Goal: Task Accomplishment & Management: Manage account settings

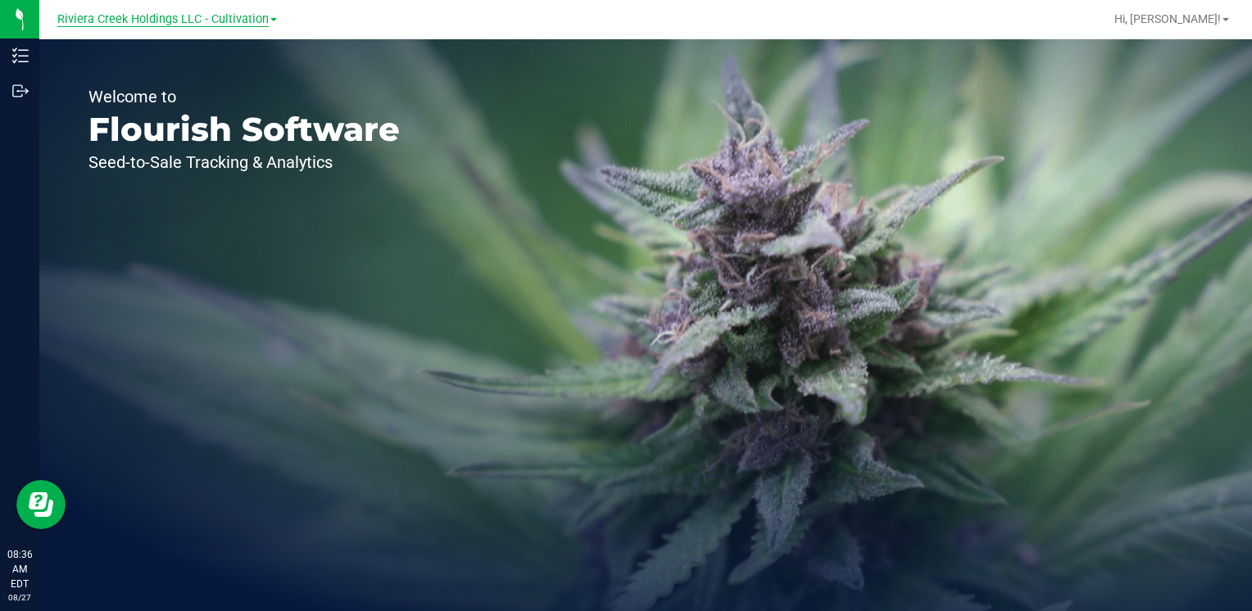
click at [111, 16] on span "Riviera Creek Holdings LLC - Cultivation" at bounding box center [162, 19] width 211 height 15
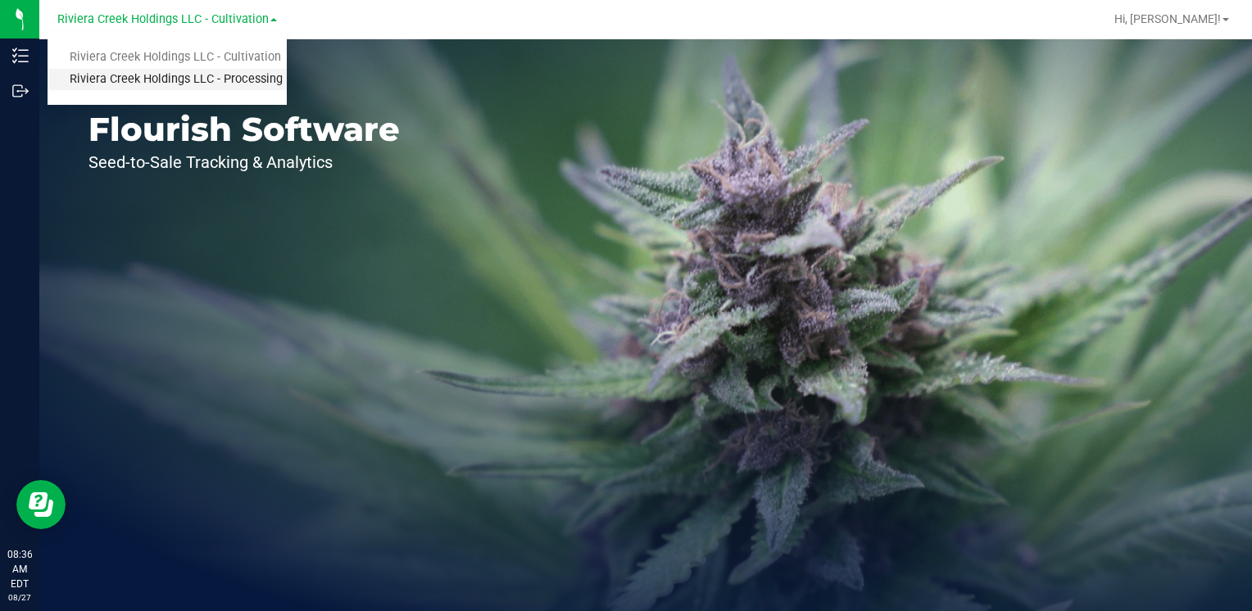
click at [150, 86] on link "Riviera Creek Holdings LLC - Processing" at bounding box center [167, 80] width 239 height 22
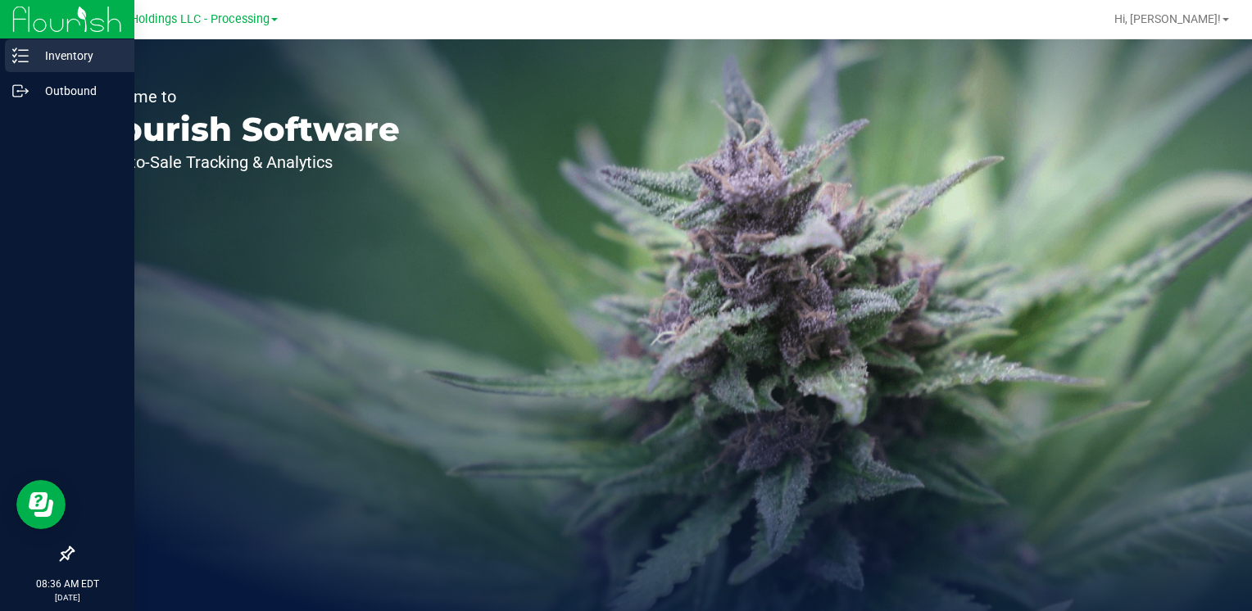
click at [35, 66] on div "Inventory" at bounding box center [69, 55] width 129 height 33
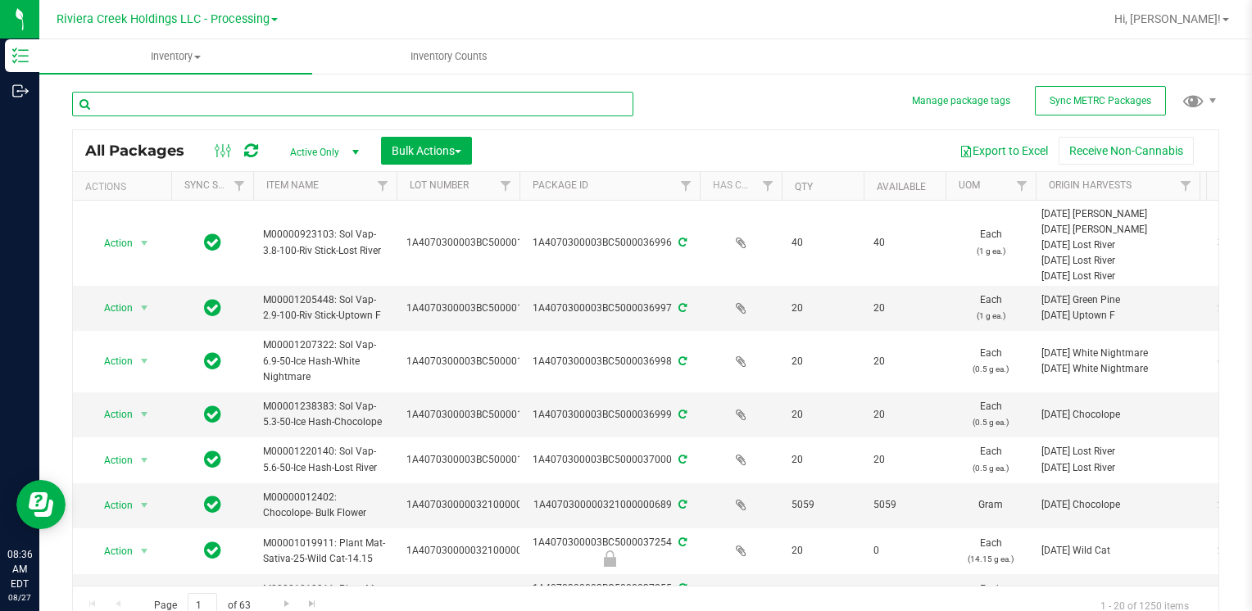
click at [248, 92] on input "text" at bounding box center [352, 104] width 561 height 25
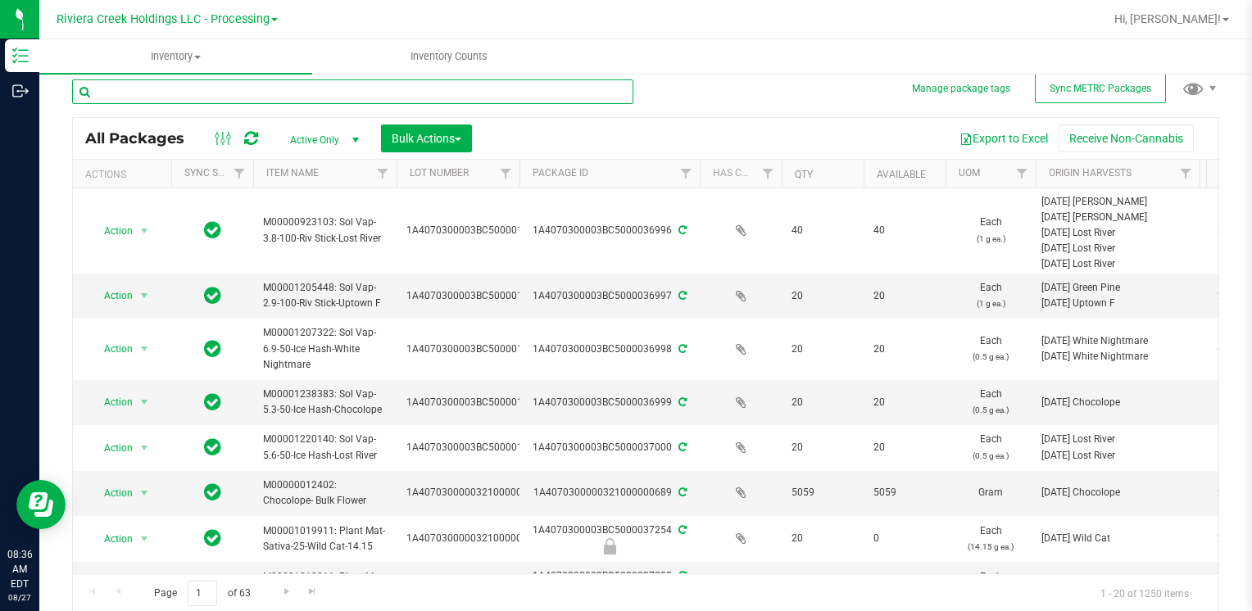
scroll to position [13, 0]
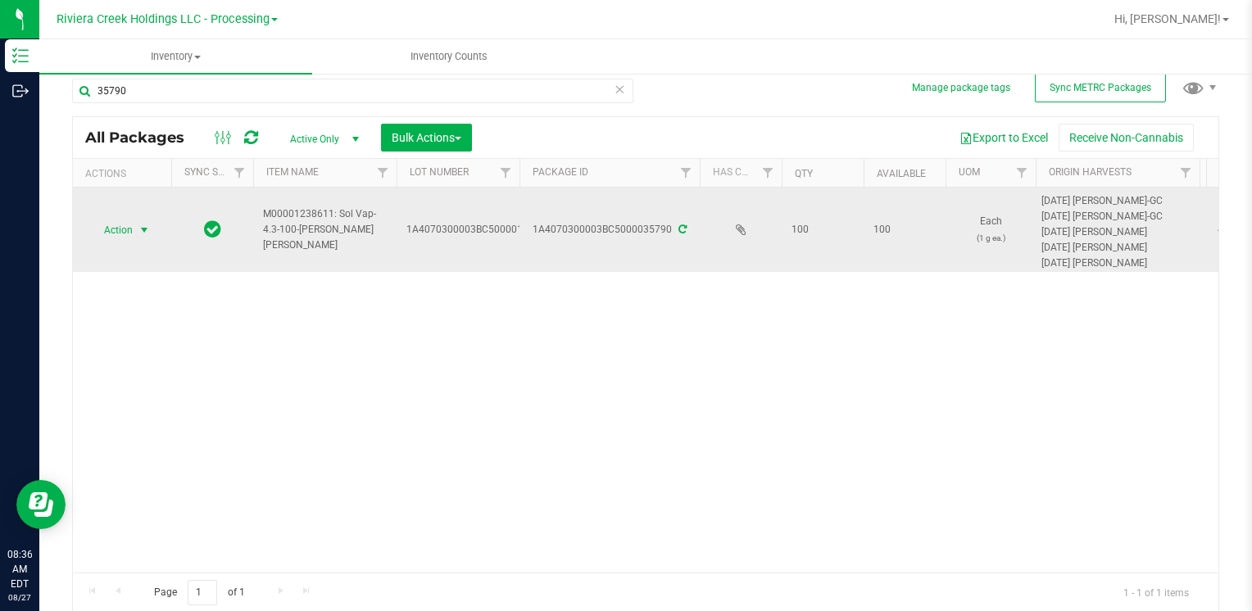
click at [134, 227] on span "select" at bounding box center [144, 230] width 20 height 23
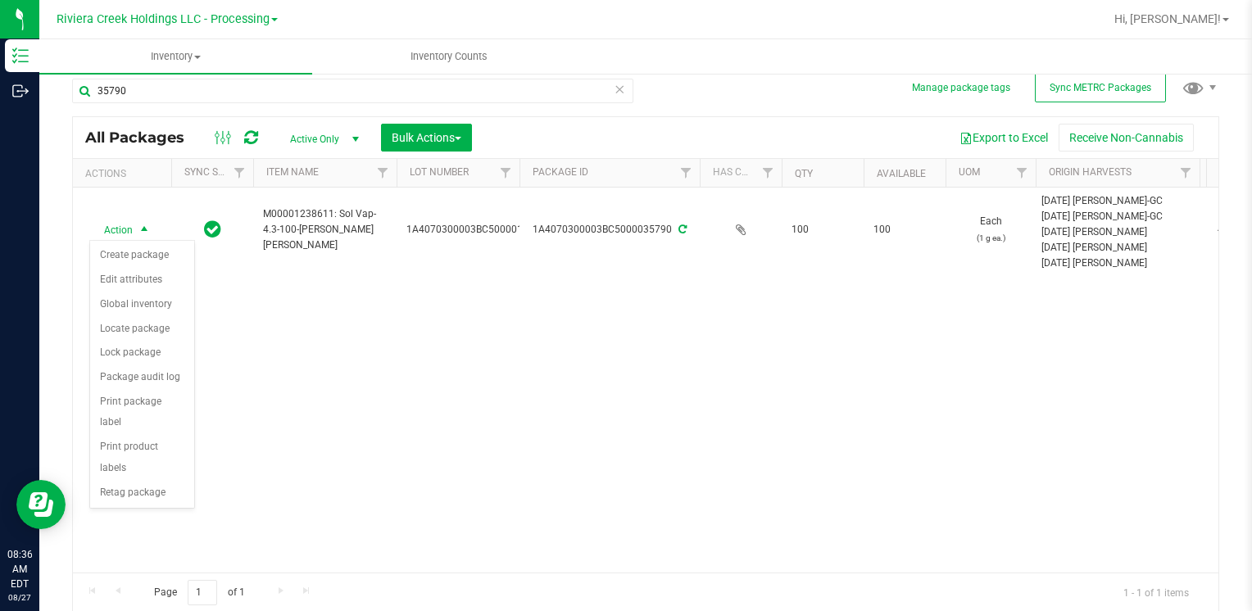
click at [647, 434] on div "Action Action Create package Edit attributes Global inventory Locate package Lo…" at bounding box center [646, 380] width 1146 height 385
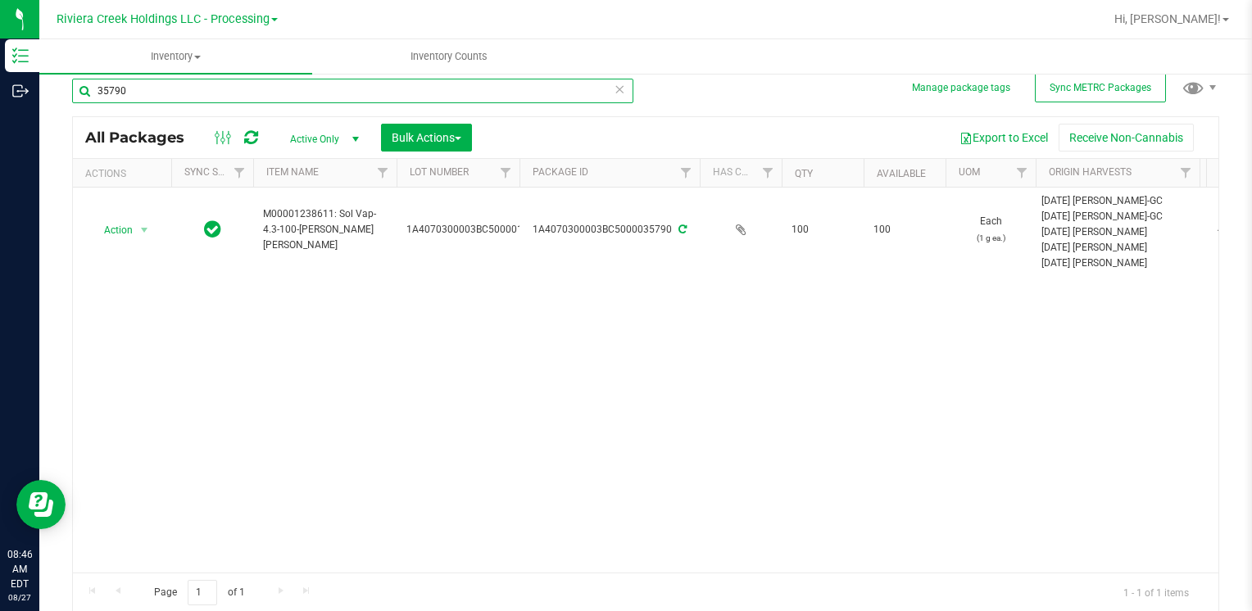
click at [220, 90] on input "35790" at bounding box center [352, 91] width 561 height 25
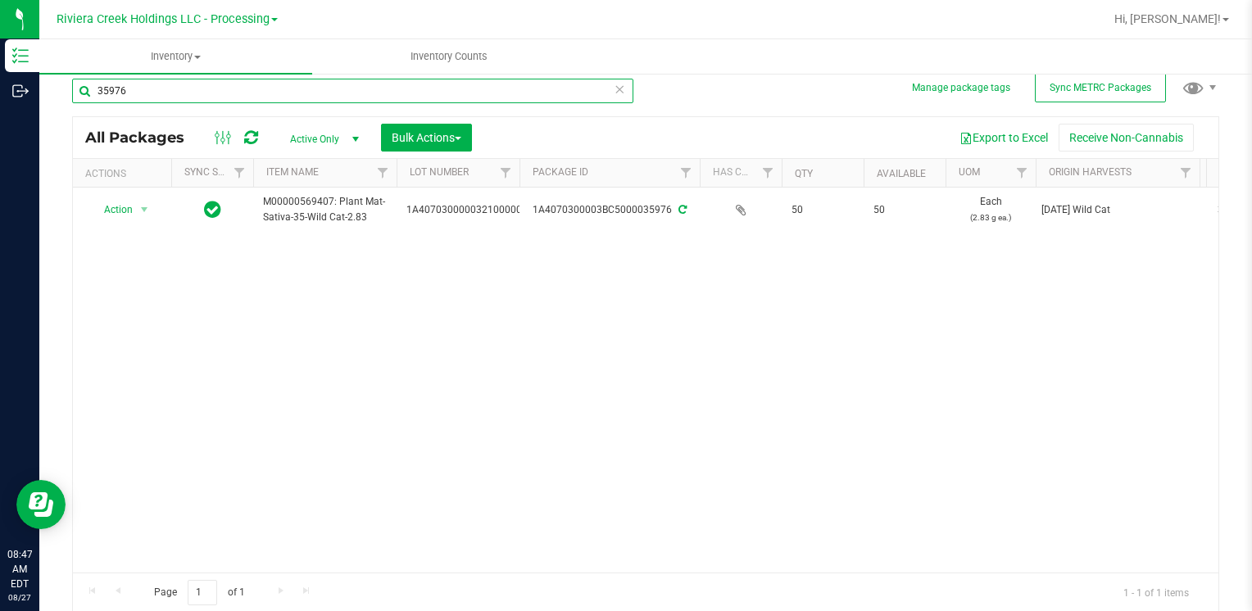
click at [161, 96] on input "35976" at bounding box center [352, 91] width 561 height 25
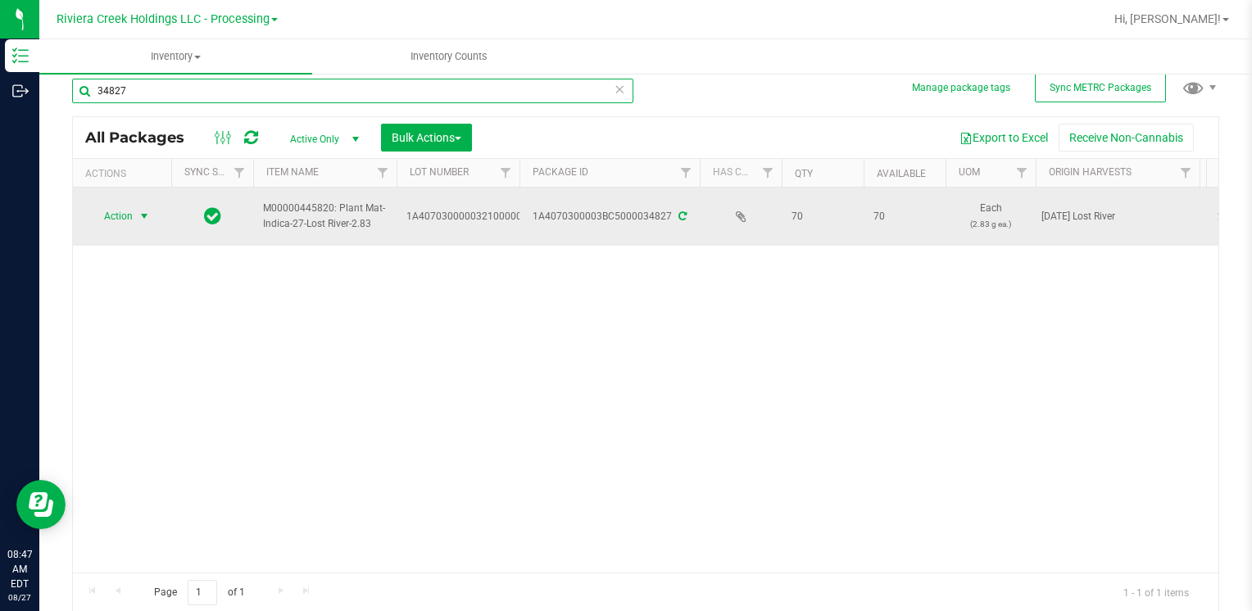
type input "34827"
click at [141, 216] on span "select" at bounding box center [144, 216] width 13 height 13
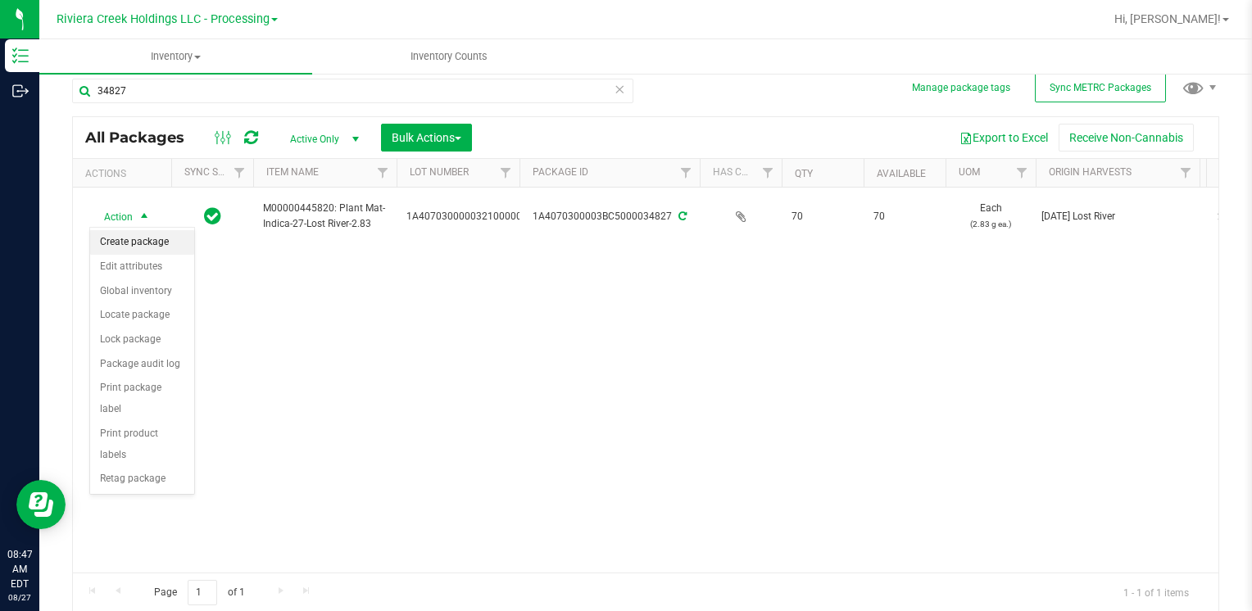
click at [152, 243] on li "Create package" at bounding box center [142, 242] width 104 height 25
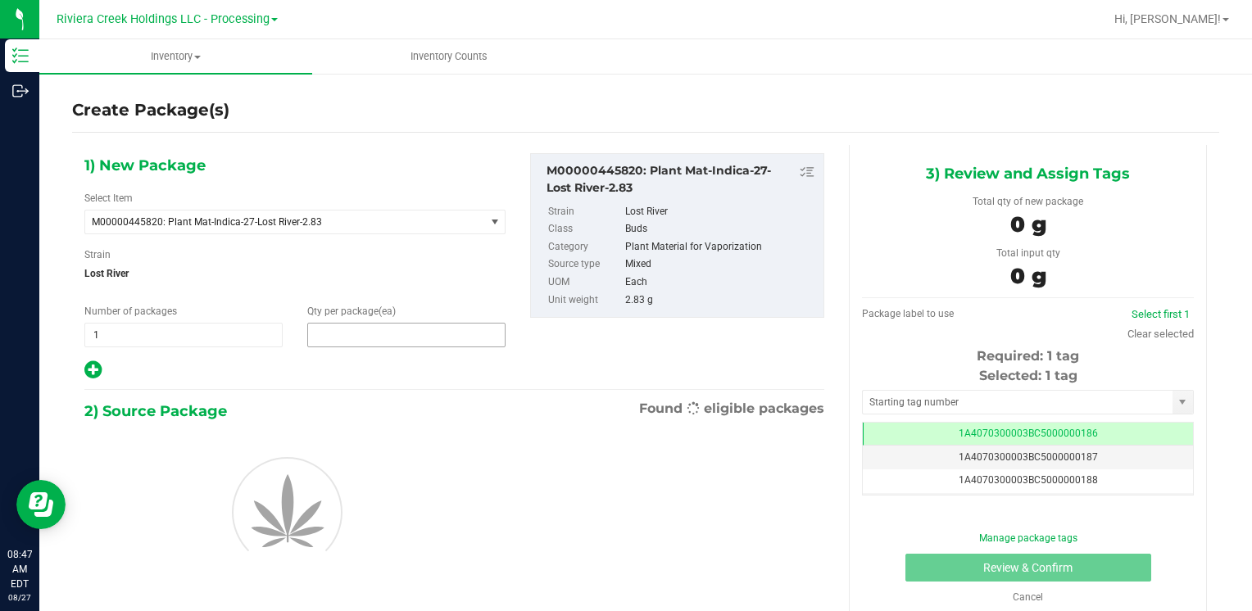
click at [354, 334] on span at bounding box center [406, 335] width 198 height 25
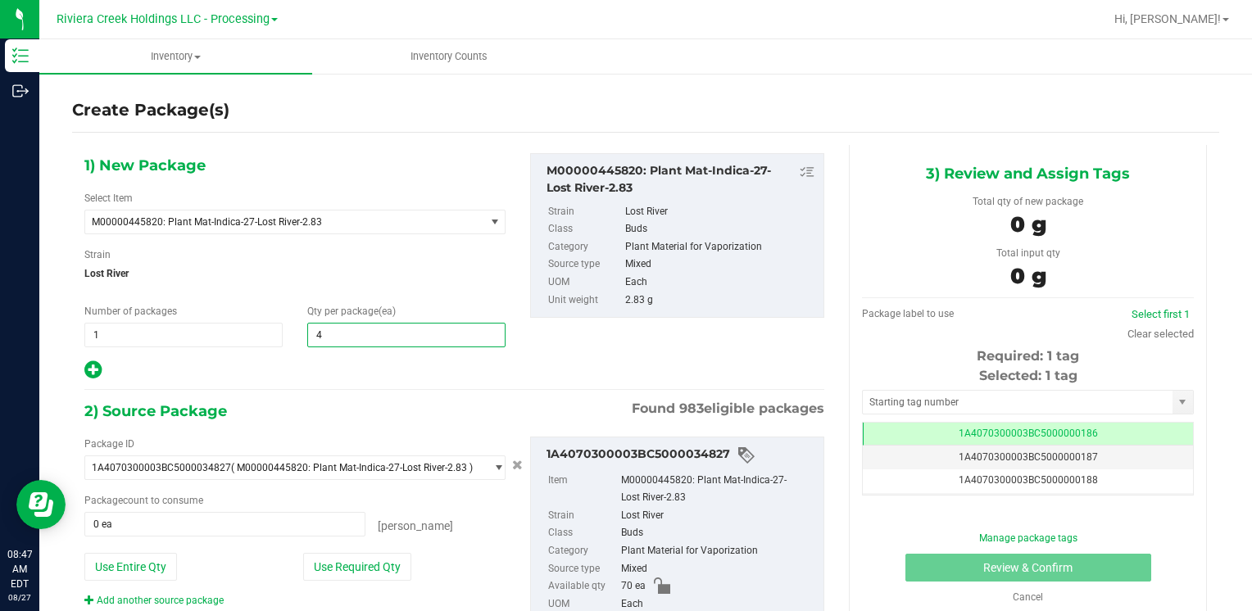
type input "40"
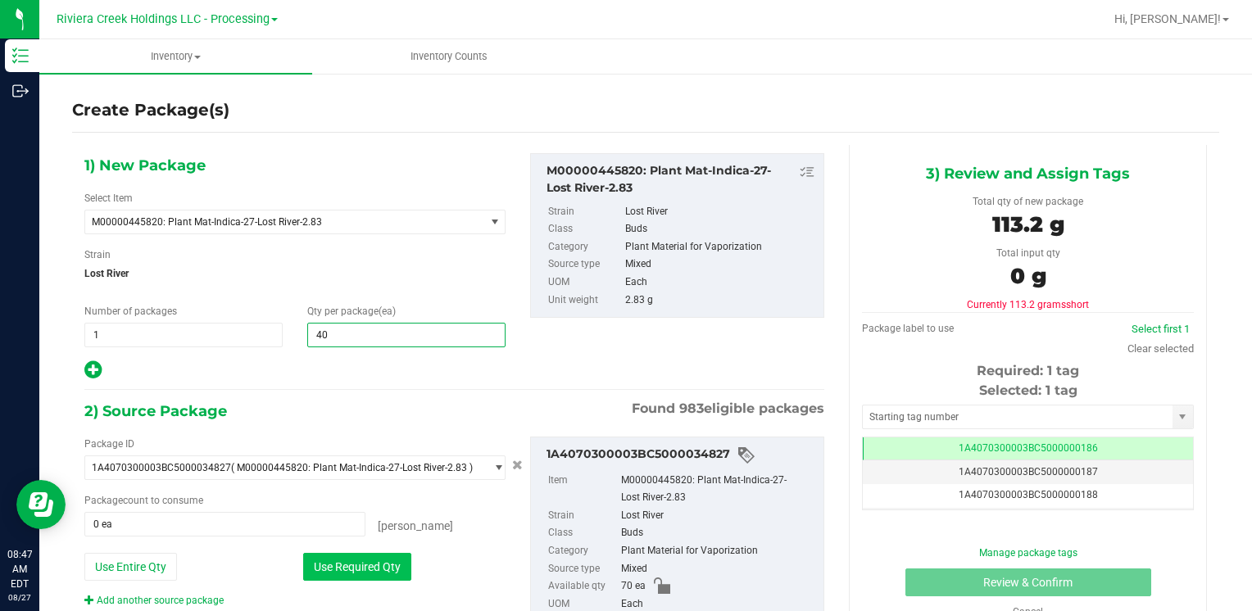
type input "40"
click at [335, 566] on button "Use Required Qty" at bounding box center [357, 567] width 108 height 28
type input "40 ea"
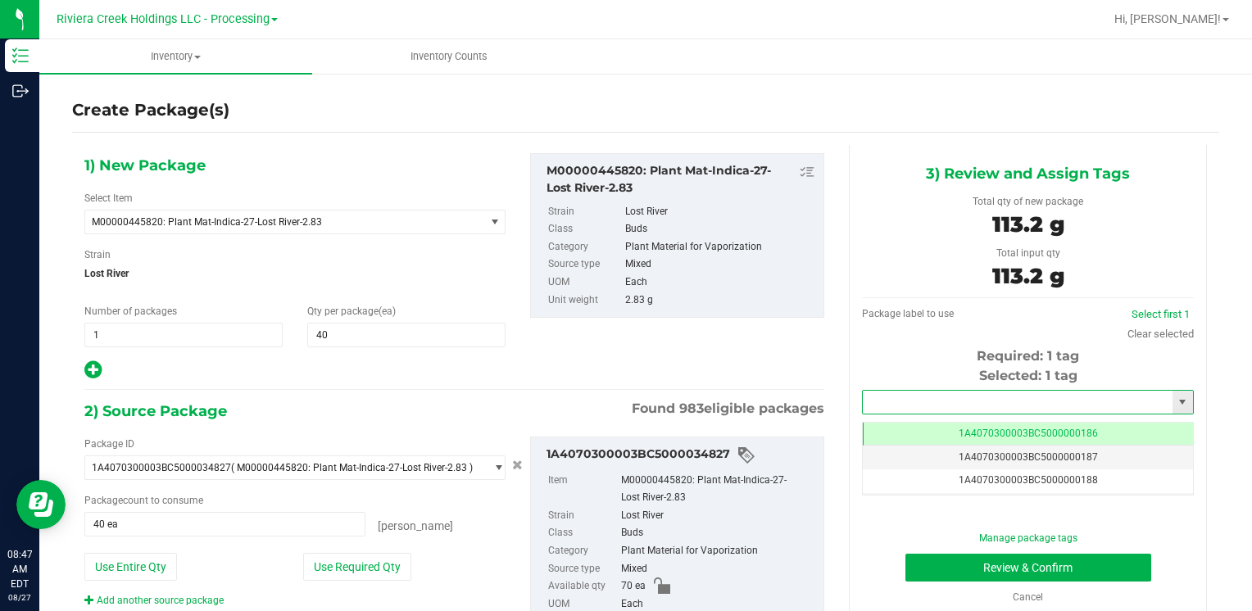
click at [882, 408] on input "text" at bounding box center [1018, 402] width 310 height 23
click at [901, 425] on li "1A4070300003BC5000036520" at bounding box center [1018, 430] width 326 height 25
type input "1A4070300003BC5000036520"
click at [924, 561] on button "Review & Confirm" at bounding box center [1029, 568] width 246 height 28
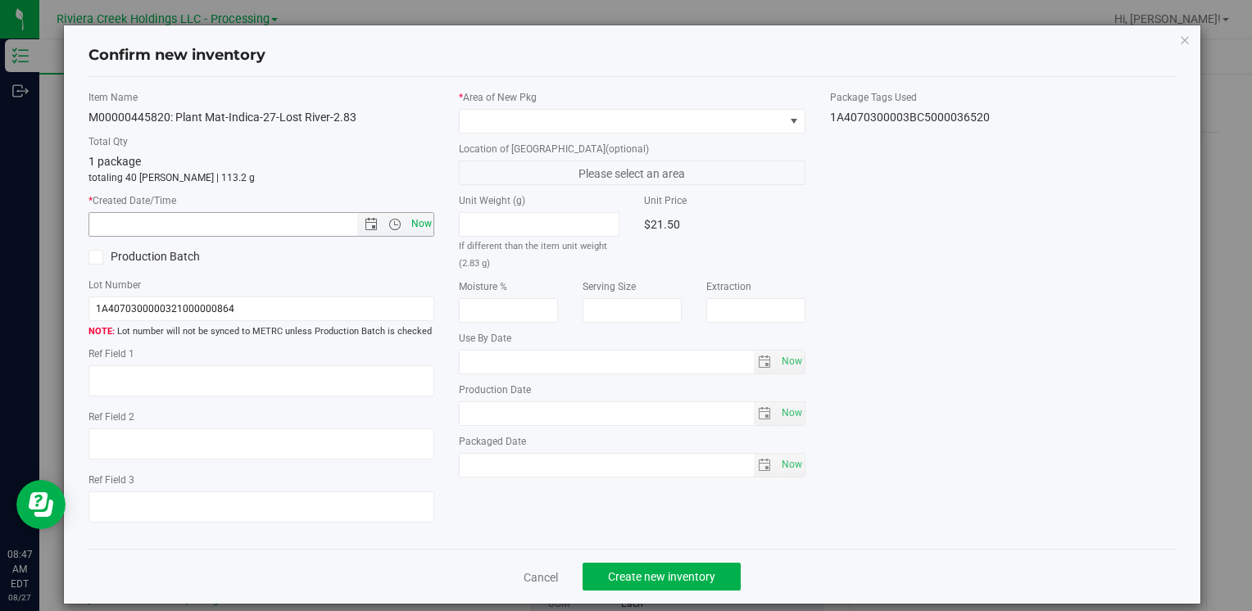
click at [419, 221] on span "Now" at bounding box center [421, 224] width 28 height 24
type input "8/27/2025 8:47 AM"
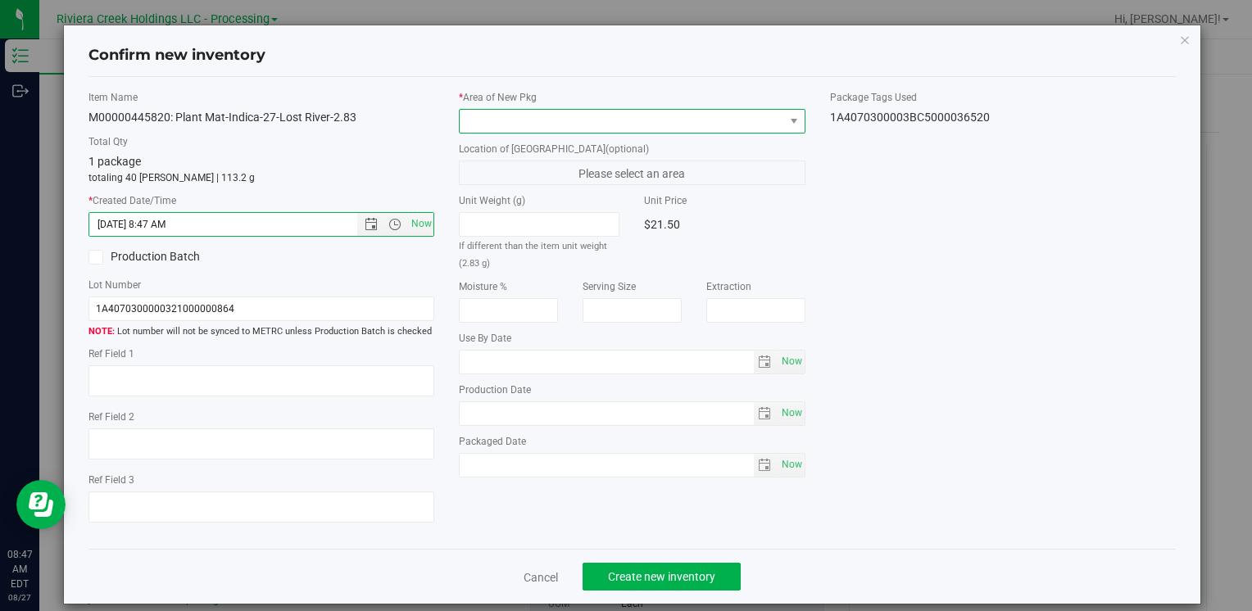
click at [480, 113] on span at bounding box center [622, 121] width 324 height 23
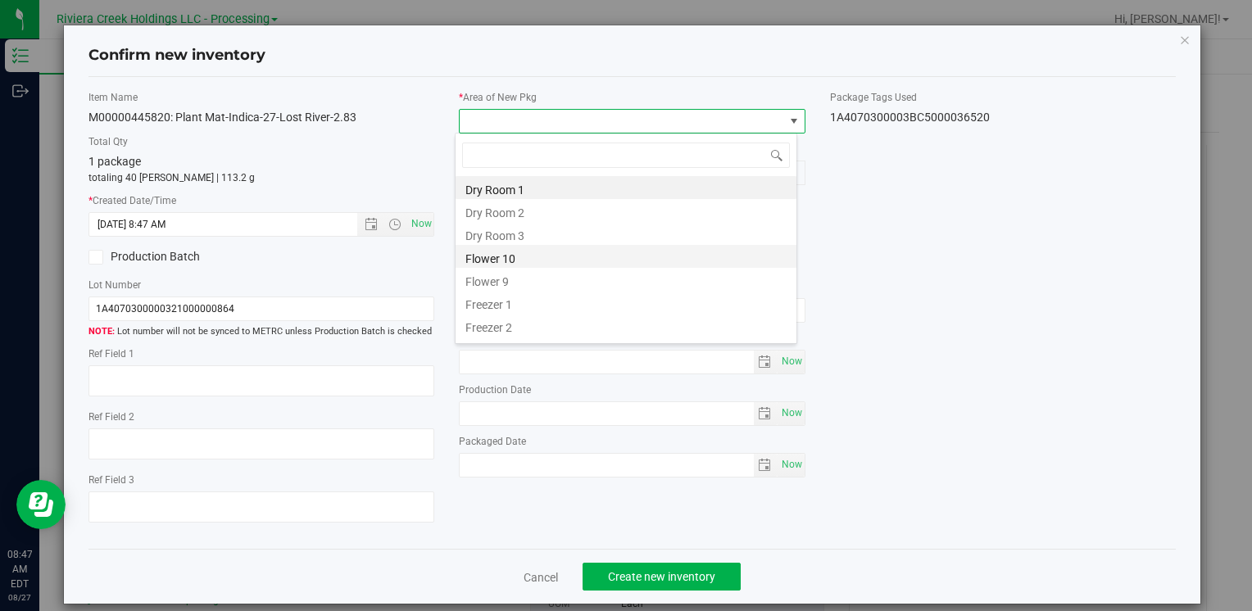
click at [531, 264] on li "Flower 10" at bounding box center [626, 256] width 341 height 23
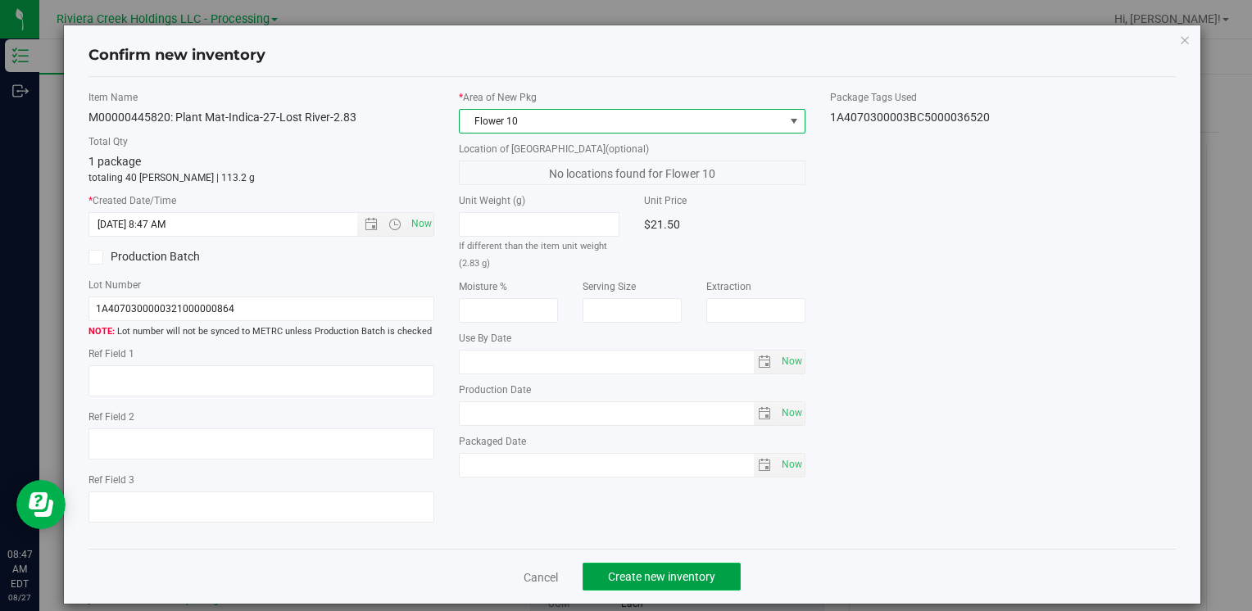
click at [634, 570] on span "Create new inventory" at bounding box center [661, 576] width 107 height 13
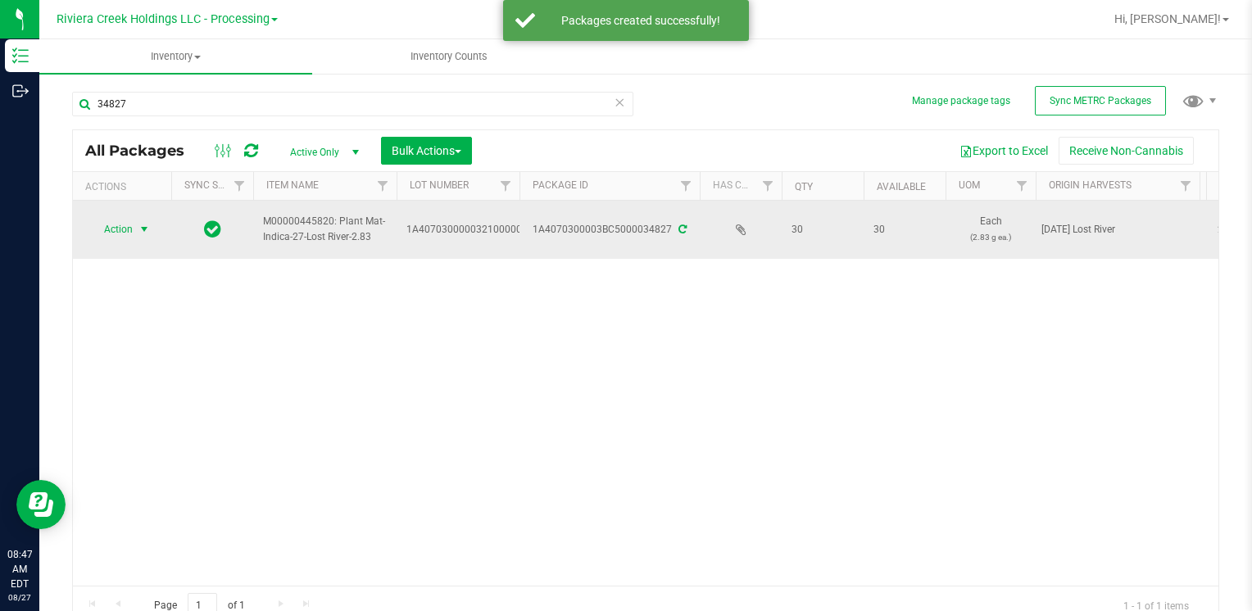
click at [115, 234] on span "Action" at bounding box center [111, 229] width 44 height 23
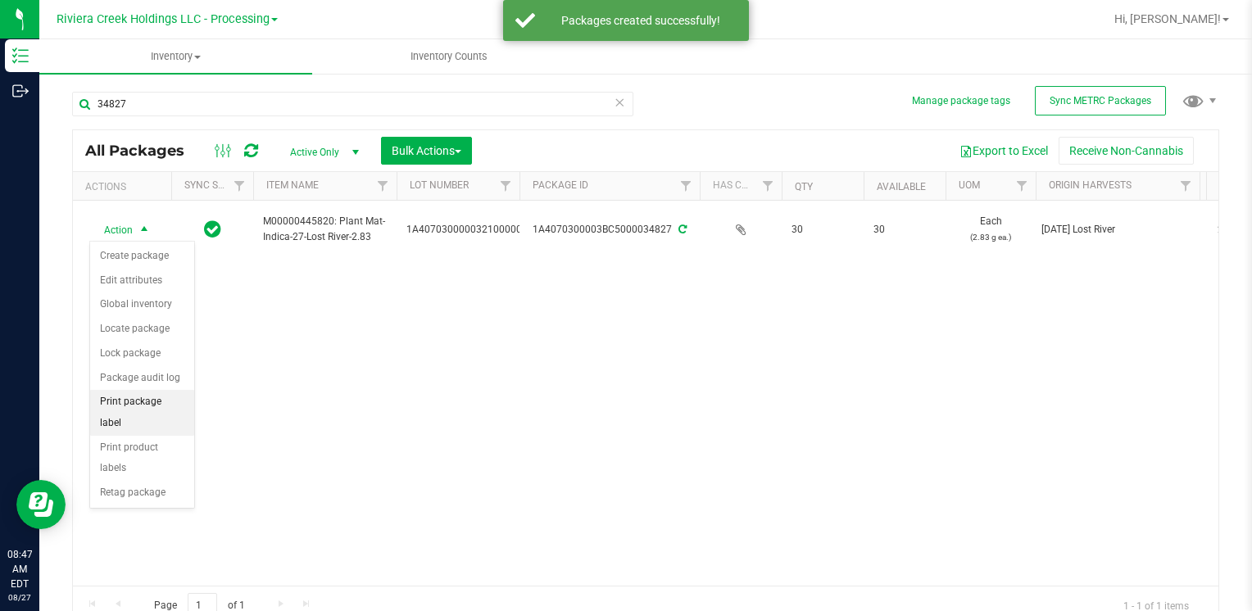
click at [164, 398] on li "Print package label" at bounding box center [142, 412] width 104 height 45
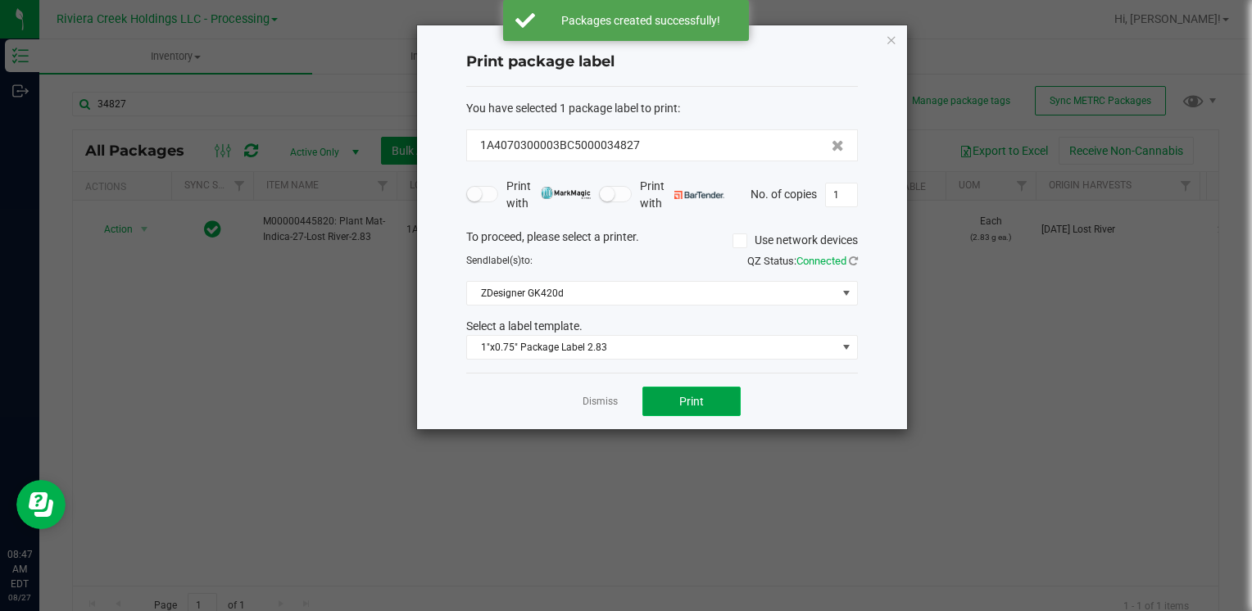
click at [693, 397] on span "Print" at bounding box center [691, 401] width 25 height 13
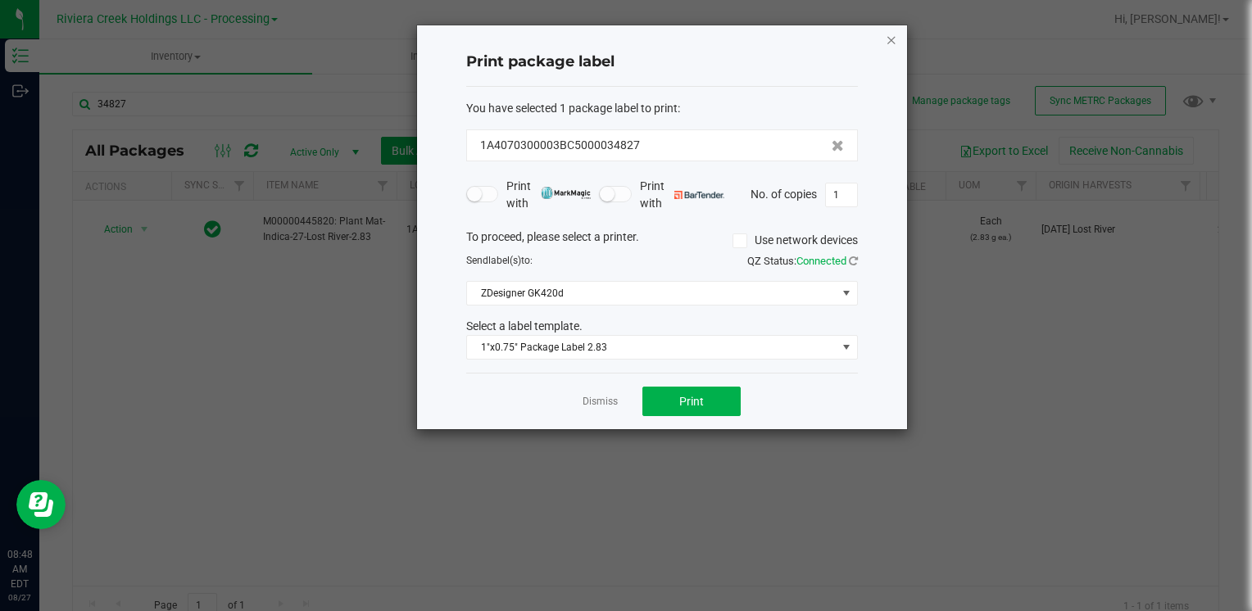
click at [892, 34] on icon "button" at bounding box center [891, 40] width 11 height 20
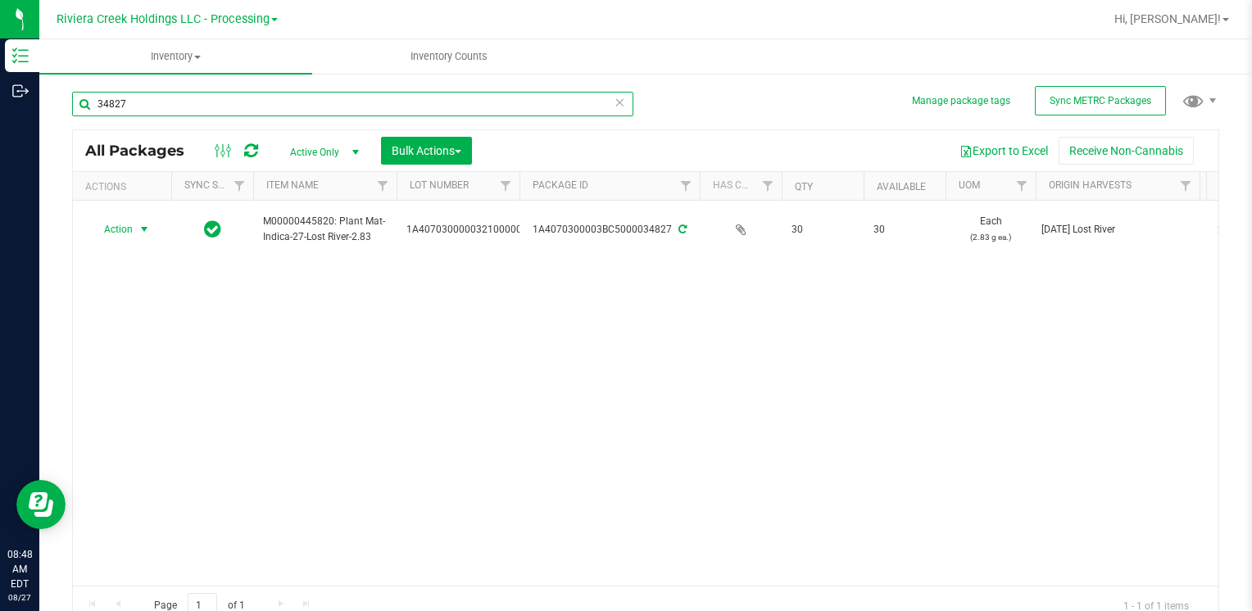
click at [220, 110] on input "34827" at bounding box center [352, 104] width 561 height 25
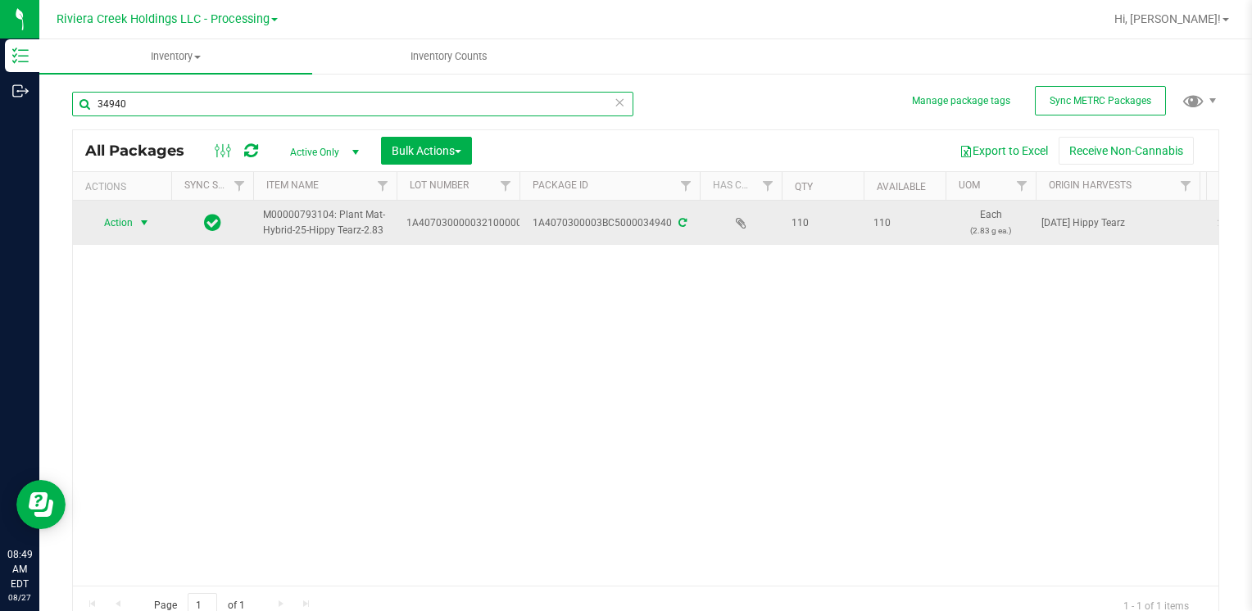
type input "34940"
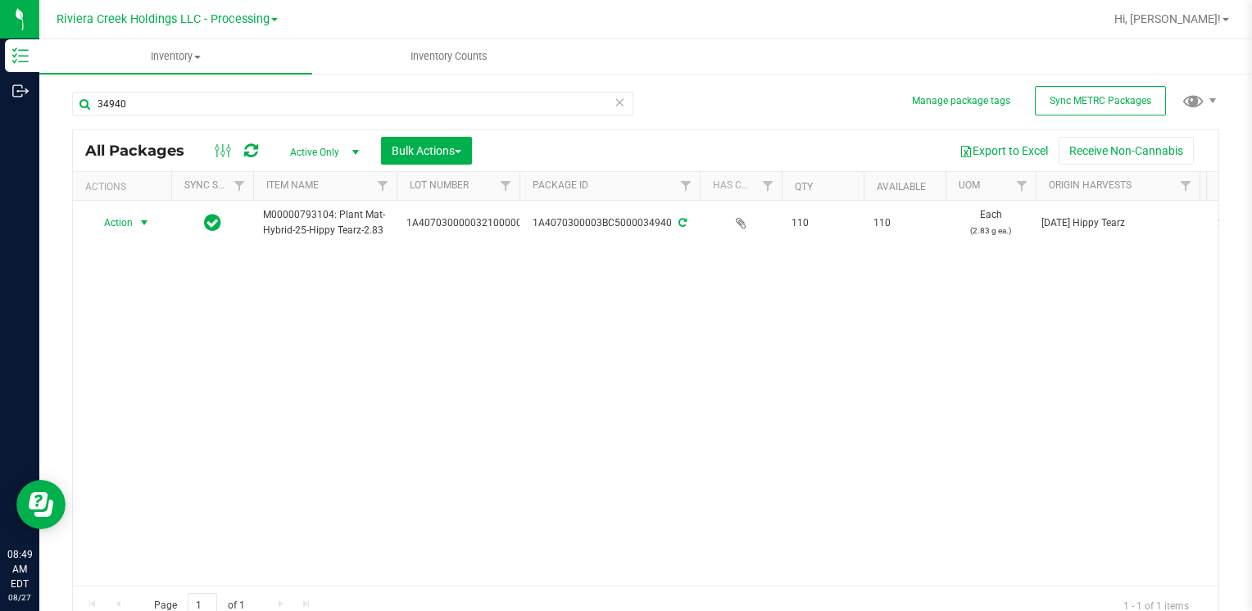
drag, startPoint x: 129, startPoint y: 225, endPoint x: 131, endPoint y: 241, distance: 15.8
click at [129, 225] on span "Action" at bounding box center [111, 222] width 44 height 23
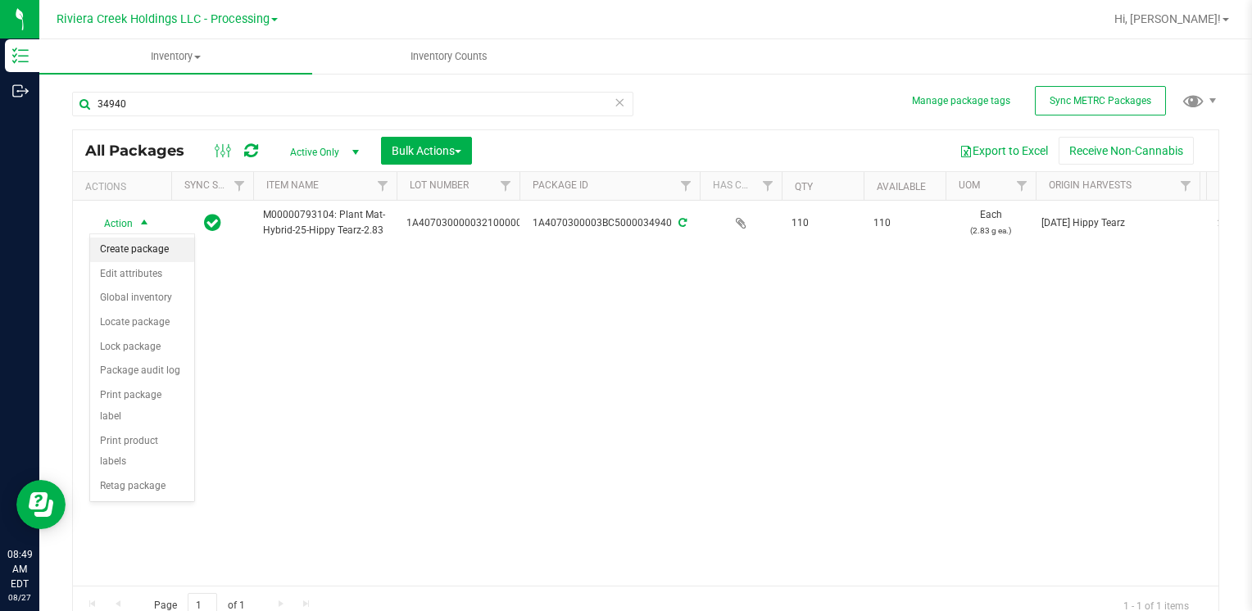
click at [136, 251] on li "Create package" at bounding box center [142, 250] width 104 height 25
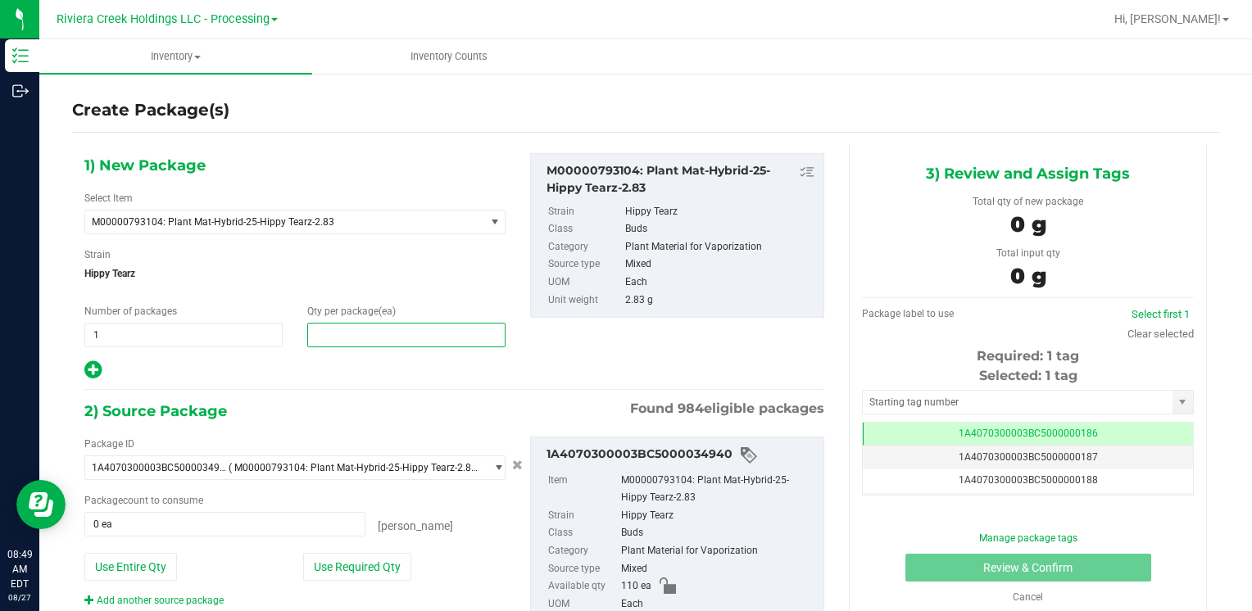
click at [351, 334] on span at bounding box center [406, 335] width 198 height 25
type input "40"
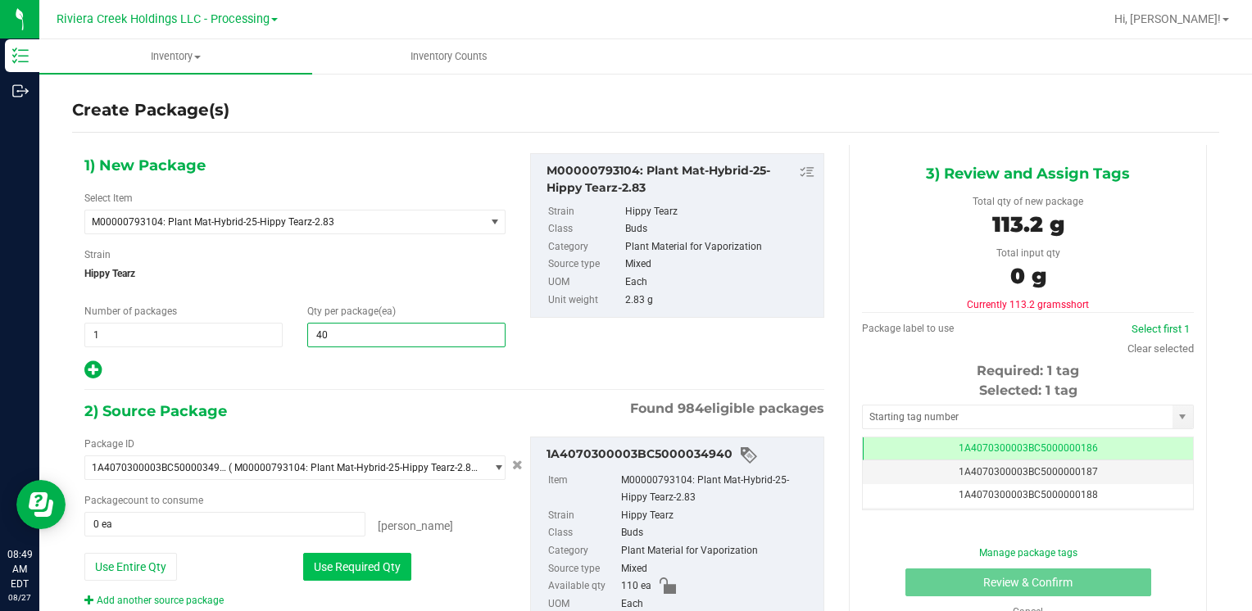
type input "40"
click at [311, 566] on button "Use Required Qty" at bounding box center [357, 567] width 108 height 28
type input "40 ea"
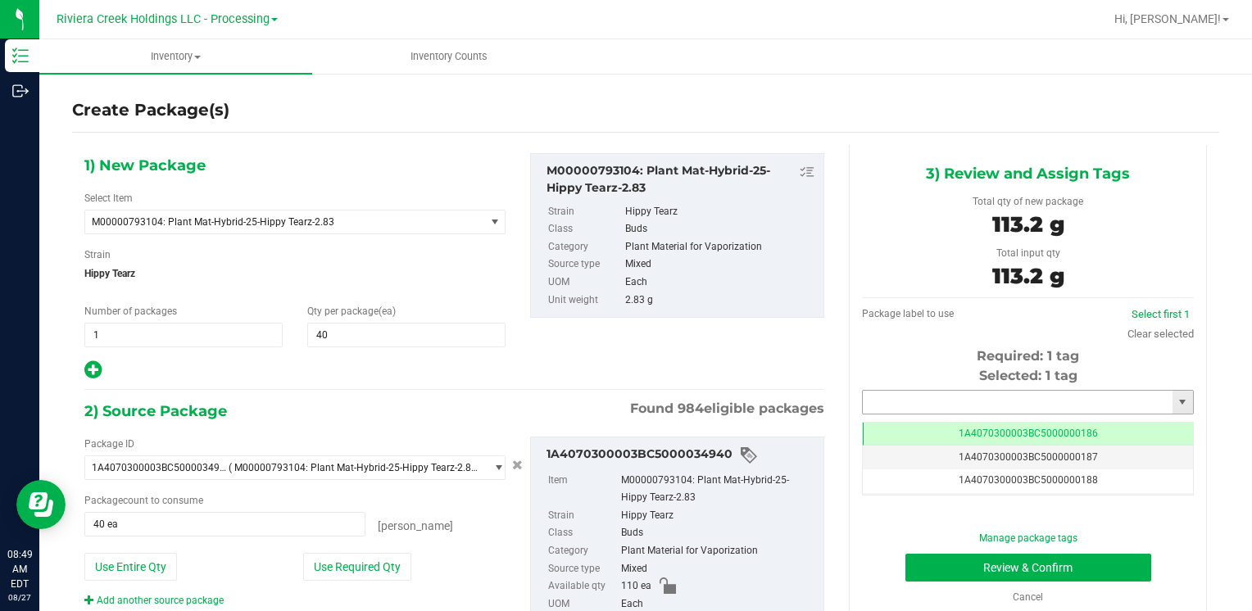
click at [892, 402] on input "text" at bounding box center [1018, 402] width 310 height 23
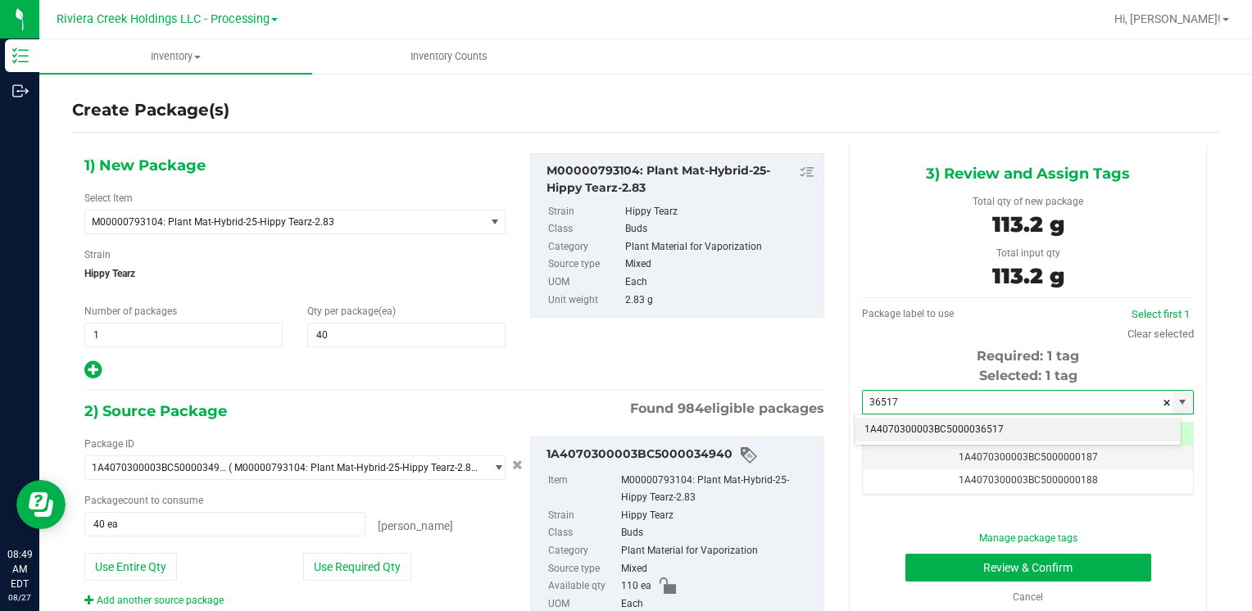
click at [896, 420] on li "1A4070300003BC5000036517" at bounding box center [1018, 430] width 326 height 25
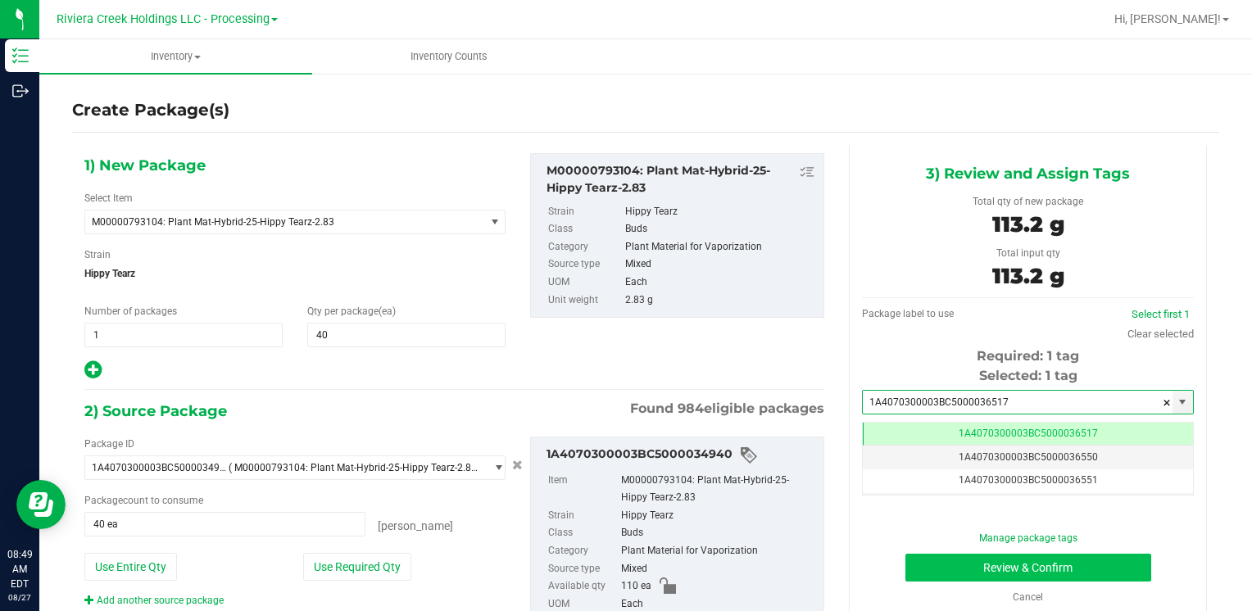
type input "1A4070300003BC5000036517"
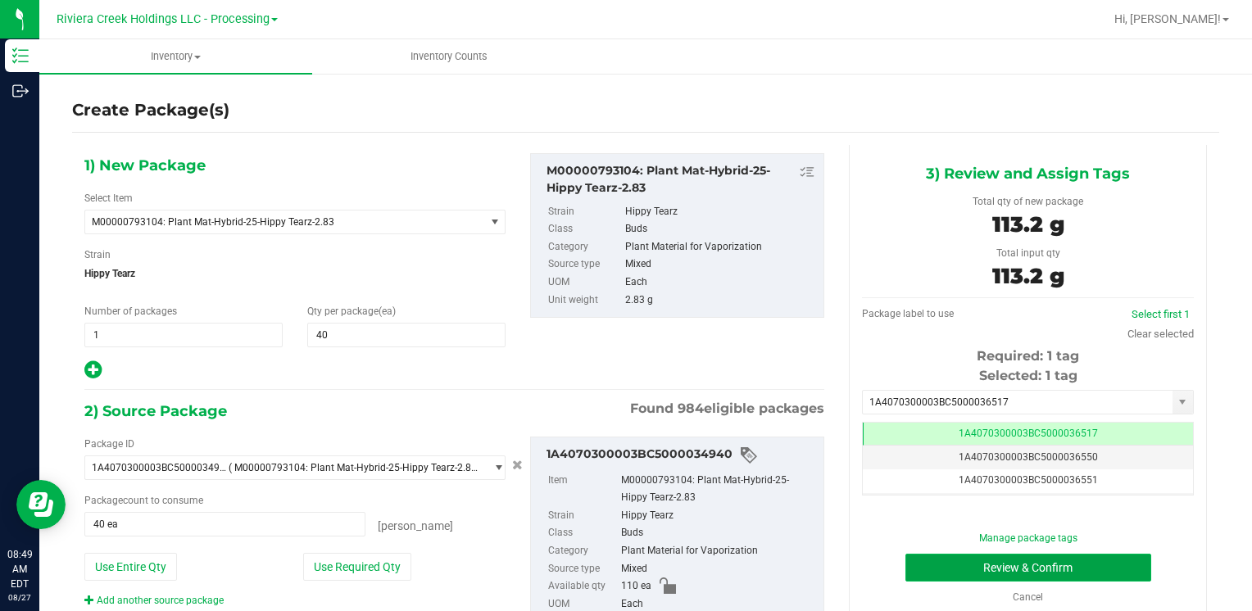
click at [942, 566] on button "Review & Confirm" at bounding box center [1029, 568] width 246 height 28
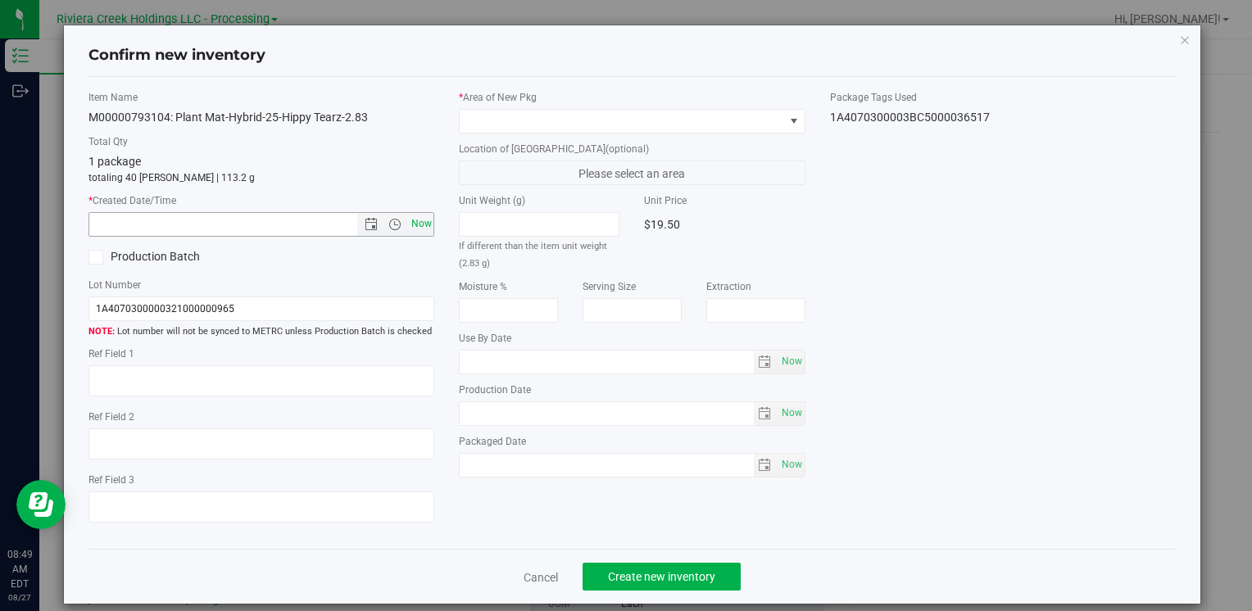
click at [425, 225] on span "Now" at bounding box center [421, 224] width 28 height 24
type input "8/27/2025 8:49 AM"
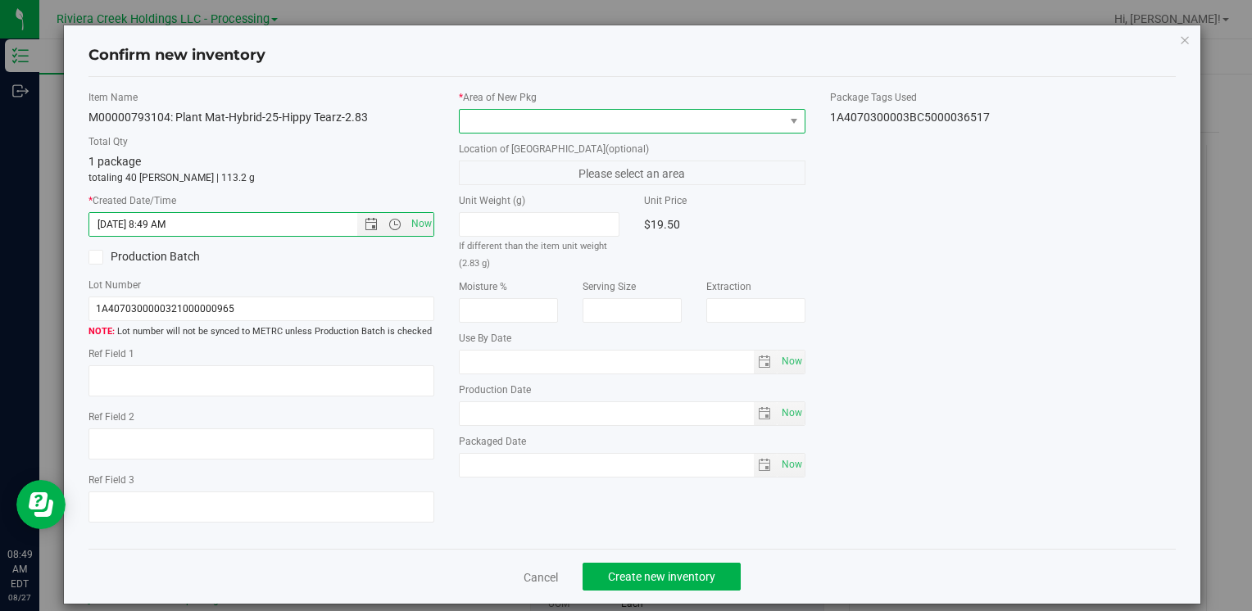
click at [478, 113] on span at bounding box center [622, 121] width 324 height 23
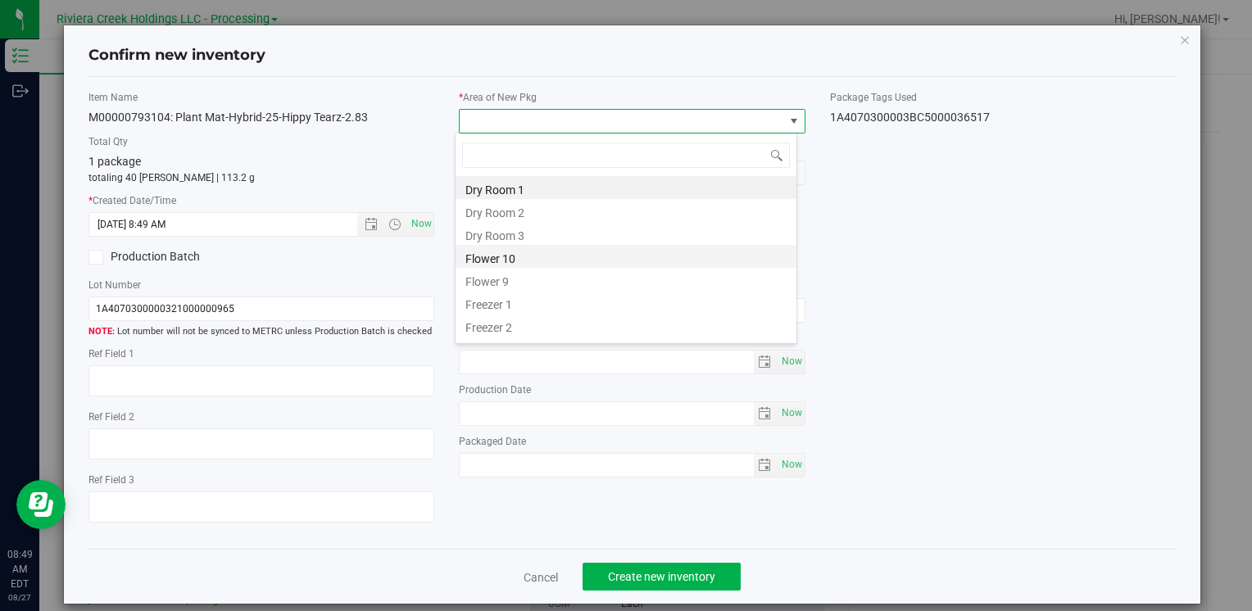
click at [551, 261] on li "Flower 10" at bounding box center [626, 256] width 341 height 23
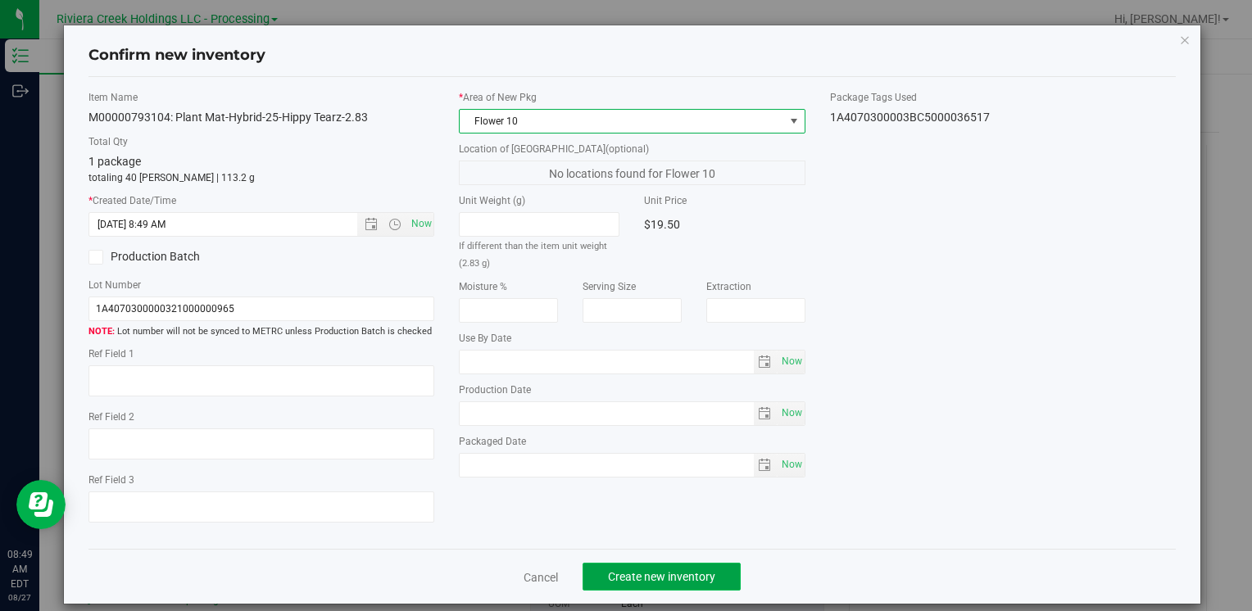
click at [656, 577] on span "Create new inventory" at bounding box center [661, 576] width 107 height 13
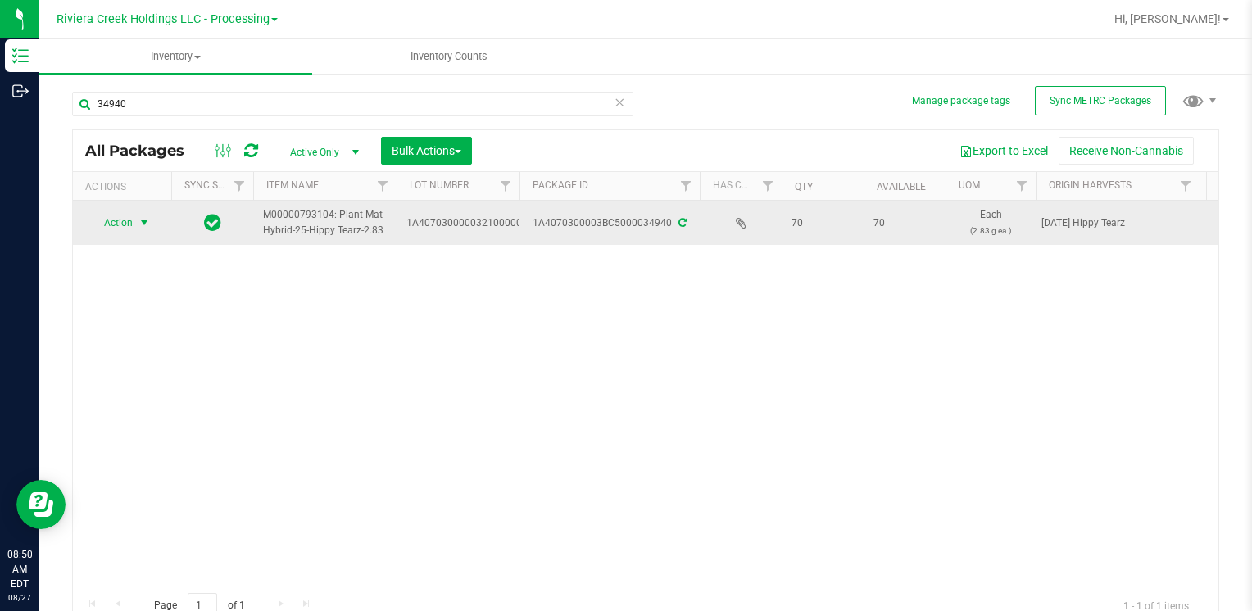
click at [110, 221] on span "Action" at bounding box center [111, 222] width 44 height 23
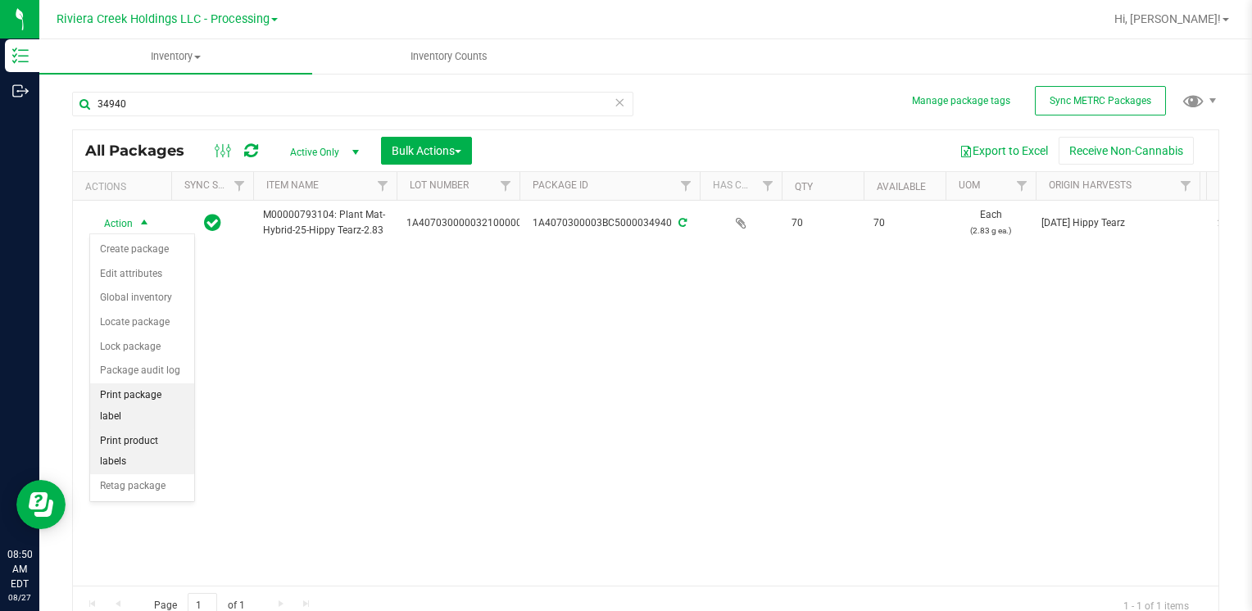
click at [157, 397] on li "Print package label" at bounding box center [142, 406] width 104 height 45
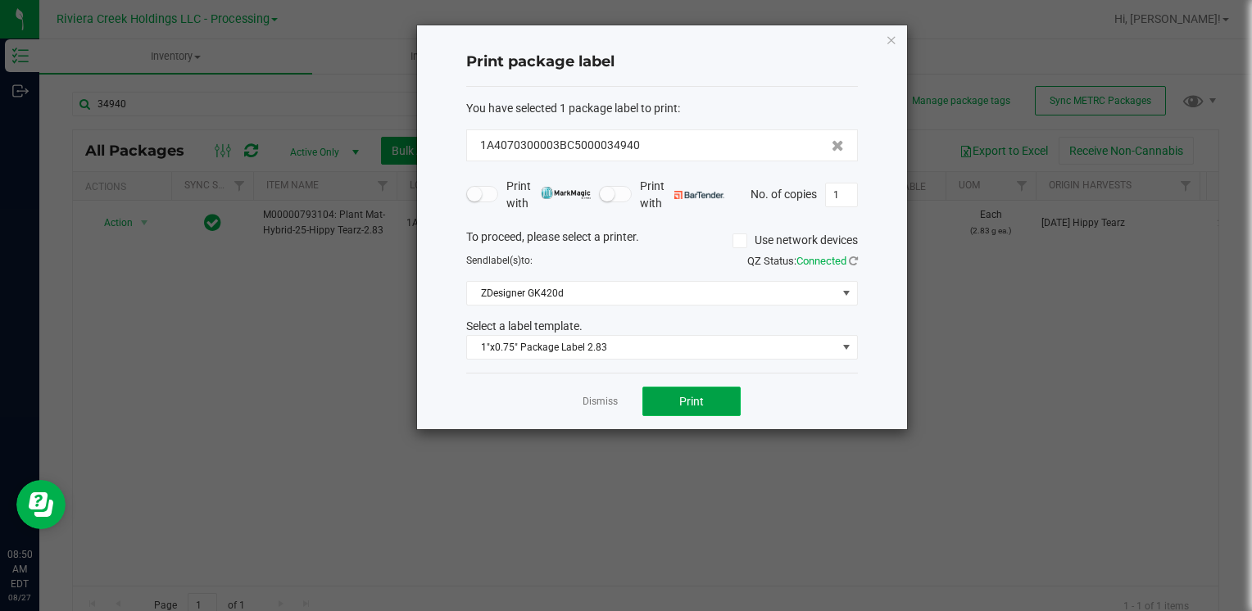
click at [666, 395] on button "Print" at bounding box center [692, 402] width 98 height 30
drag, startPoint x: 903, startPoint y: 35, endPoint x: 895, endPoint y: 39, distance: 9.2
click at [900, 37] on div "Print package label You have selected 1 package label to print : 1A4070300003BC…" at bounding box center [662, 227] width 490 height 404
click at [894, 39] on icon "button" at bounding box center [891, 40] width 11 height 20
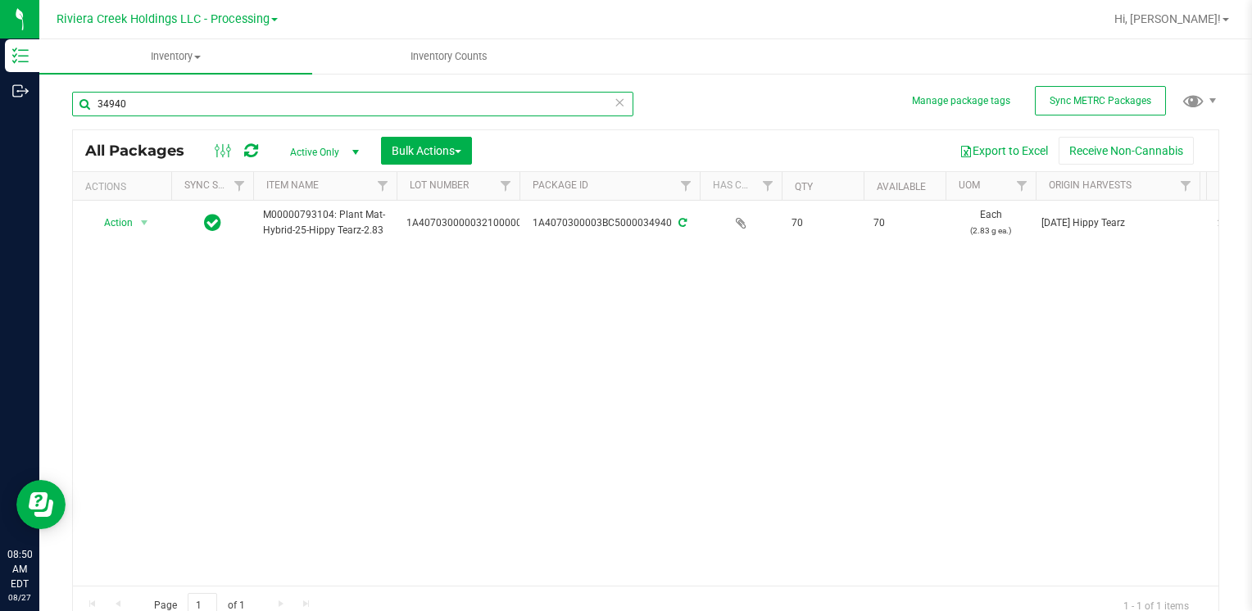
click at [208, 103] on input "34940" at bounding box center [352, 104] width 561 height 25
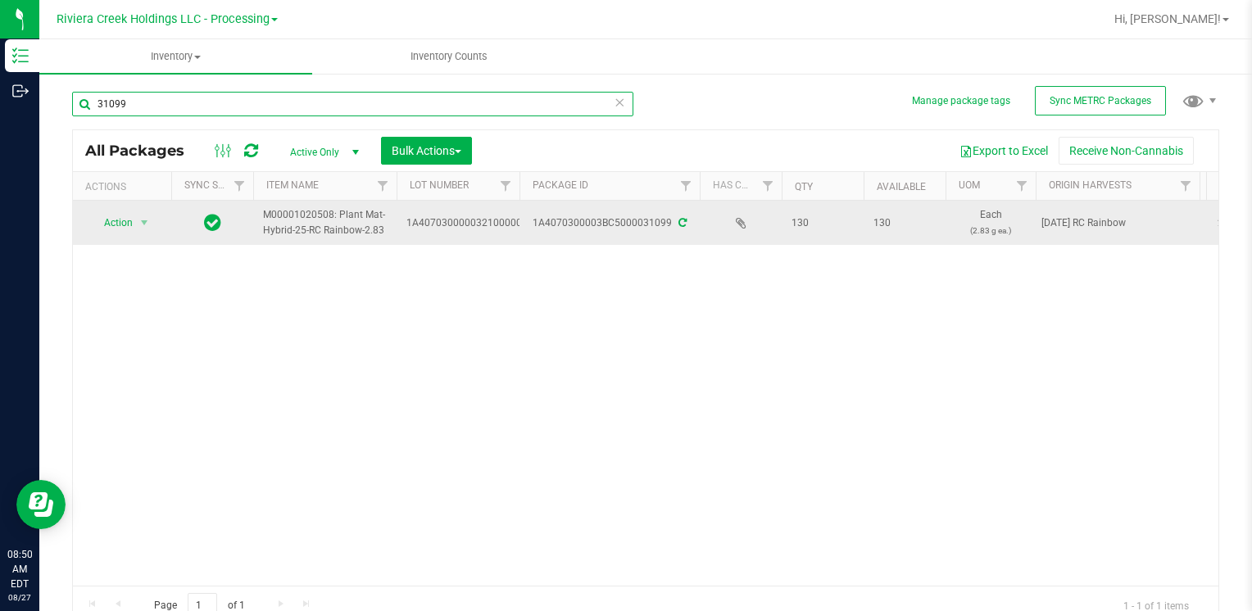
type input "31099"
click at [132, 220] on span "Action" at bounding box center [111, 222] width 44 height 23
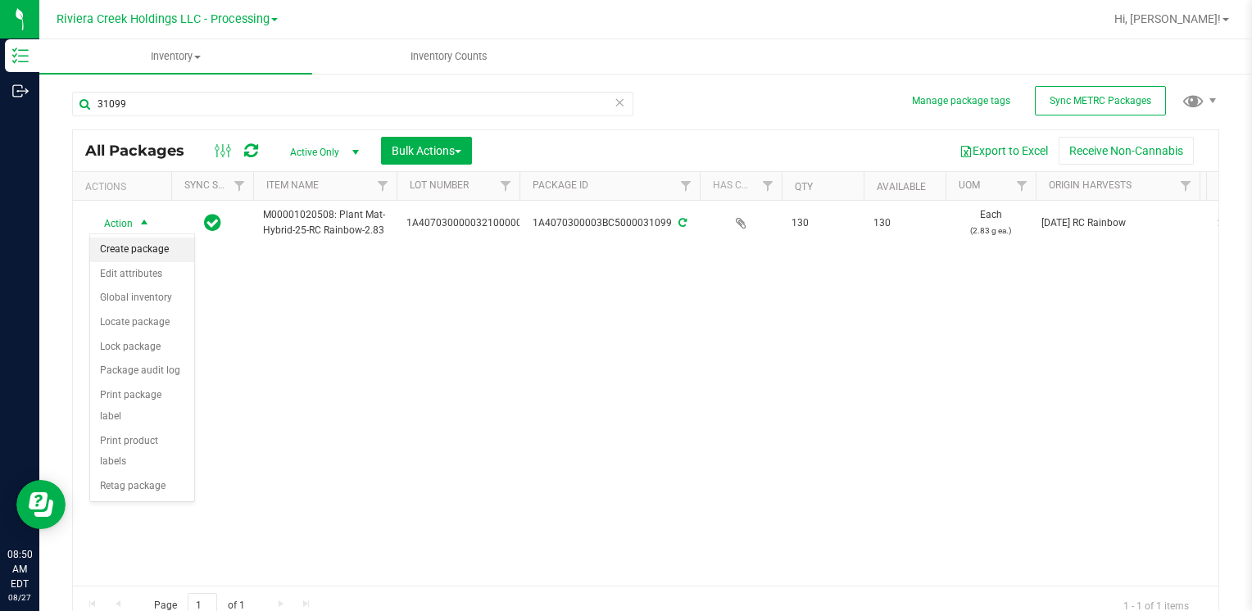
click at [126, 249] on li "Create package" at bounding box center [142, 250] width 104 height 25
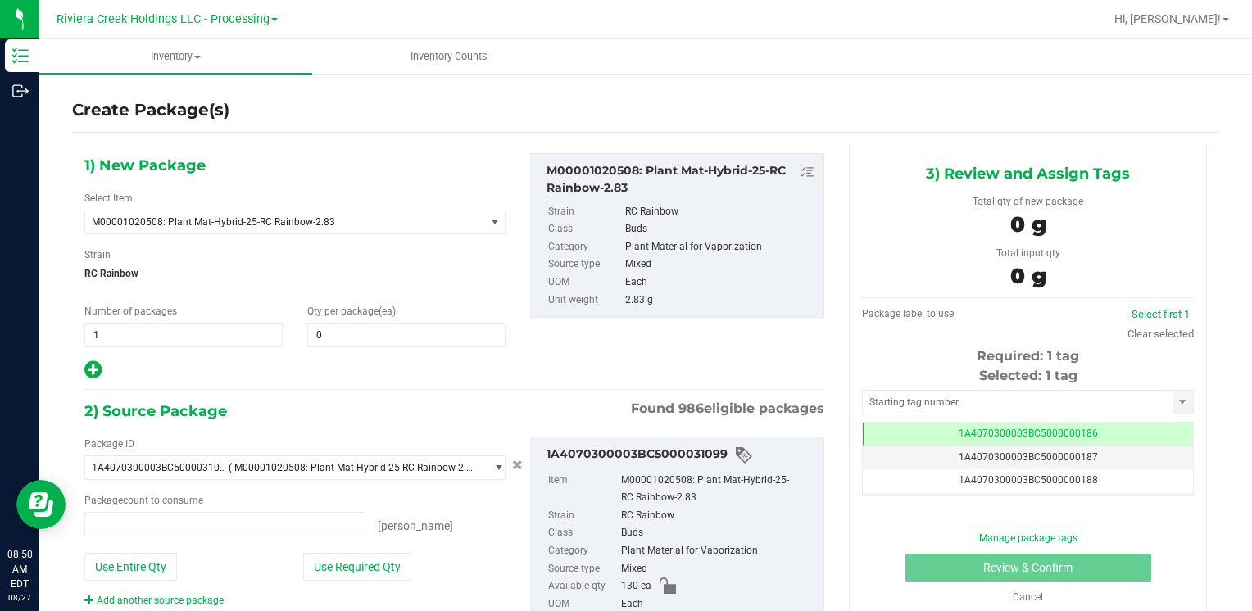
type input "0 ea"
click at [367, 336] on span at bounding box center [406, 335] width 198 height 25
type input "40"
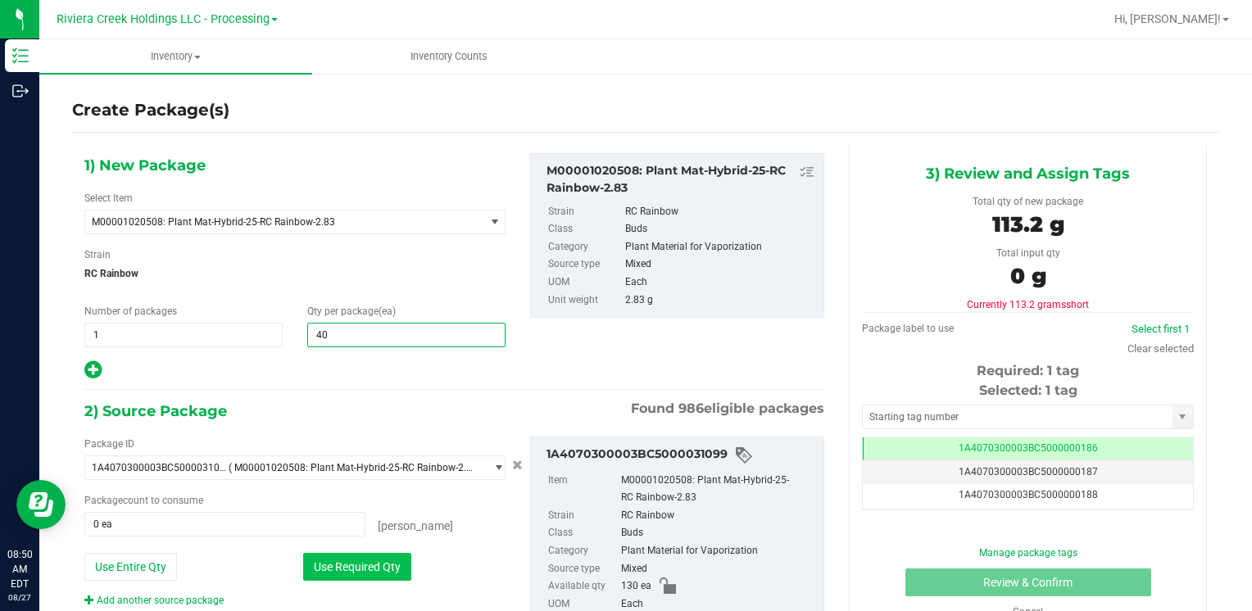
type input "40"
click at [321, 570] on button "Use Required Qty" at bounding box center [357, 567] width 108 height 28
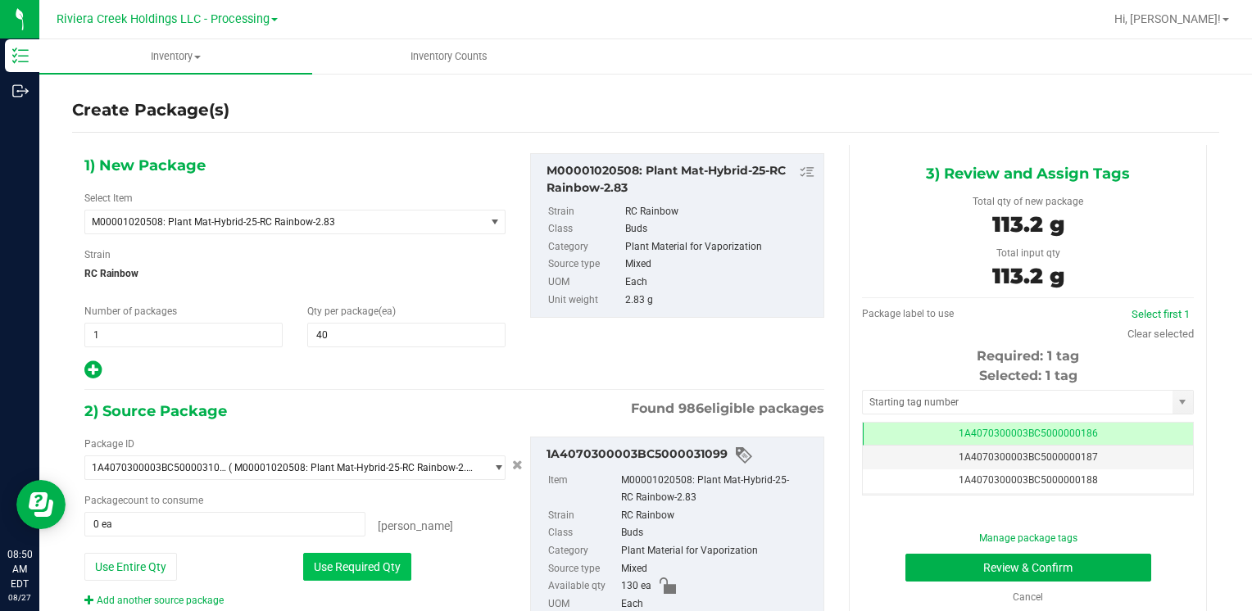
type input "40 ea"
click at [880, 392] on input "text" at bounding box center [1018, 402] width 310 height 23
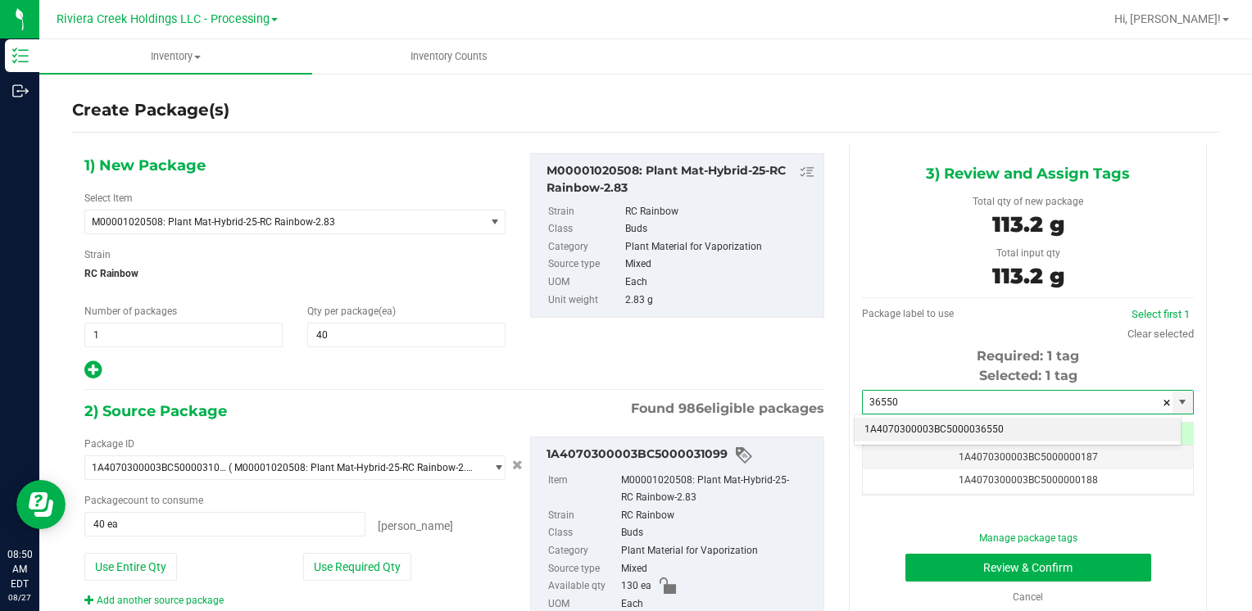
click at [882, 422] on li "1A4070300003BC5000036550" at bounding box center [1018, 430] width 326 height 25
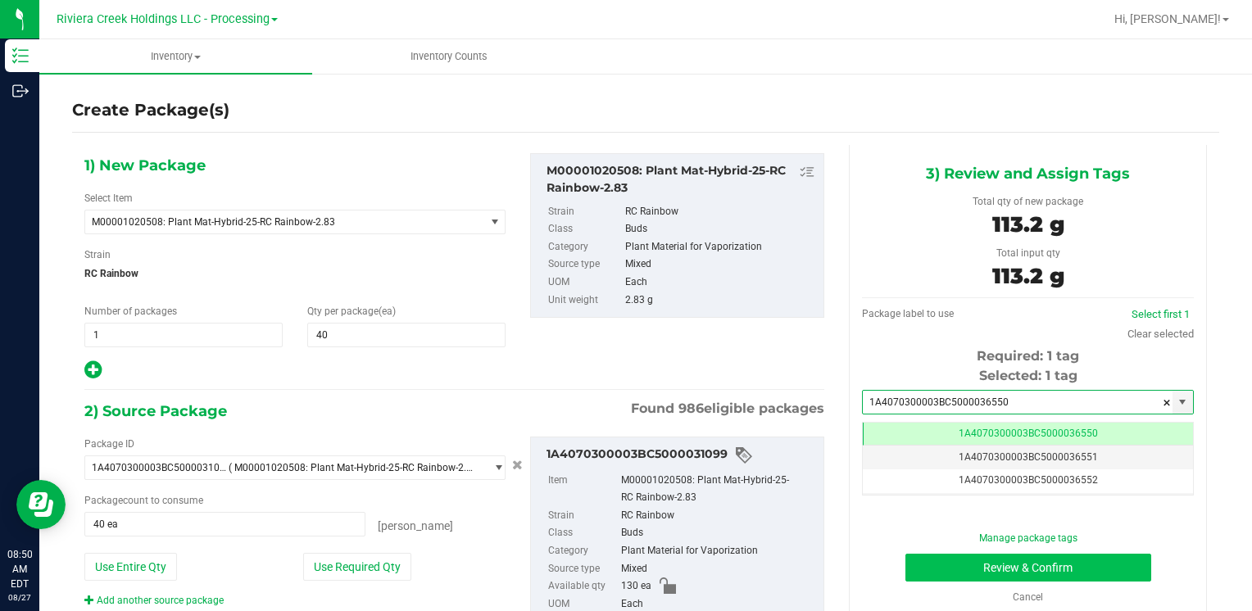
type input "1A4070300003BC5000036550"
click at [941, 570] on button "Review & Confirm" at bounding box center [1029, 568] width 246 height 28
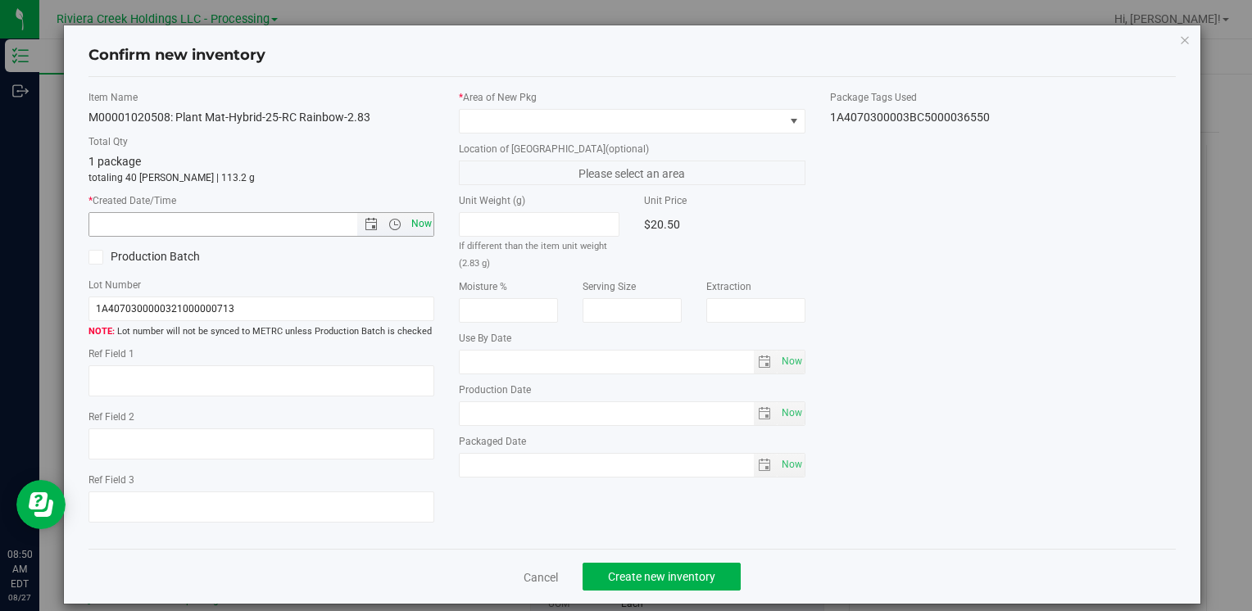
click at [411, 225] on span "Now" at bounding box center [421, 224] width 28 height 24
type input "8/27/2025 8:50 AM"
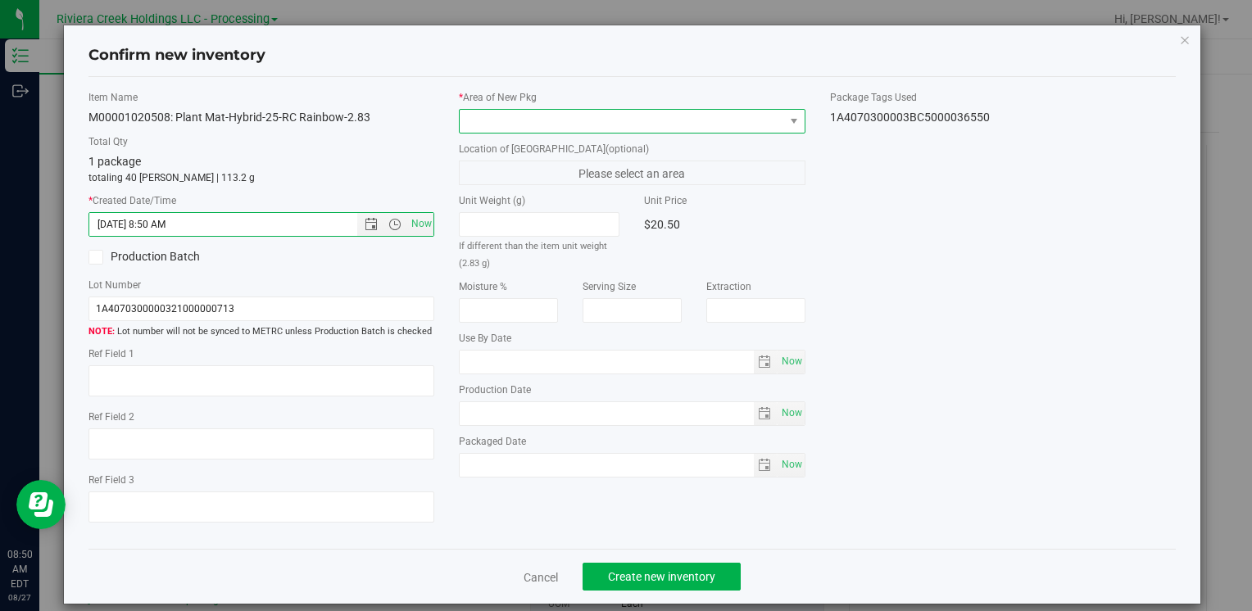
click at [479, 113] on span at bounding box center [622, 121] width 324 height 23
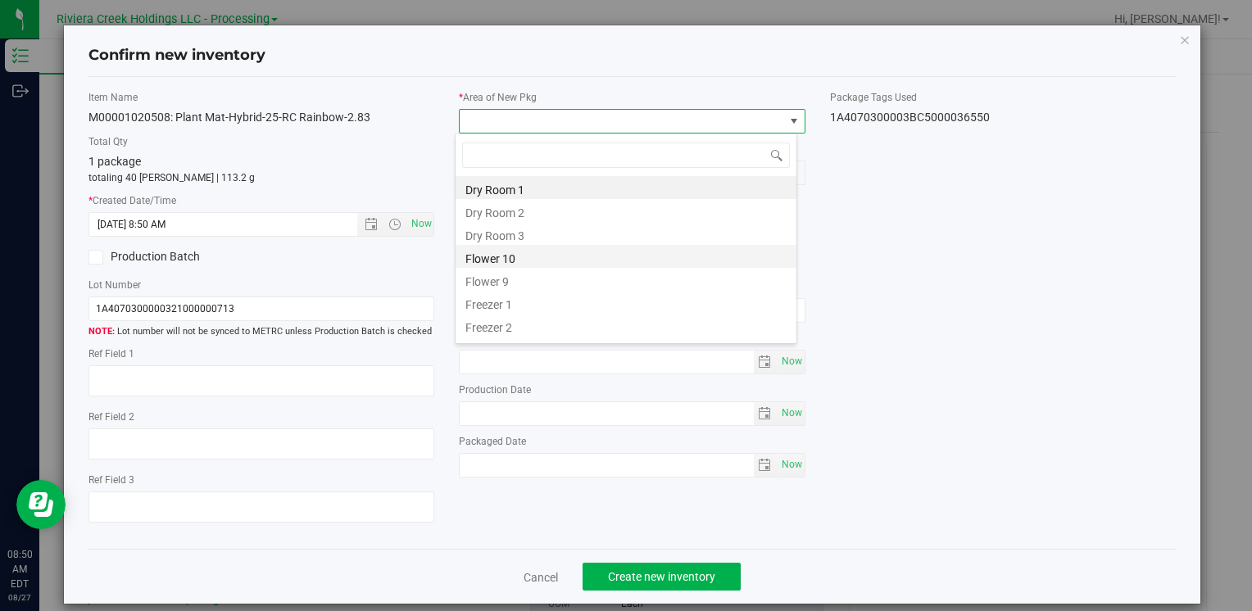
click at [534, 251] on li "Flower 10" at bounding box center [626, 256] width 341 height 23
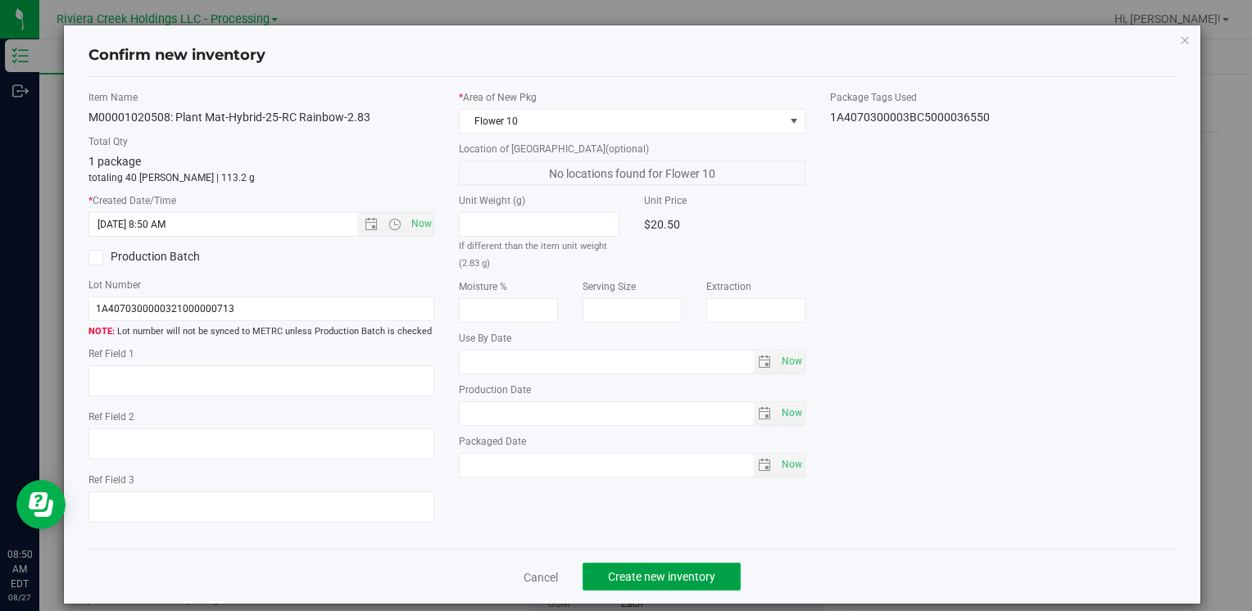
click at [646, 584] on button "Create new inventory" at bounding box center [662, 577] width 158 height 28
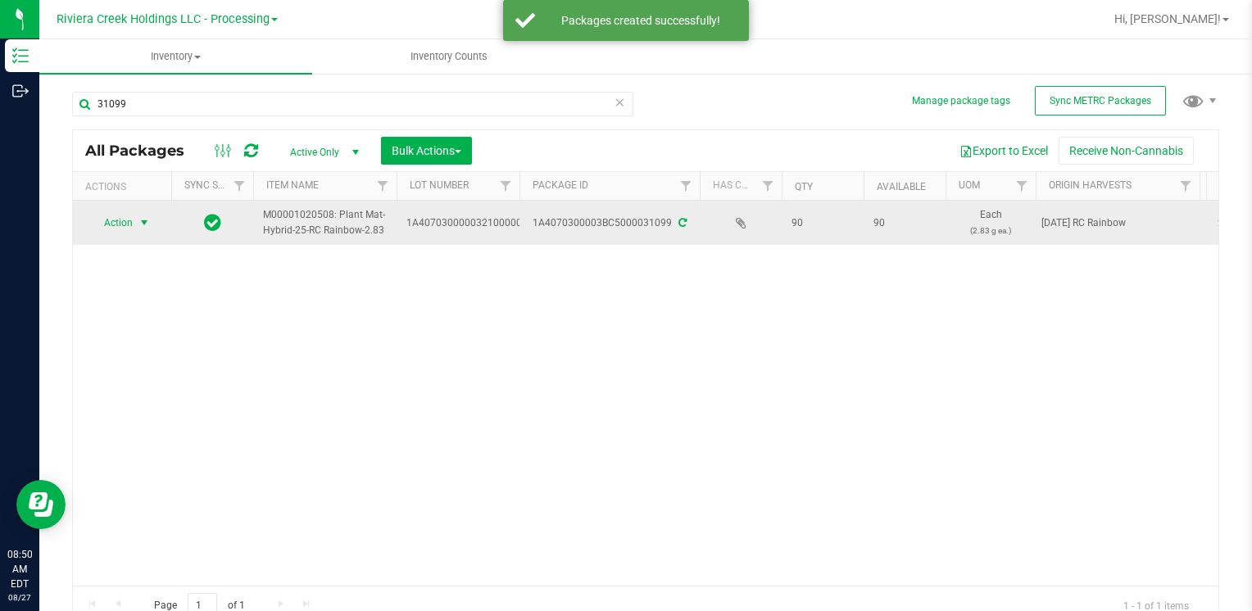
click at [111, 228] on span "Action" at bounding box center [111, 222] width 44 height 23
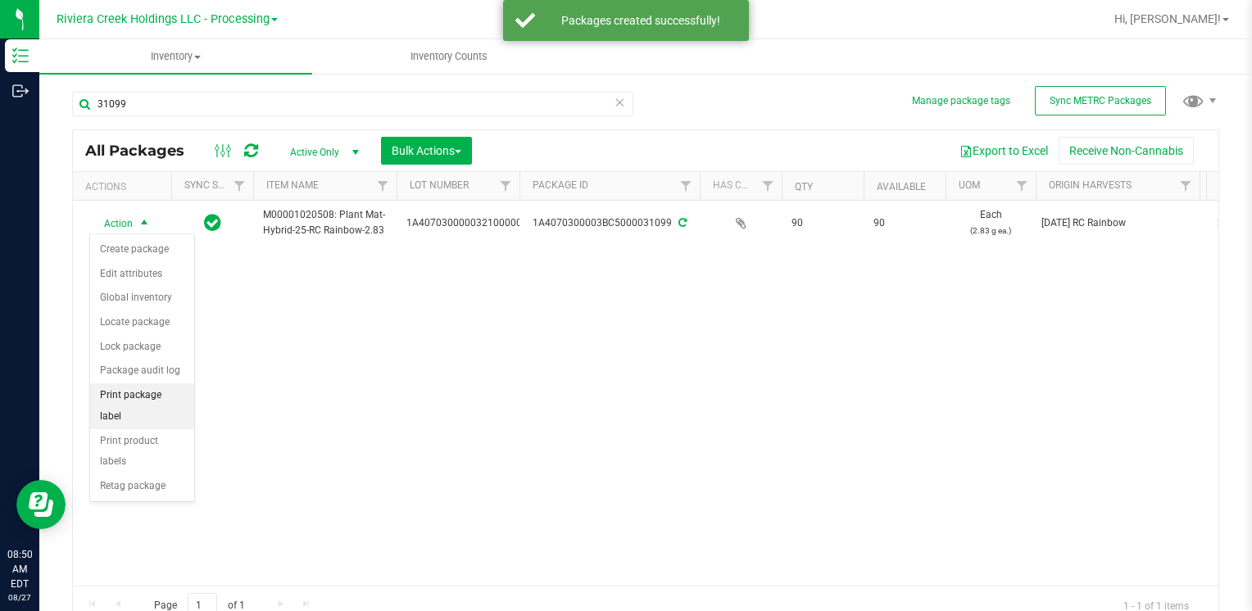
click at [166, 396] on li "Print package label" at bounding box center [142, 406] width 104 height 45
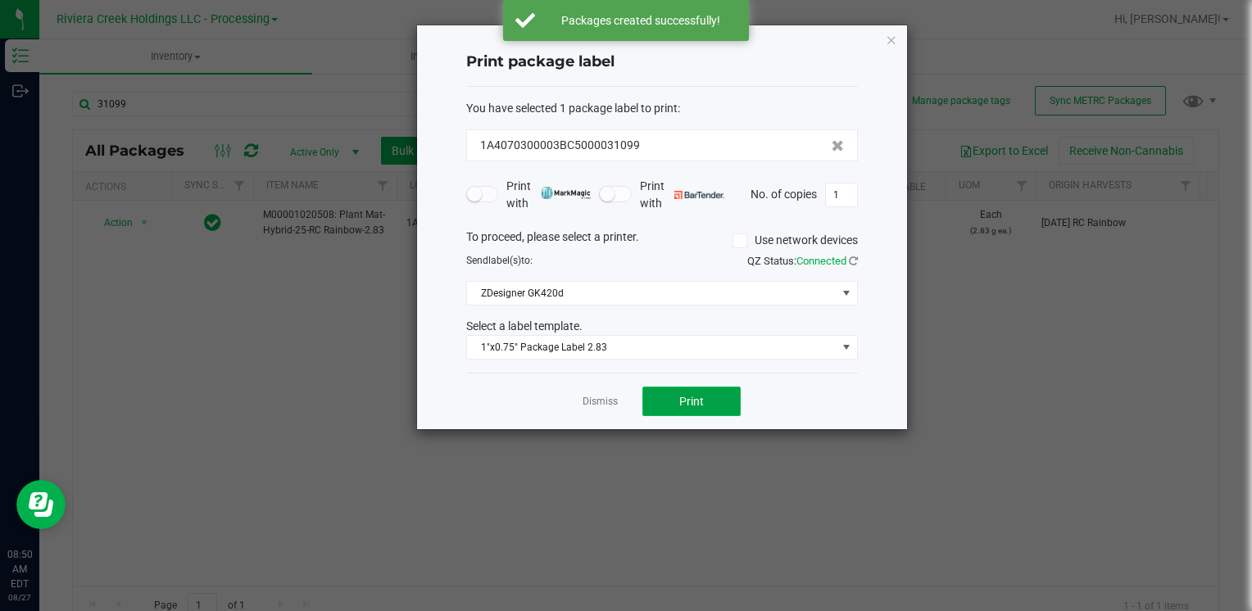
click at [679, 402] on button "Print" at bounding box center [692, 402] width 98 height 30
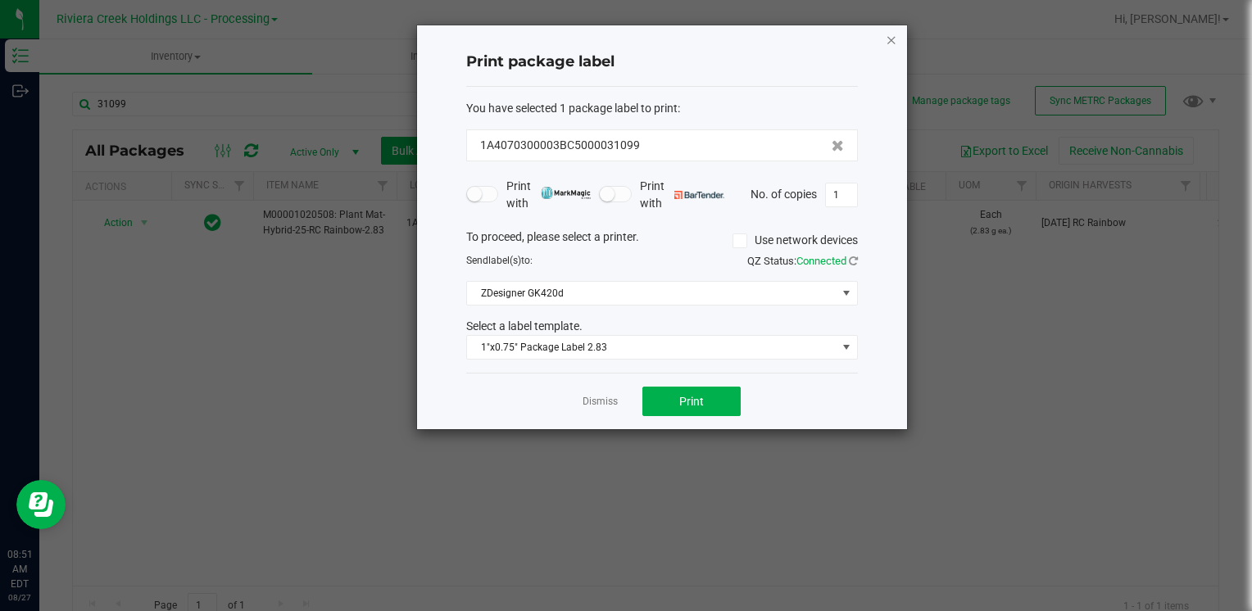
click at [889, 36] on icon "button" at bounding box center [891, 40] width 11 height 20
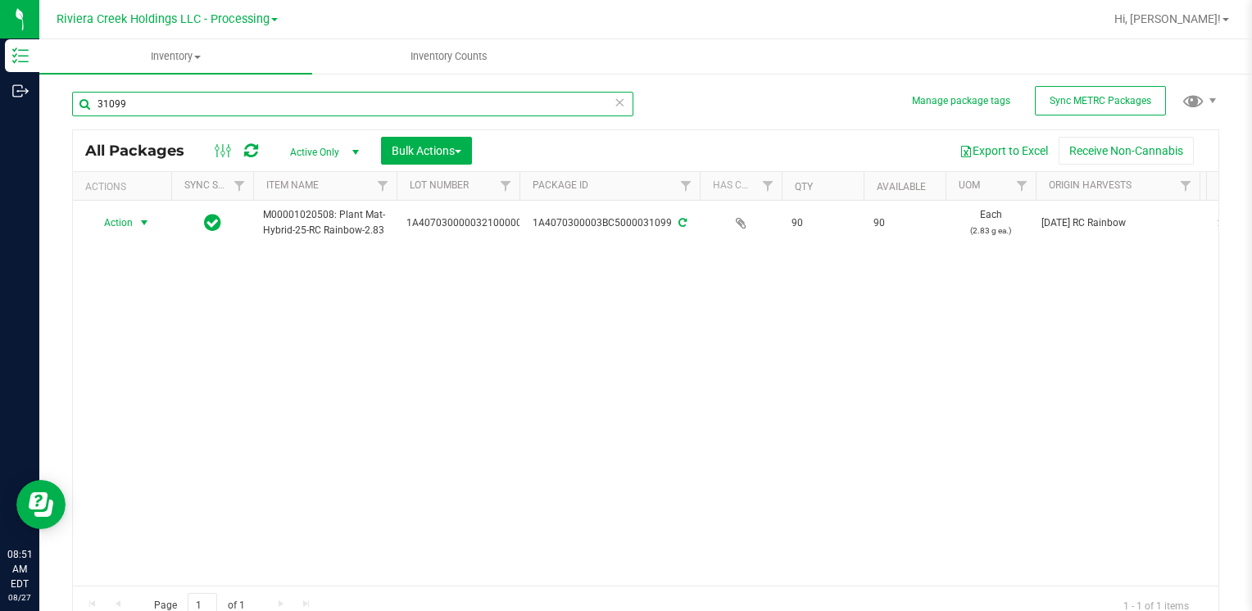
click at [213, 109] on input "31099" at bounding box center [352, 104] width 561 height 25
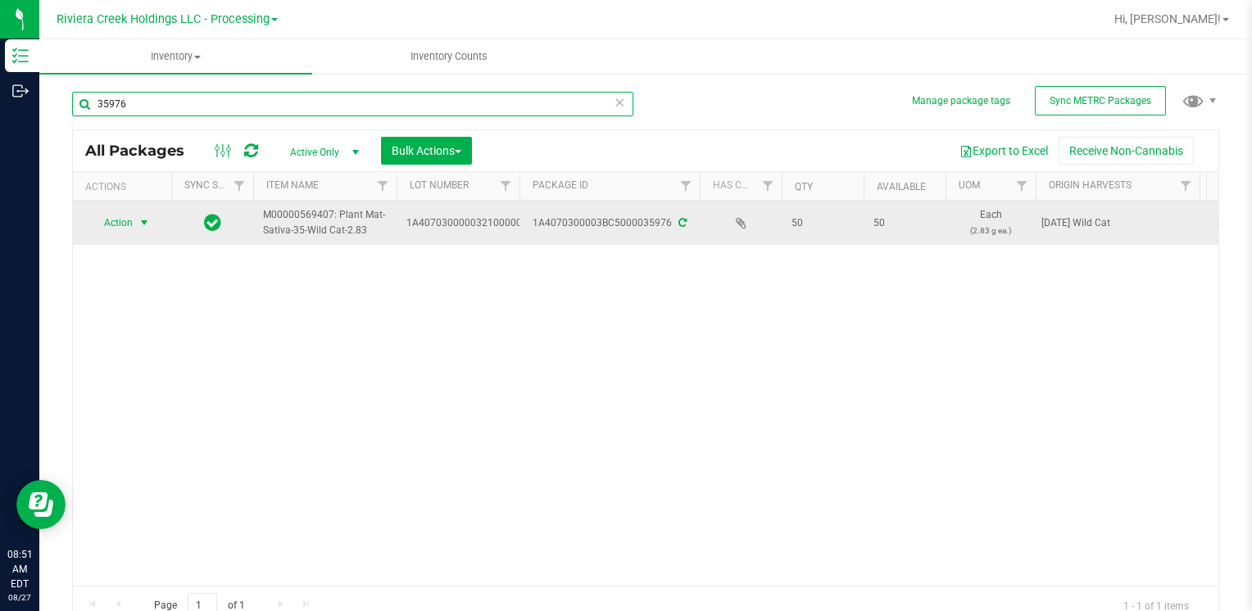
type input "35976"
click at [141, 216] on span "select" at bounding box center [144, 222] width 13 height 13
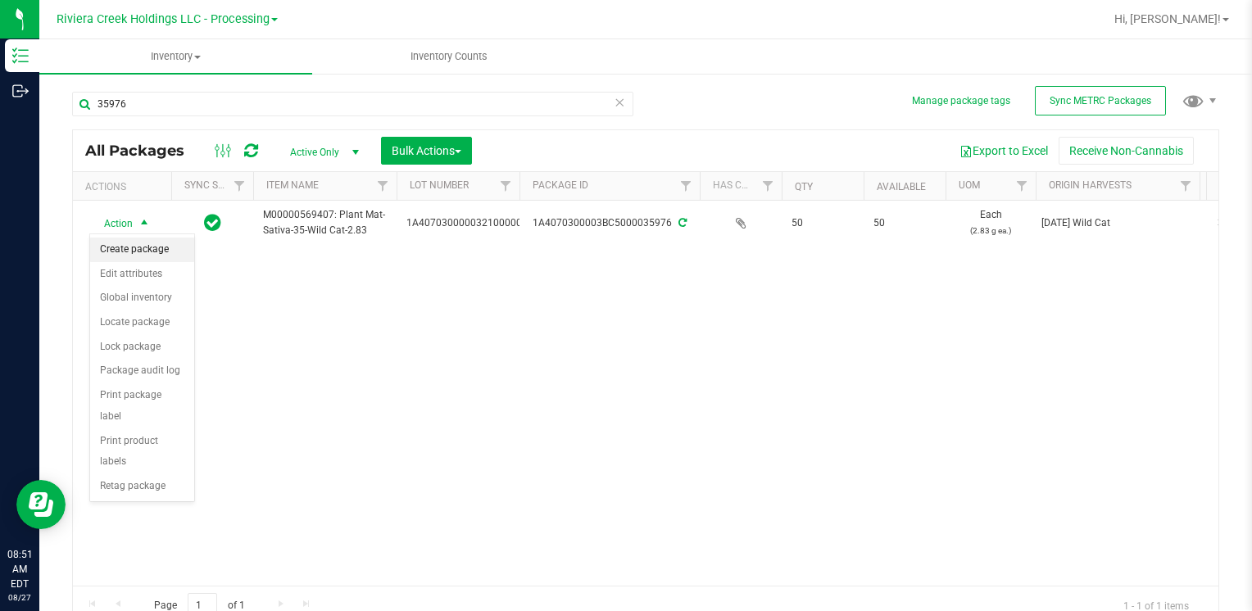
click at [139, 255] on li "Create package" at bounding box center [142, 250] width 104 height 25
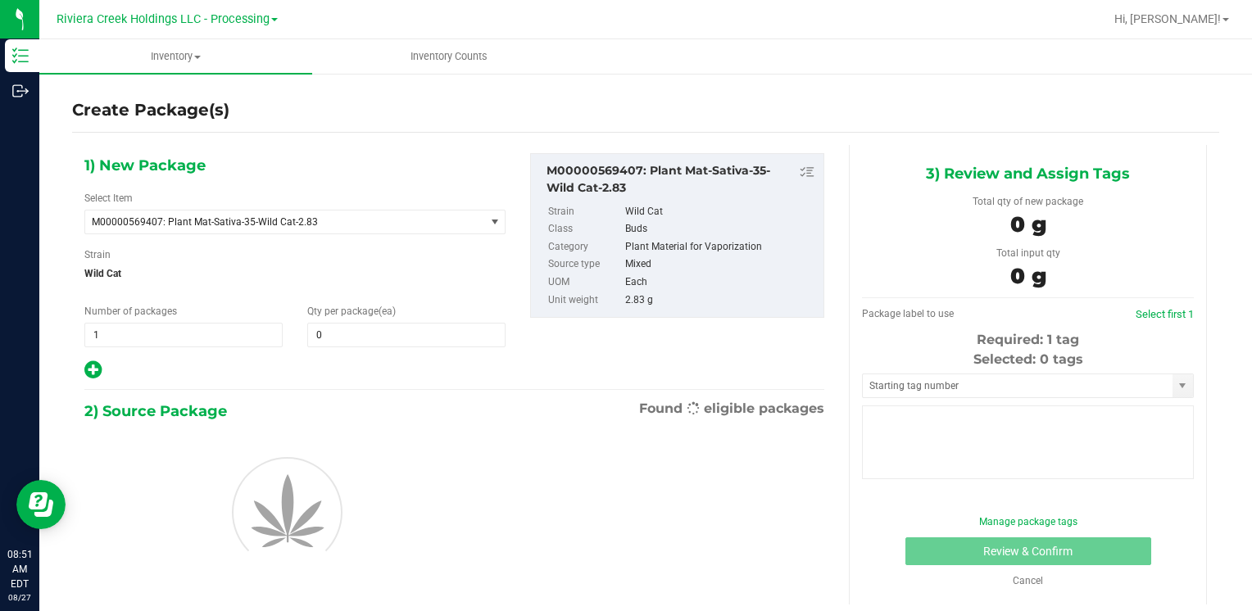
type input "0"
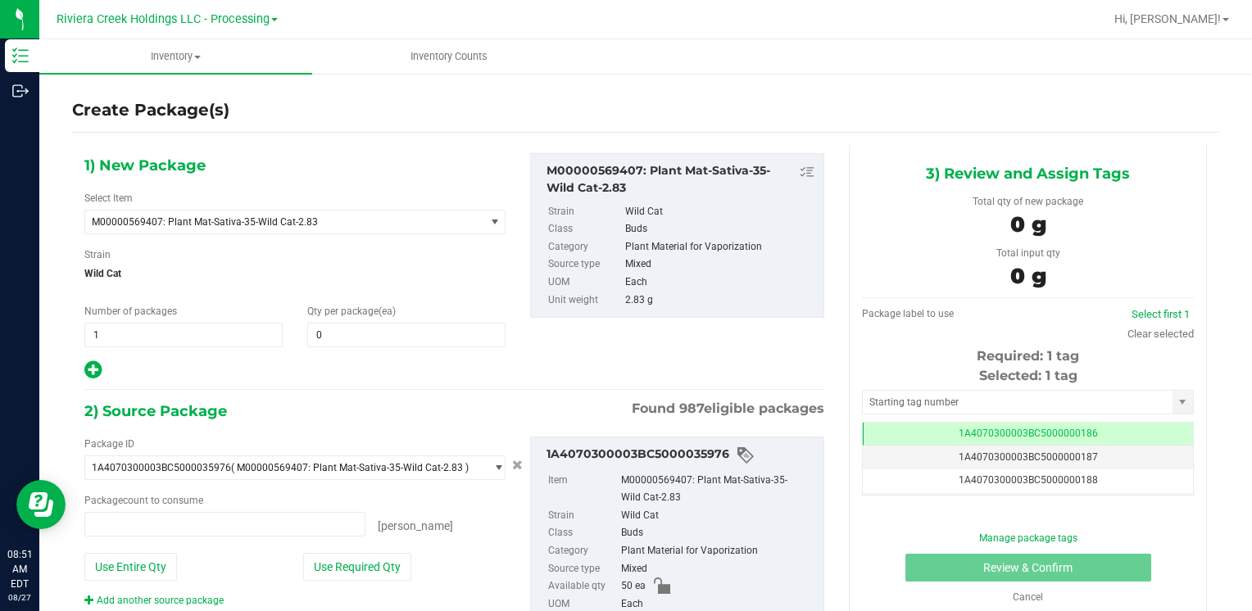
type input "0 ea"
drag, startPoint x: 427, startPoint y: 349, endPoint x: 423, endPoint y: 338, distance: 11.4
click at [425, 348] on div "1) New Package Select Item M00000569407: Plant Mat-Sativa-35-Wild Cat-2.83 M000…" at bounding box center [295, 267] width 446 height 228
click at [423, 338] on span at bounding box center [406, 335] width 198 height 25
type input "40"
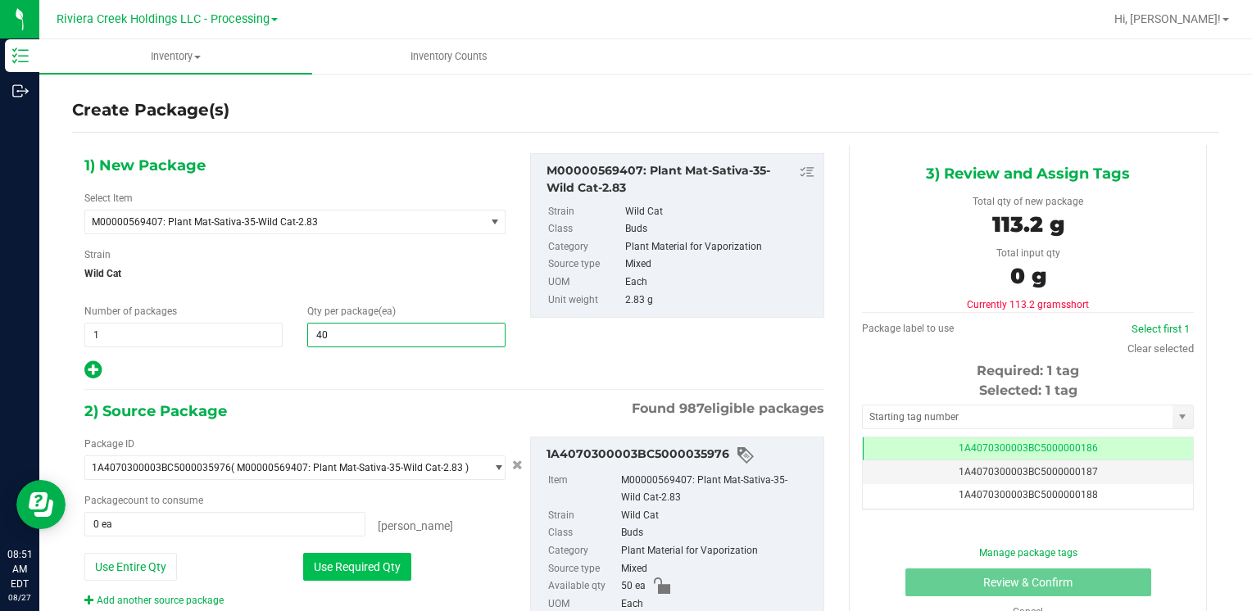
type input "40"
click at [333, 559] on button "Use Required Qty" at bounding box center [357, 567] width 108 height 28
type input "40 ea"
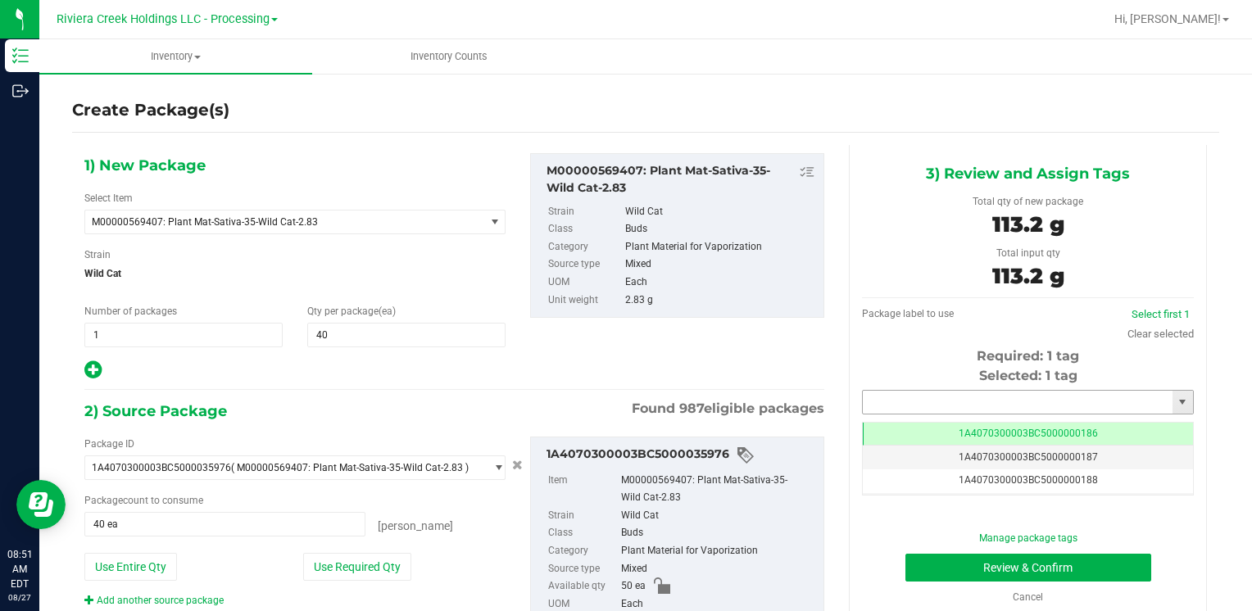
click at [863, 398] on input "text" at bounding box center [1018, 402] width 310 height 23
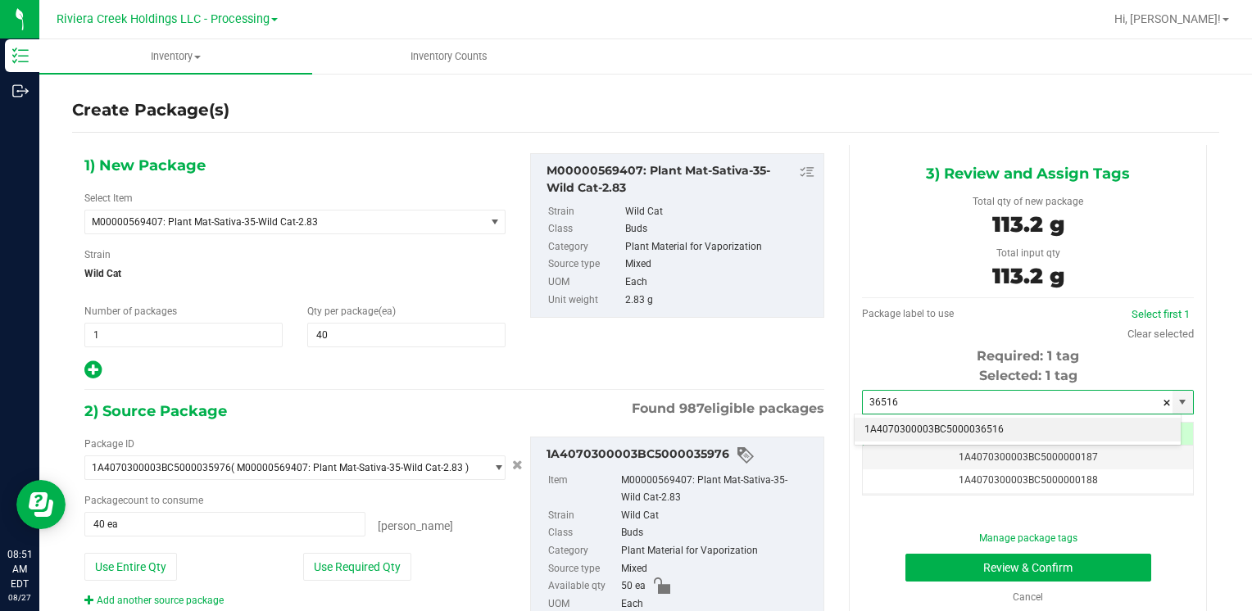
click at [884, 419] on li "1A4070300003BC5000036516" at bounding box center [1018, 430] width 326 height 25
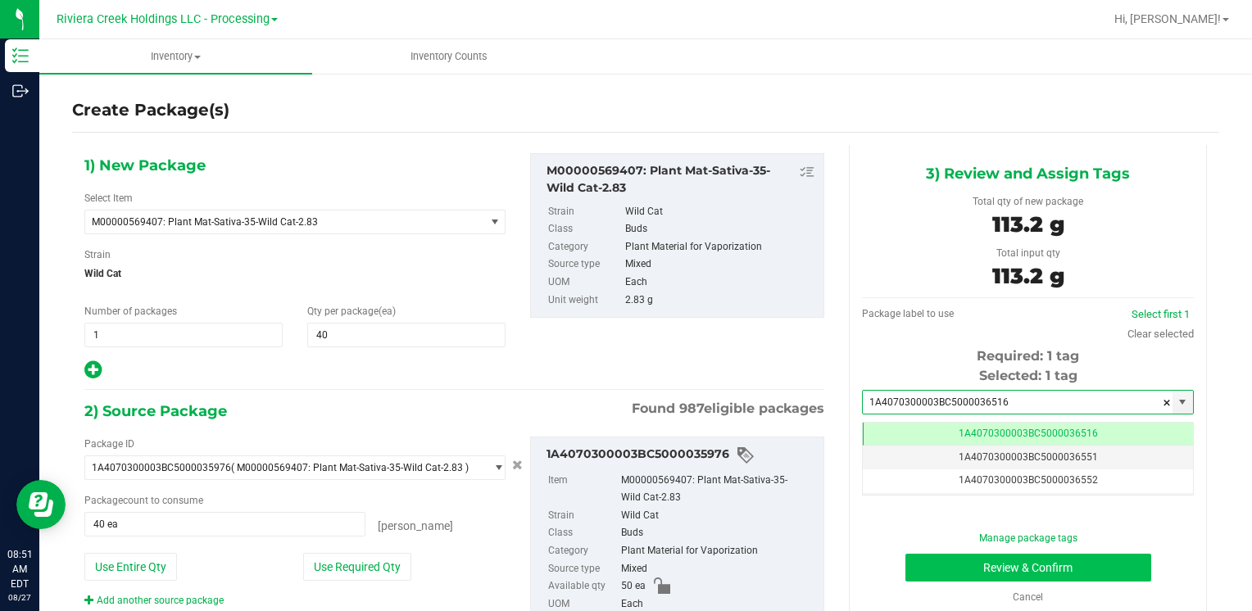
type input "1A4070300003BC5000036516"
click at [934, 560] on button "Review & Confirm" at bounding box center [1029, 568] width 246 height 28
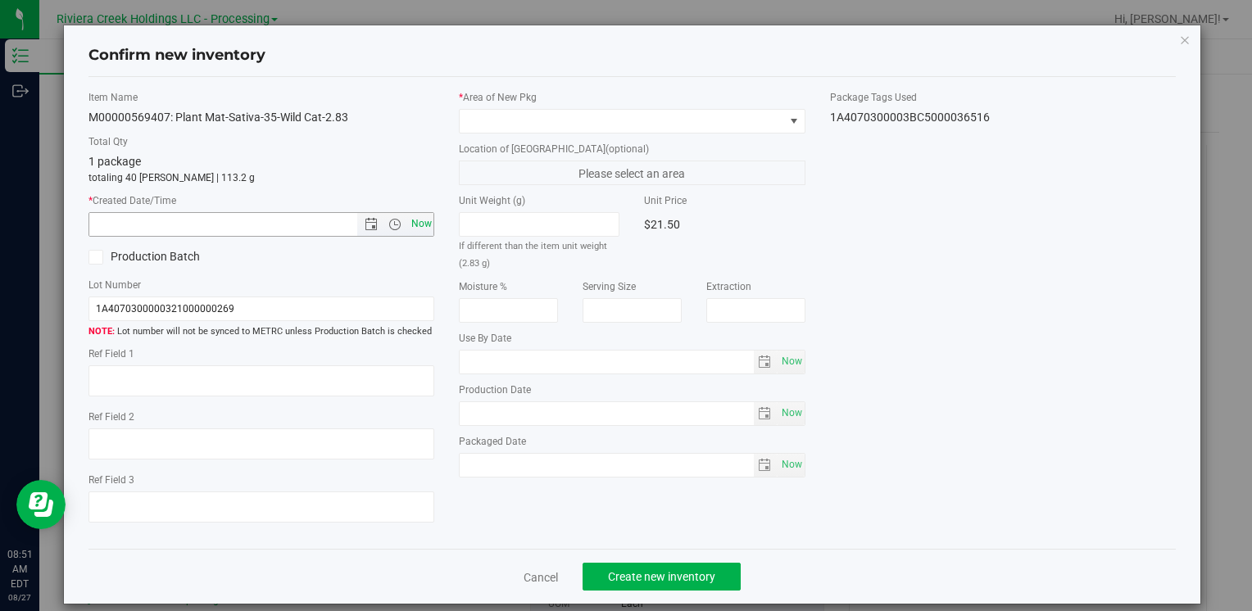
click at [425, 229] on span "Now" at bounding box center [421, 224] width 28 height 24
type input "8/27/2025 8:51 AM"
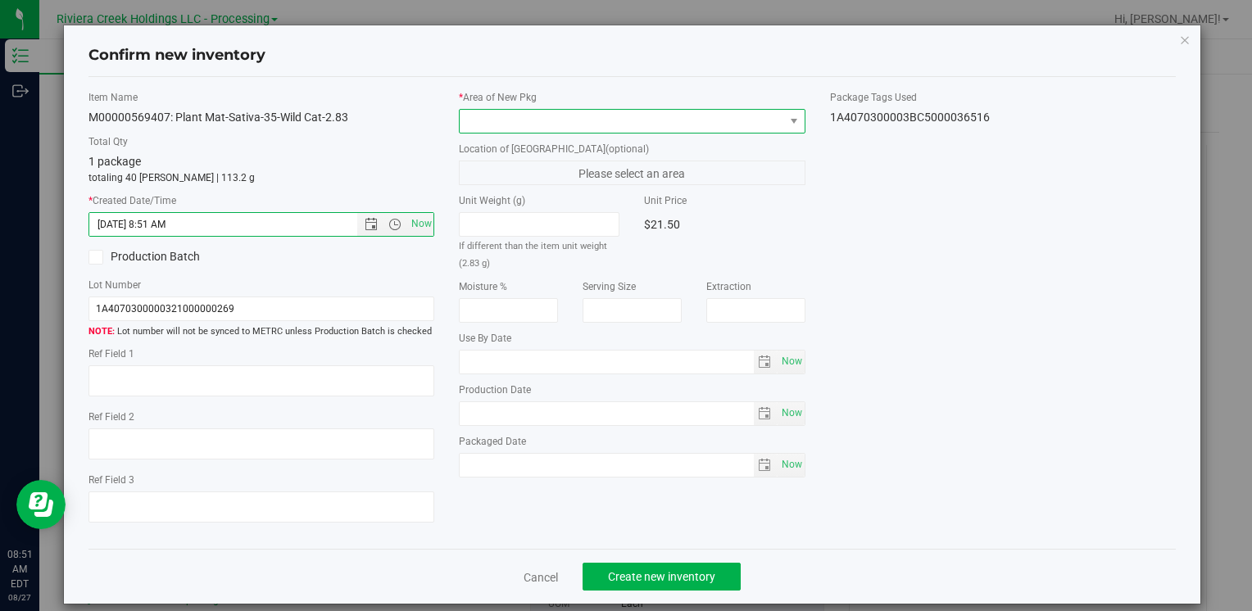
click at [491, 123] on span at bounding box center [622, 121] width 324 height 23
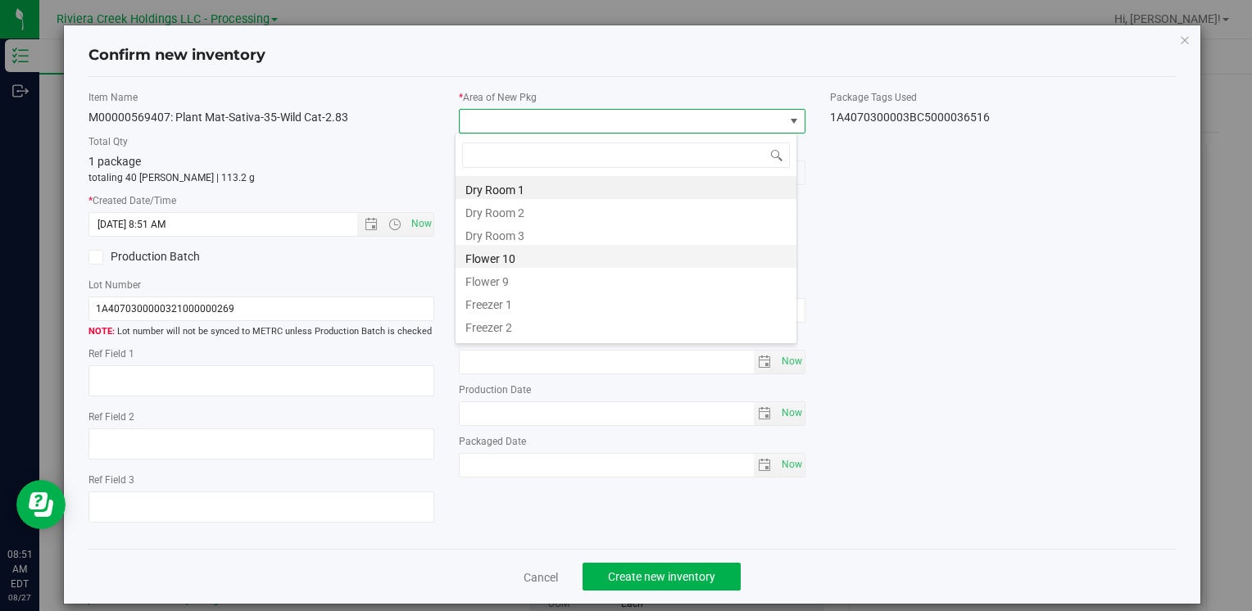
click at [543, 254] on li "Flower 10" at bounding box center [626, 256] width 341 height 23
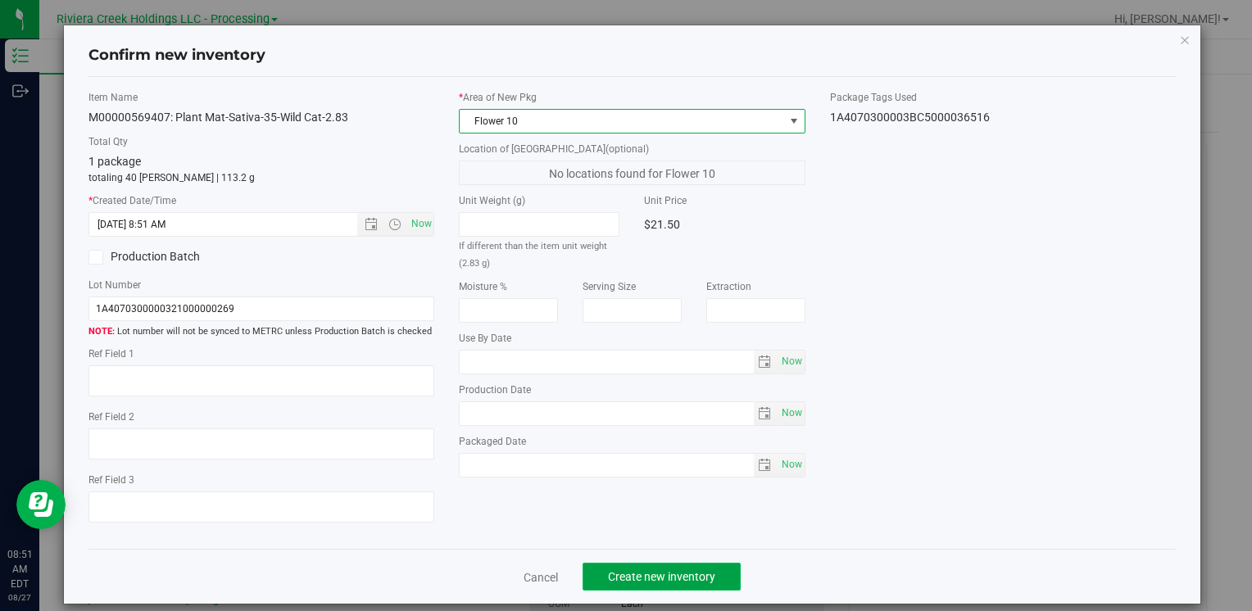
click at [633, 573] on span "Create new inventory" at bounding box center [661, 576] width 107 height 13
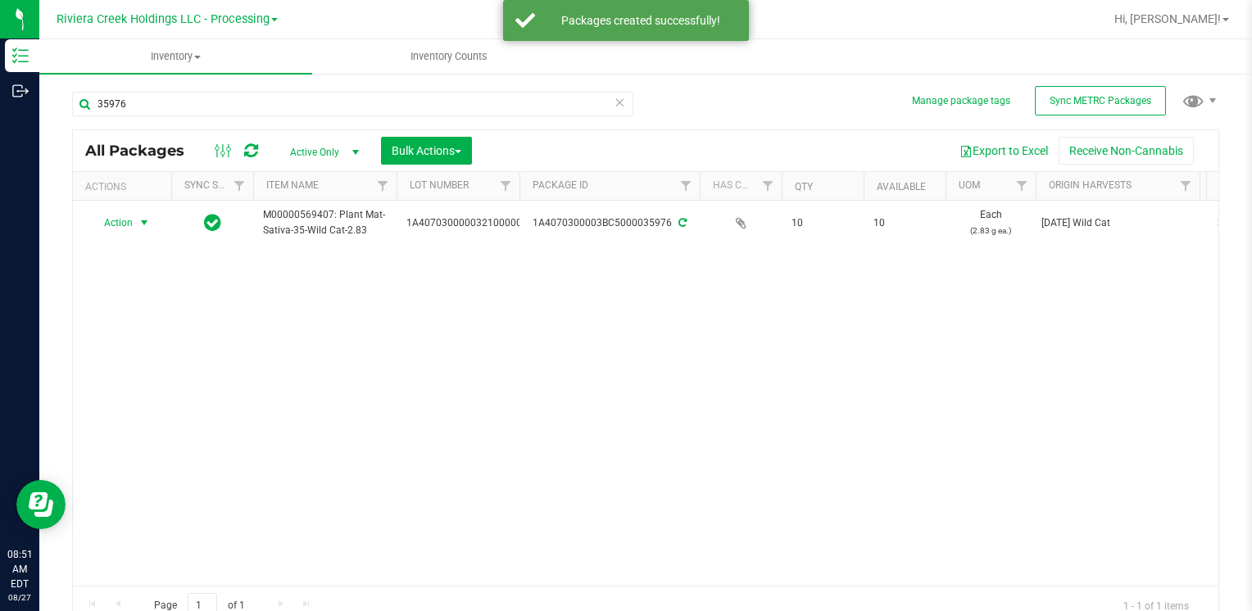
drag, startPoint x: 105, startPoint y: 225, endPoint x: 242, endPoint y: 310, distance: 161.2
click at [107, 225] on span "Action" at bounding box center [111, 222] width 44 height 23
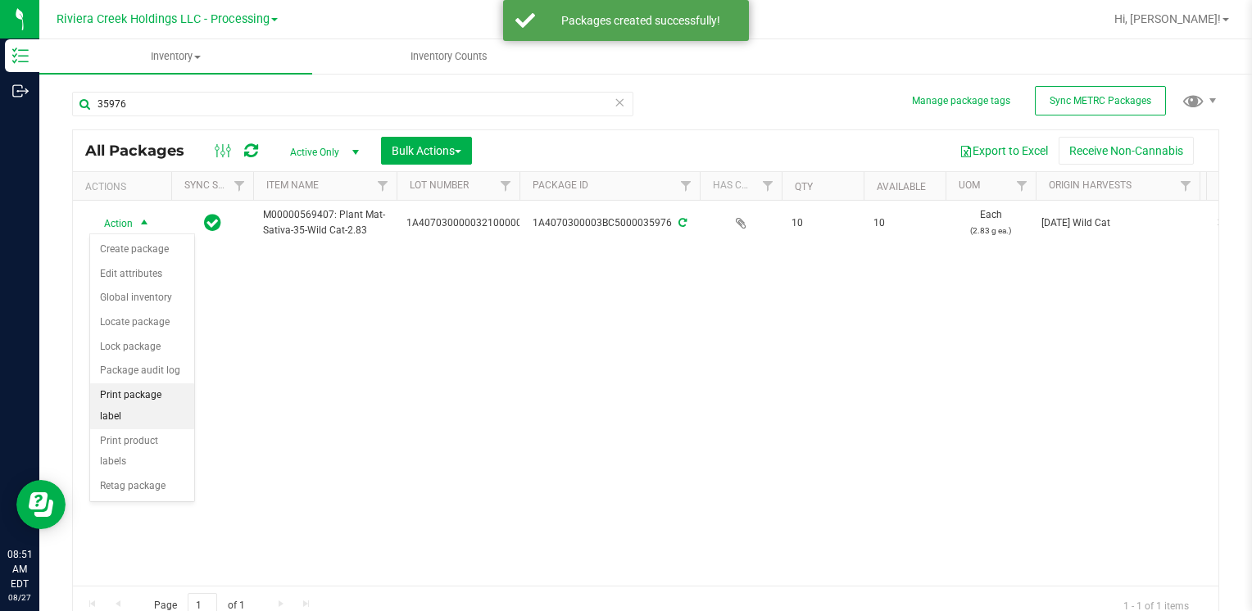
click at [147, 396] on li "Print package label" at bounding box center [142, 406] width 104 height 45
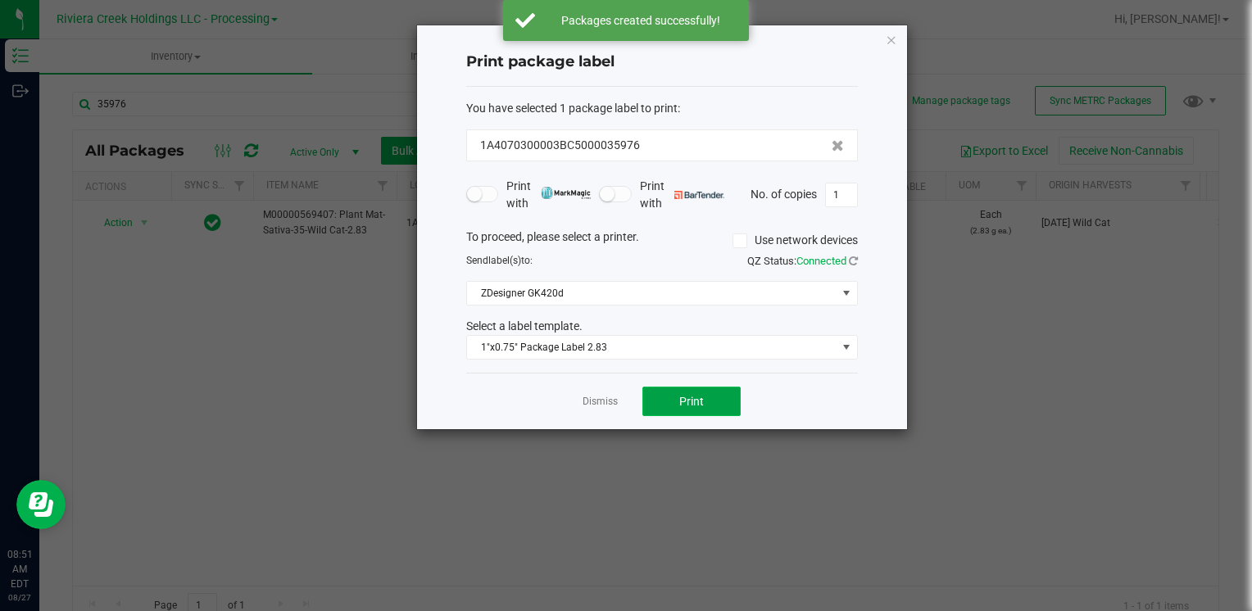
click at [704, 411] on button "Print" at bounding box center [692, 402] width 98 height 30
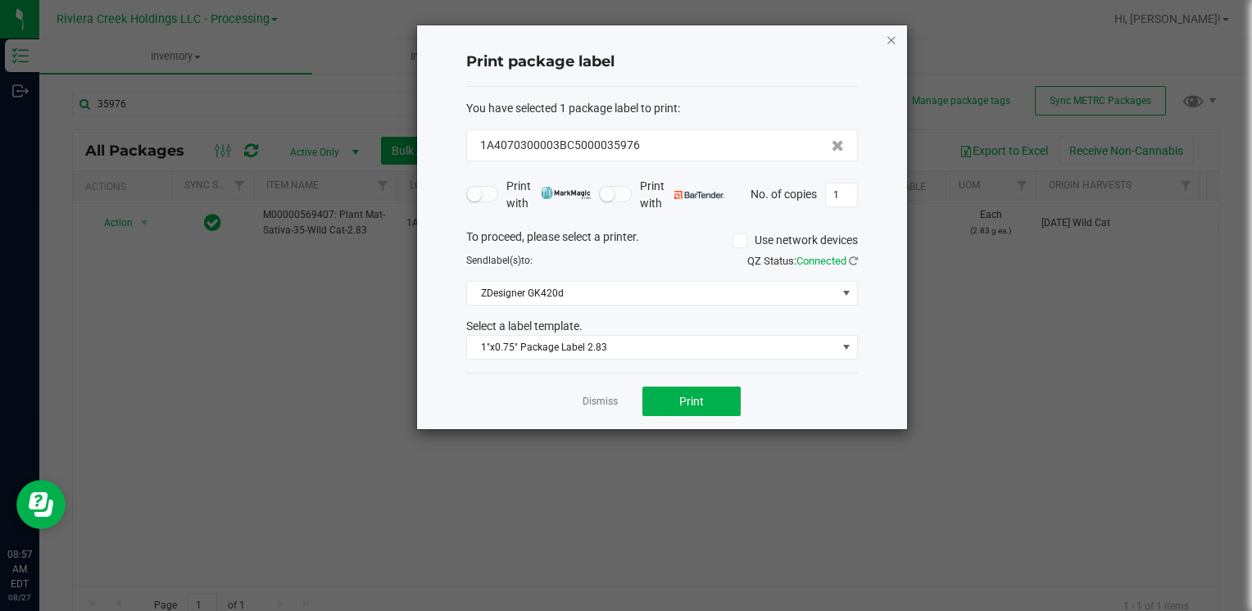
click at [893, 44] on icon "button" at bounding box center [891, 40] width 11 height 20
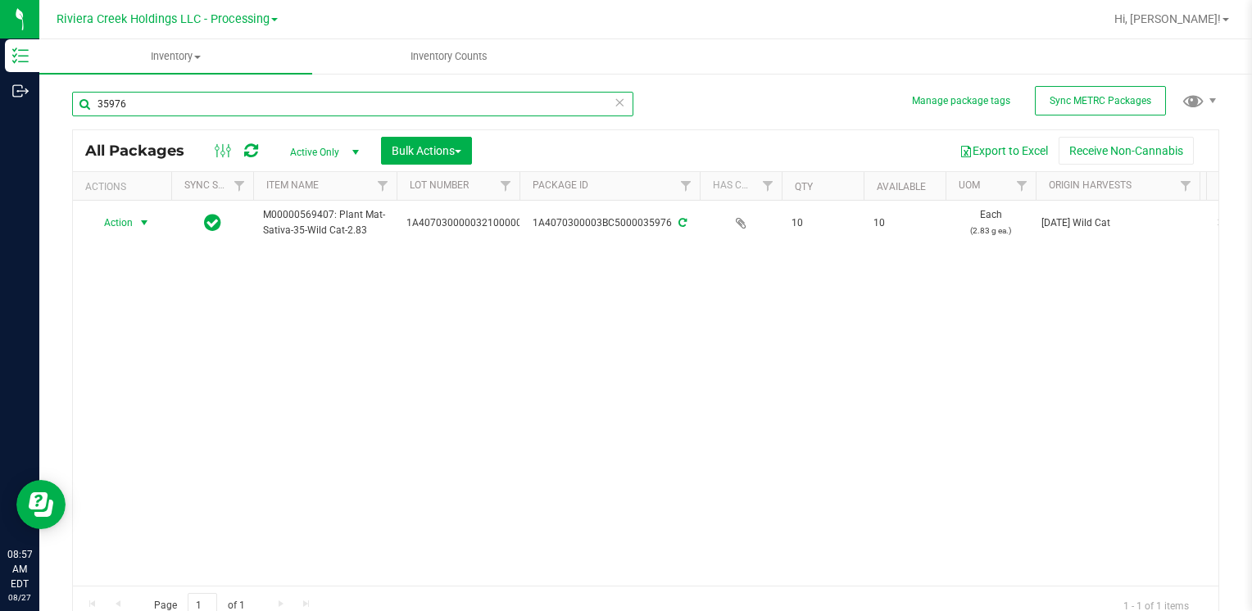
click at [214, 107] on input "35976" at bounding box center [352, 104] width 561 height 25
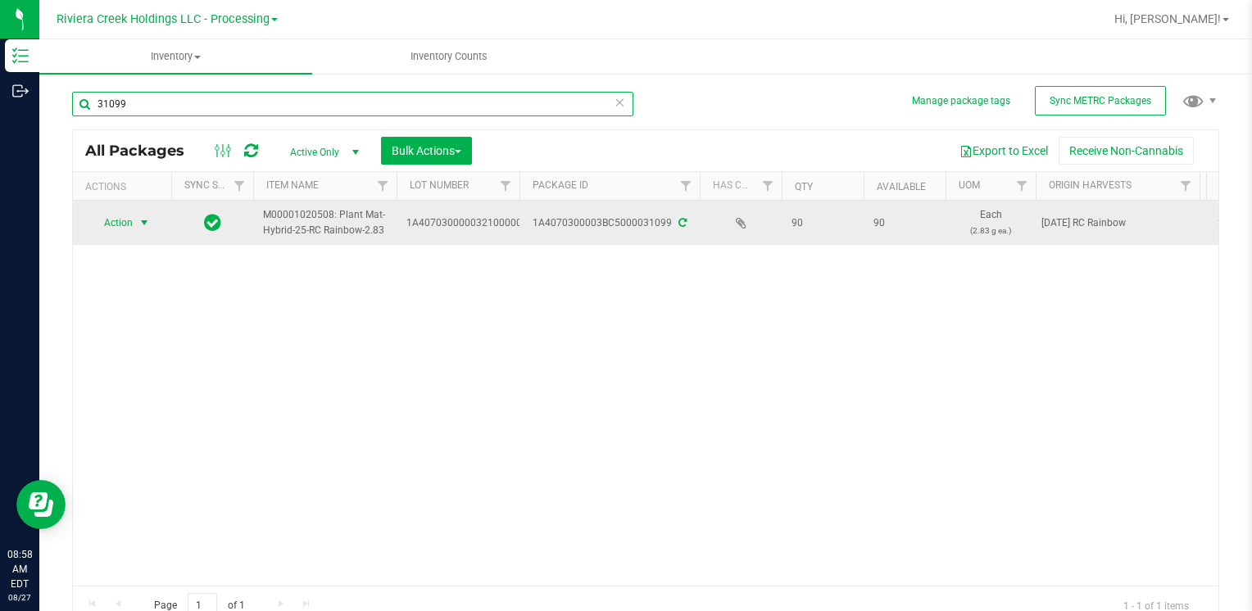
type input "31099"
click at [125, 222] on span "Action" at bounding box center [111, 222] width 44 height 23
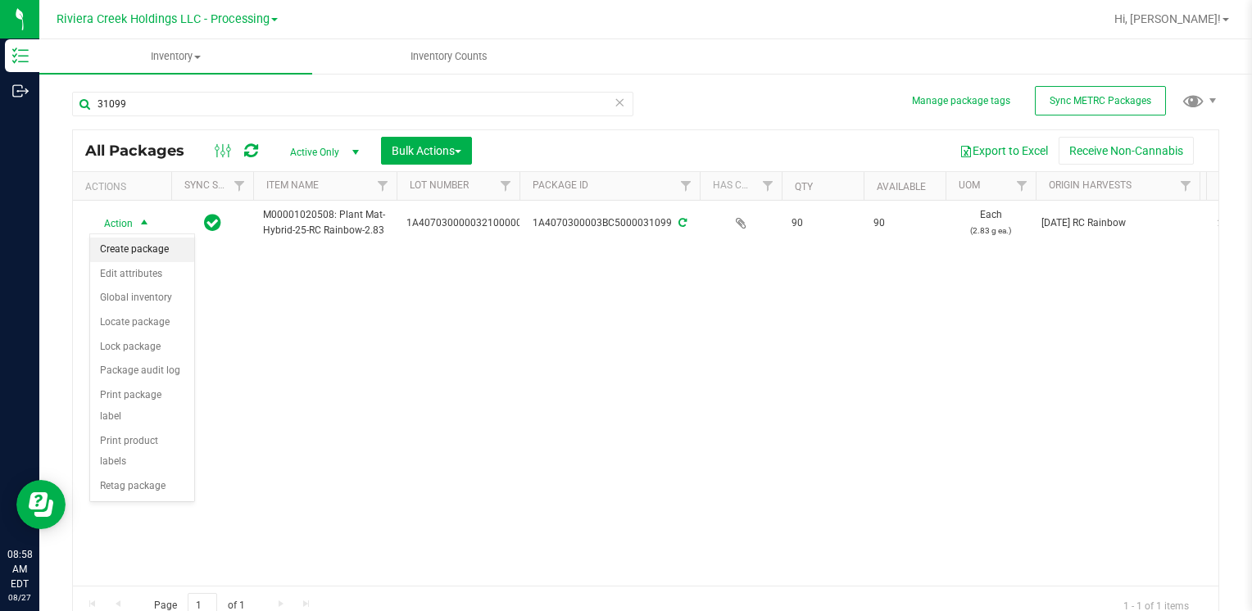
click at [126, 245] on li "Create package" at bounding box center [142, 250] width 104 height 25
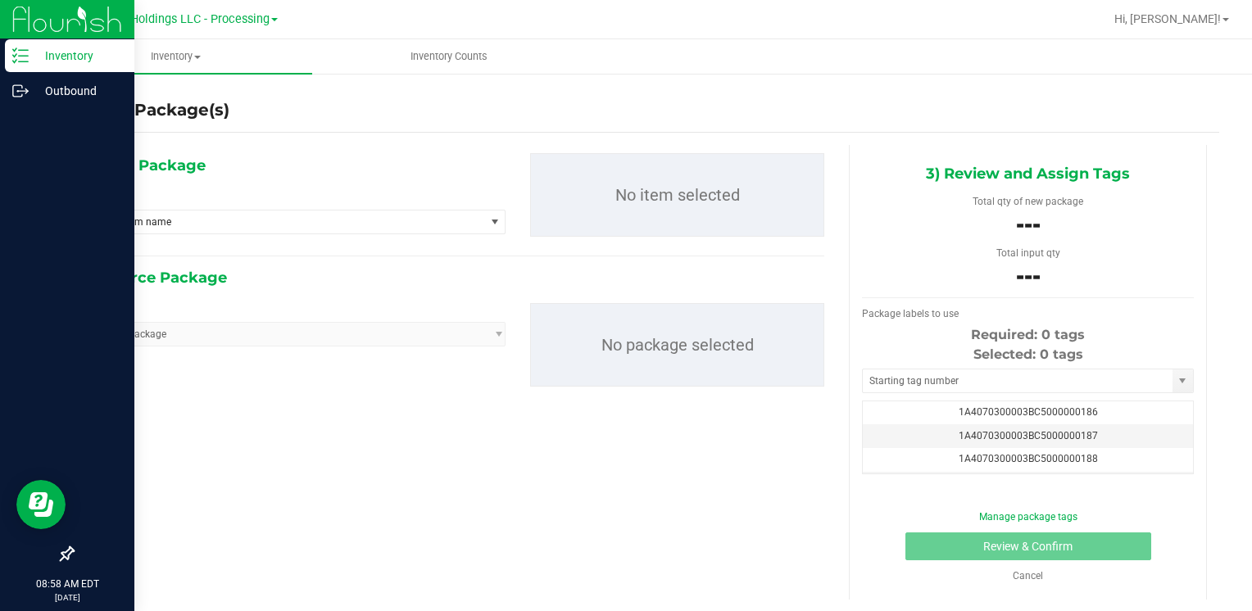
click at [63, 57] on p "Inventory" at bounding box center [78, 56] width 98 height 20
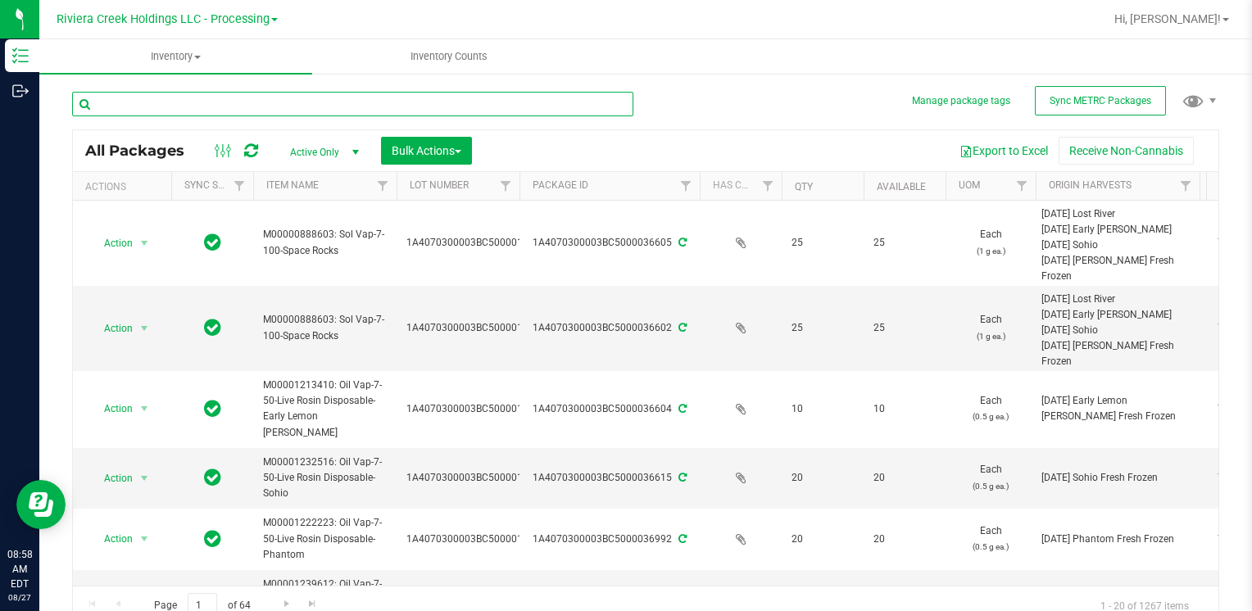
click at [216, 102] on input "text" at bounding box center [352, 104] width 561 height 25
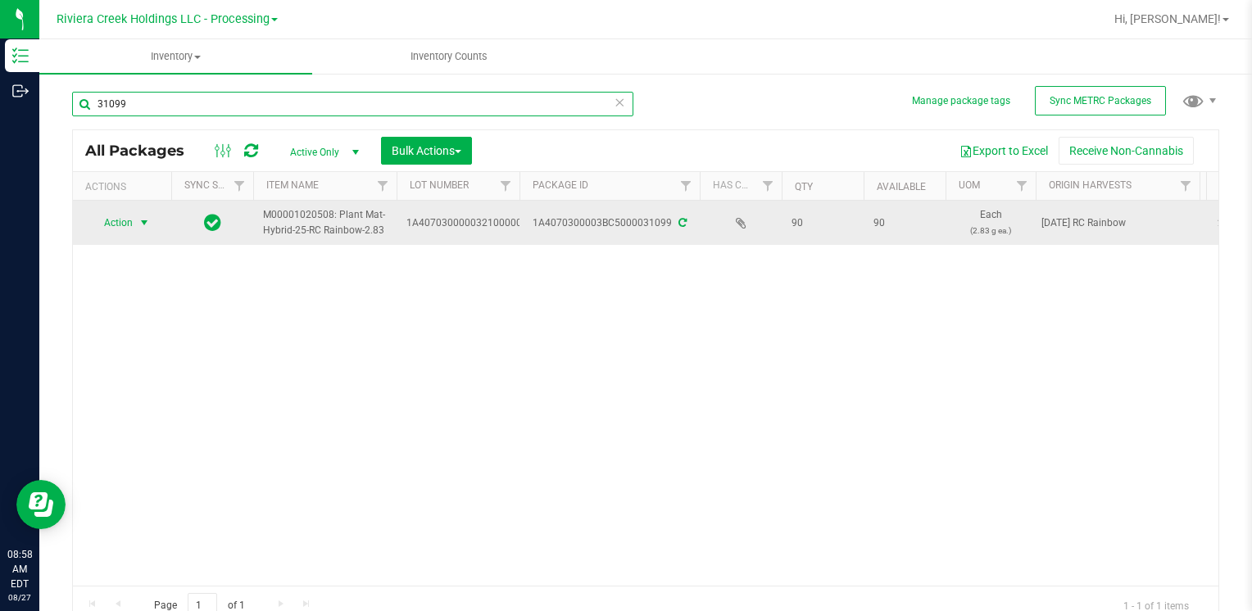
type input "31099"
click at [108, 220] on span "Action" at bounding box center [111, 222] width 44 height 23
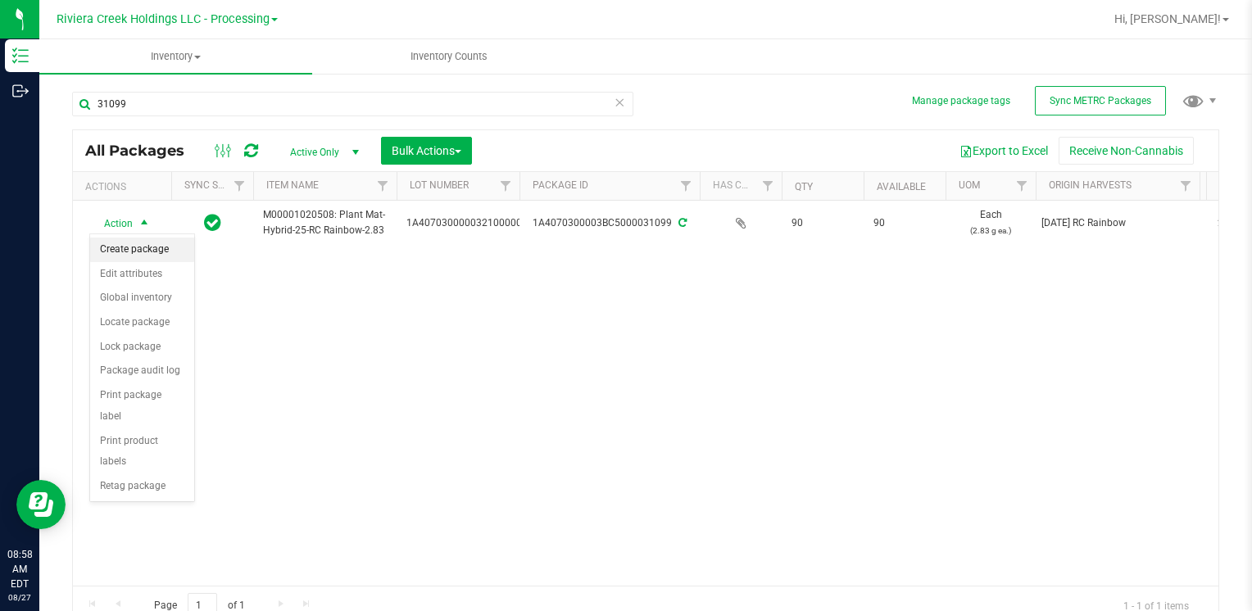
click at [128, 244] on li "Create package" at bounding box center [142, 250] width 104 height 25
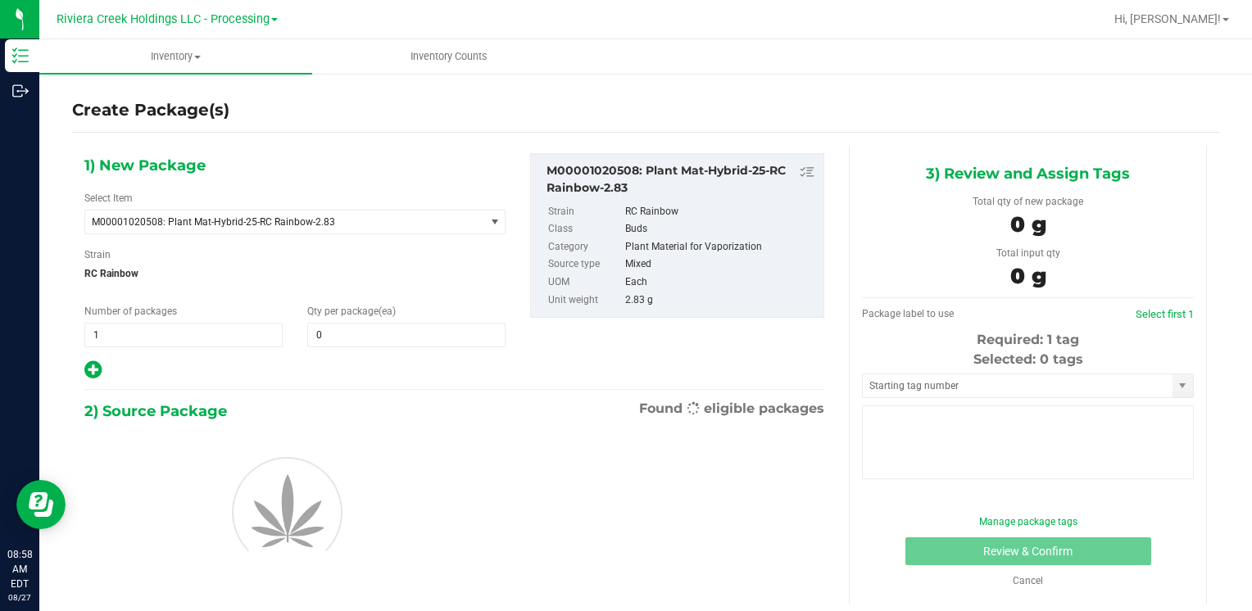
type input "0"
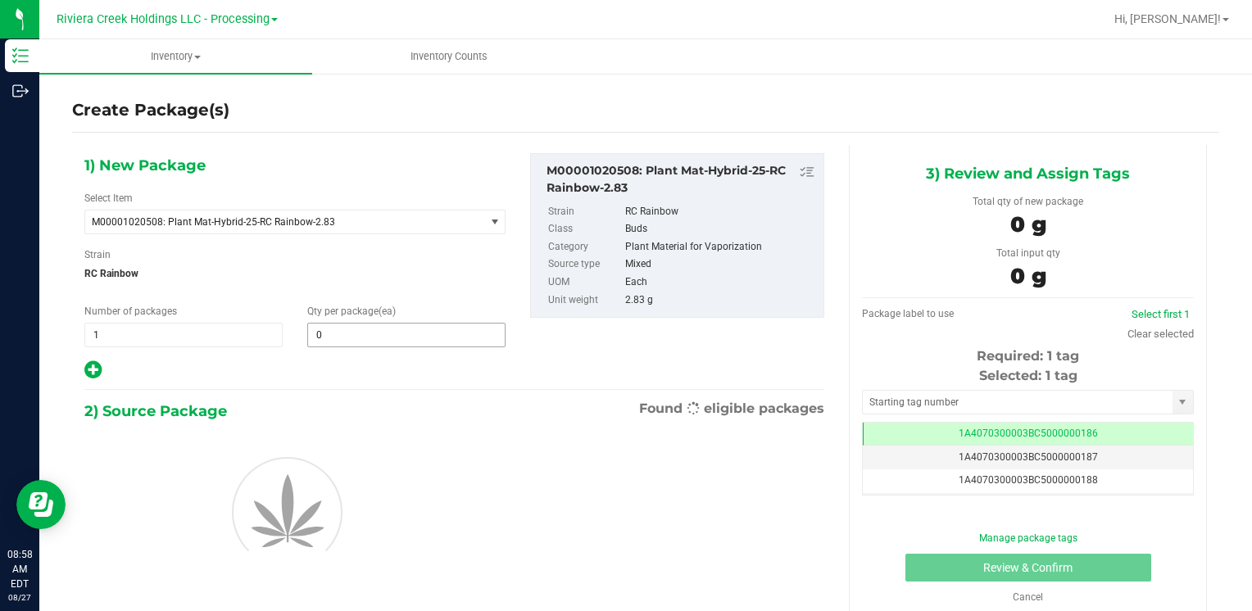
click at [390, 343] on span "0 0" at bounding box center [406, 335] width 198 height 25
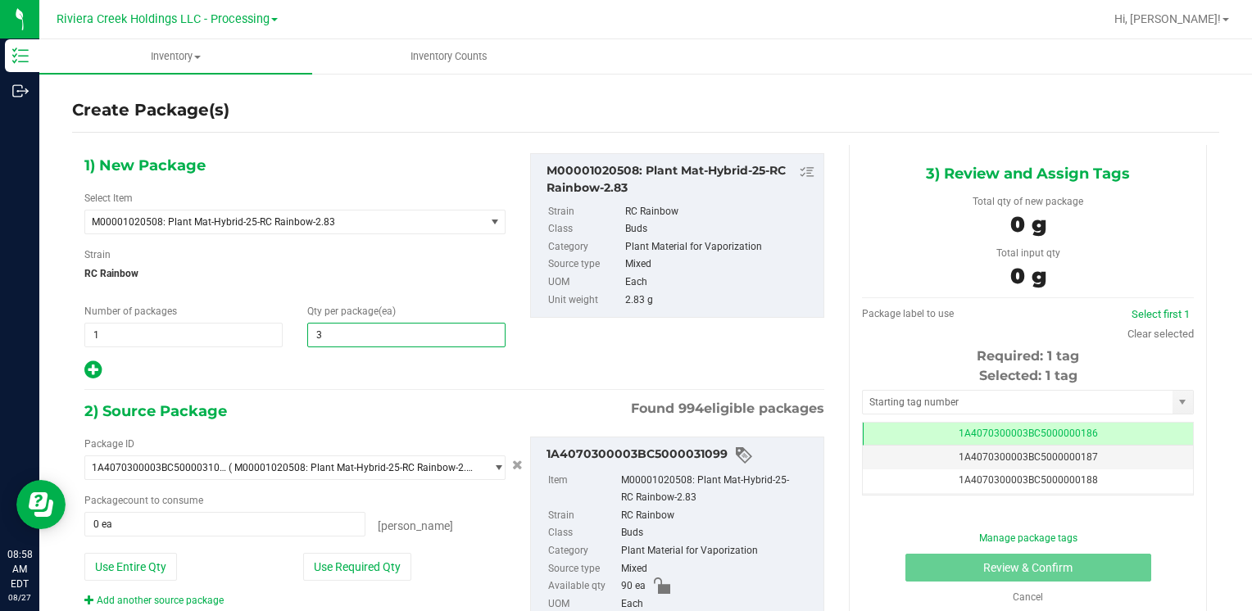
type input "30"
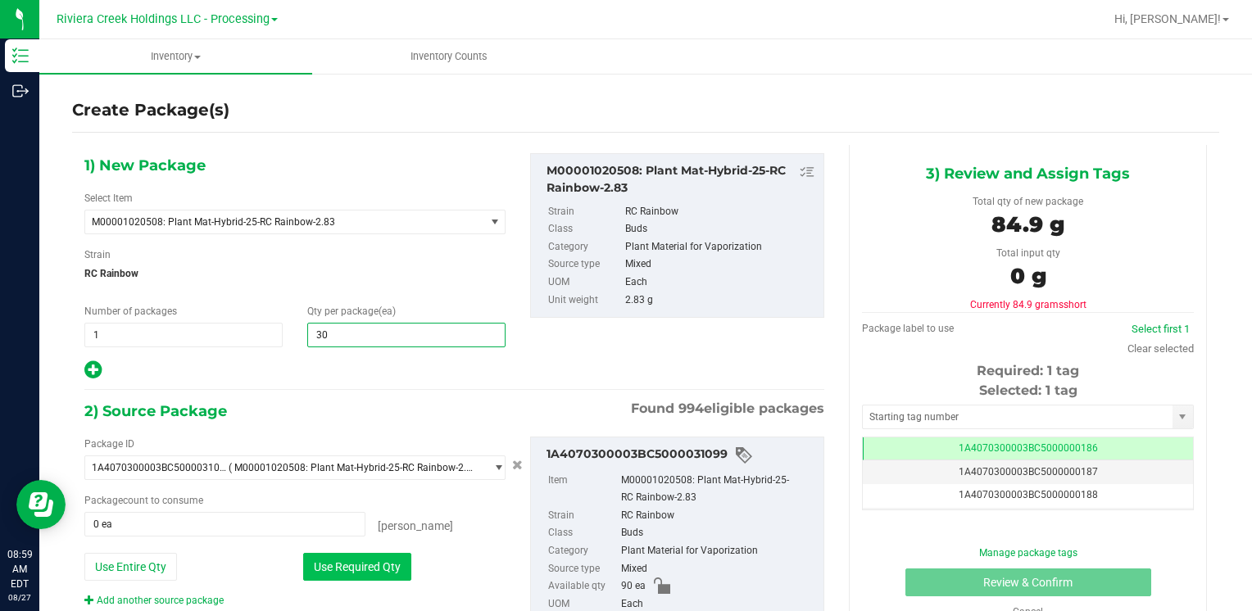
type input "30"
click at [329, 559] on button "Use Required Qty" at bounding box center [357, 567] width 108 height 28
type input "30 ea"
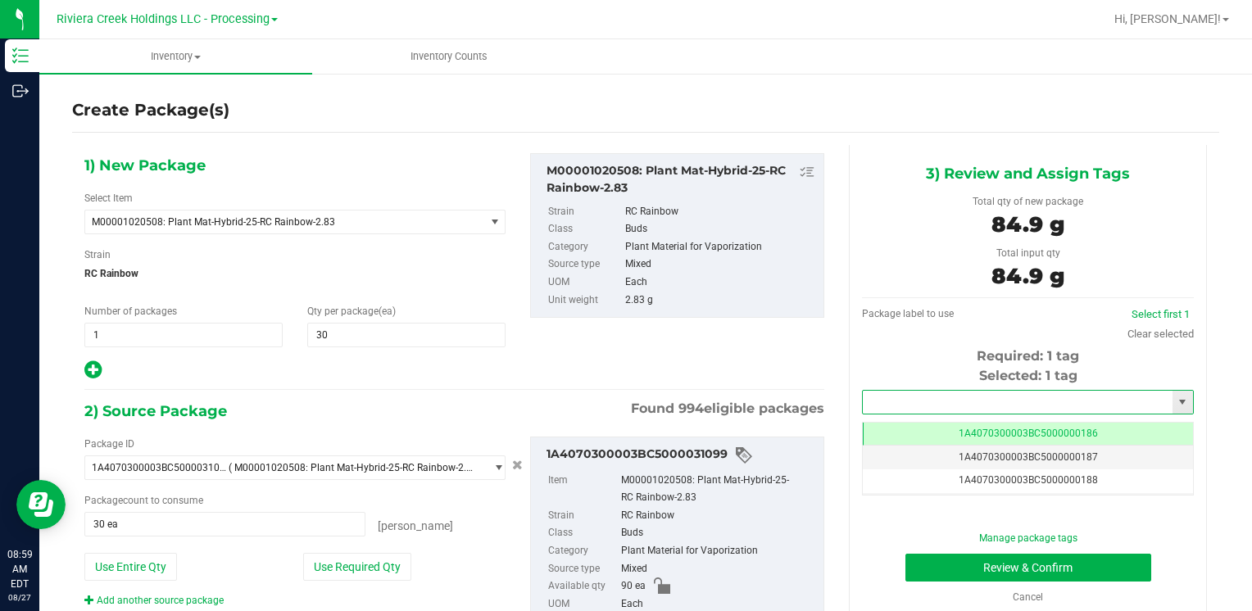
click at [879, 405] on input "text" at bounding box center [1018, 402] width 310 height 23
click at [884, 420] on li "1A4070300003BC5000036554" at bounding box center [1018, 430] width 326 height 25
type input "1A4070300003BC5000036554"
click at [931, 561] on button "Review & Confirm" at bounding box center [1029, 568] width 246 height 28
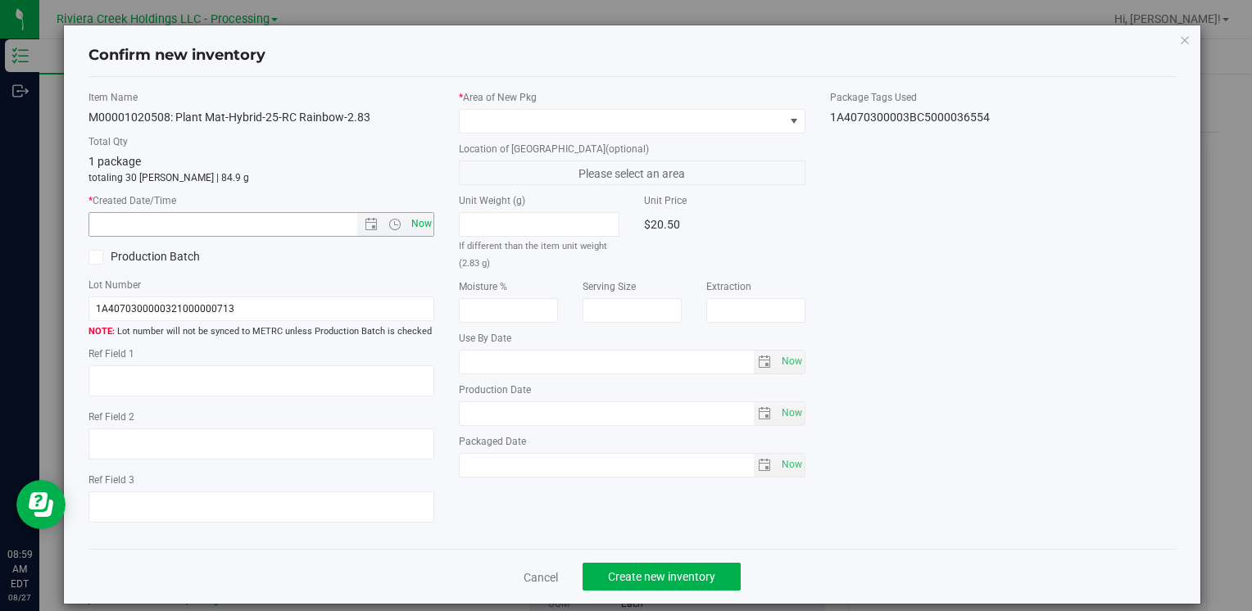
click at [419, 224] on span "Now" at bounding box center [421, 224] width 28 height 24
type input "[DATE] 8:59 AM"
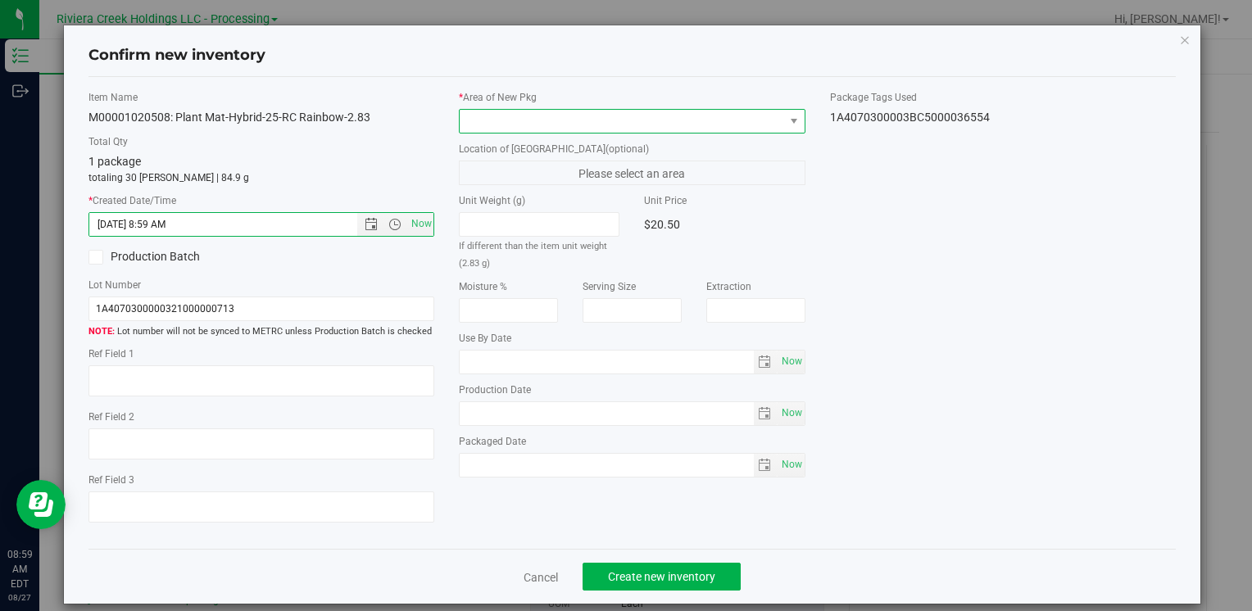
click at [491, 111] on span at bounding box center [622, 121] width 324 height 23
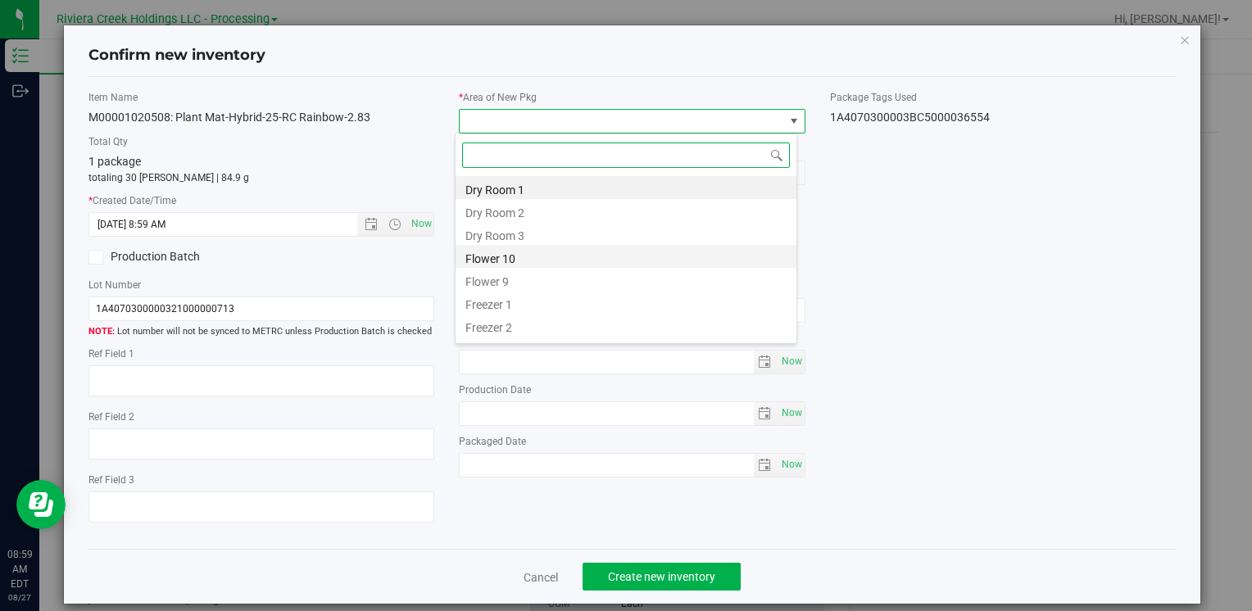
click at [532, 251] on li "Flower 10" at bounding box center [626, 256] width 341 height 23
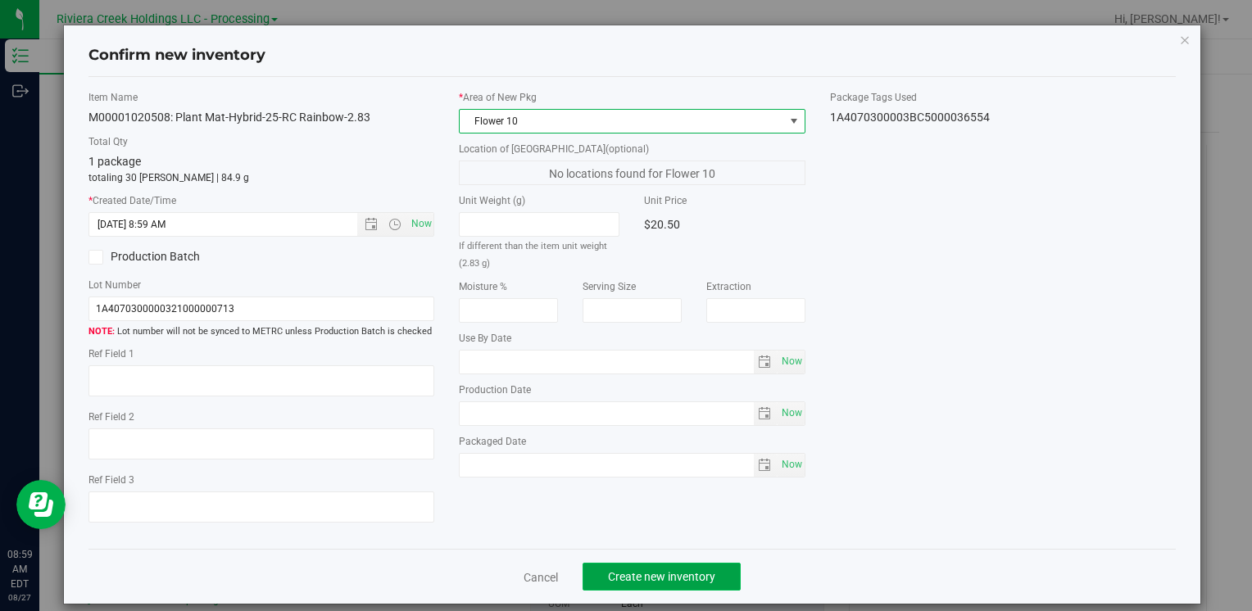
click at [661, 575] on span "Create new inventory" at bounding box center [661, 576] width 107 height 13
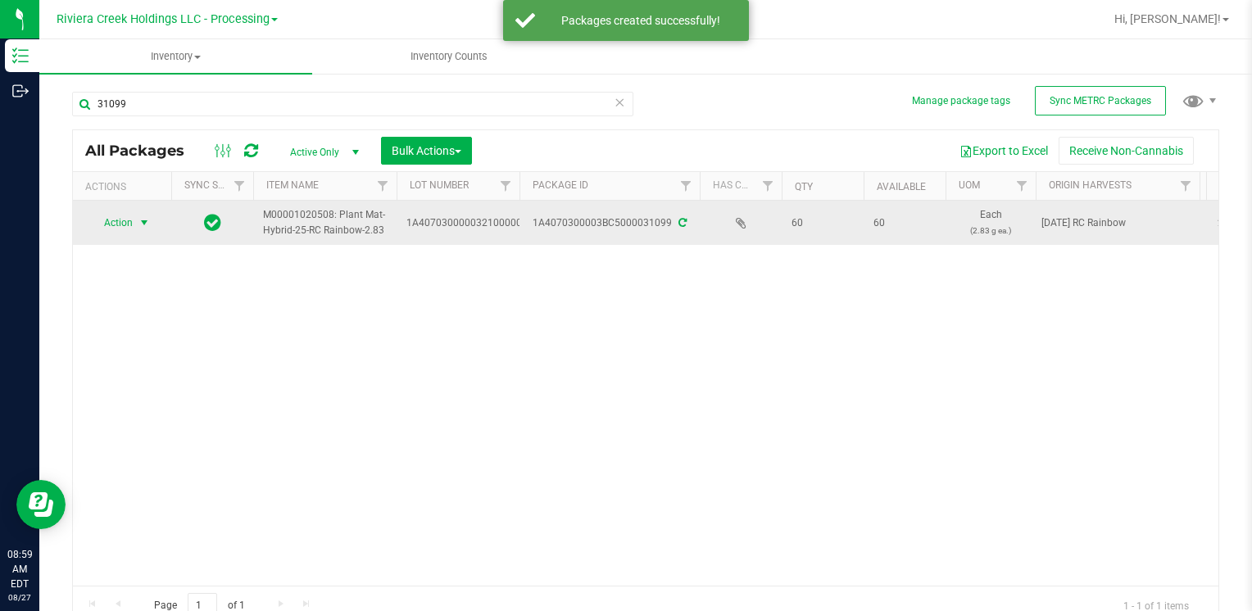
click at [119, 222] on span "Action" at bounding box center [111, 222] width 44 height 23
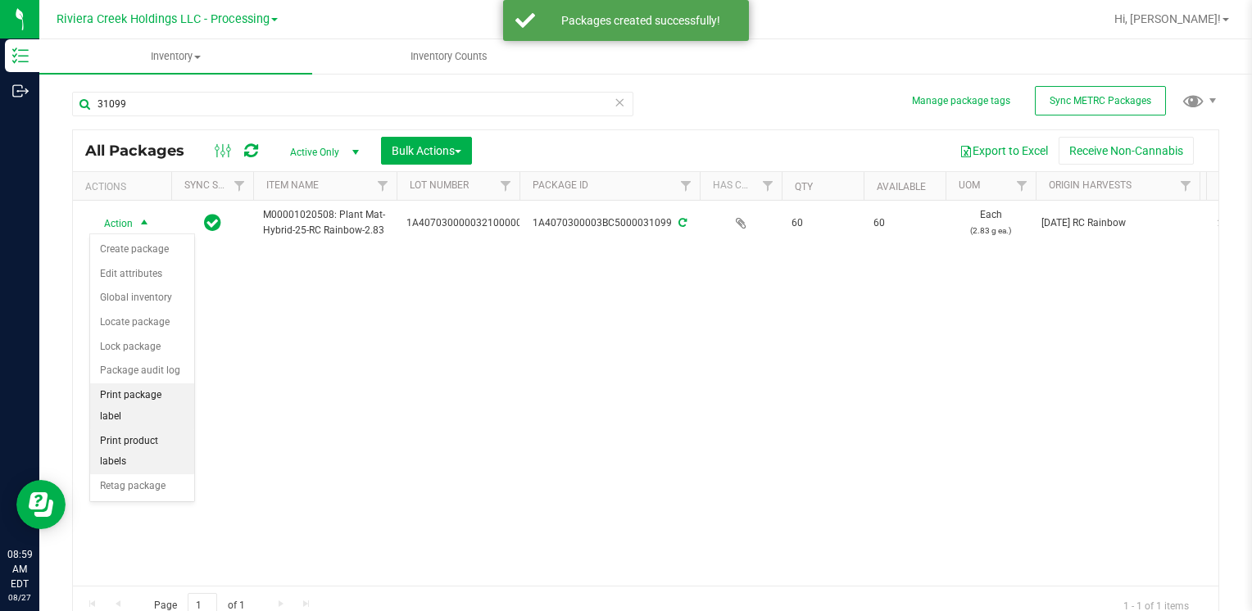
click at [172, 385] on li "Print package label" at bounding box center [142, 406] width 104 height 45
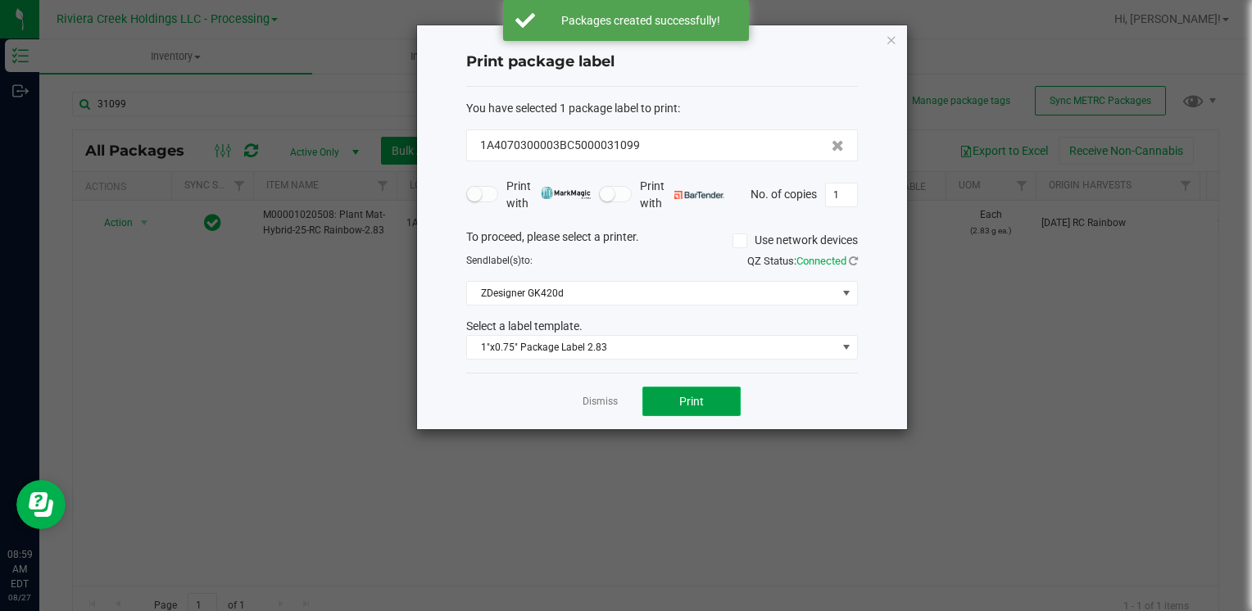
click at [693, 401] on span "Print" at bounding box center [691, 401] width 25 height 13
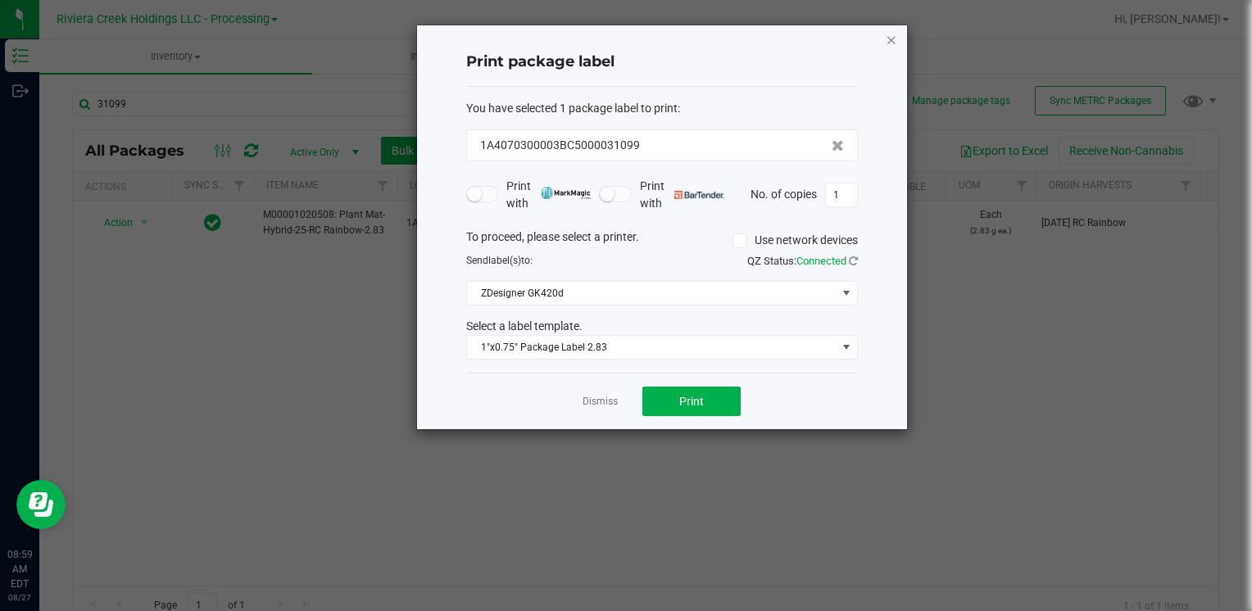
click at [894, 37] on icon "button" at bounding box center [891, 40] width 11 height 20
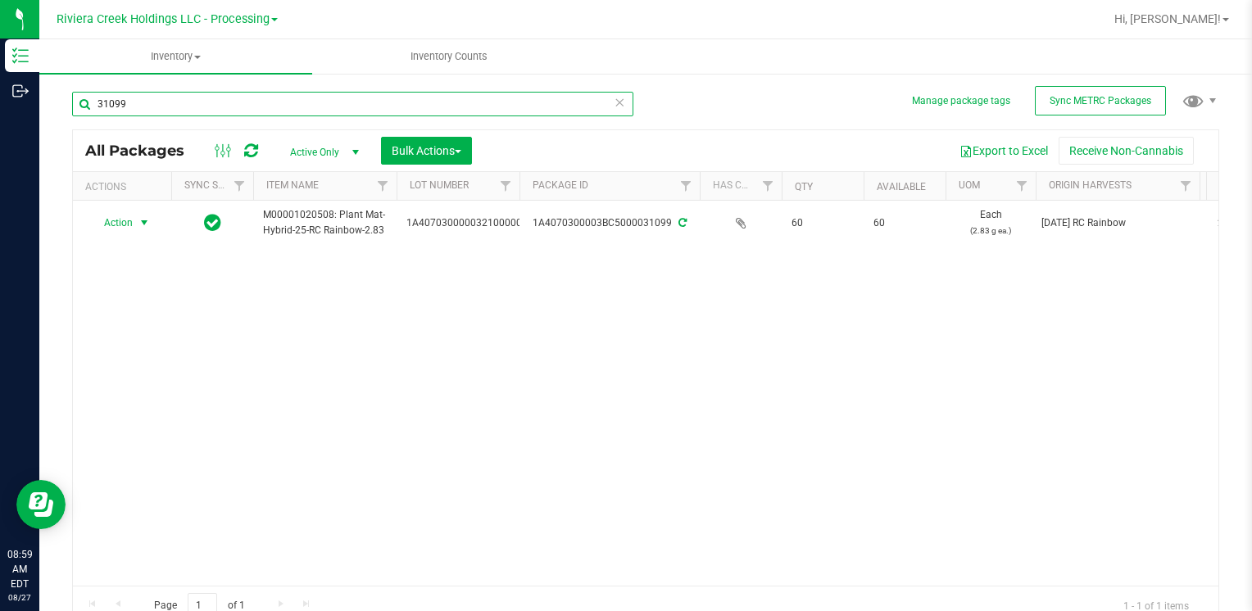
click at [168, 97] on input "31099" at bounding box center [352, 104] width 561 height 25
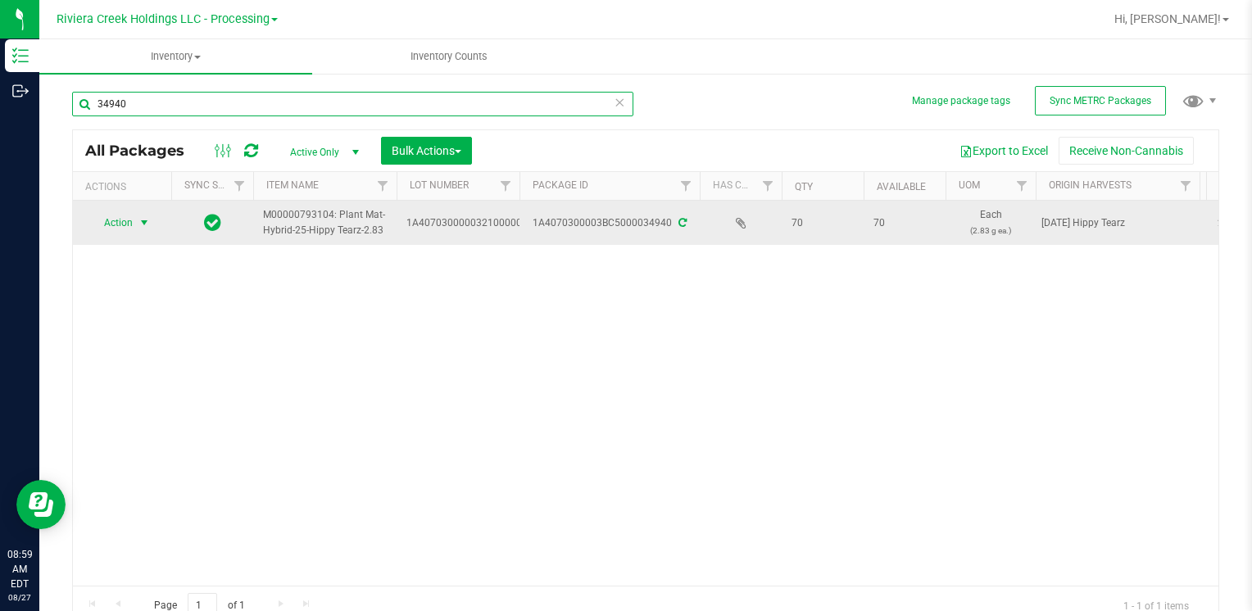
type input "34940"
click at [131, 220] on span "Action" at bounding box center [111, 222] width 44 height 23
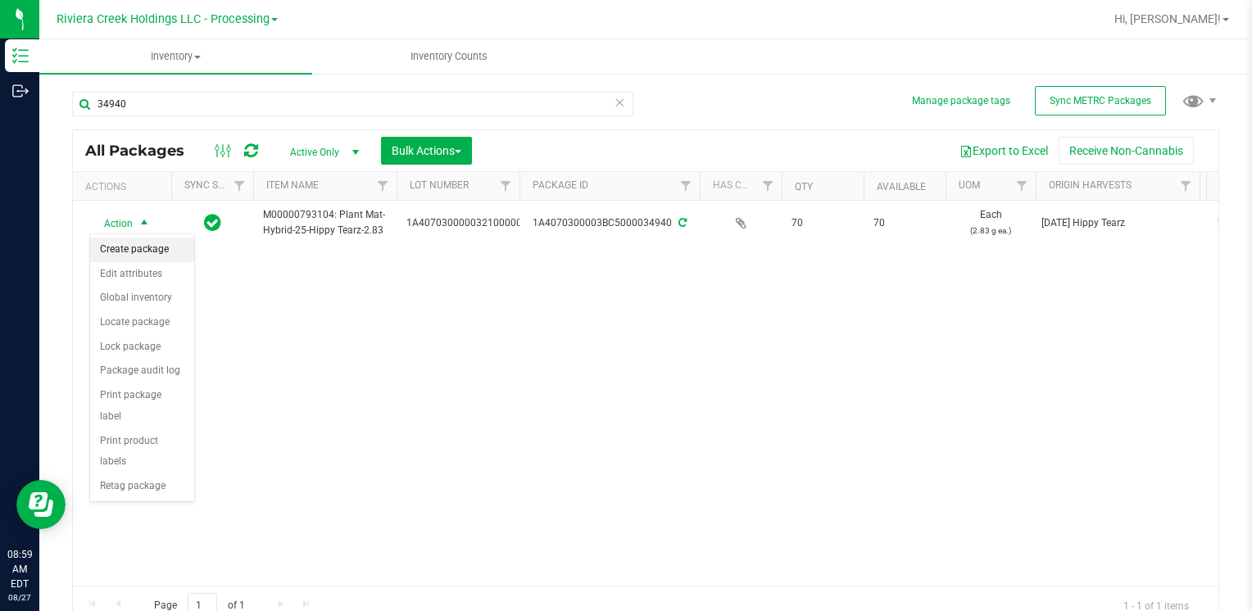
click at [144, 251] on li "Create package" at bounding box center [142, 250] width 104 height 25
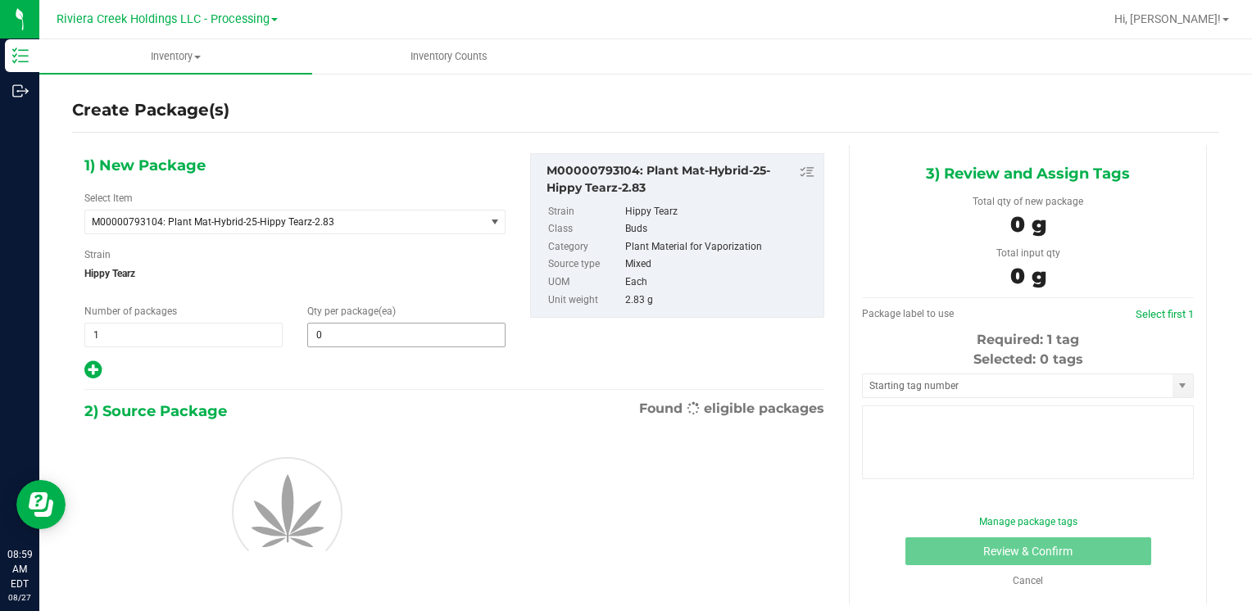
type input "0"
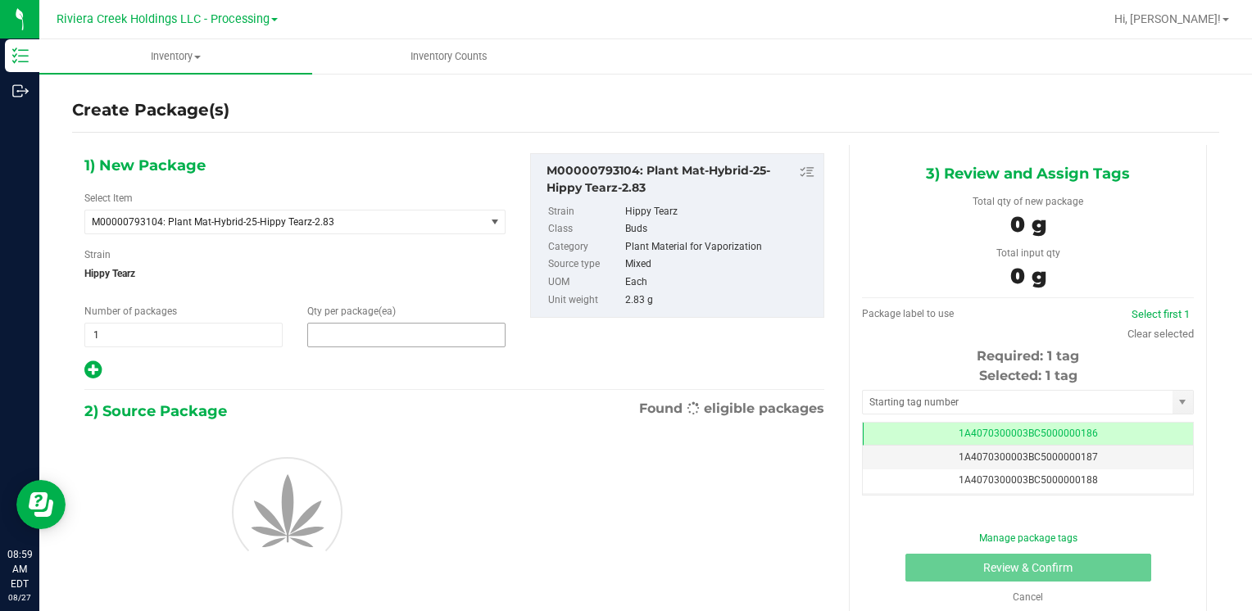
click at [354, 337] on span at bounding box center [406, 335] width 198 height 25
type input "30"
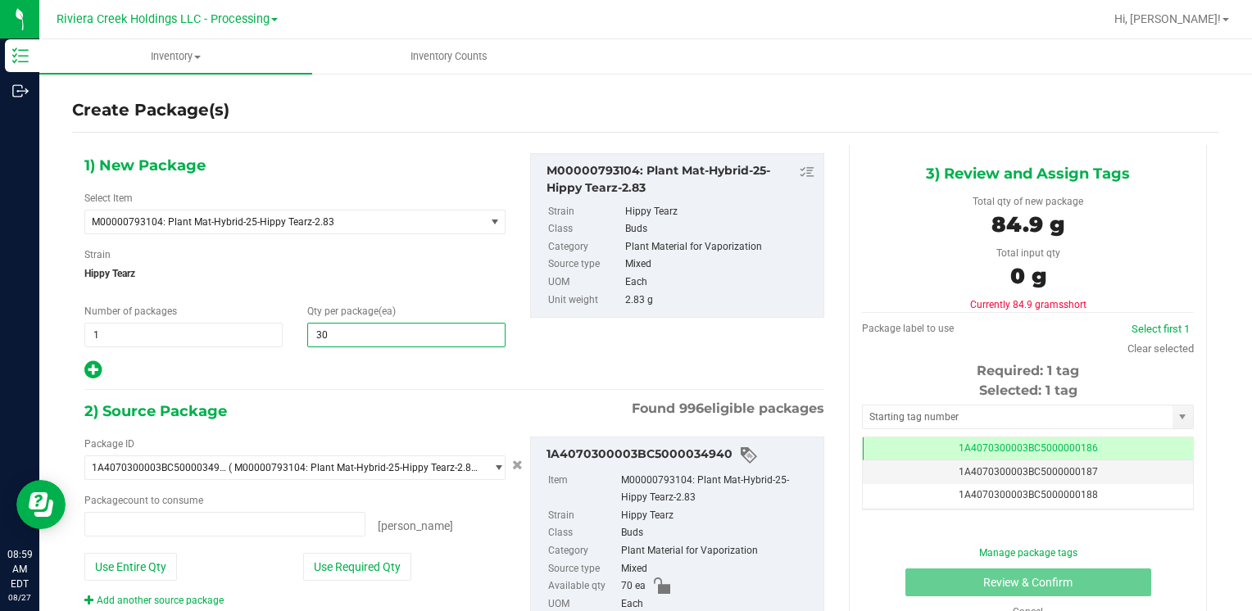
type input "0 ea"
type input "30"
click at [355, 569] on button "Use Required Qty" at bounding box center [357, 567] width 108 height 28
type input "30 ea"
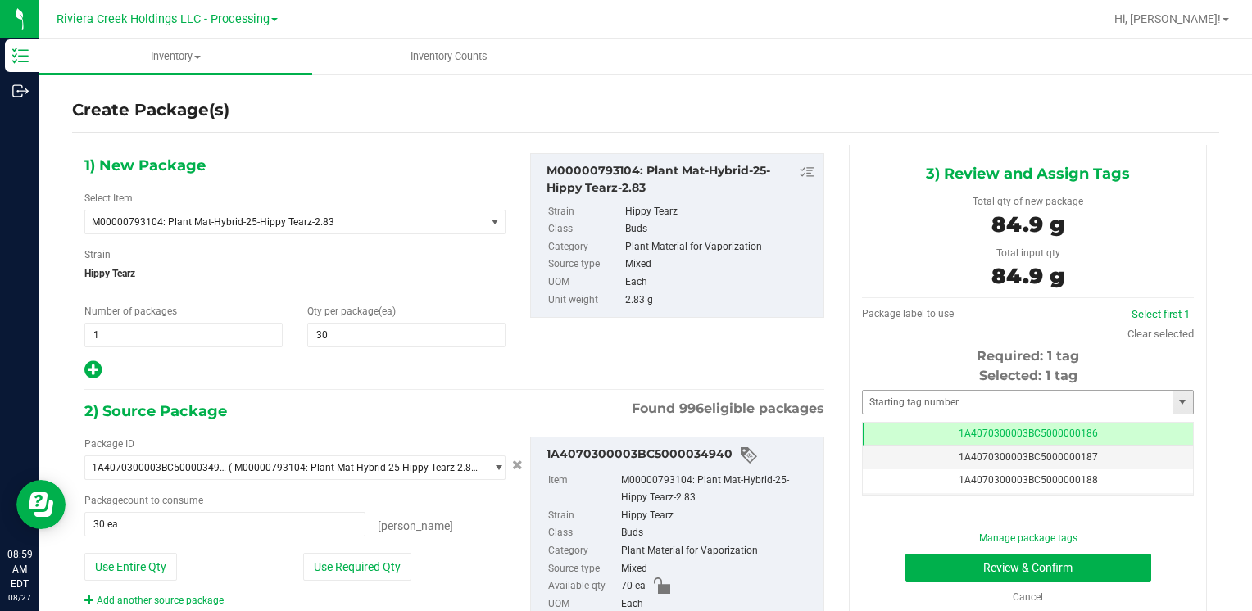
click at [885, 384] on div "Selected: 1 tag" at bounding box center [1028, 376] width 332 height 20
click at [888, 403] on input "text" at bounding box center [1018, 402] width 310 height 23
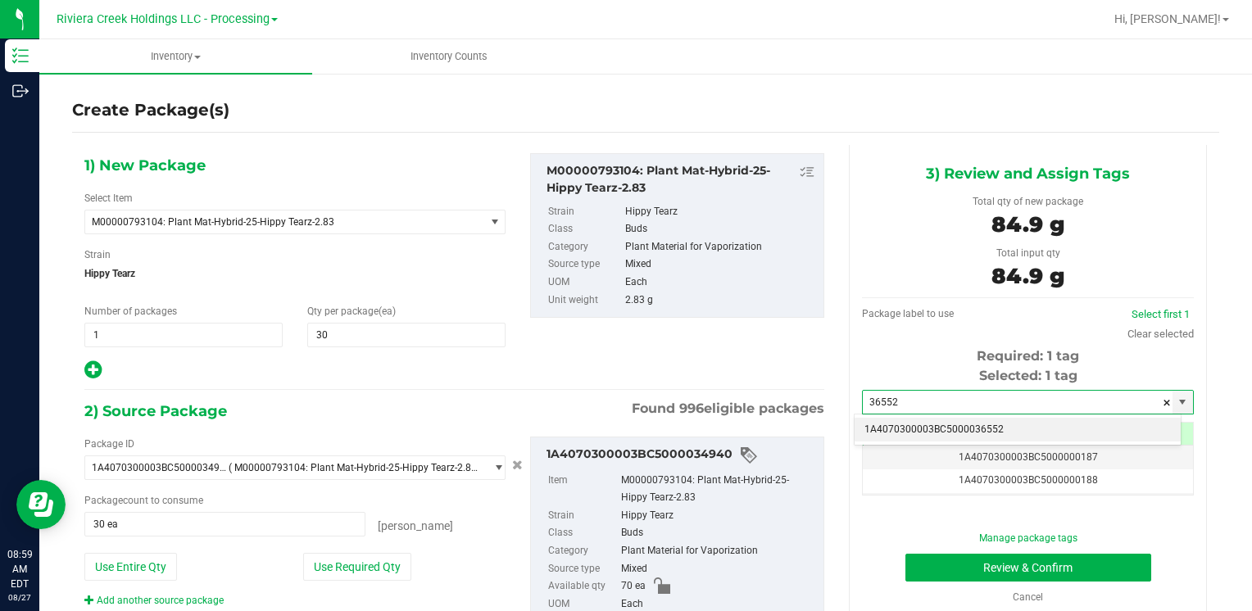
click at [893, 421] on li "1A4070300003BC5000036552" at bounding box center [1018, 430] width 326 height 25
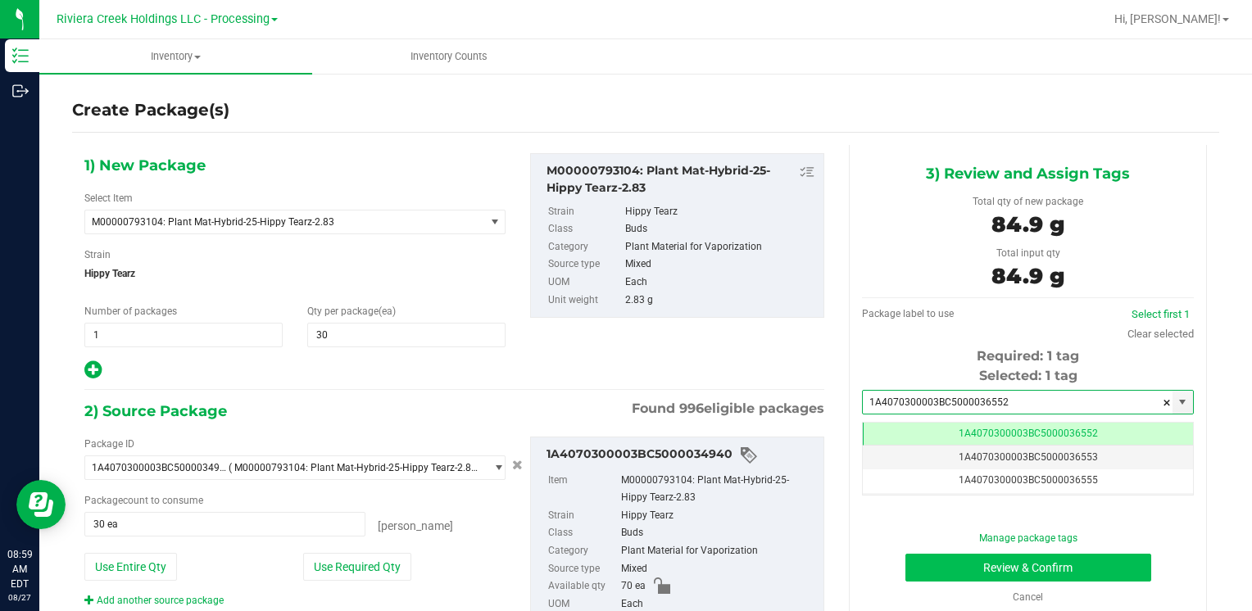
type input "1A4070300003BC5000036552"
click at [936, 562] on button "Review & Confirm" at bounding box center [1029, 568] width 246 height 28
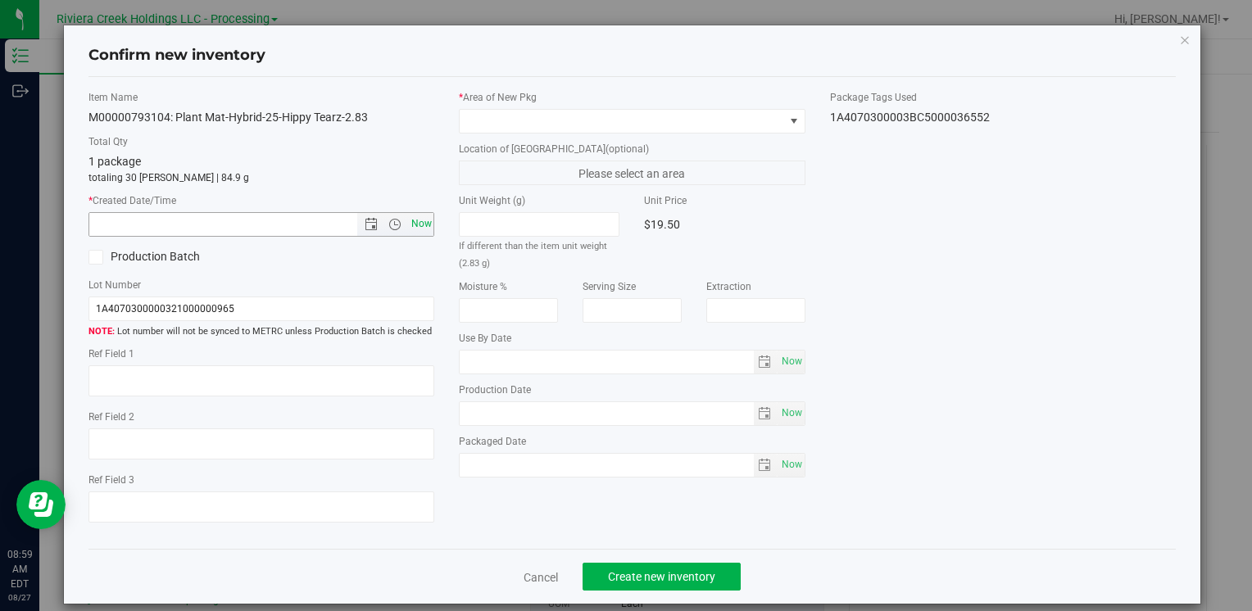
click at [416, 220] on span "Now" at bounding box center [421, 224] width 28 height 24
type input "[DATE] 8:59 AM"
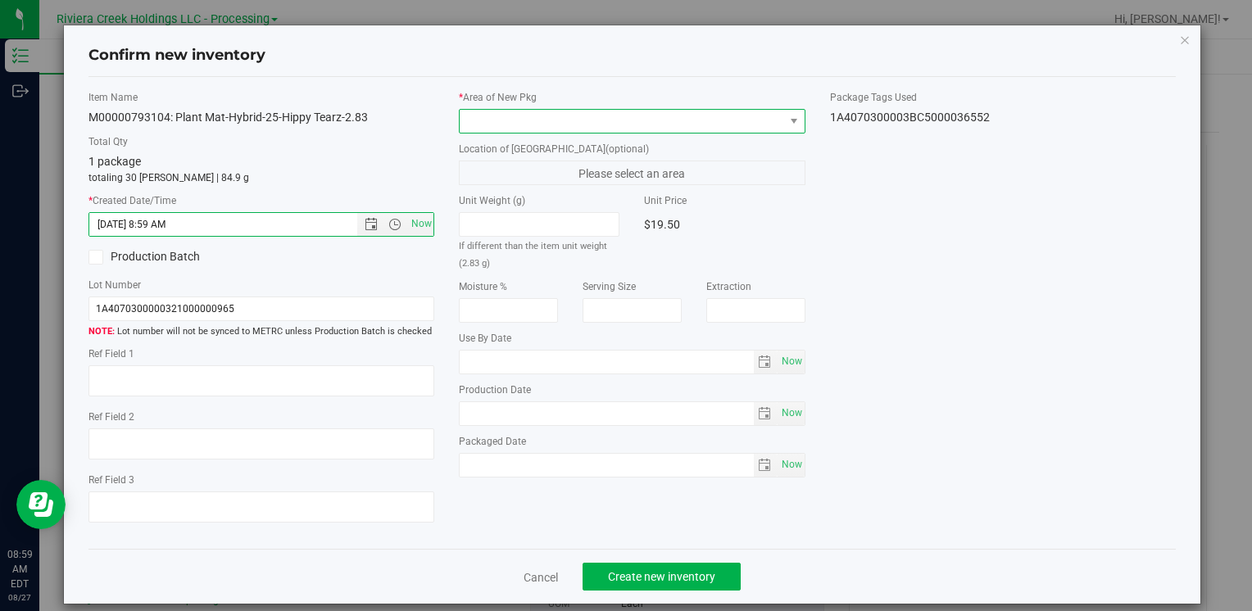
click at [502, 120] on span at bounding box center [622, 121] width 324 height 23
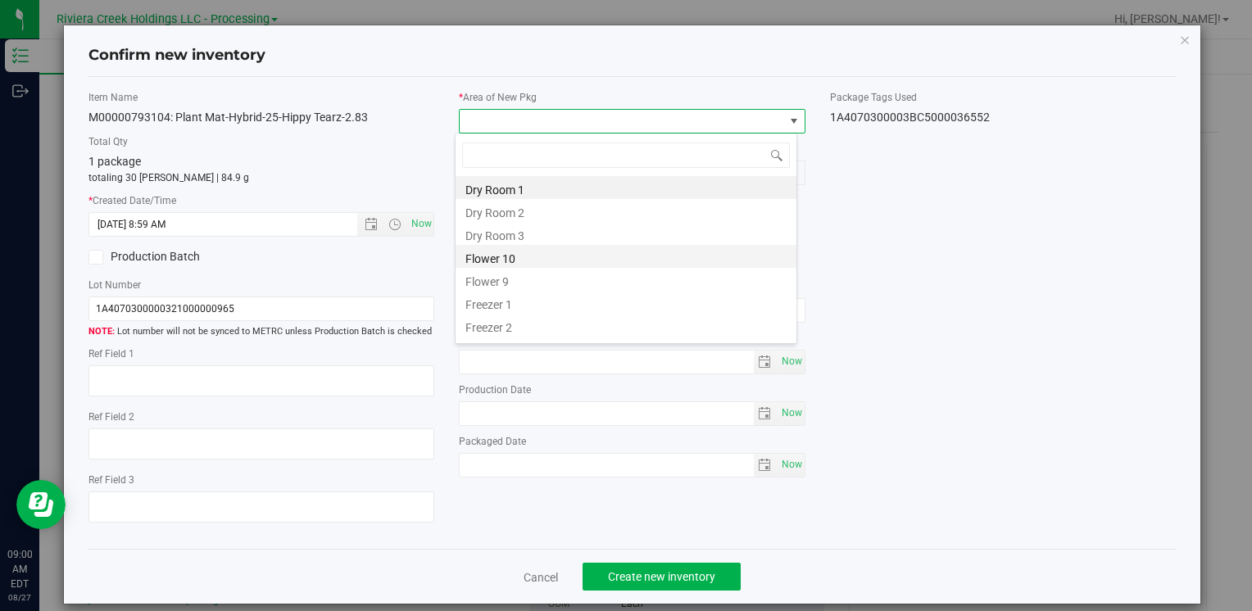
click at [534, 257] on li "Flower 10" at bounding box center [626, 256] width 341 height 23
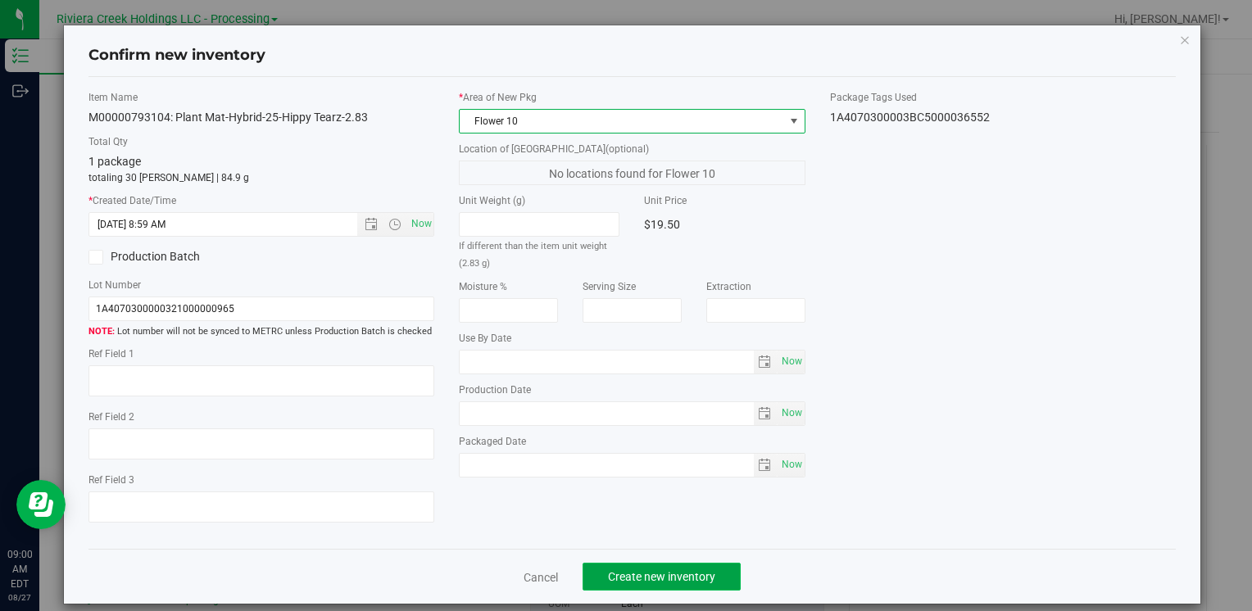
click at [632, 572] on span "Create new inventory" at bounding box center [661, 576] width 107 height 13
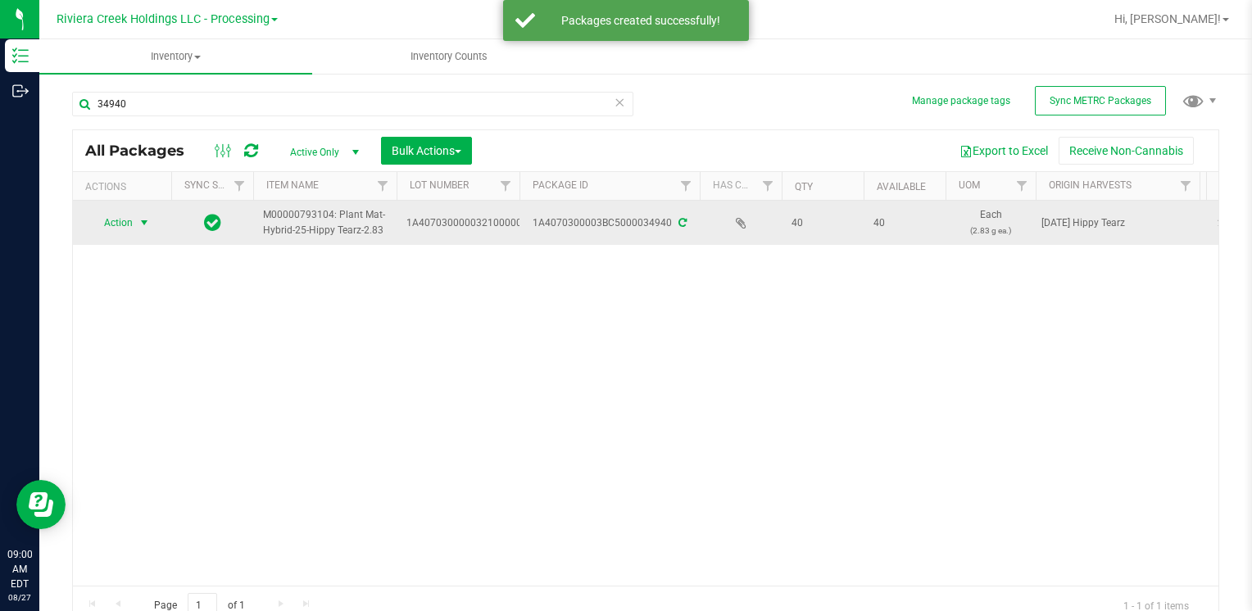
click at [102, 215] on span "Action" at bounding box center [111, 222] width 44 height 23
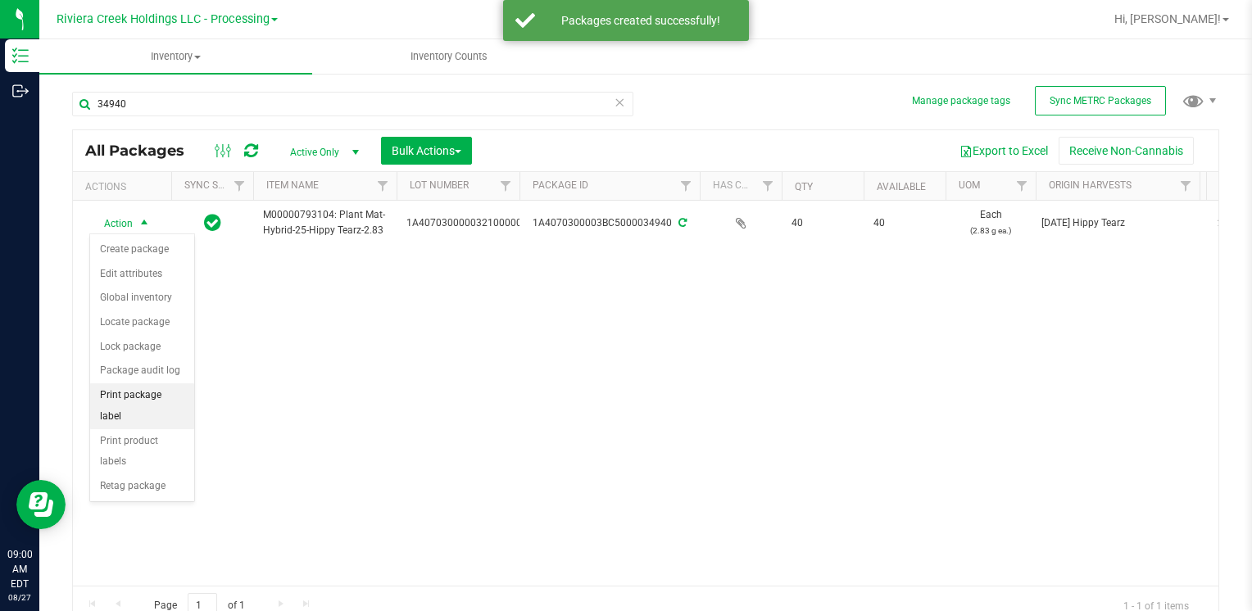
drag, startPoint x: 148, startPoint y: 382, endPoint x: 164, endPoint y: 385, distance: 16.7
click at [148, 384] on li "Print package label" at bounding box center [142, 406] width 104 height 45
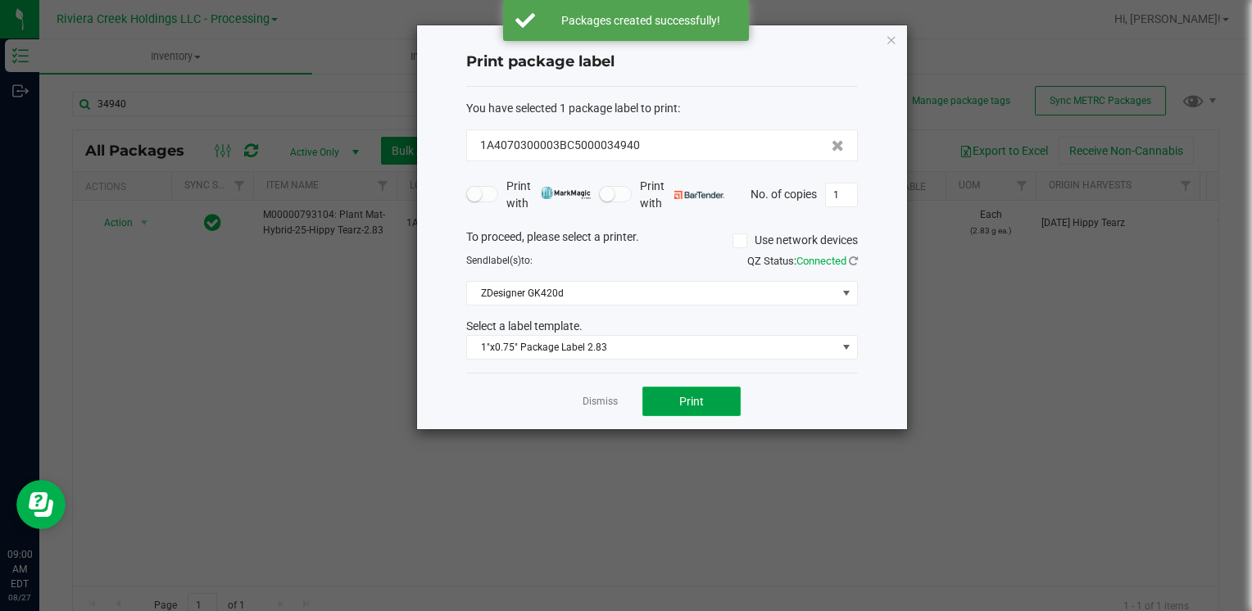
click at [725, 405] on button "Print" at bounding box center [692, 402] width 98 height 30
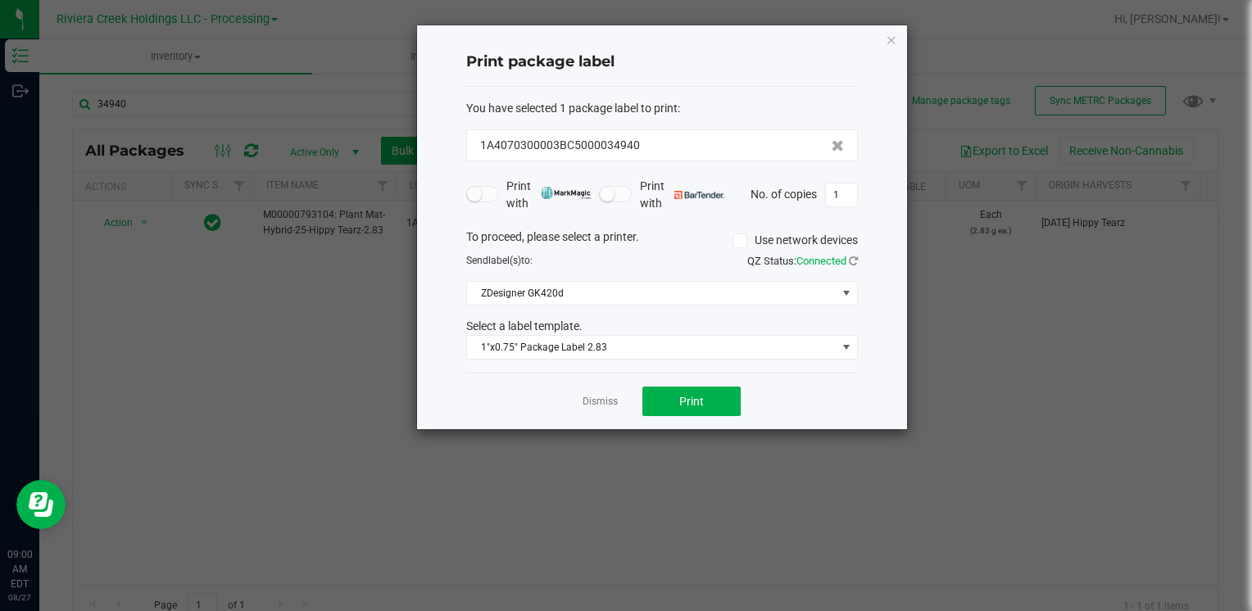
click at [895, 31] on icon "button" at bounding box center [891, 40] width 11 height 20
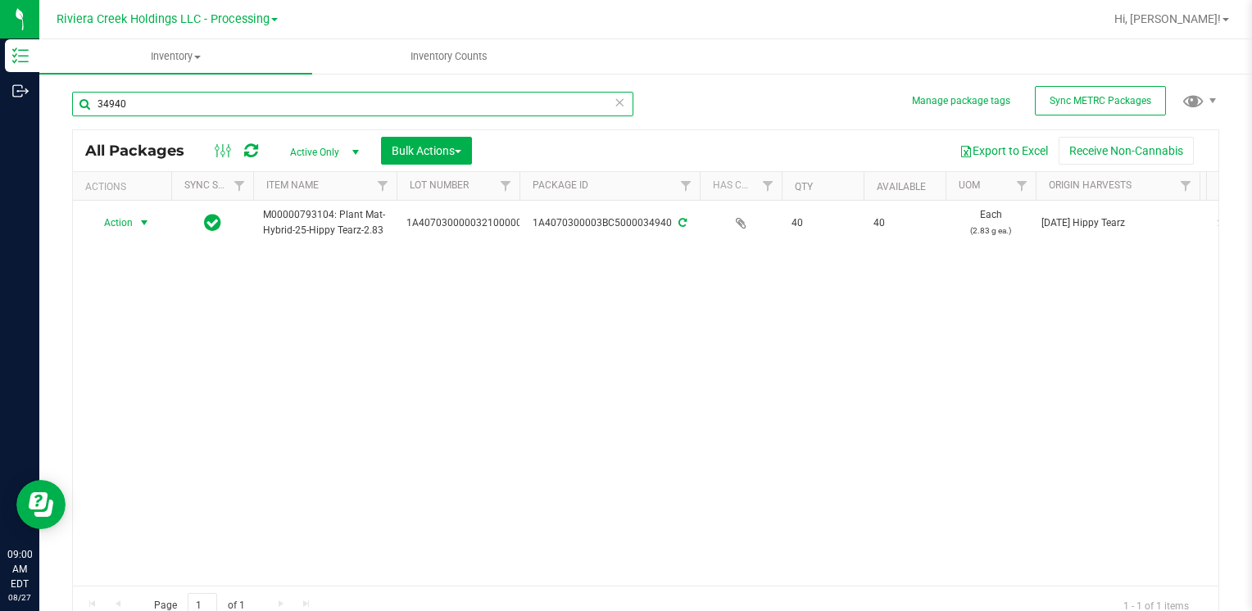
click at [139, 106] on input "34940" at bounding box center [352, 104] width 561 height 25
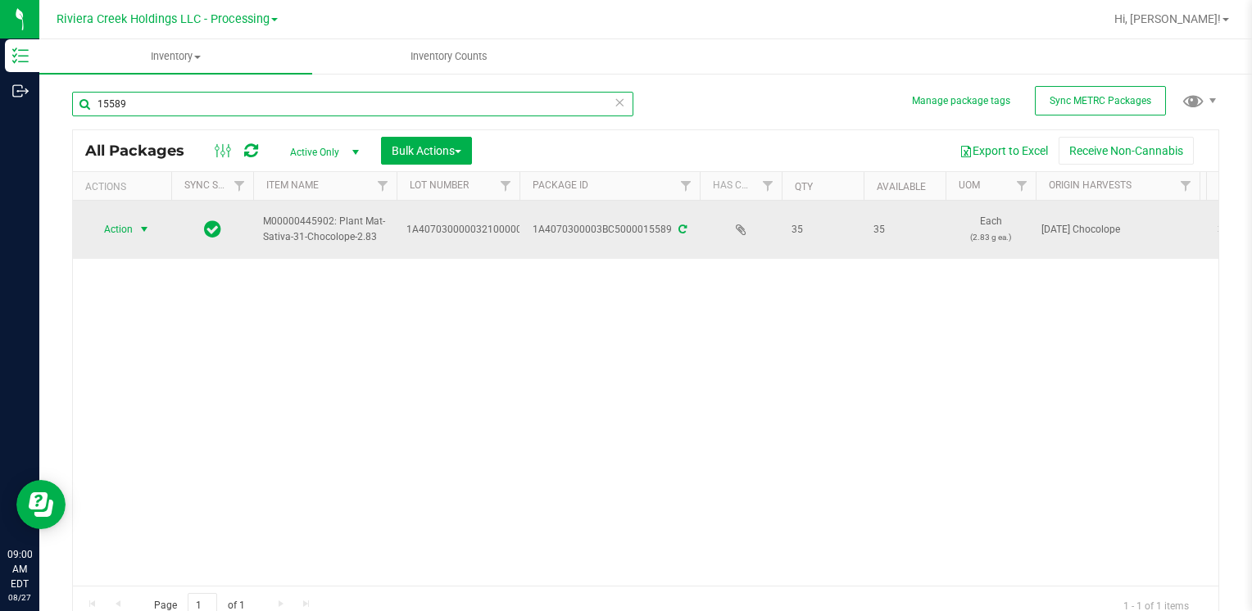
type input "15589"
click at [141, 220] on span "select" at bounding box center [144, 229] width 20 height 23
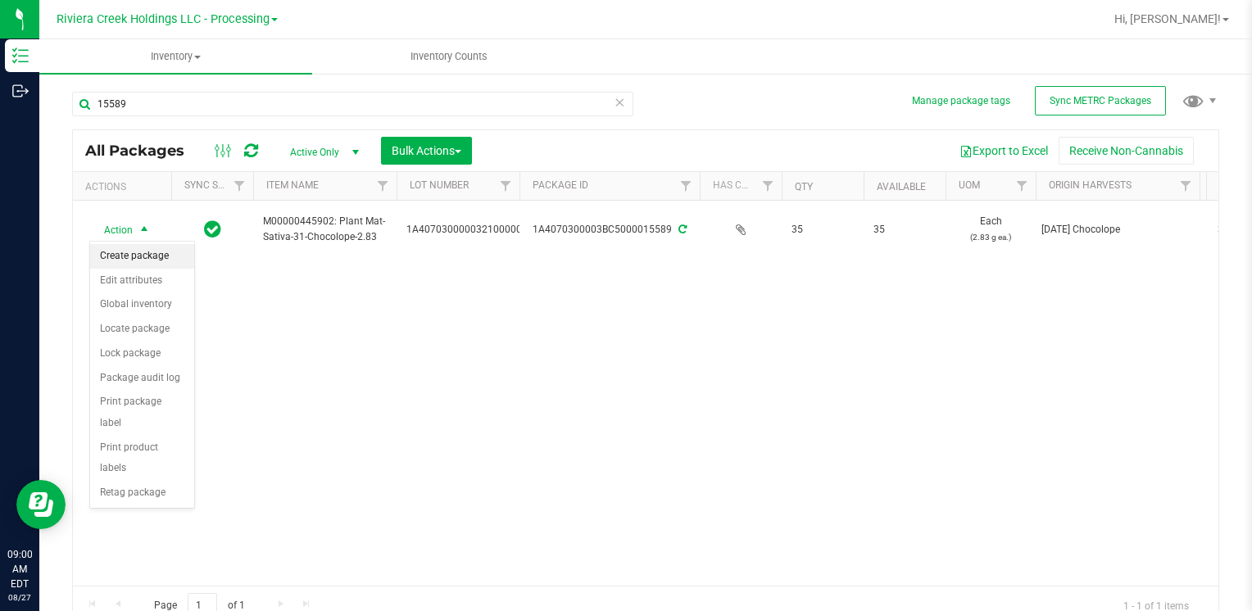
click at [163, 256] on li "Create package" at bounding box center [142, 256] width 104 height 25
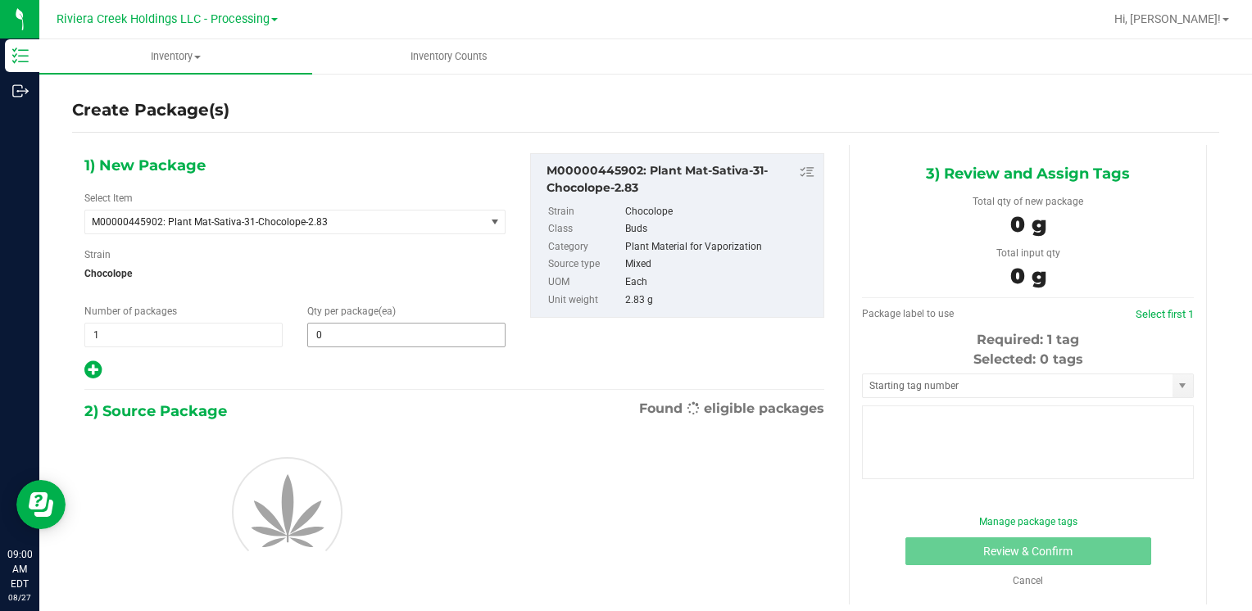
type input "0"
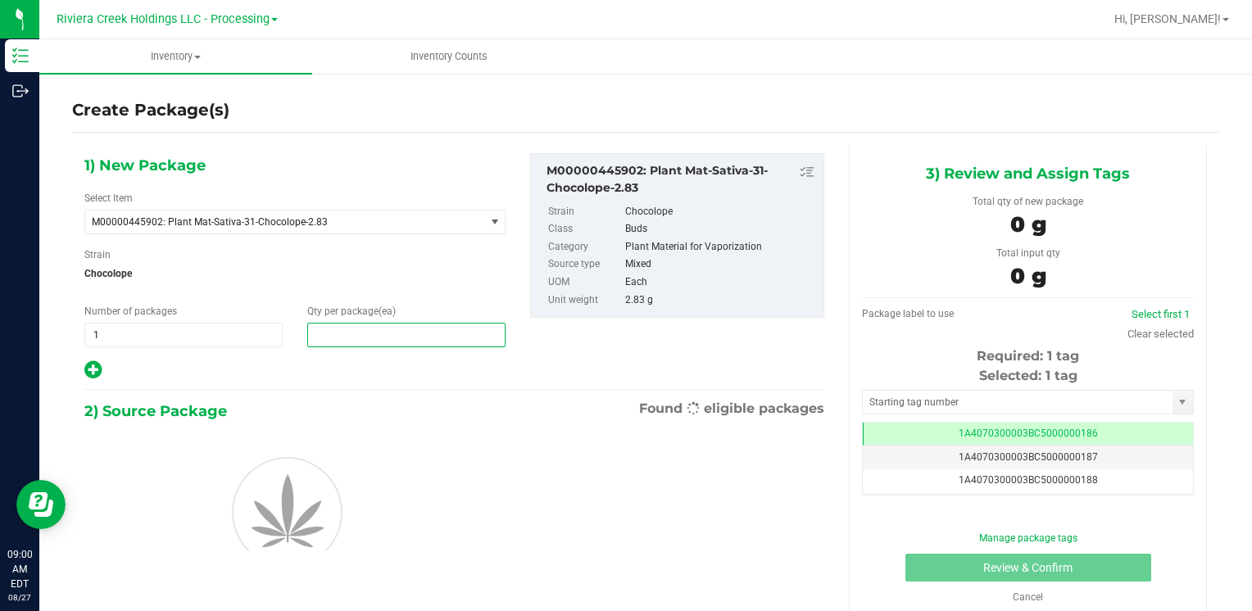
click at [338, 328] on span at bounding box center [406, 335] width 198 height 25
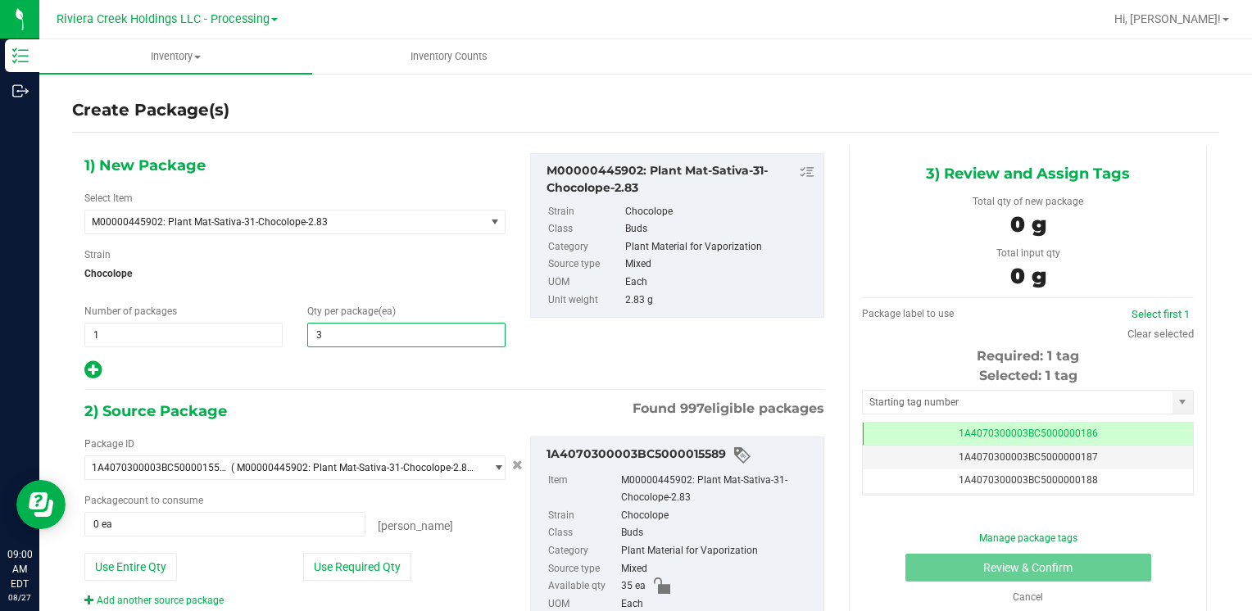
type input "30"
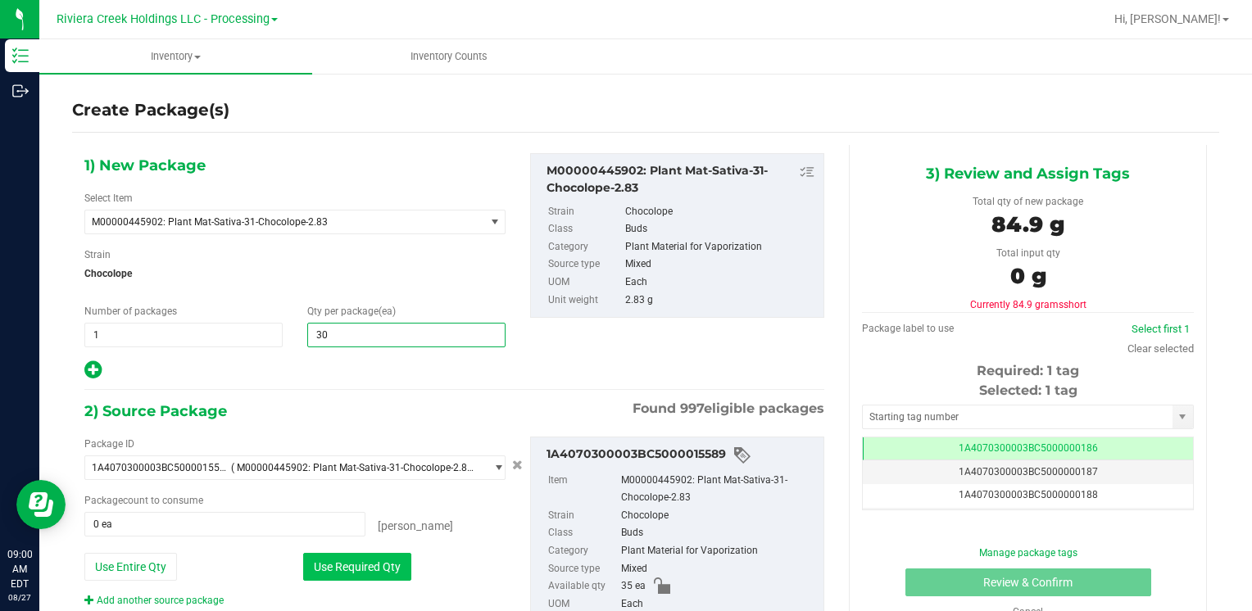
type input "30"
click at [328, 566] on button "Use Required Qty" at bounding box center [357, 567] width 108 height 28
type input "30 ea"
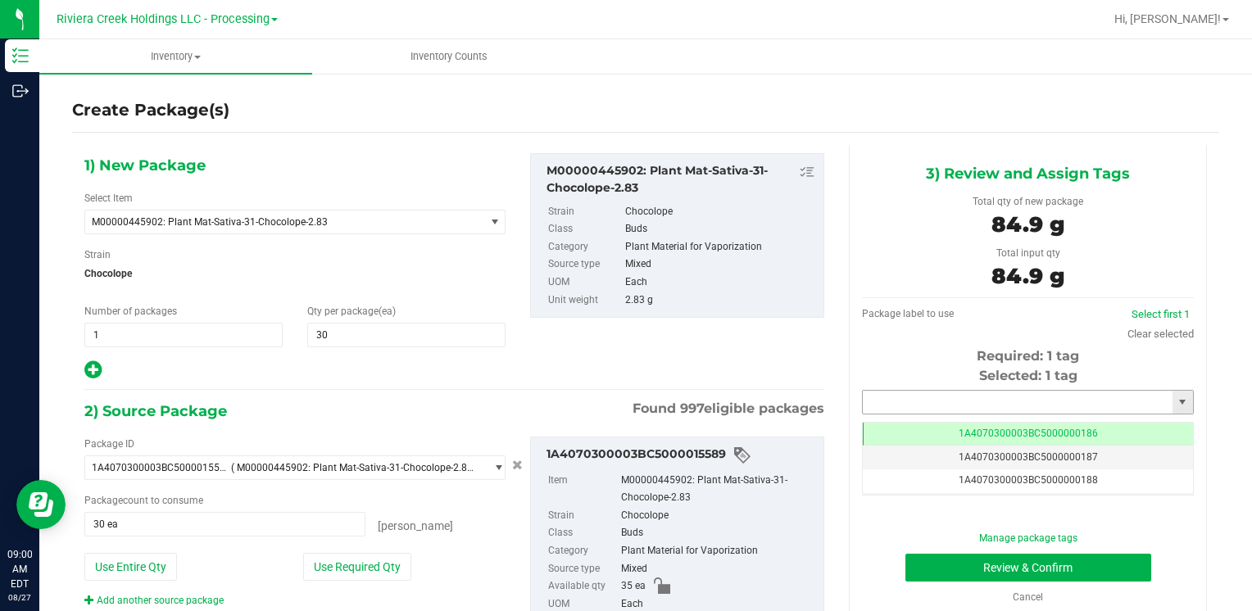
click at [889, 396] on input "text" at bounding box center [1018, 402] width 310 height 23
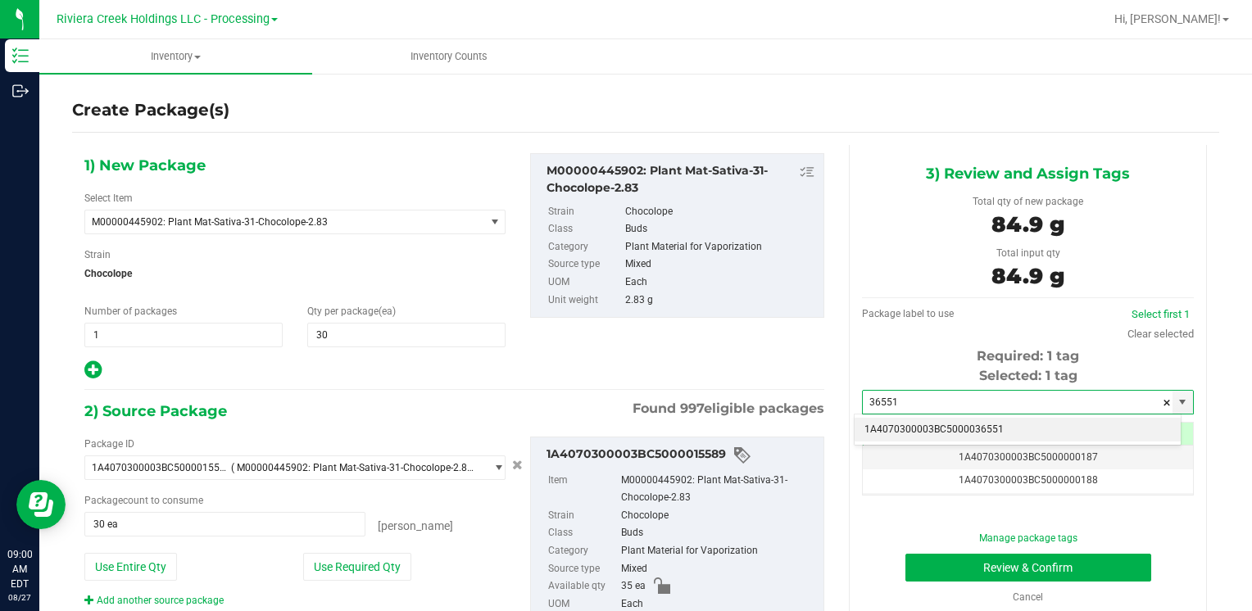
click at [893, 430] on li "1A4070300003BC5000036551" at bounding box center [1018, 430] width 326 height 25
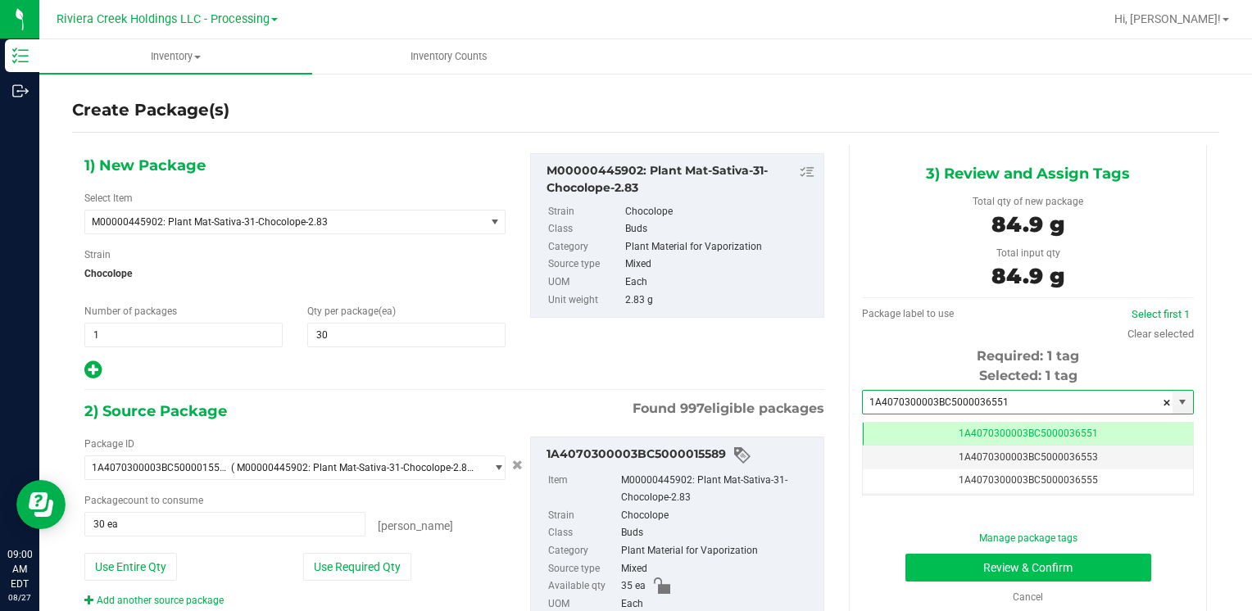
type input "1A4070300003BC5000036551"
click at [958, 562] on button "Review & Confirm" at bounding box center [1029, 568] width 246 height 28
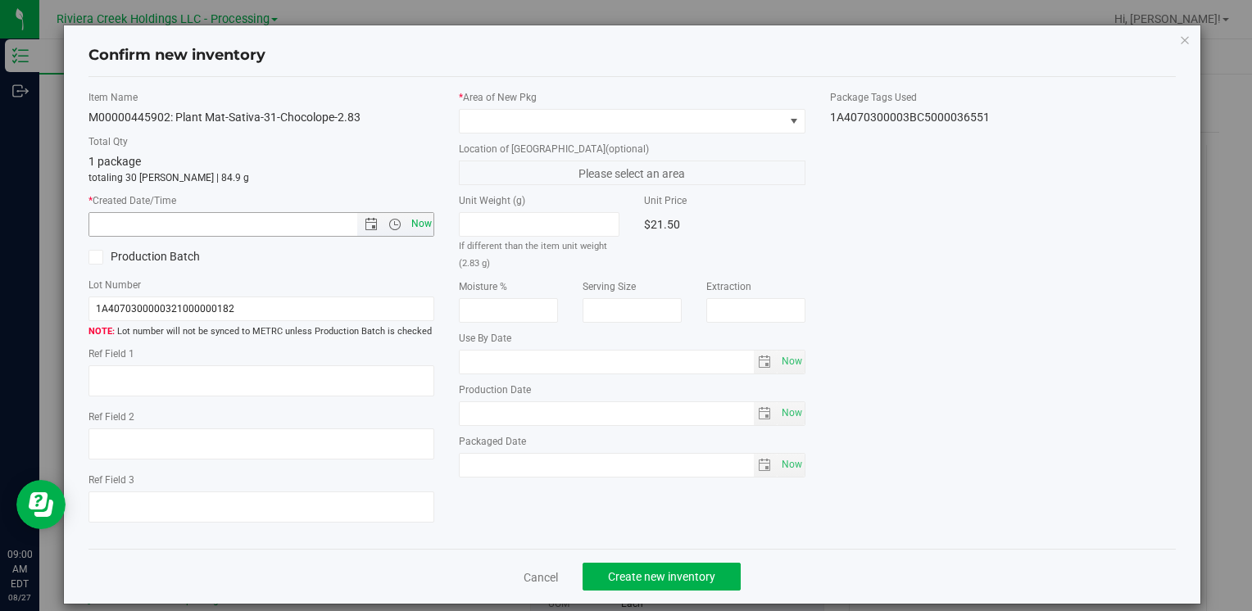
click at [410, 226] on span "Now" at bounding box center [421, 224] width 28 height 24
type input "[DATE] 9:00 AM"
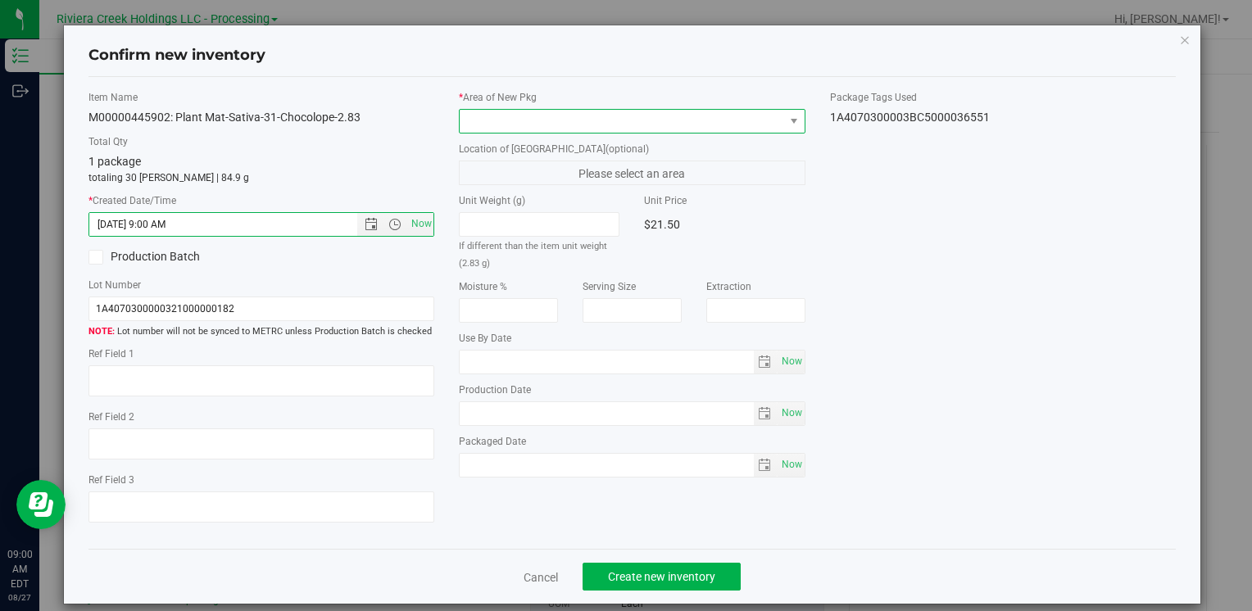
click at [485, 112] on span at bounding box center [622, 121] width 324 height 23
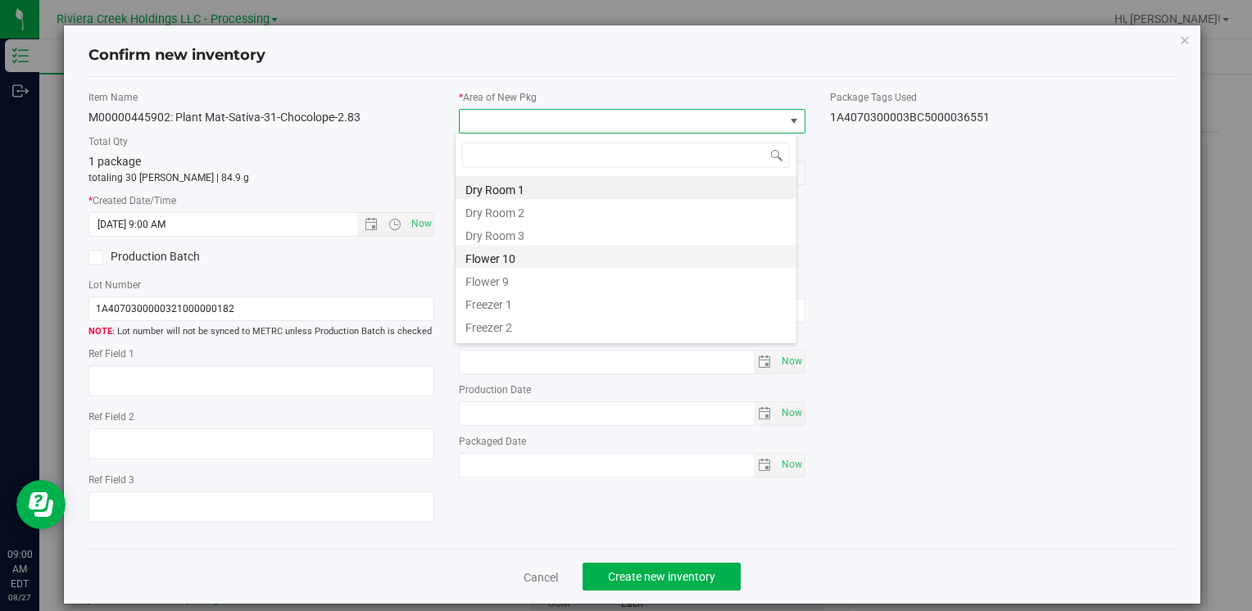
click at [522, 259] on li "Flower 10" at bounding box center [626, 256] width 341 height 23
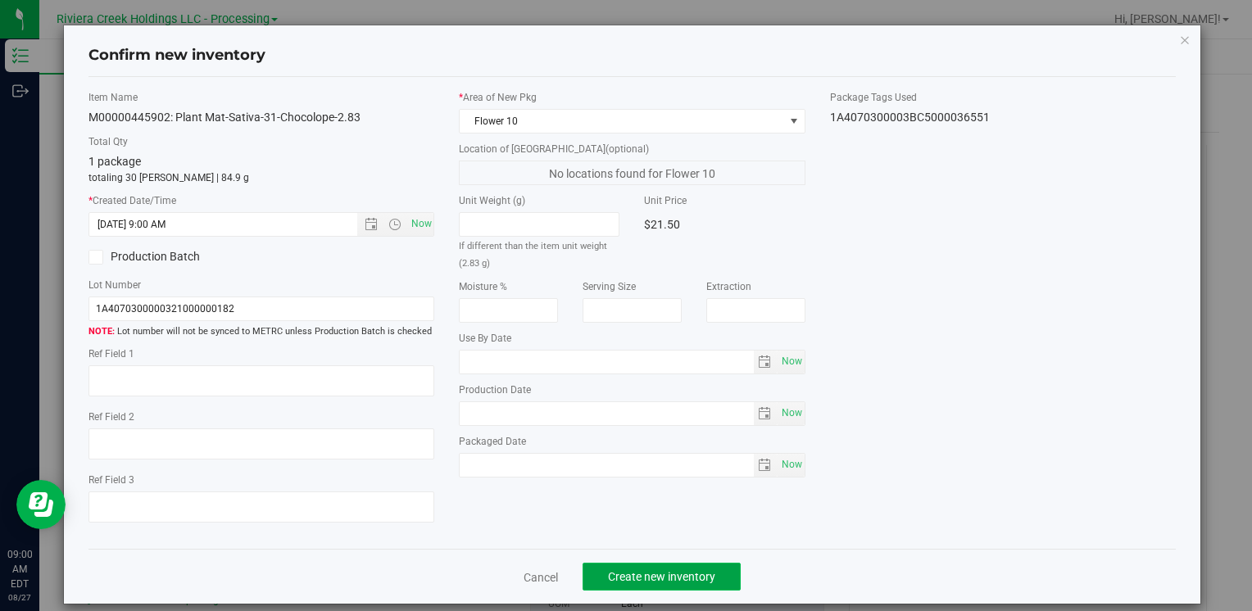
click at [622, 583] on button "Create new inventory" at bounding box center [662, 577] width 158 height 28
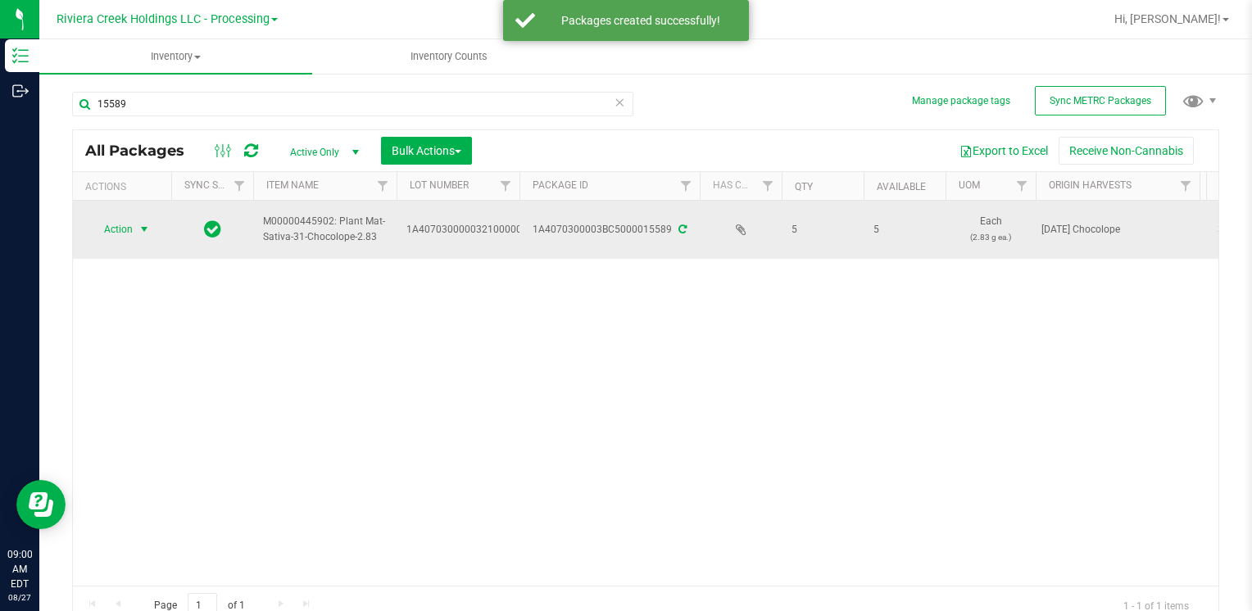
click at [111, 227] on span "Action" at bounding box center [111, 229] width 44 height 23
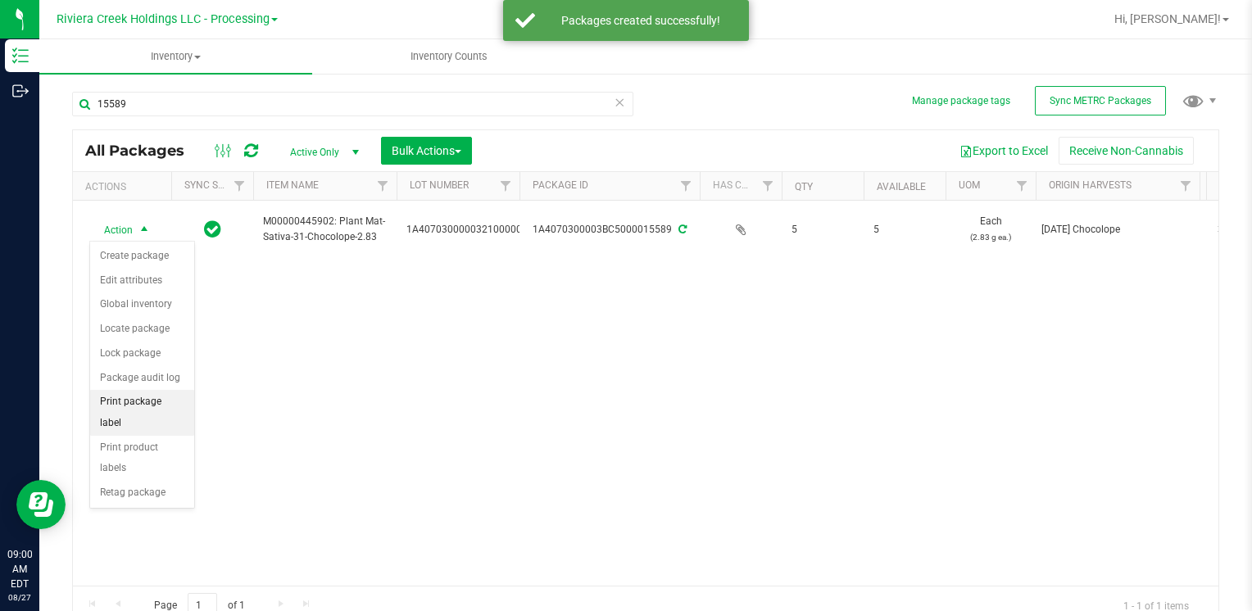
click at [173, 391] on li "Print package label" at bounding box center [142, 412] width 104 height 45
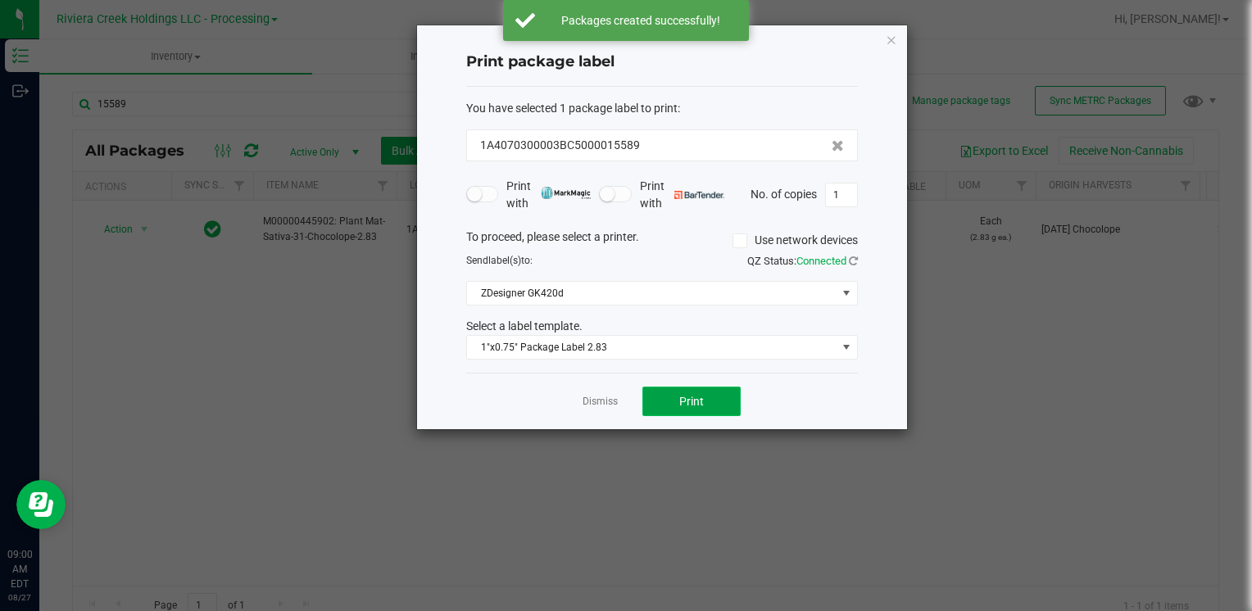
click at [664, 397] on button "Print" at bounding box center [692, 402] width 98 height 30
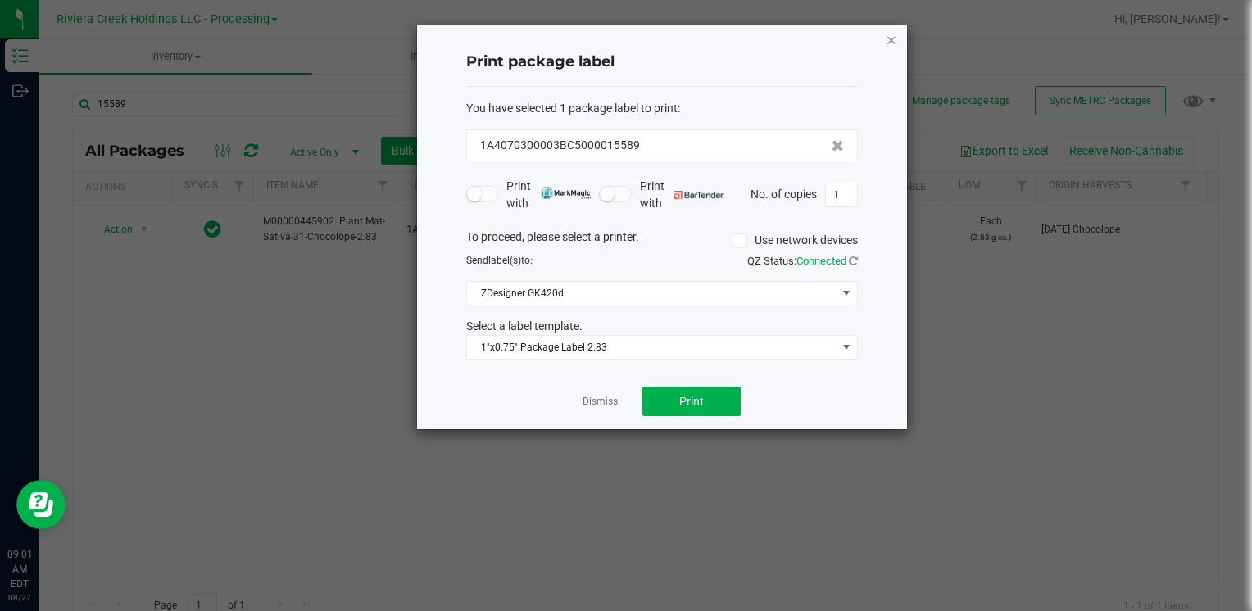
click at [888, 41] on icon "button" at bounding box center [891, 40] width 11 height 20
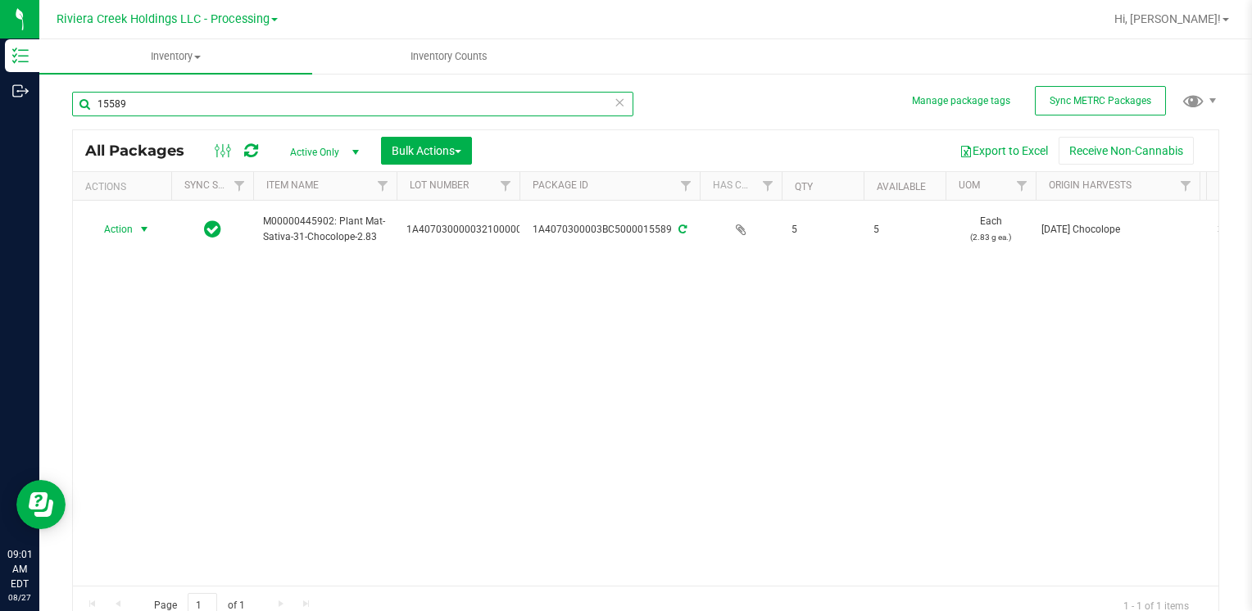
click at [213, 107] on input "15589" at bounding box center [352, 104] width 561 height 25
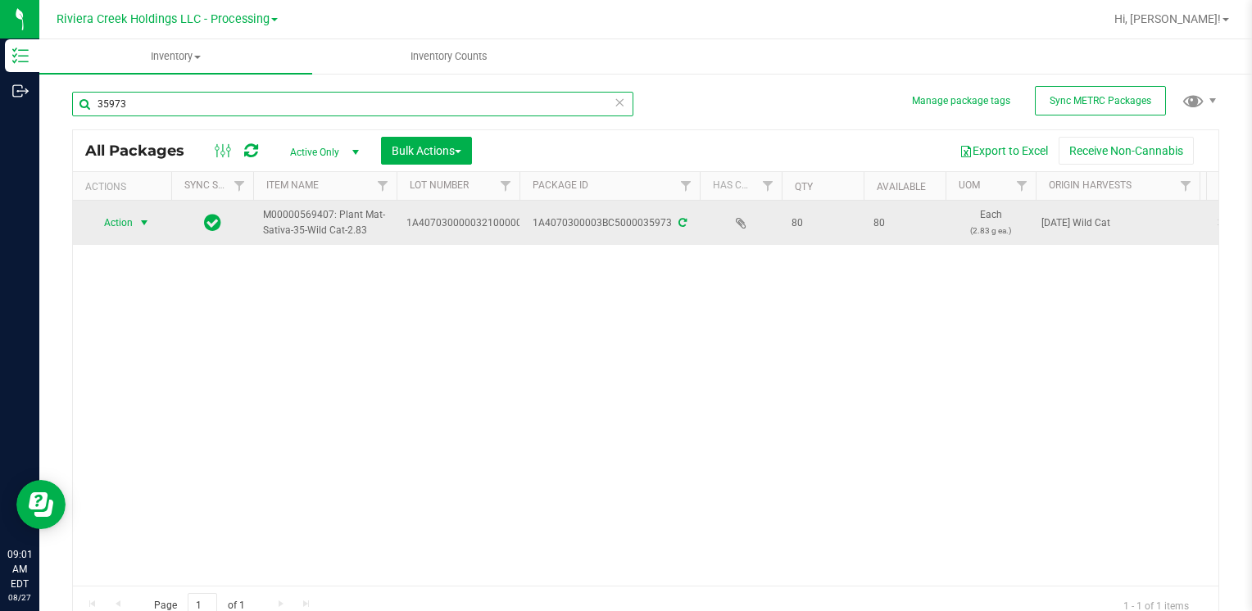
type input "35973"
click at [116, 222] on span "Action" at bounding box center [111, 222] width 44 height 23
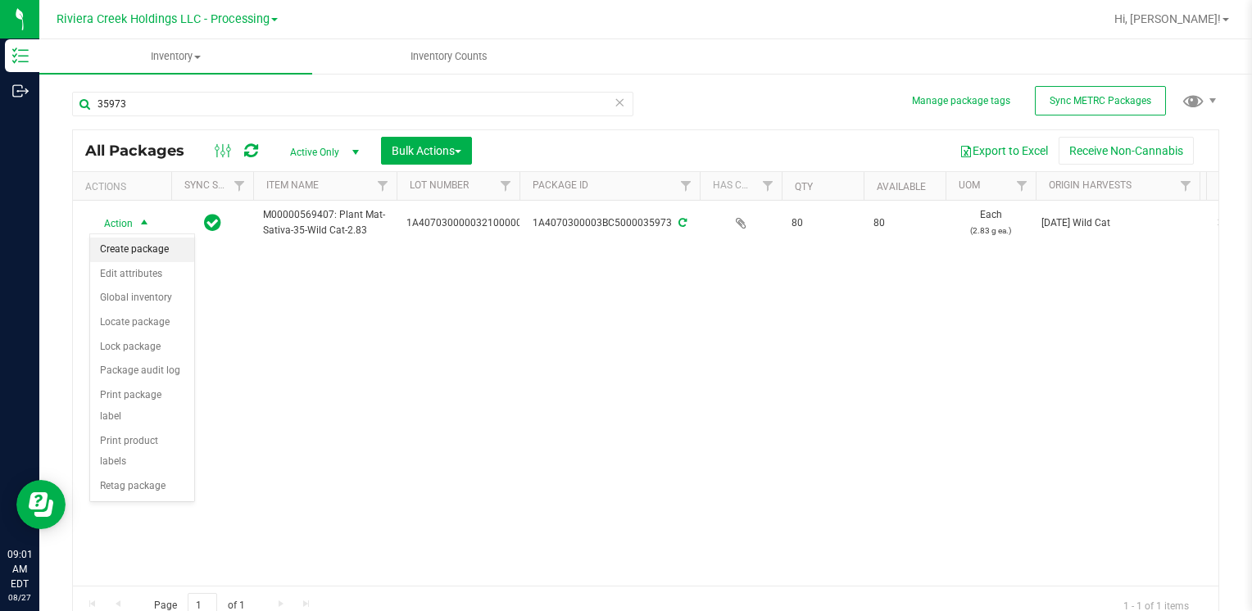
click at [152, 243] on li "Create package" at bounding box center [142, 250] width 104 height 25
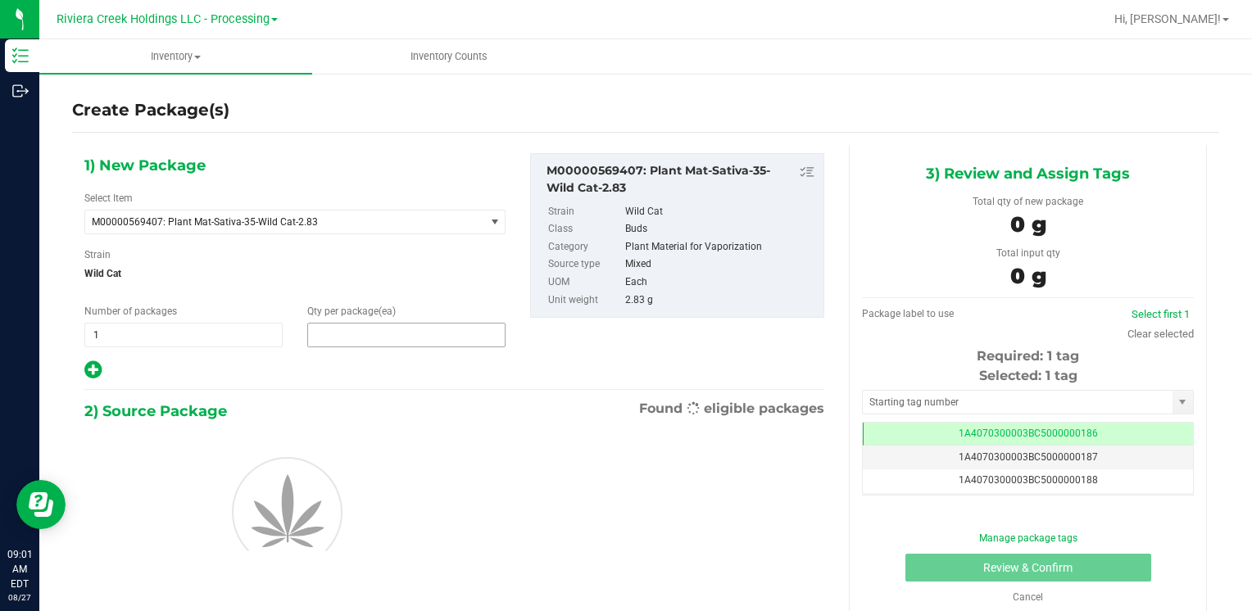
click at [393, 341] on span at bounding box center [406, 335] width 198 height 25
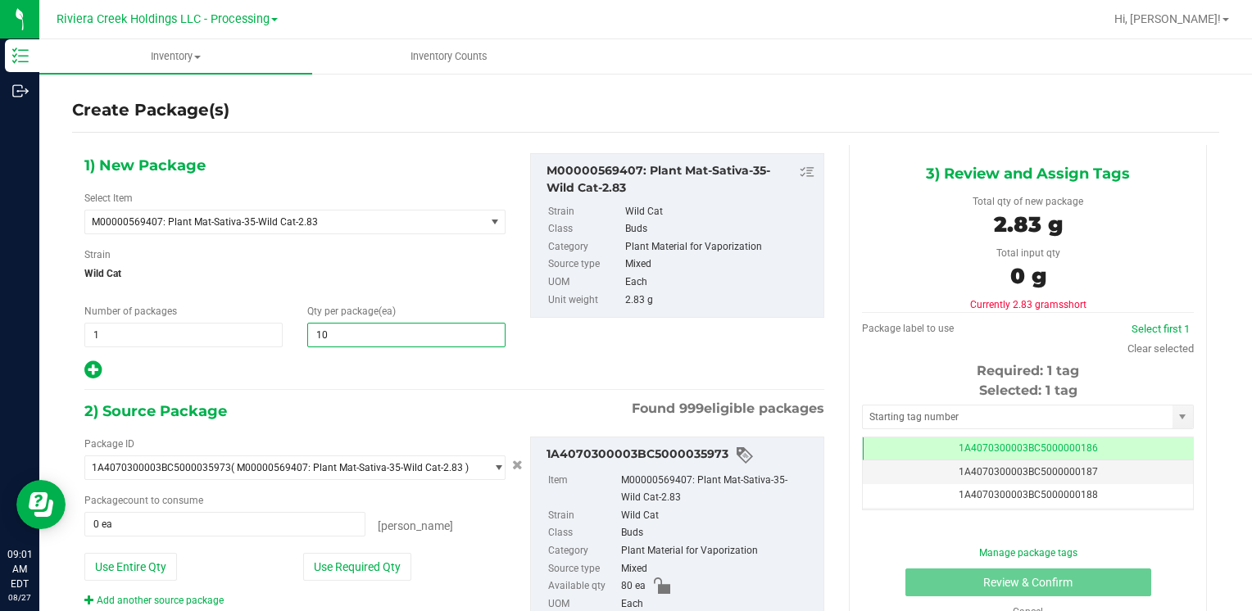
type input "100"
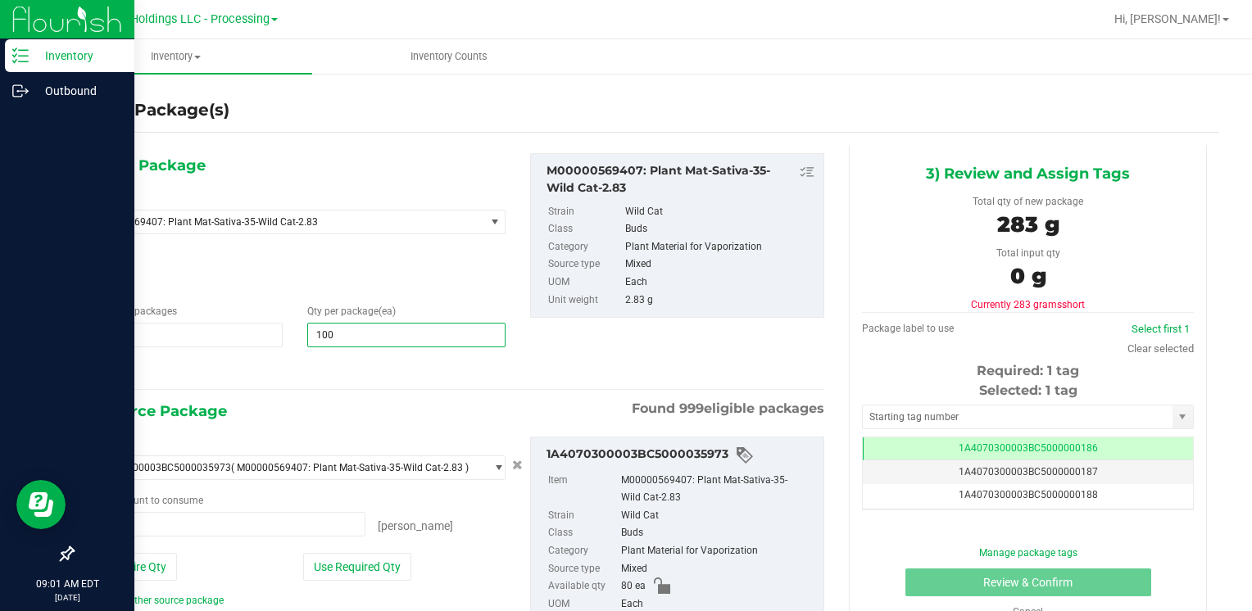
type input "100"
click at [133, 563] on div at bounding box center [67, 553] width 134 height 31
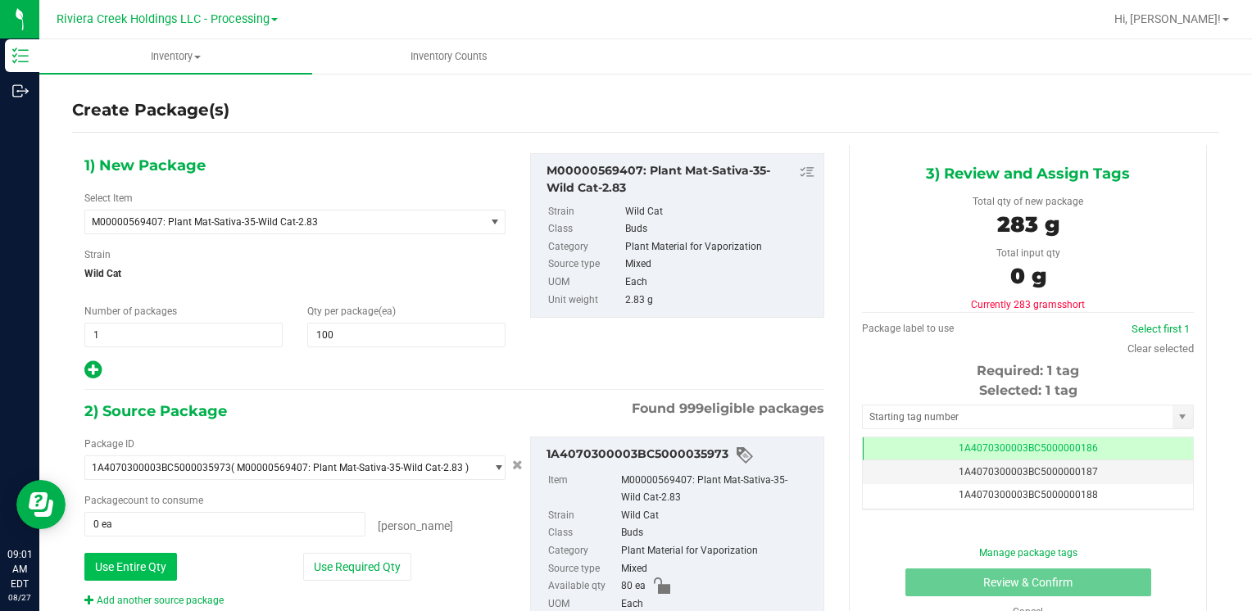
click at [151, 564] on button "Use Entire Qty" at bounding box center [130, 567] width 93 height 28
type input "80 ea"
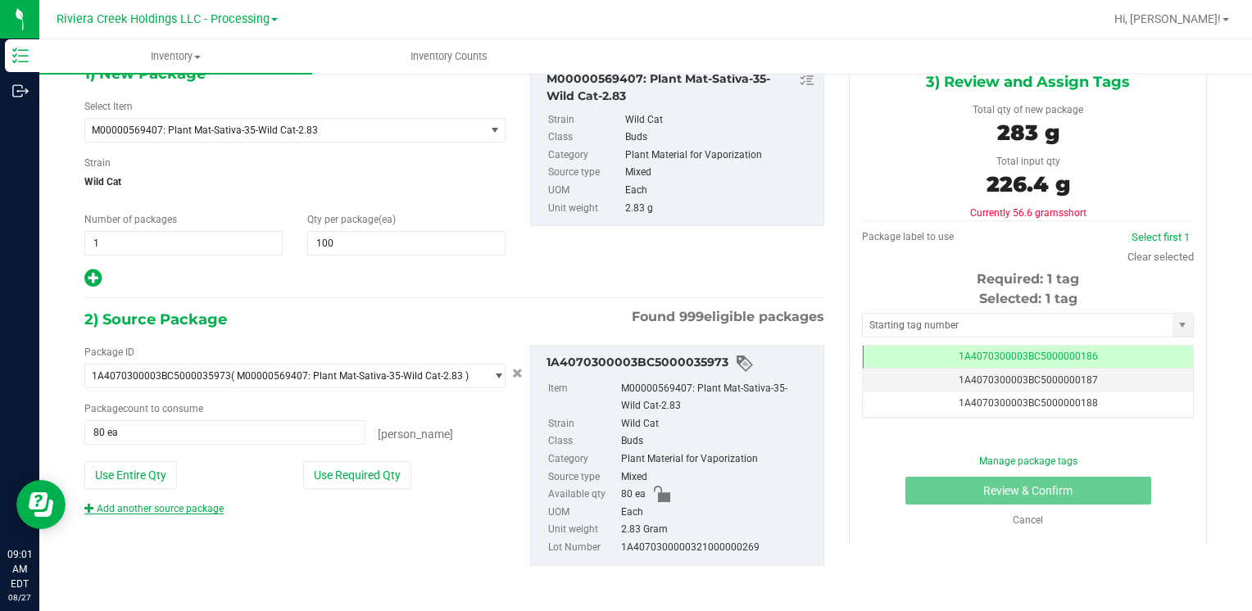
click at [176, 503] on link "Add another source package" at bounding box center [153, 508] width 139 height 11
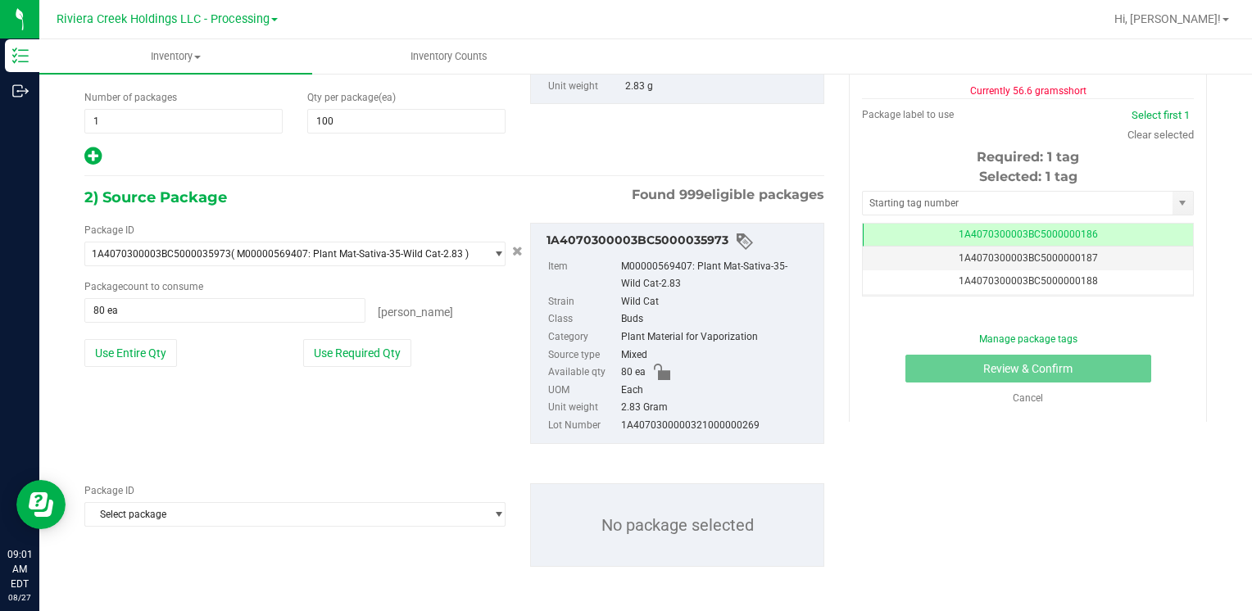
click at [238, 526] on div "Package ID Select package 1A4070100000321000014571 1A4070100000321000014572 1A4…" at bounding box center [454, 525] width 765 height 110
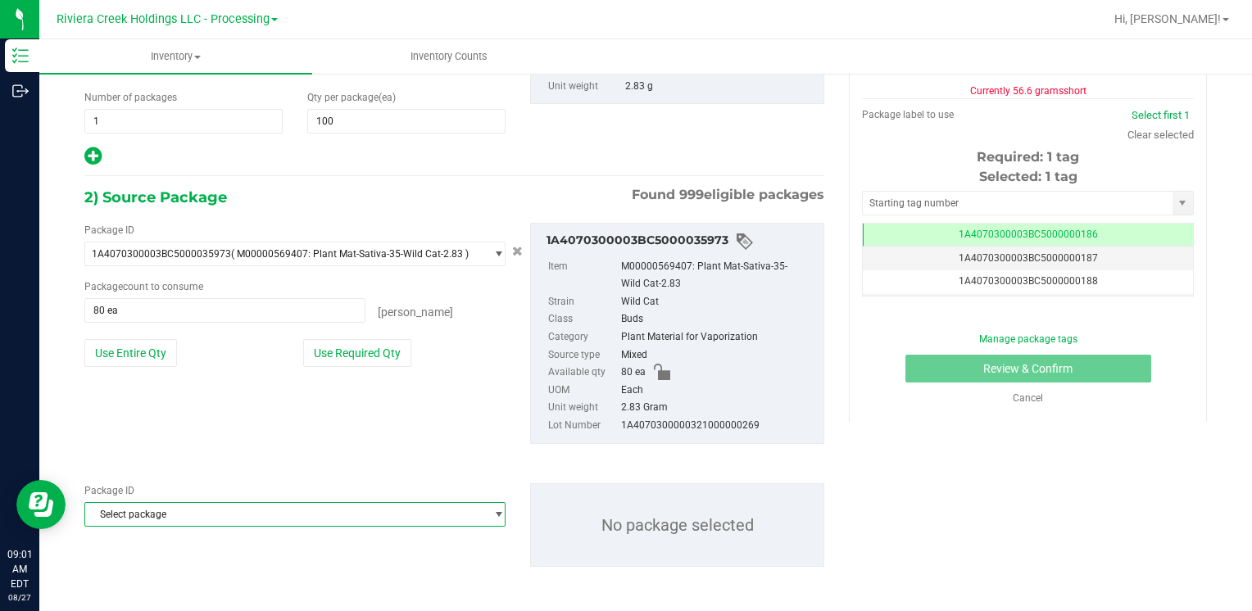
click at [239, 519] on span "Select package" at bounding box center [284, 514] width 399 height 23
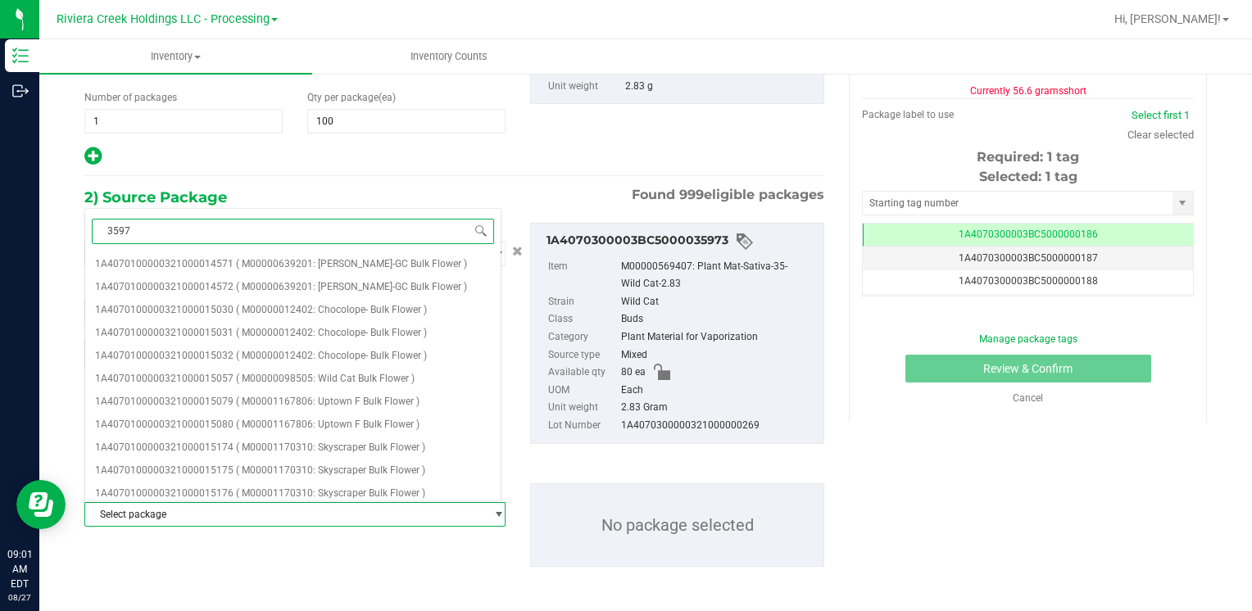
type input "35975"
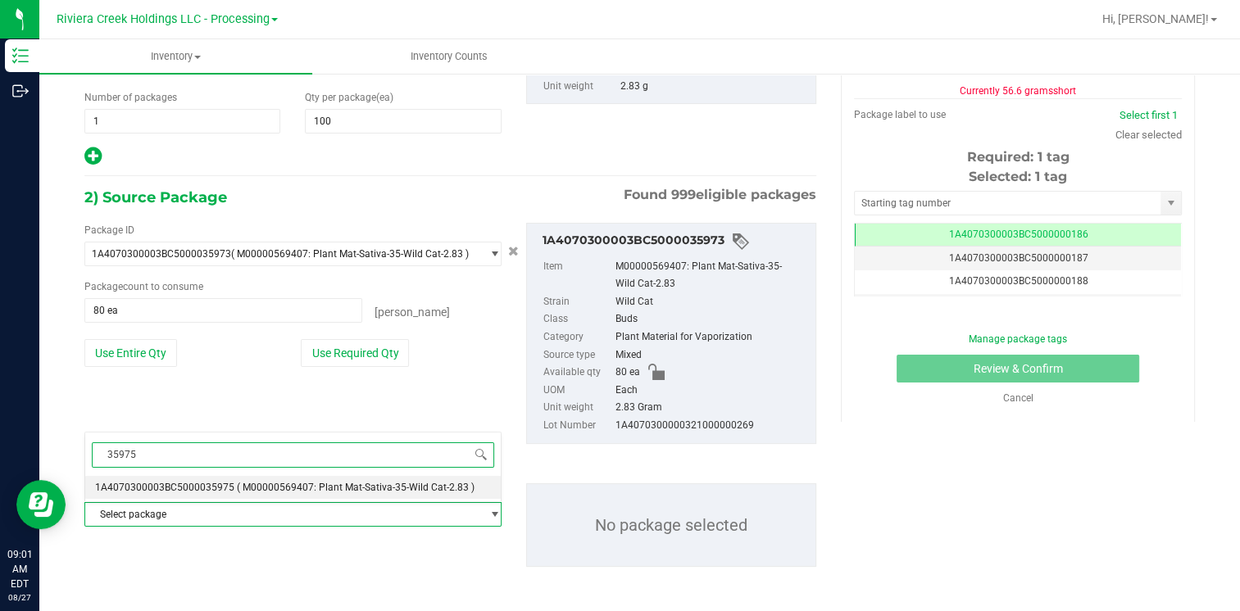
click at [251, 482] on span "( M00000569407: Plant Mat-Sativa-35-Wild Cat-2.83 )" at bounding box center [356, 487] width 238 height 11
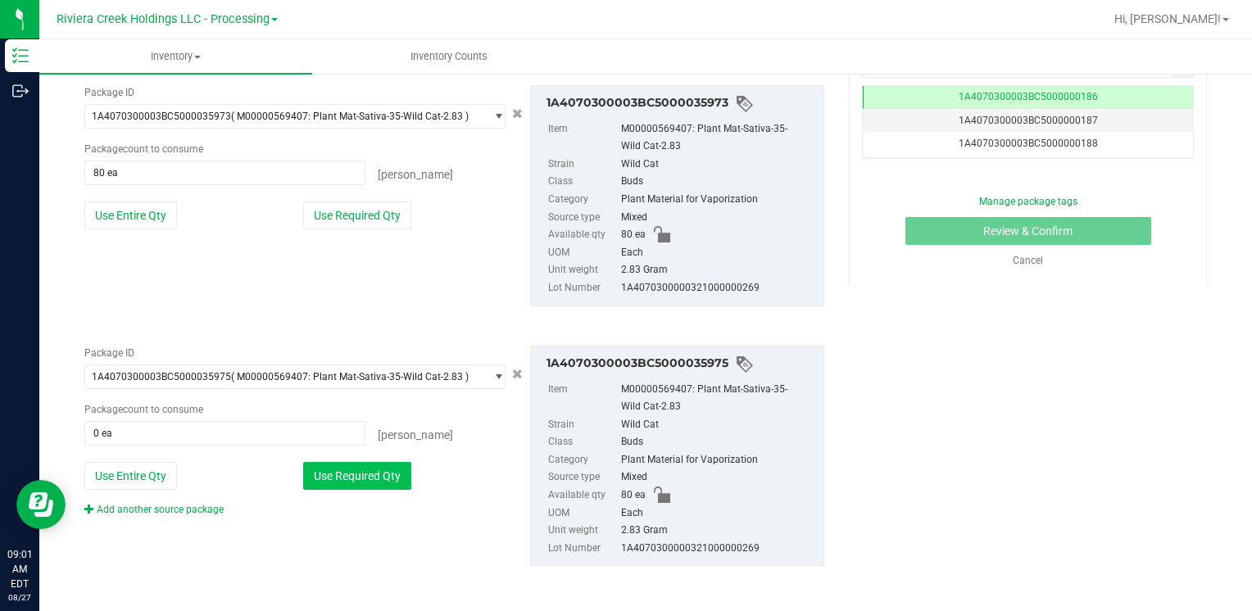
click at [328, 481] on button "Use Required Qty" at bounding box center [357, 476] width 108 height 28
type input "20 ea"
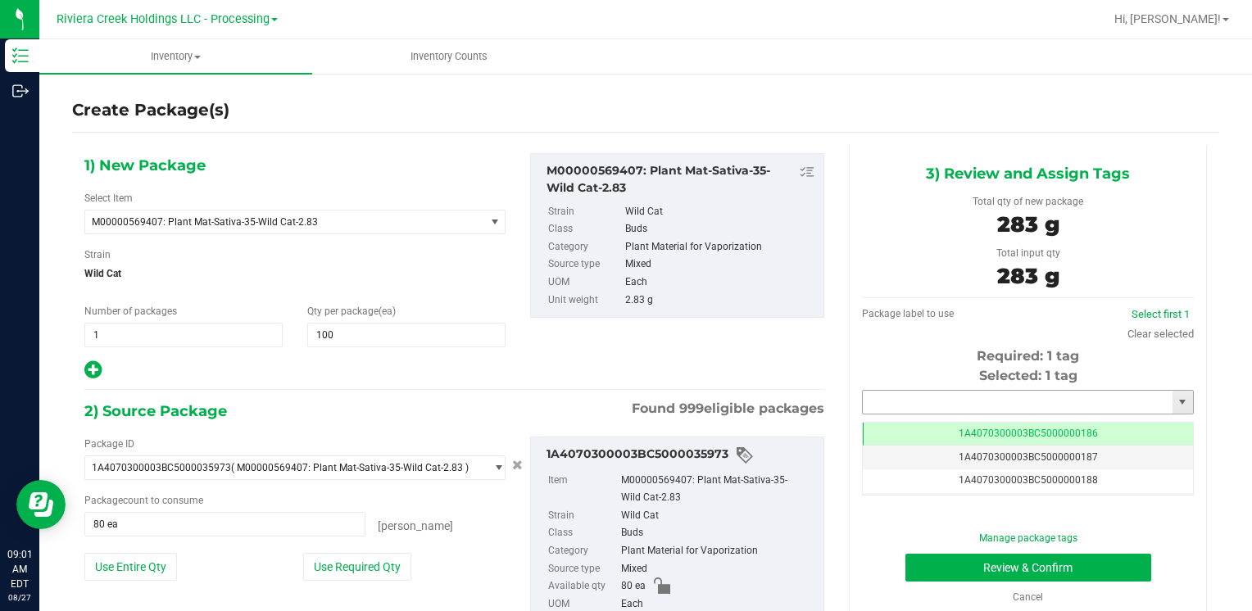
click at [889, 400] on input "text" at bounding box center [1018, 402] width 310 height 23
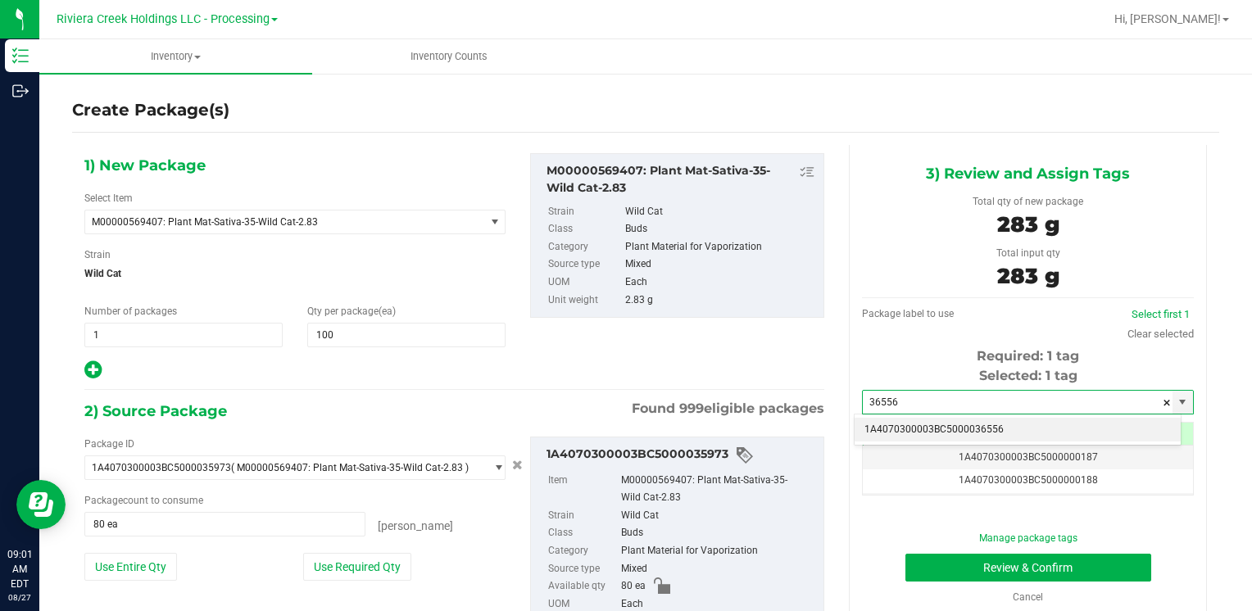
click at [944, 425] on li "1A4070300003BC5000036556" at bounding box center [1018, 430] width 326 height 25
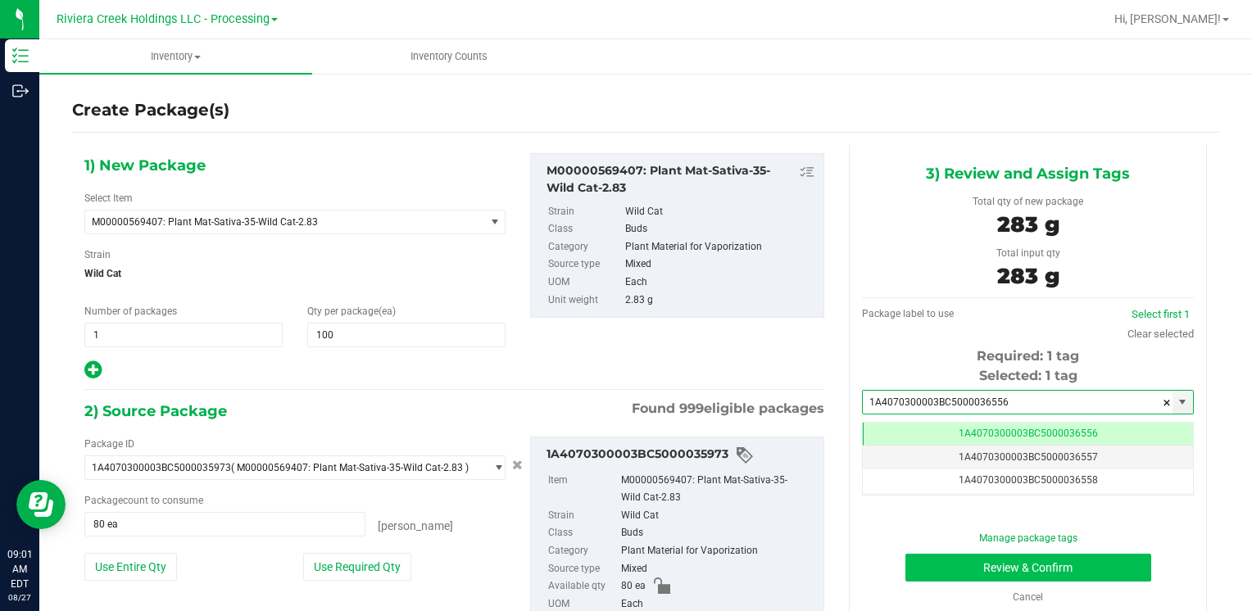
type input "1A4070300003BC5000036556"
click at [946, 570] on button "Review & Confirm" at bounding box center [1029, 568] width 246 height 28
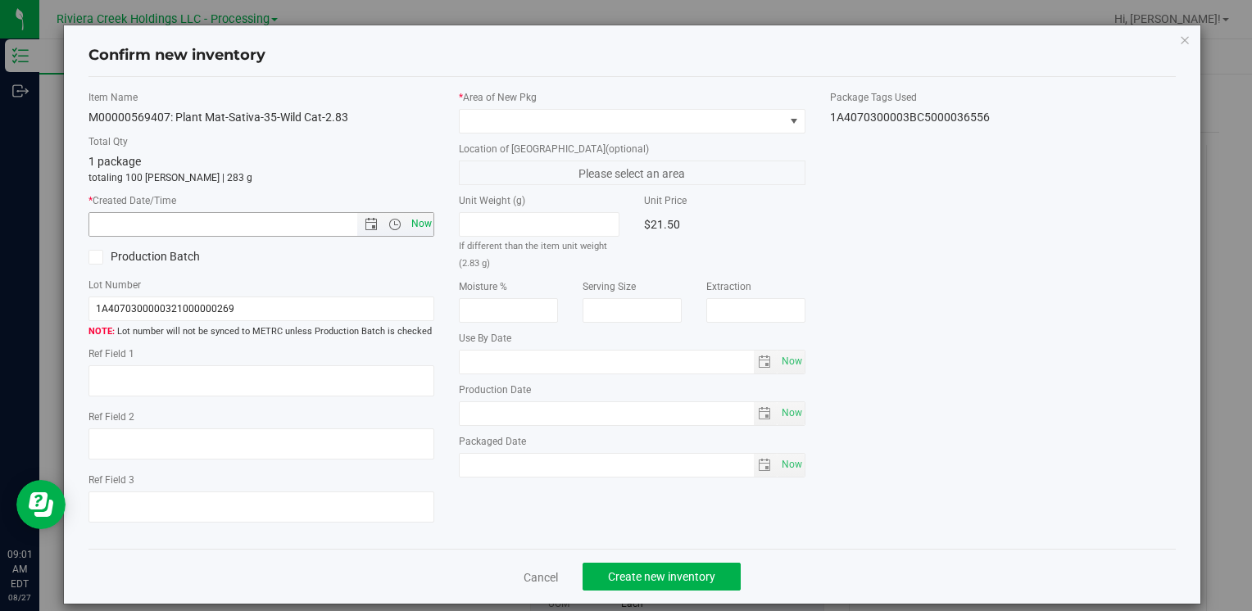
click at [408, 230] on span "Now" at bounding box center [421, 224] width 28 height 24
type input "[DATE] 9:01 AM"
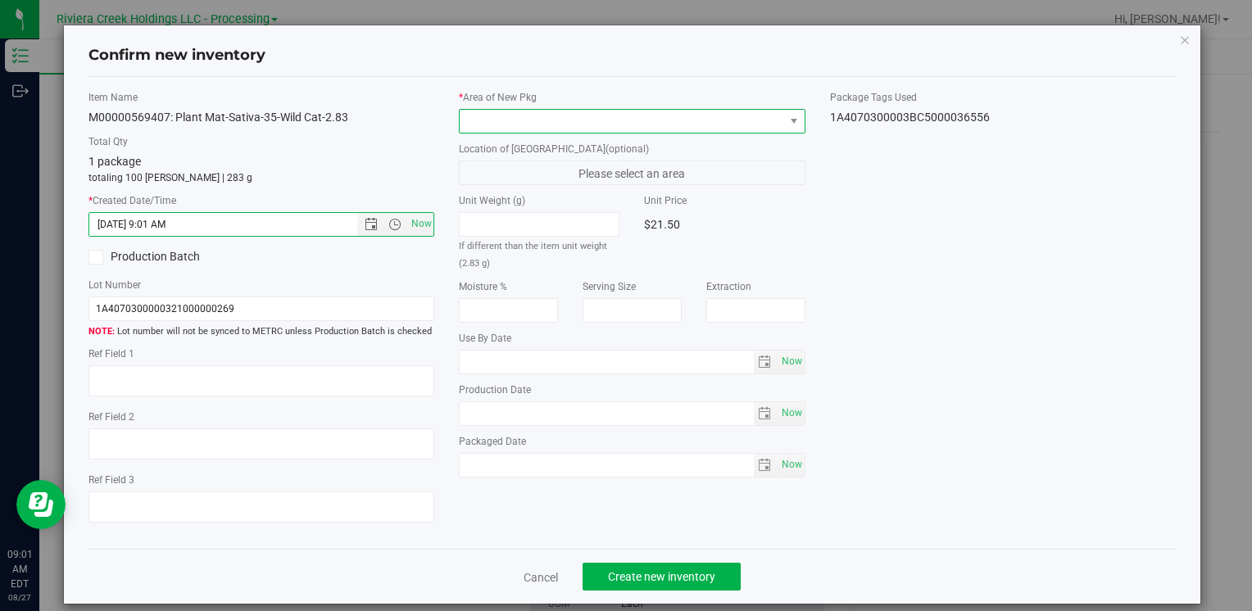
click at [529, 109] on span at bounding box center [632, 121] width 346 height 25
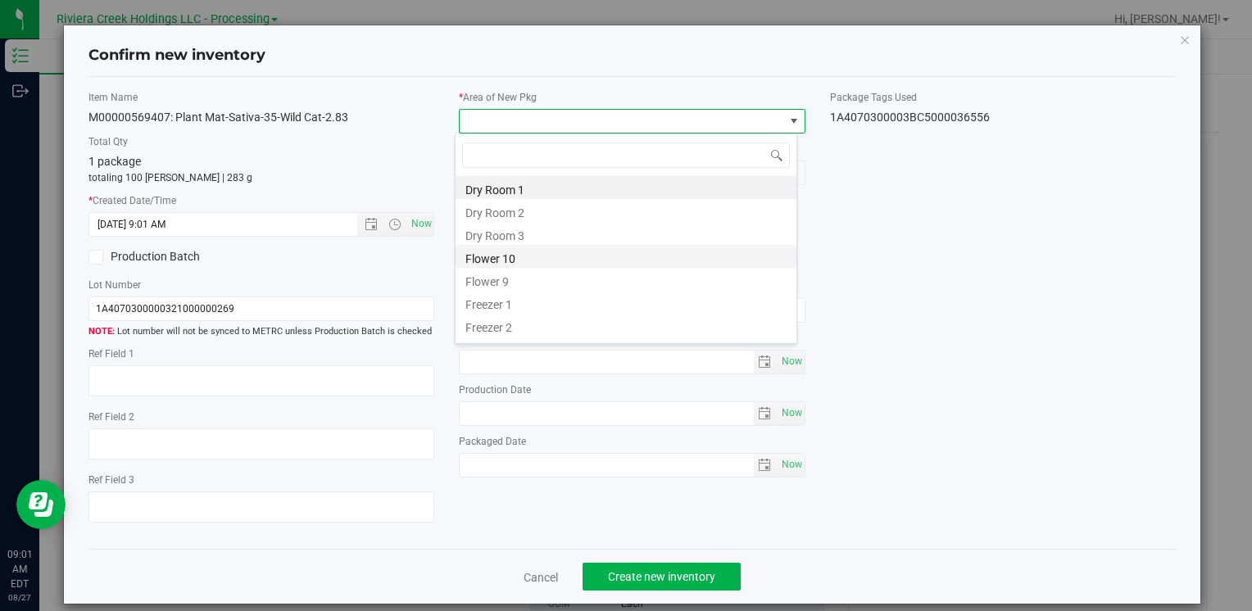
click at [534, 256] on li "Flower 10" at bounding box center [626, 256] width 341 height 23
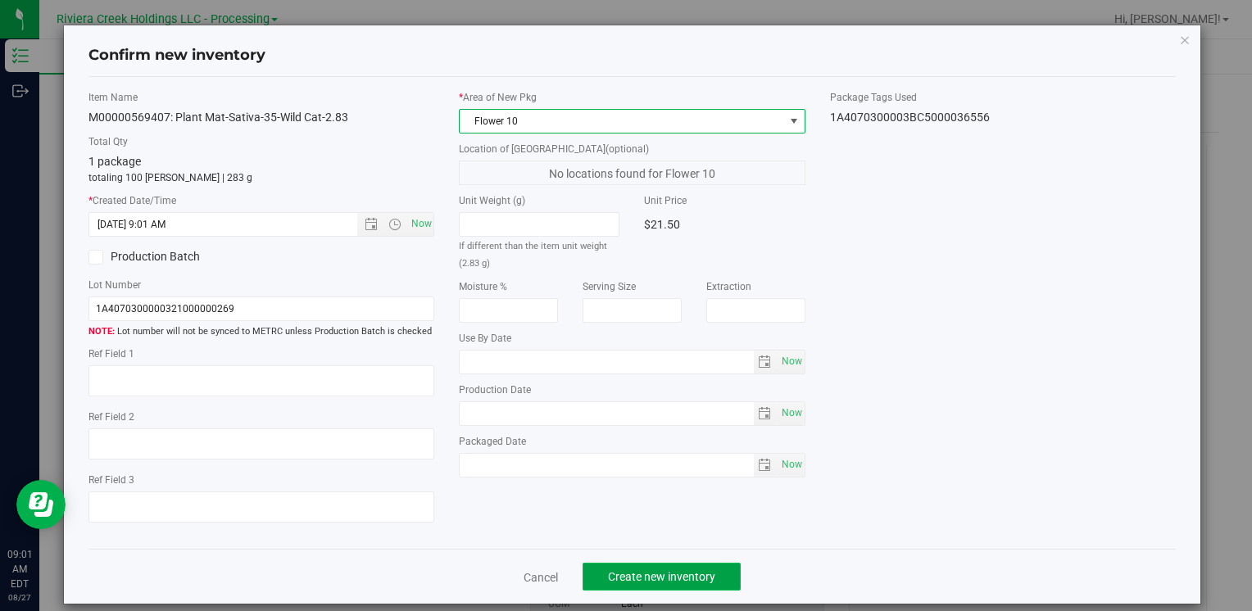
click at [632, 571] on span "Create new inventory" at bounding box center [661, 576] width 107 height 13
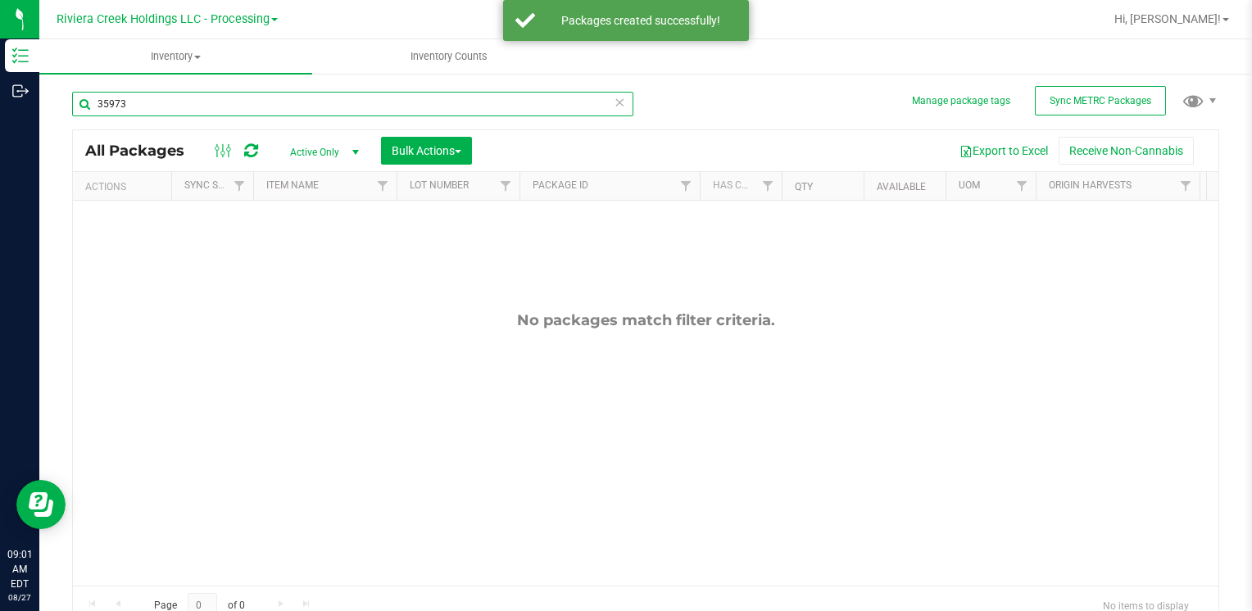
click at [154, 109] on input "35973" at bounding box center [352, 104] width 561 height 25
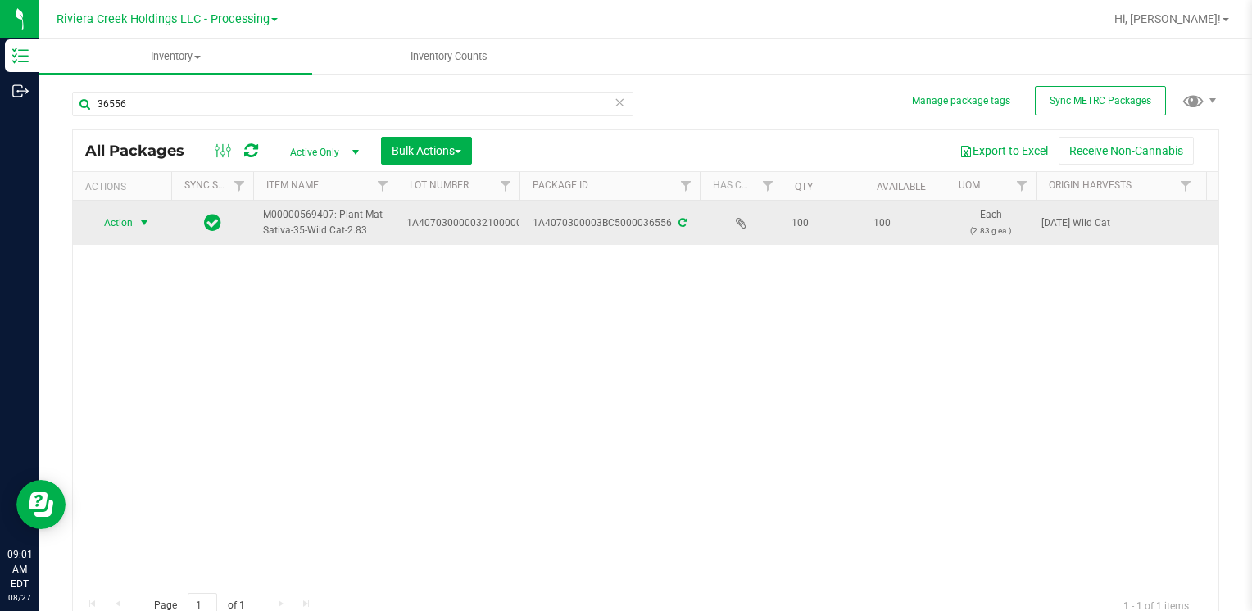
click at [144, 211] on span "select" at bounding box center [144, 222] width 20 height 23
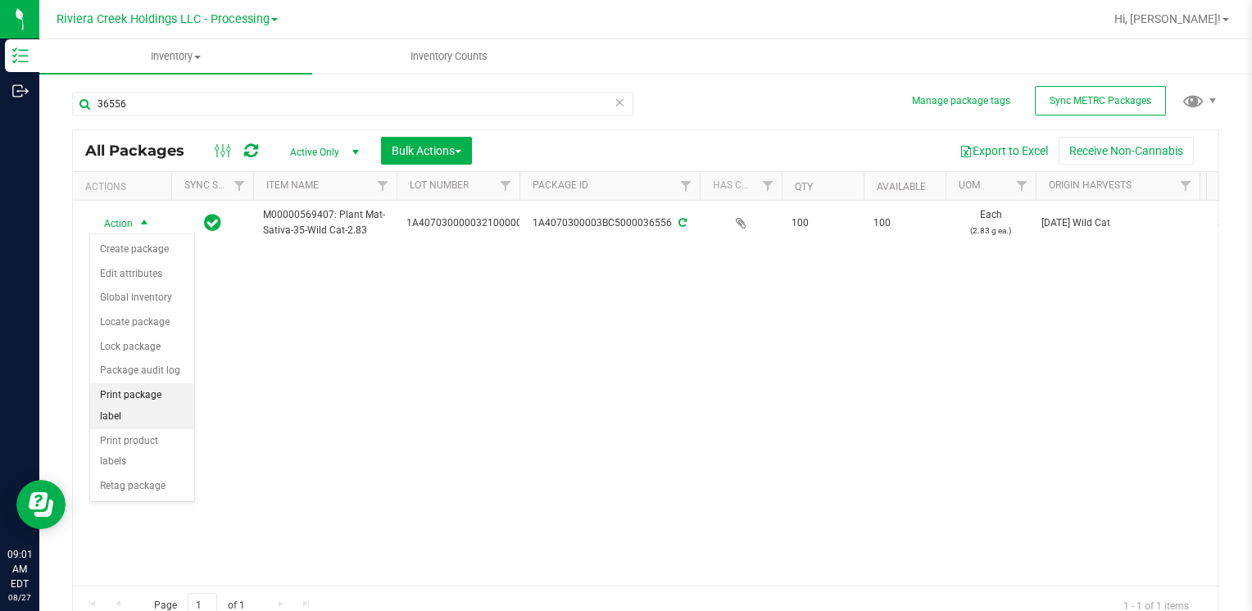
drag, startPoint x: 173, startPoint y: 397, endPoint x: 189, endPoint y: 403, distance: 16.9
click at [172, 397] on li "Print package label" at bounding box center [142, 406] width 104 height 45
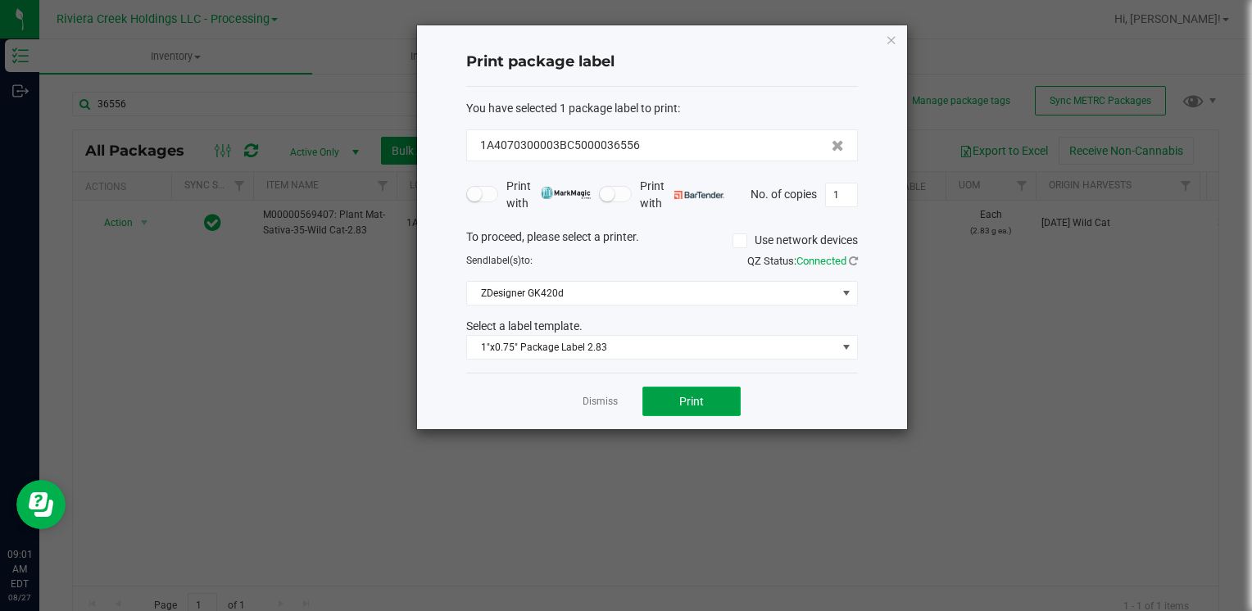
click at [725, 414] on button "Print" at bounding box center [692, 402] width 98 height 30
click at [891, 36] on icon "button" at bounding box center [891, 40] width 11 height 20
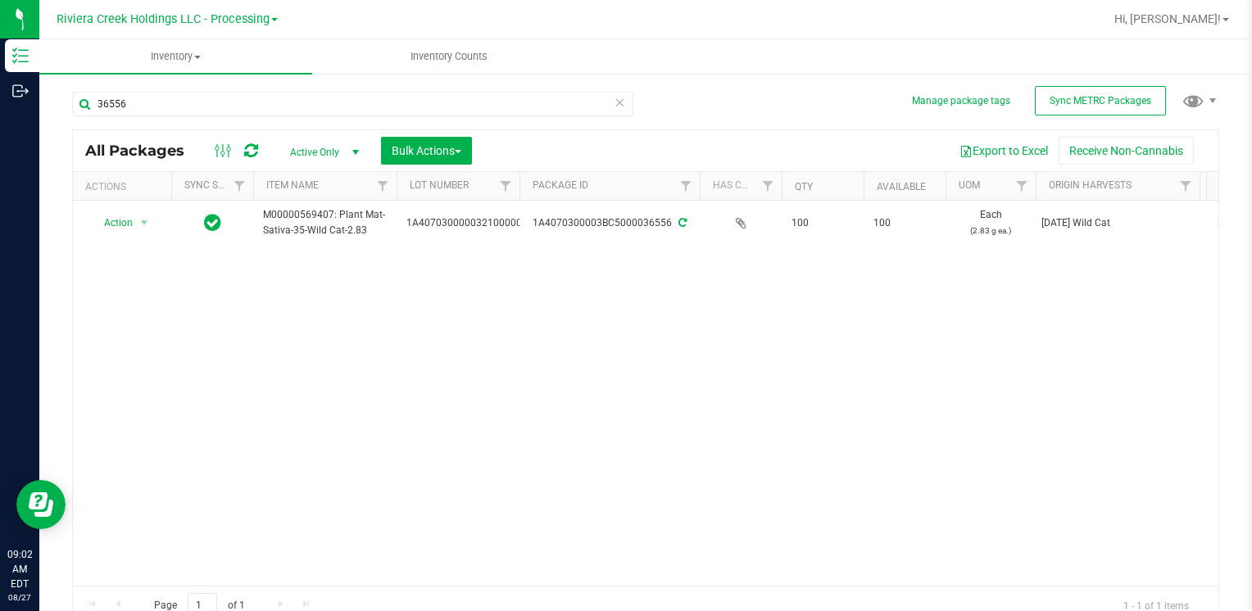
click at [203, 87] on div "36556" at bounding box center [359, 103] width 574 height 52
drag, startPoint x: 203, startPoint y: 87, endPoint x: 203, endPoint y: 99, distance: 12.3
click at [203, 89] on div "36556" at bounding box center [359, 103] width 574 height 52
click at [203, 99] on input "36556" at bounding box center [352, 104] width 561 height 25
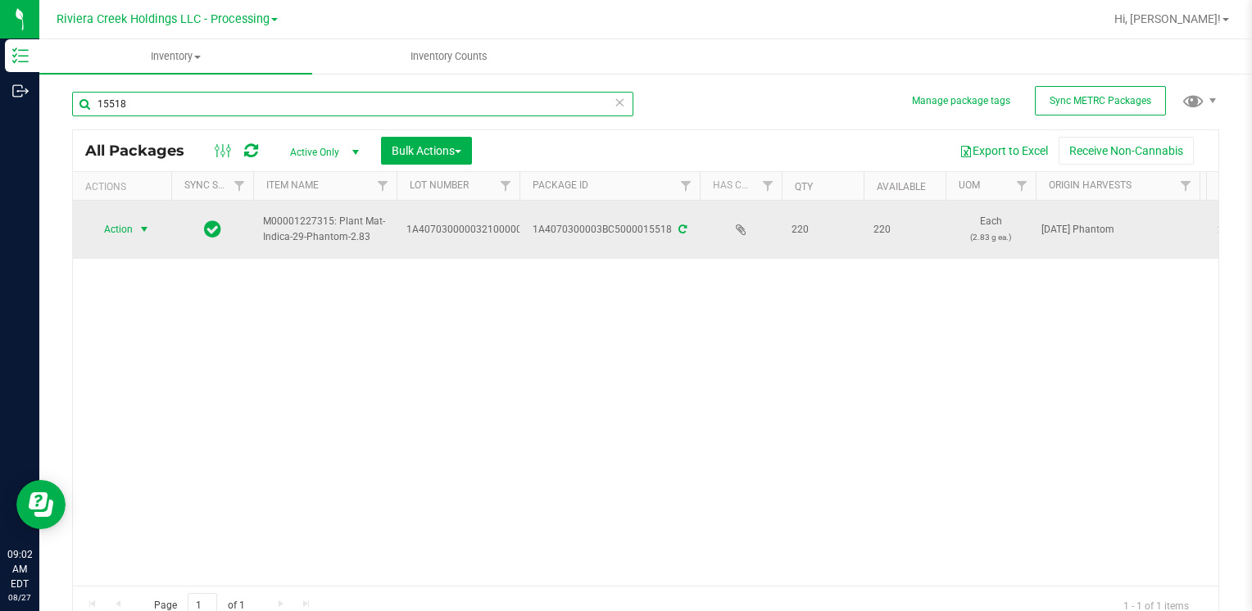
type input "15518"
click at [129, 234] on span "Action" at bounding box center [111, 229] width 44 height 23
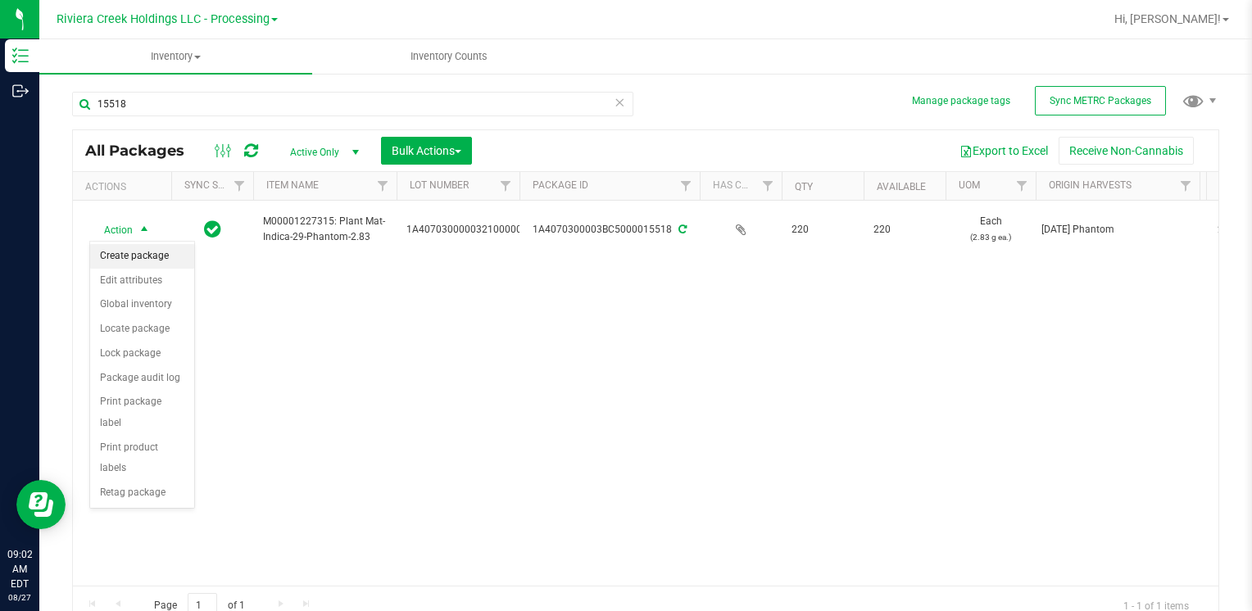
click at [152, 259] on li "Create package" at bounding box center [142, 256] width 104 height 25
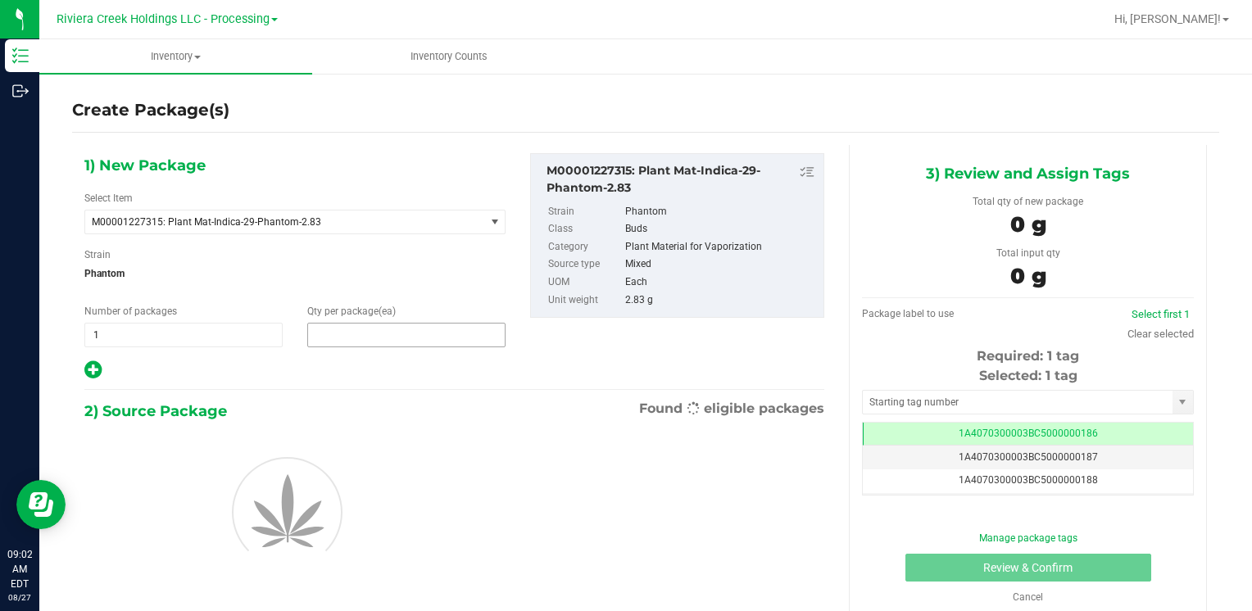
click at [388, 337] on span at bounding box center [406, 335] width 198 height 25
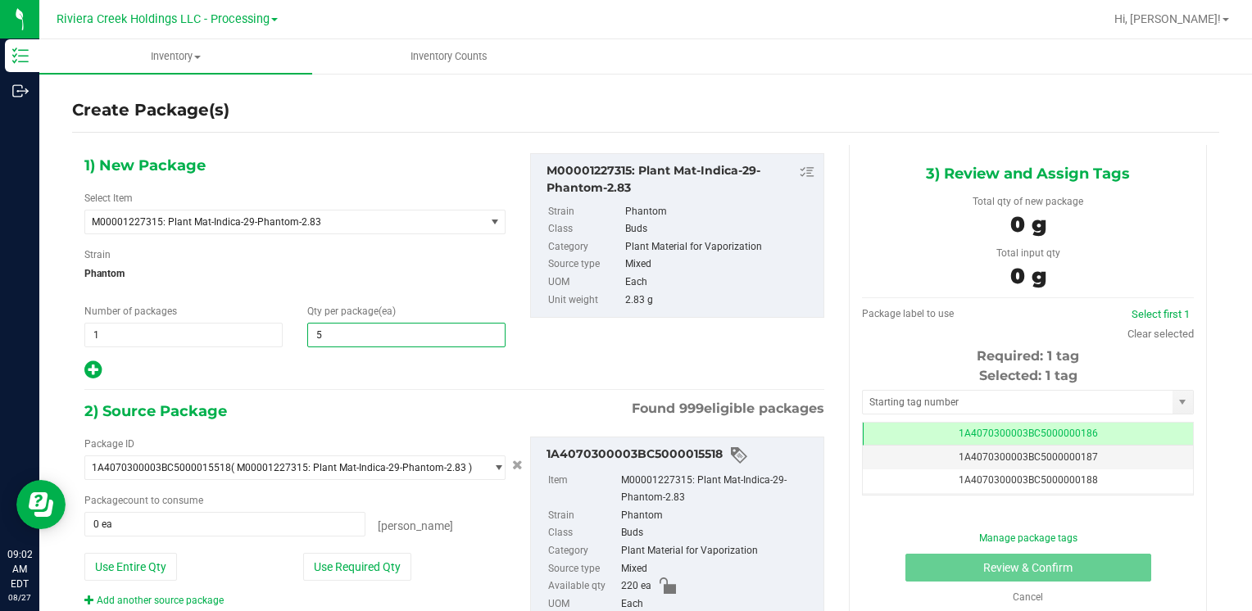
type input "50"
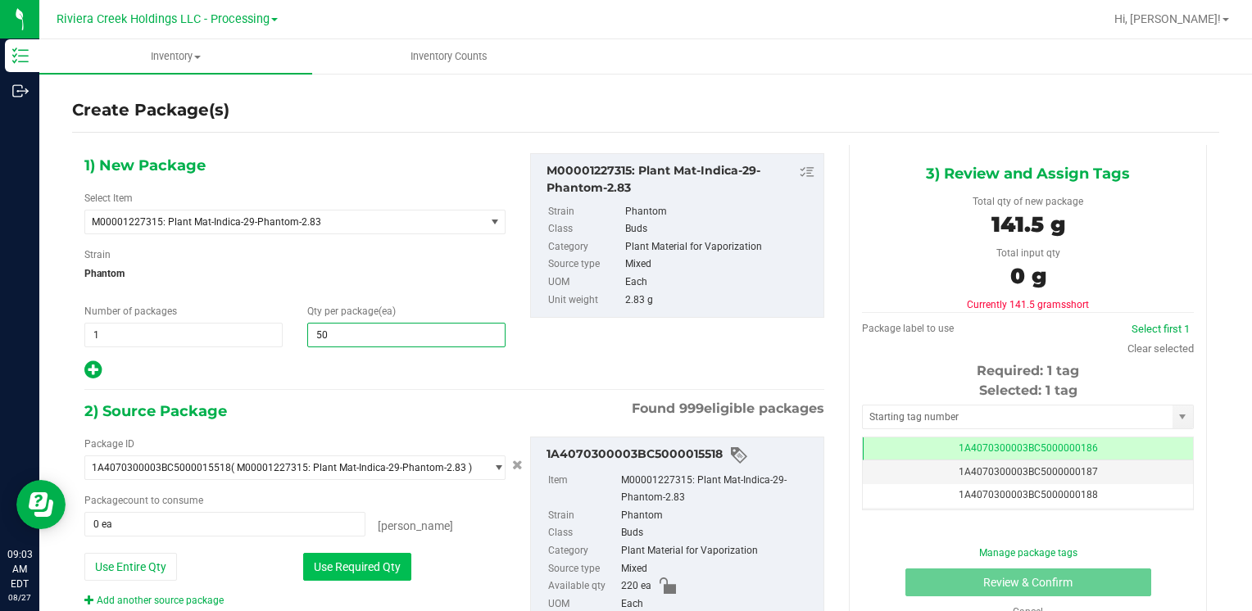
type input "50"
click at [315, 564] on button "Use Required Qty" at bounding box center [357, 567] width 108 height 28
type input "50 ea"
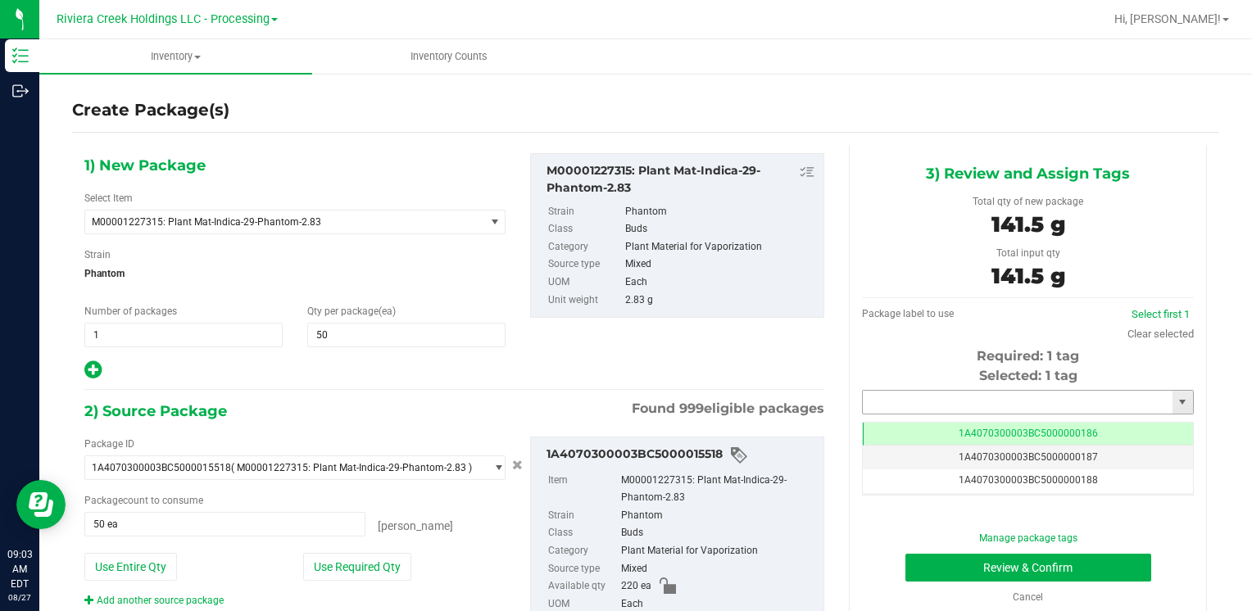
click at [943, 403] on input "text" at bounding box center [1018, 402] width 310 height 23
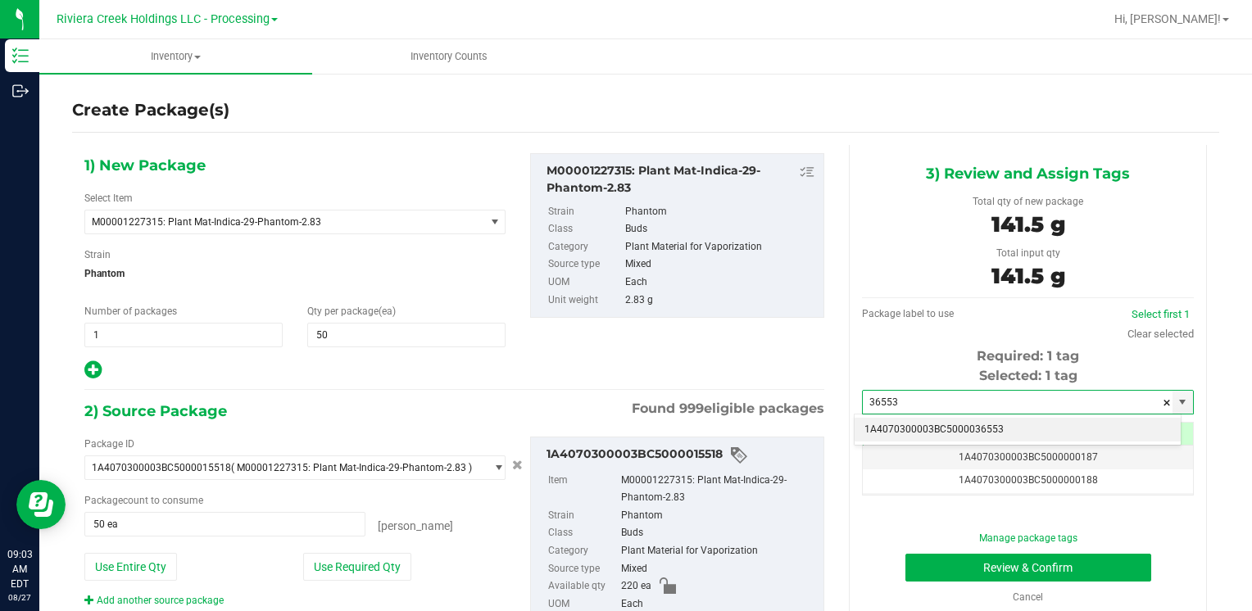
click at [934, 425] on li "1A4070300003BC5000036553" at bounding box center [1018, 430] width 326 height 25
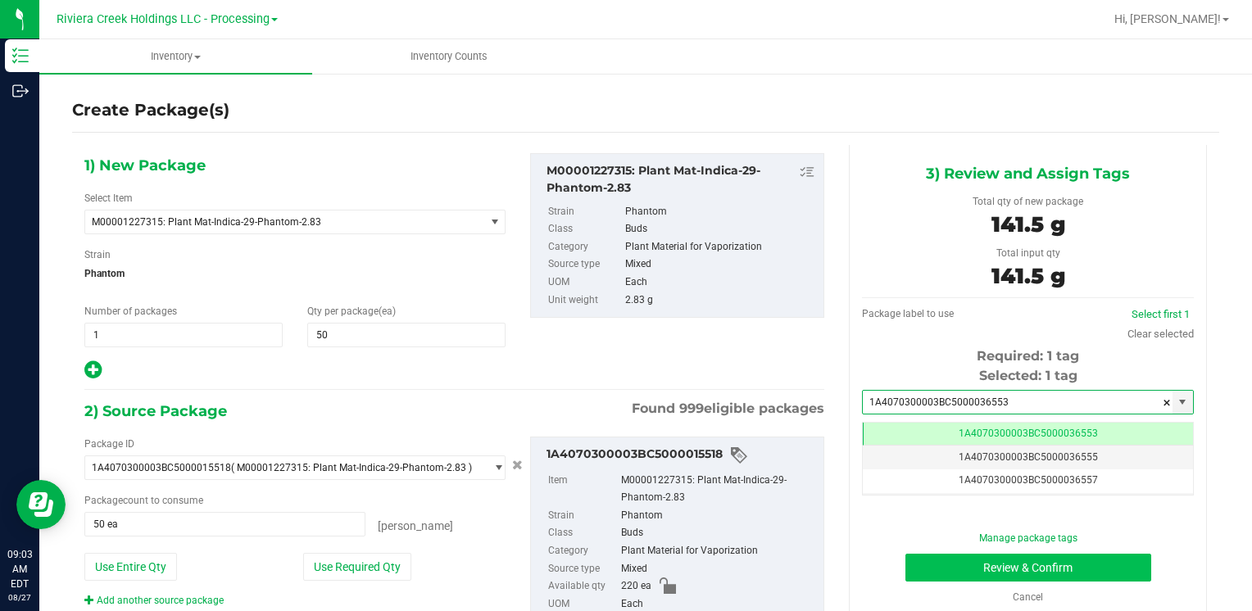
type input "1A4070300003BC5000036553"
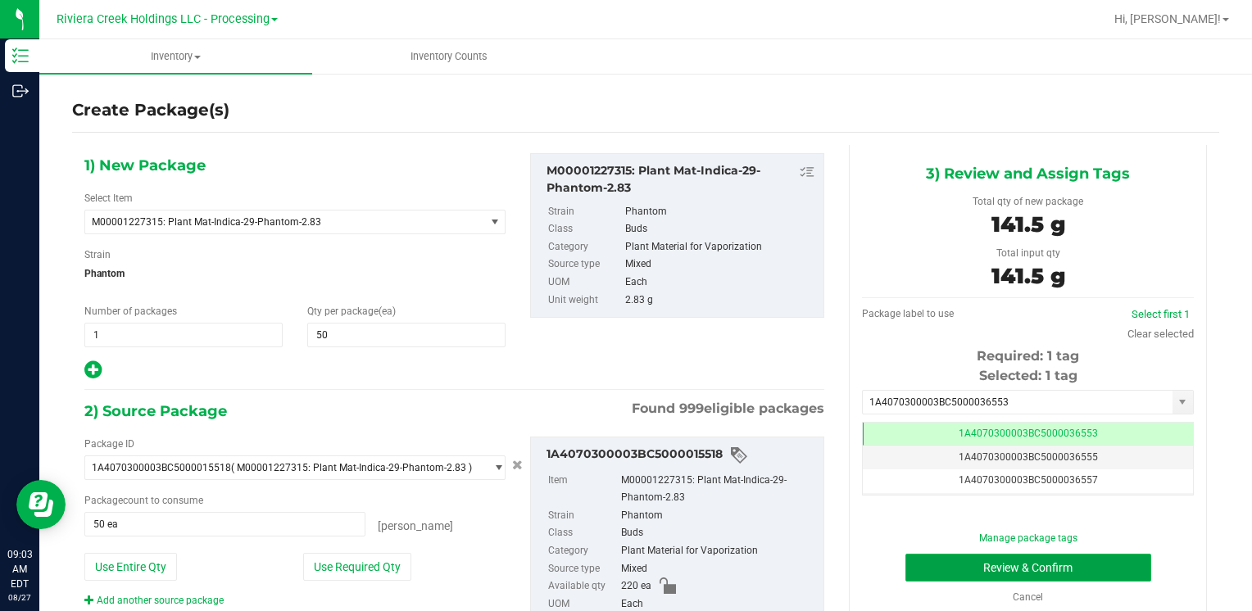
click at [915, 566] on button "Review & Confirm" at bounding box center [1029, 568] width 246 height 28
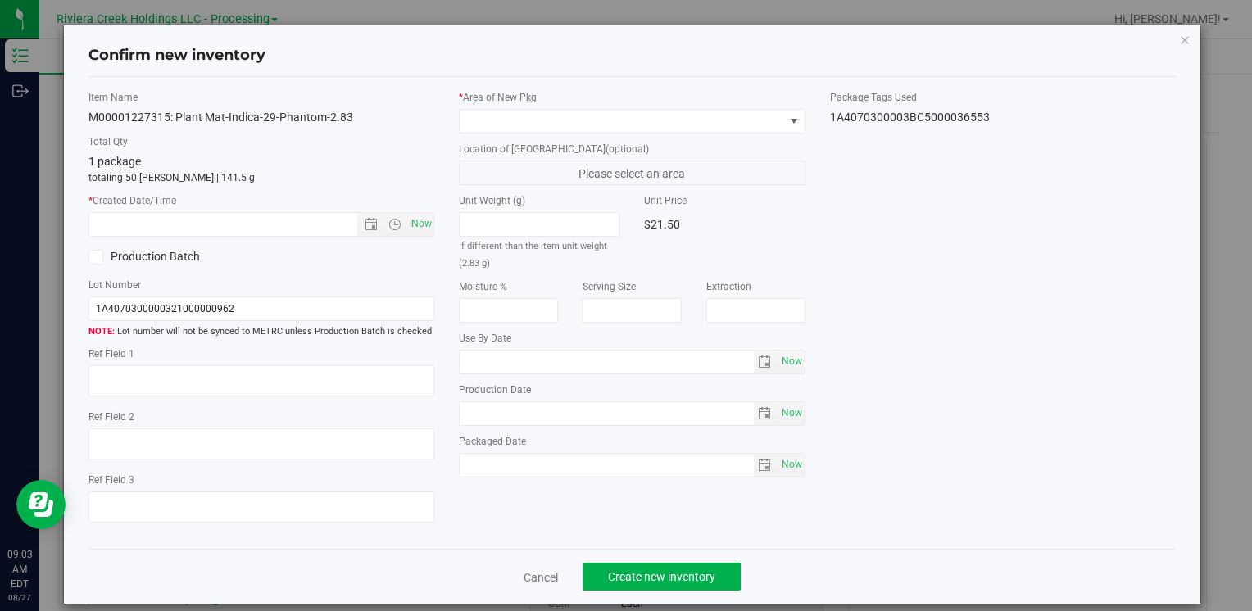
click at [396, 209] on div "* Created Date/Time Now" at bounding box center [262, 214] width 346 height 43
click at [415, 217] on span "Now" at bounding box center [421, 224] width 28 height 24
type input "[DATE] 9:03 AM"
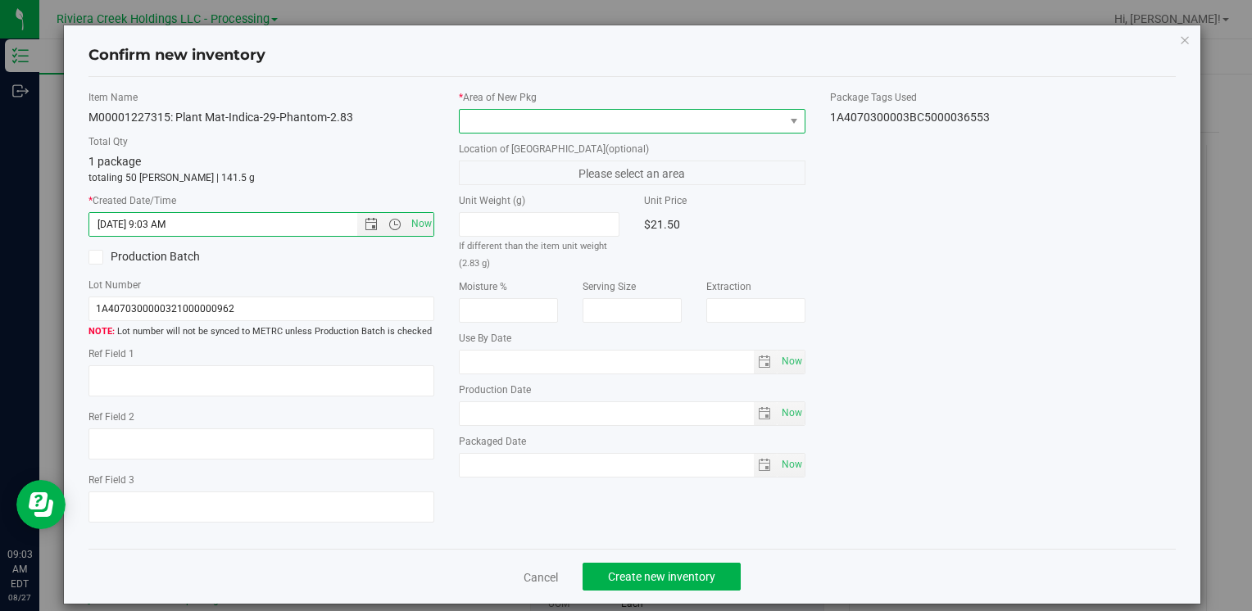
click at [479, 120] on span at bounding box center [622, 121] width 324 height 23
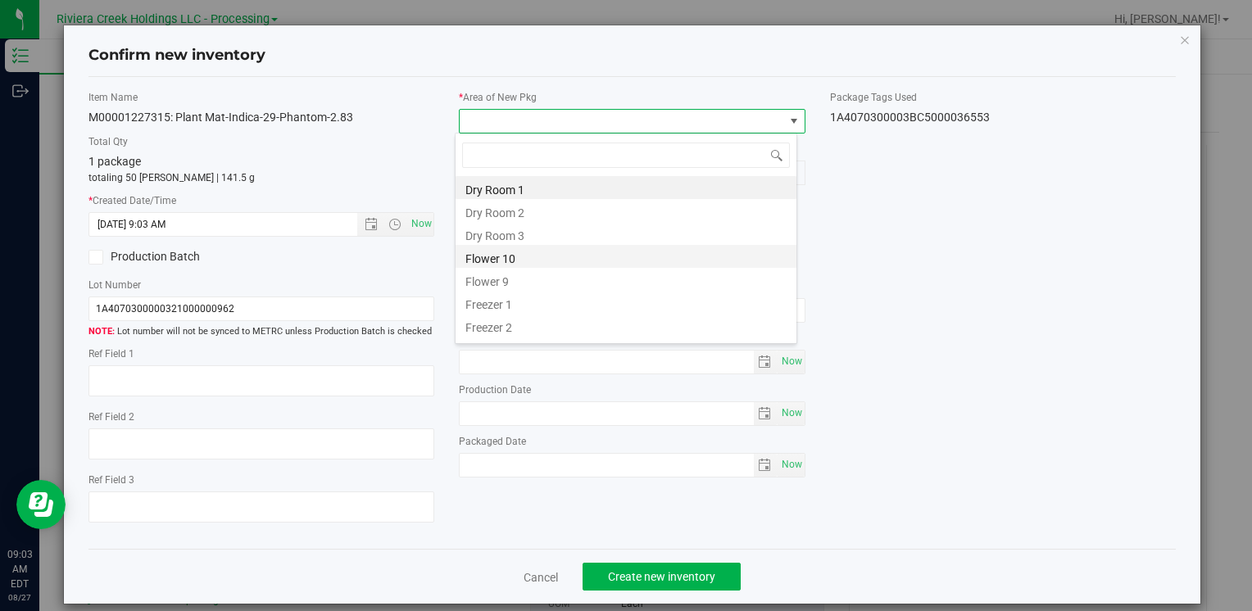
click at [536, 259] on li "Flower 10" at bounding box center [626, 256] width 341 height 23
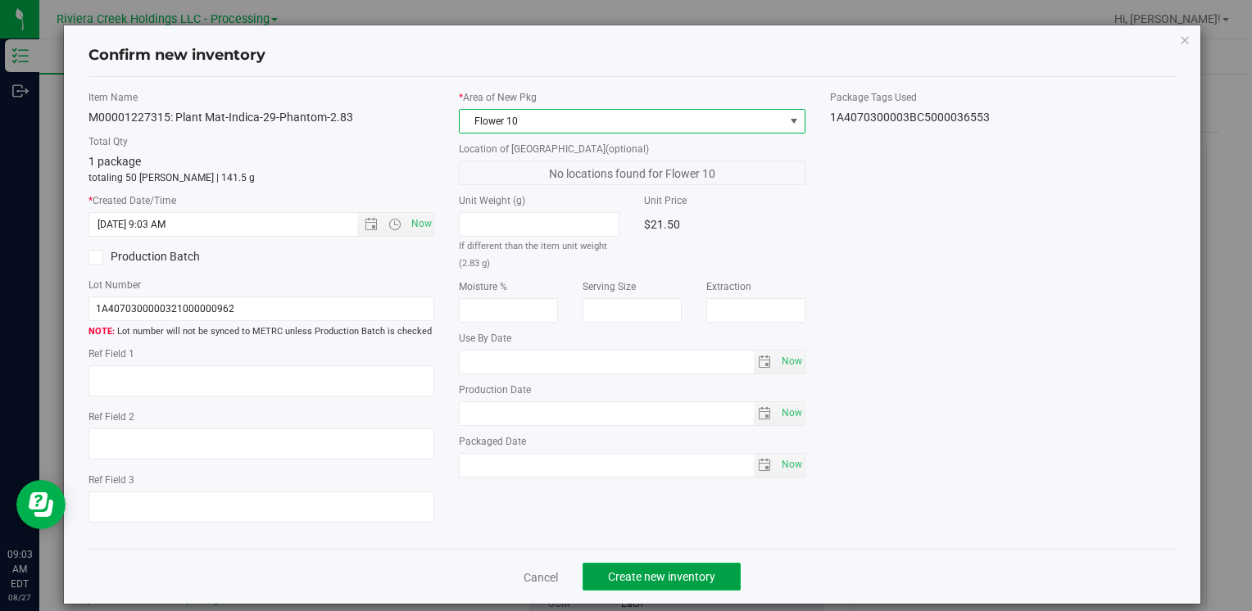
click at [634, 579] on span "Create new inventory" at bounding box center [661, 576] width 107 height 13
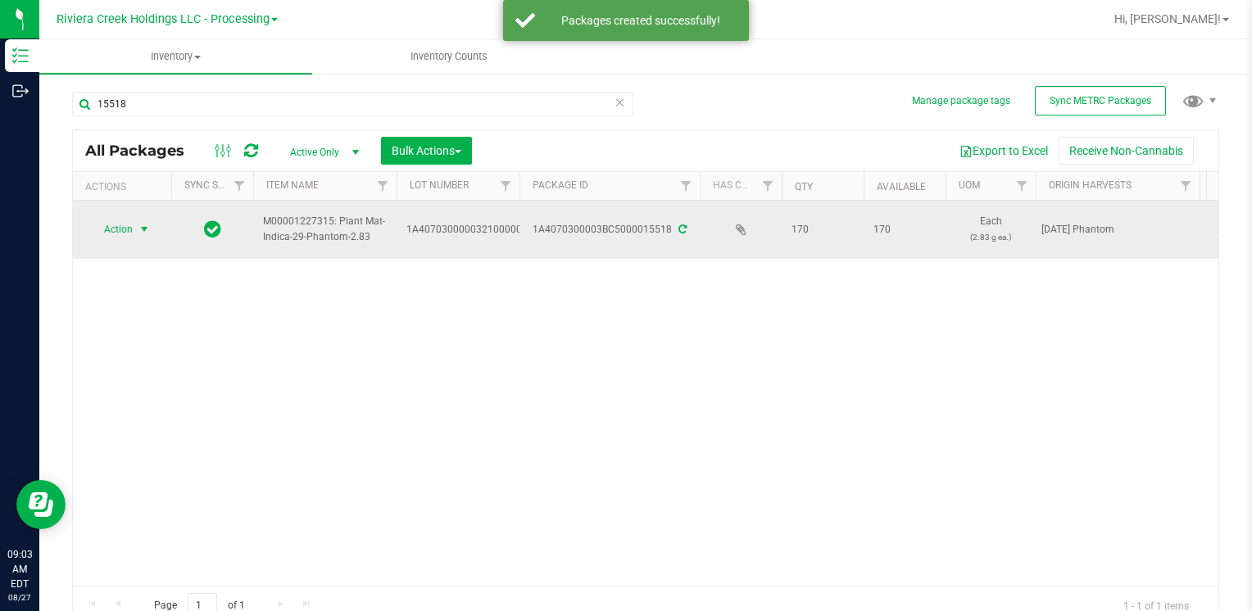
click at [105, 220] on span "Action" at bounding box center [111, 229] width 44 height 23
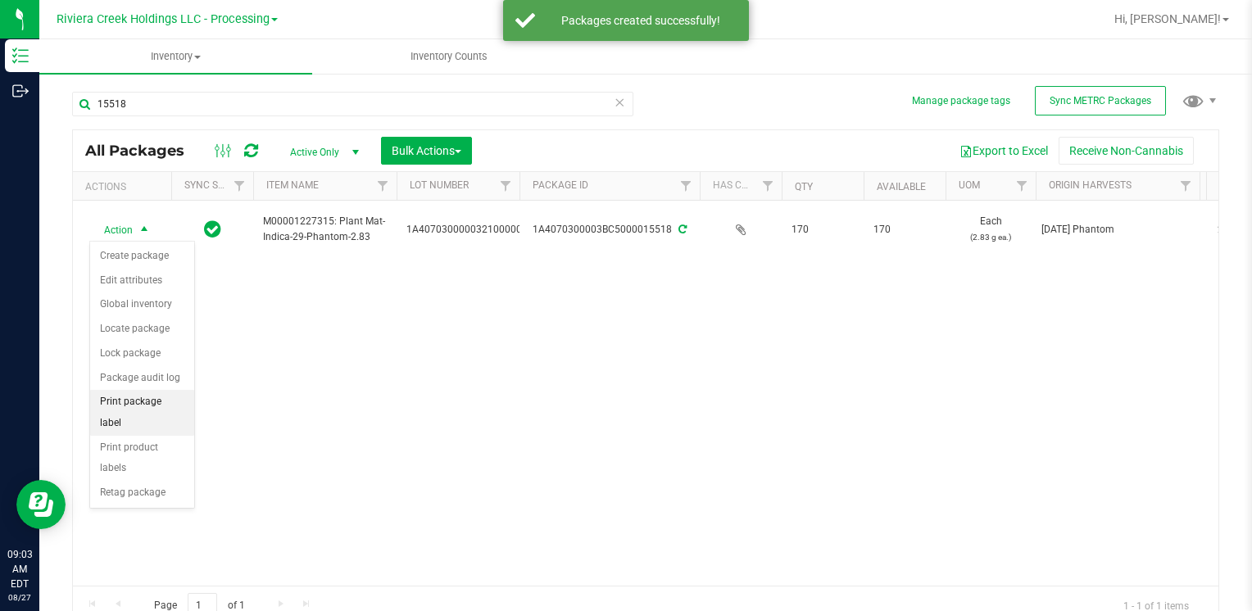
click at [170, 393] on li "Print package label" at bounding box center [142, 412] width 104 height 45
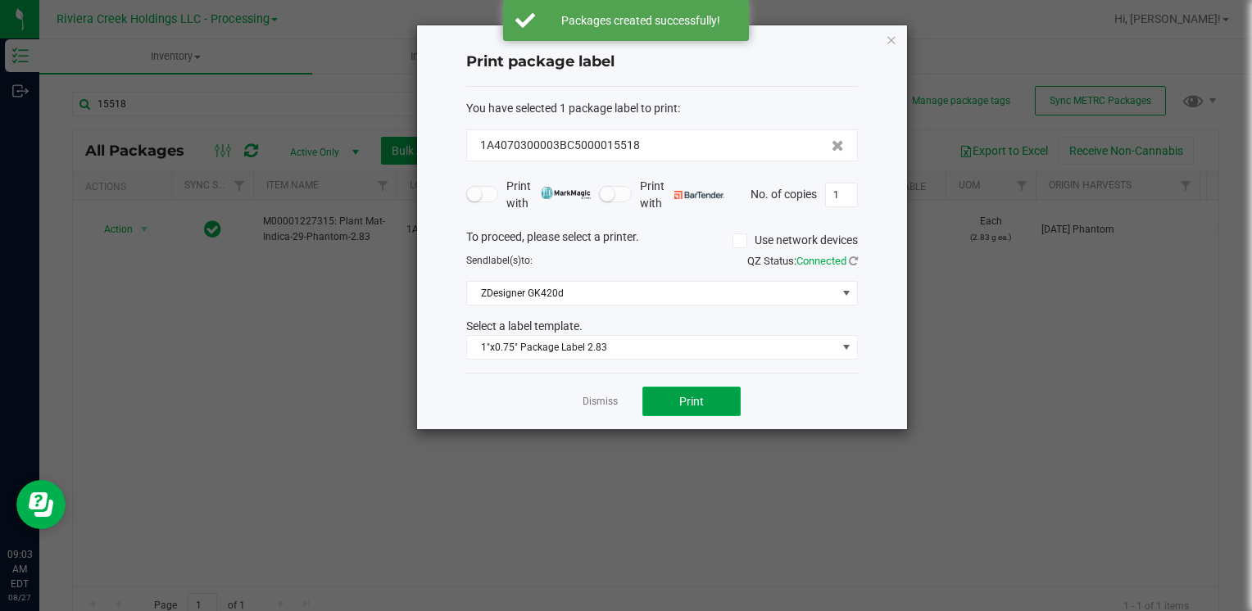
click at [715, 415] on button "Print" at bounding box center [692, 402] width 98 height 30
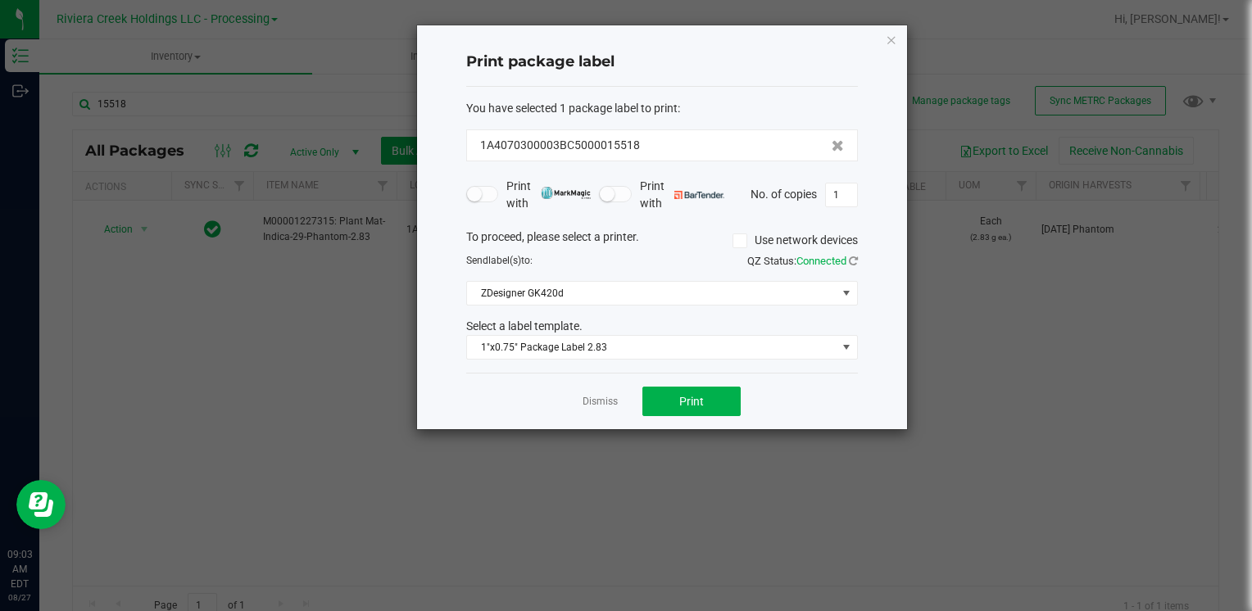
click at [894, 44] on icon "button" at bounding box center [891, 40] width 11 height 20
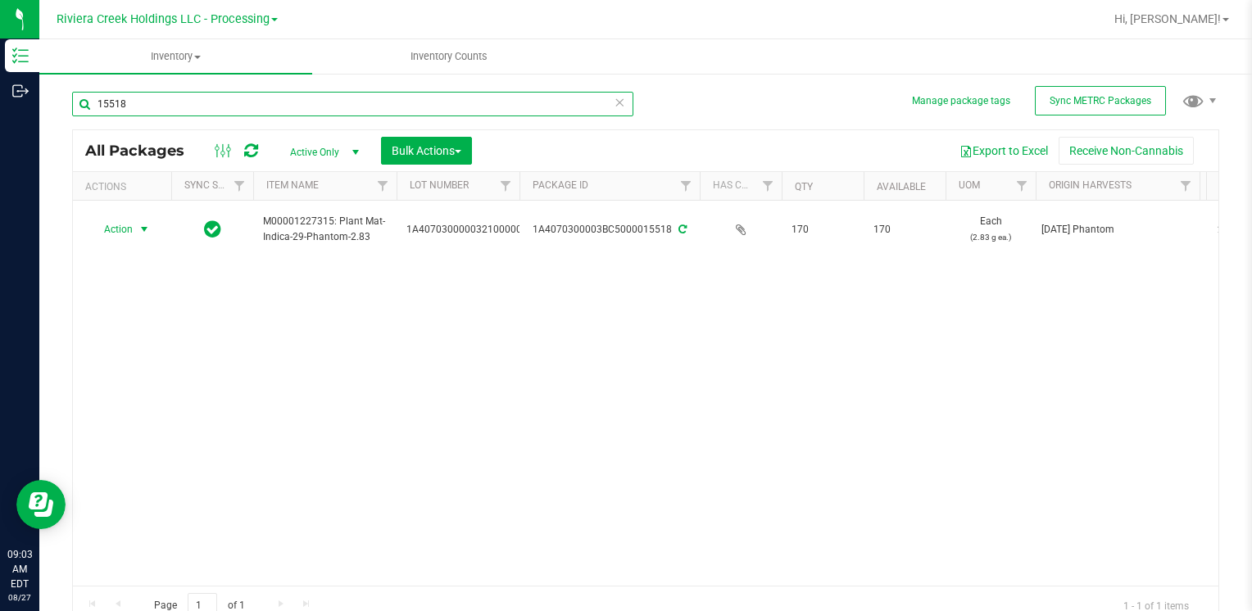
click at [288, 107] on input "15518" at bounding box center [352, 104] width 561 height 25
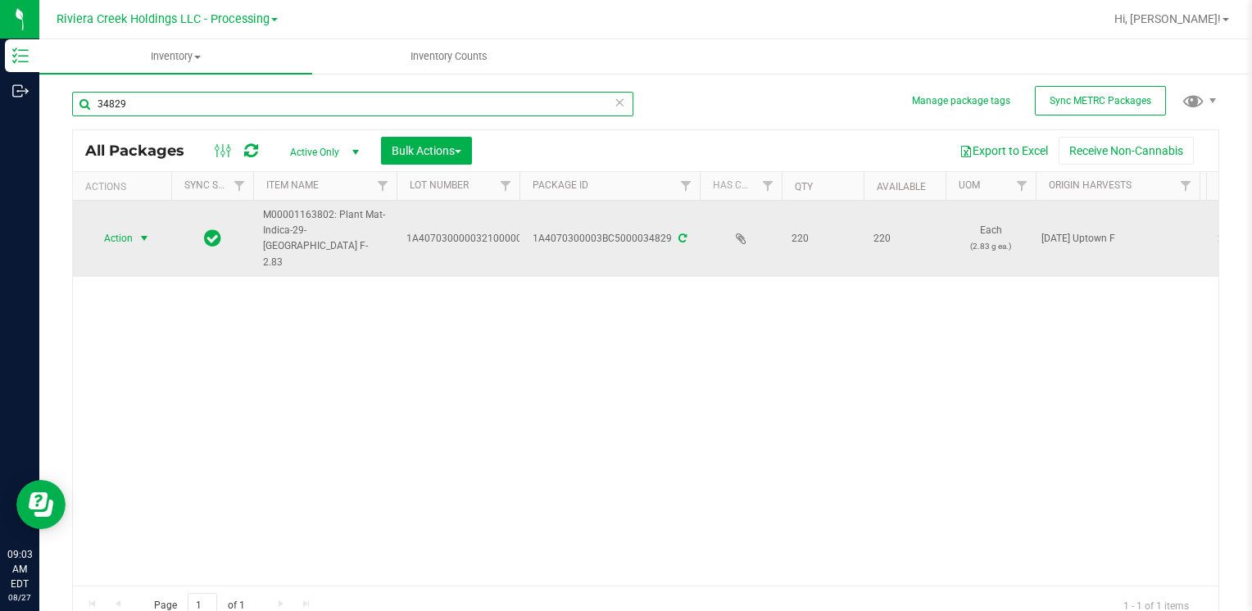
type input "34829"
click at [125, 231] on span "Action" at bounding box center [111, 238] width 44 height 23
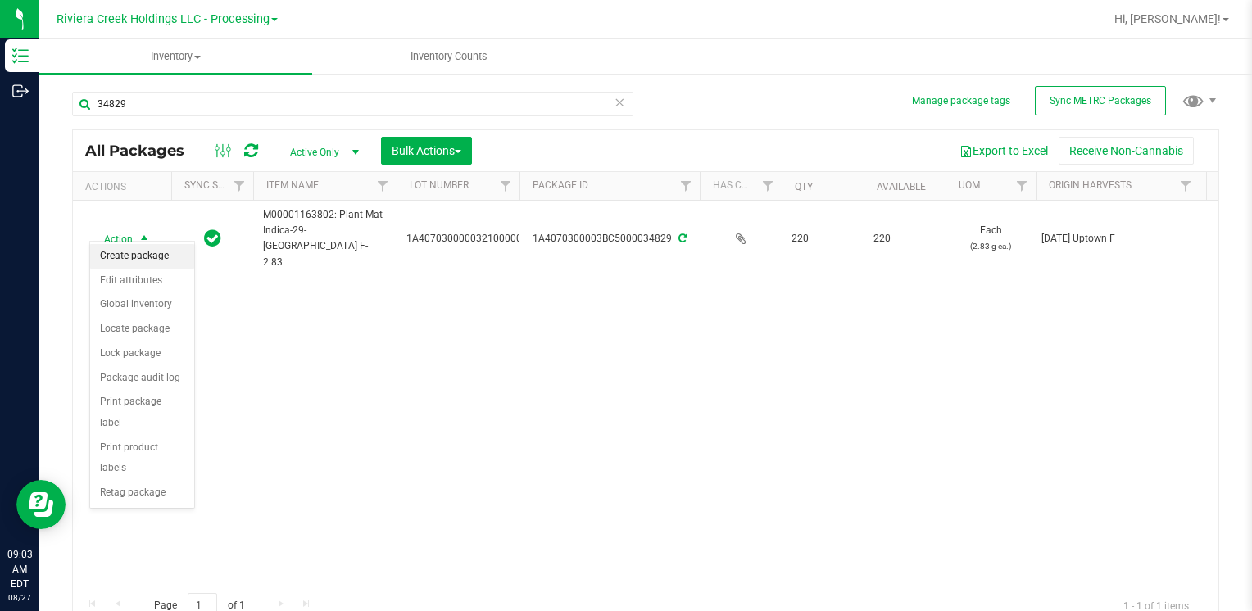
click at [153, 255] on li "Create package" at bounding box center [142, 256] width 104 height 25
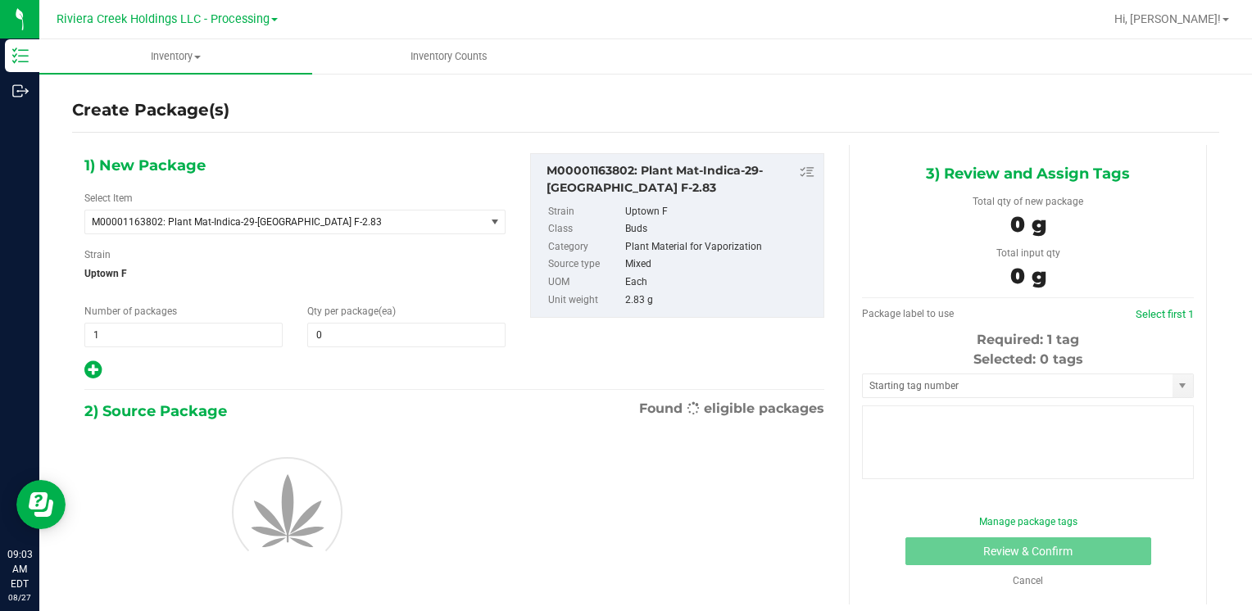
type input "0"
click at [346, 336] on span at bounding box center [406, 335] width 198 height 25
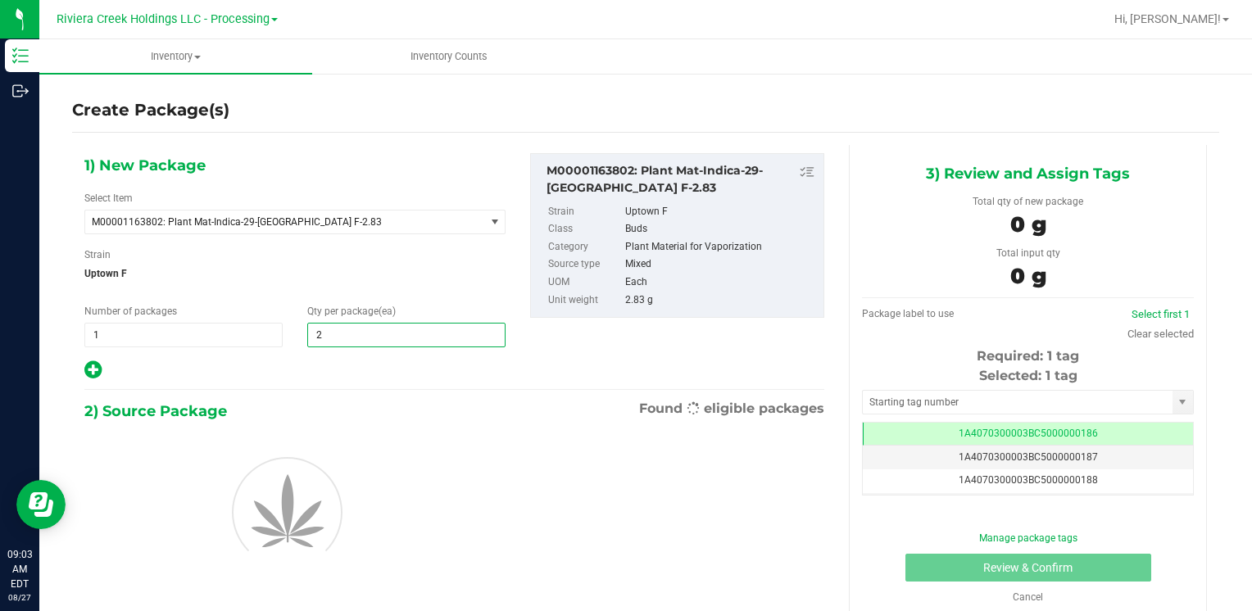
type input "20"
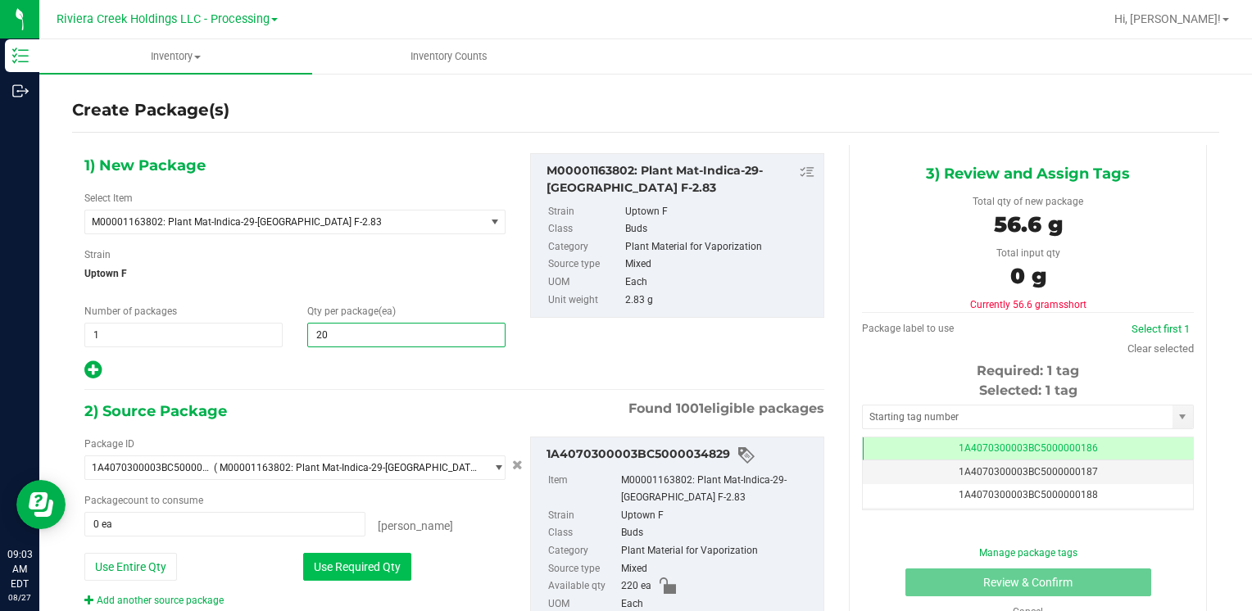
type input "20"
click at [328, 569] on button "Use Required Qty" at bounding box center [357, 567] width 108 height 28
type input "20 ea"
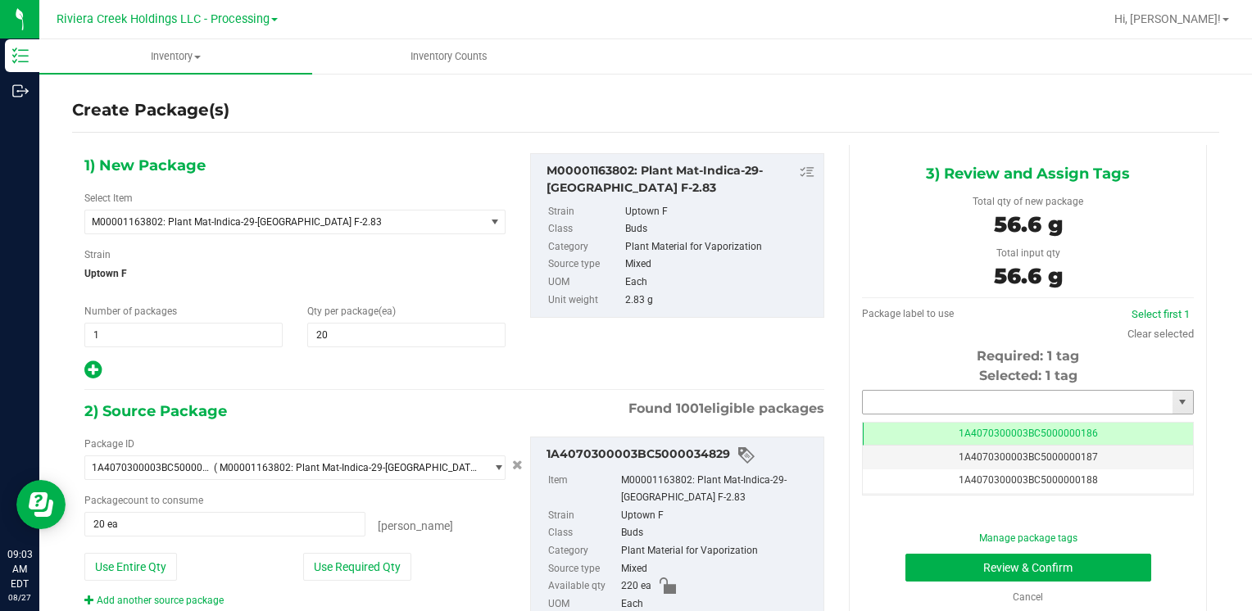
click at [924, 403] on input "text" at bounding box center [1018, 402] width 310 height 23
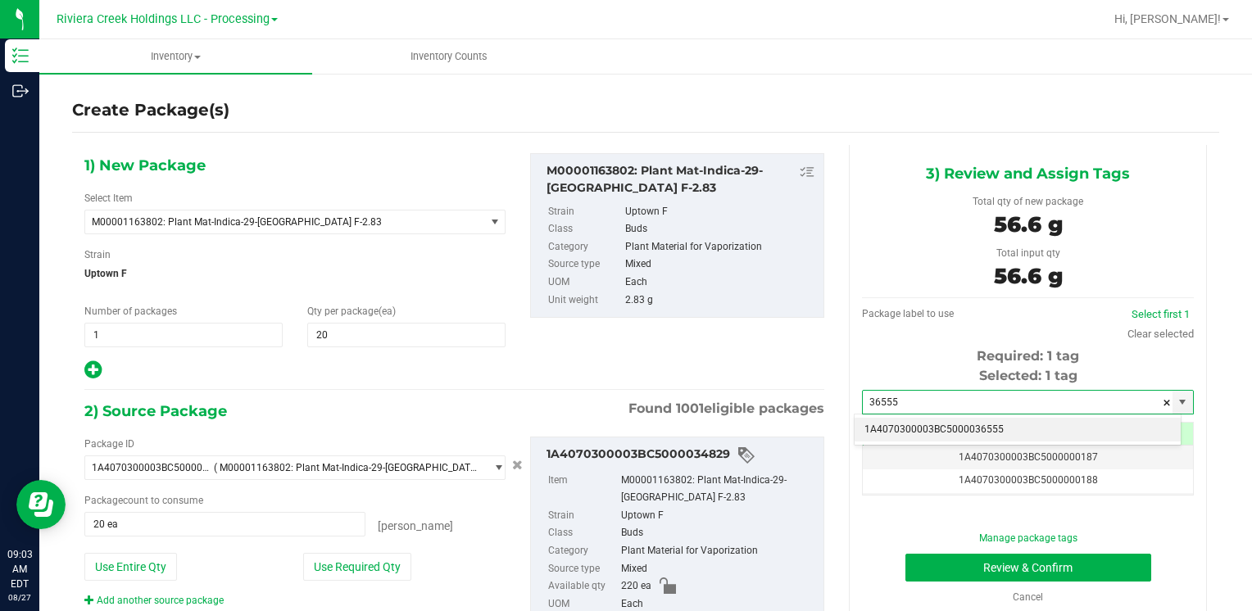
click at [911, 426] on li "1A4070300003BC5000036555" at bounding box center [1018, 430] width 326 height 25
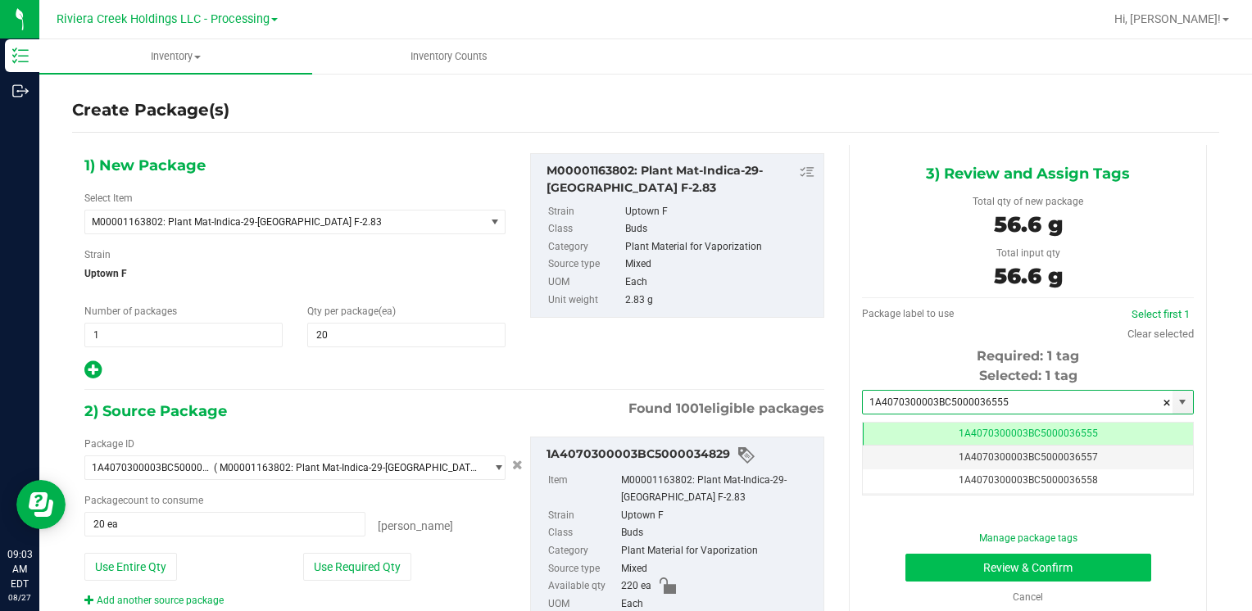
type input "1A4070300003BC5000036555"
click at [915, 561] on button "Review & Confirm" at bounding box center [1029, 568] width 246 height 28
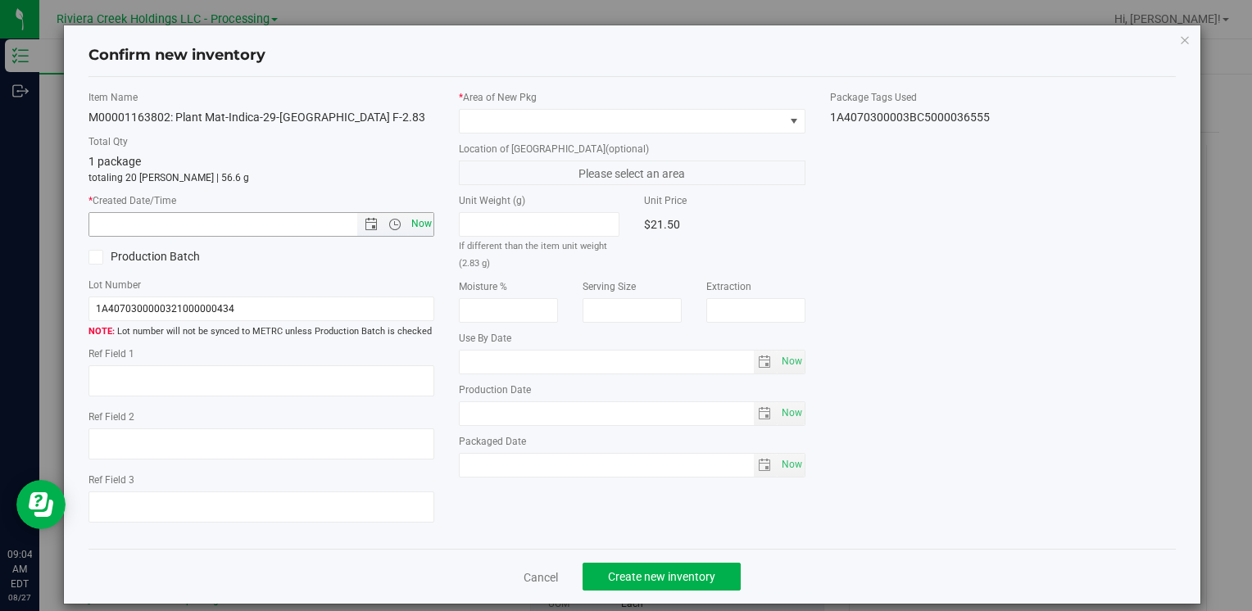
click at [420, 227] on span "Now" at bounding box center [421, 224] width 28 height 24
type input "[DATE] 9:04 AM"
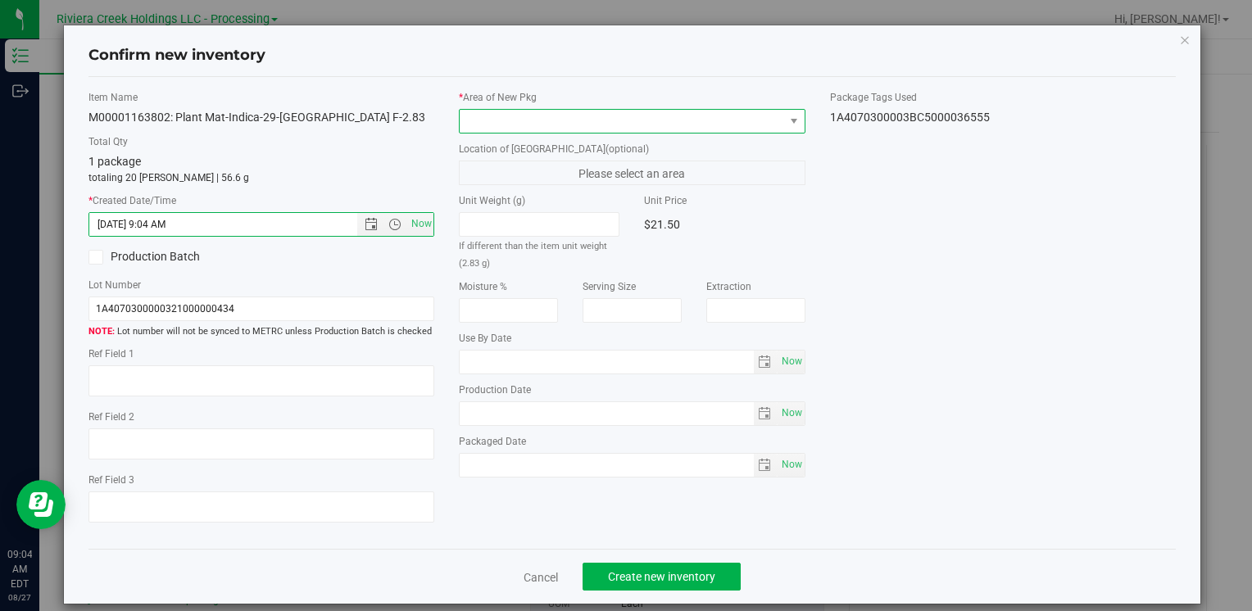
click at [466, 123] on span at bounding box center [622, 121] width 324 height 23
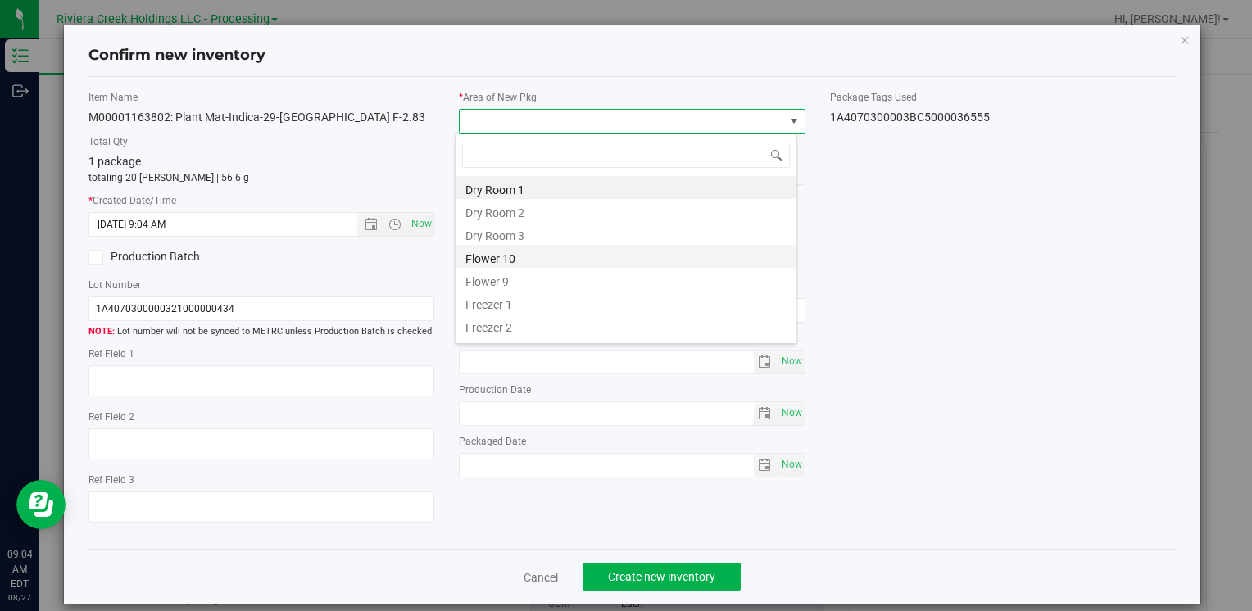
click at [524, 251] on li "Flower 10" at bounding box center [626, 256] width 341 height 23
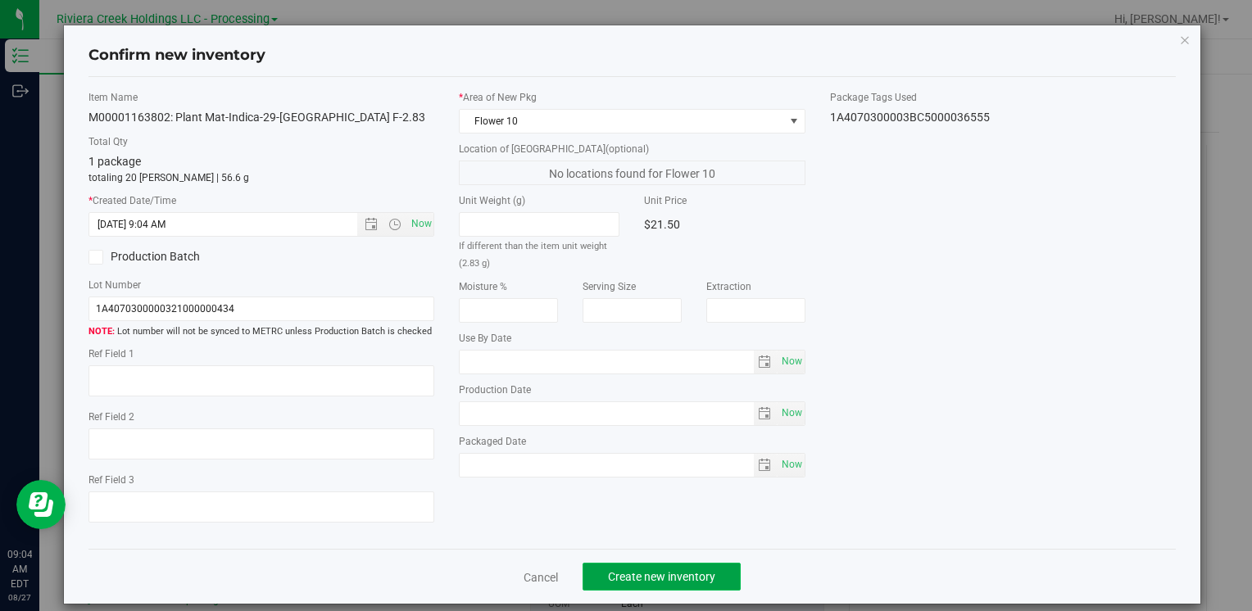
click at [633, 581] on span "Create new inventory" at bounding box center [661, 576] width 107 height 13
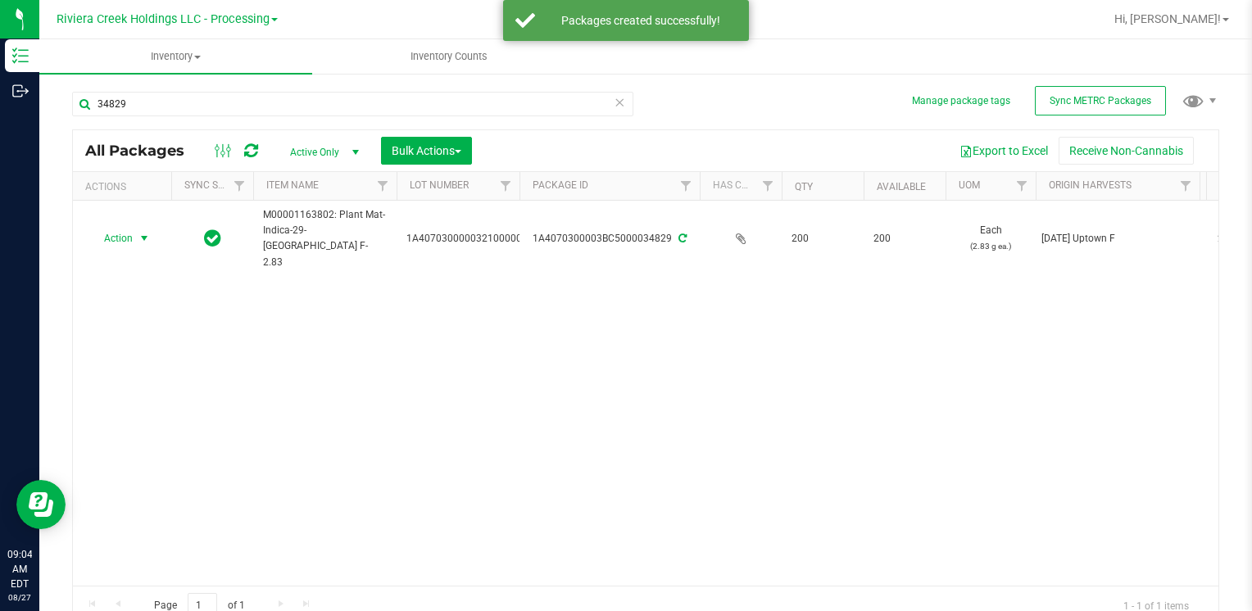
drag, startPoint x: 125, startPoint y: 228, endPoint x: 189, endPoint y: 364, distance: 150.7
click at [126, 230] on span "Action" at bounding box center [111, 238] width 44 height 23
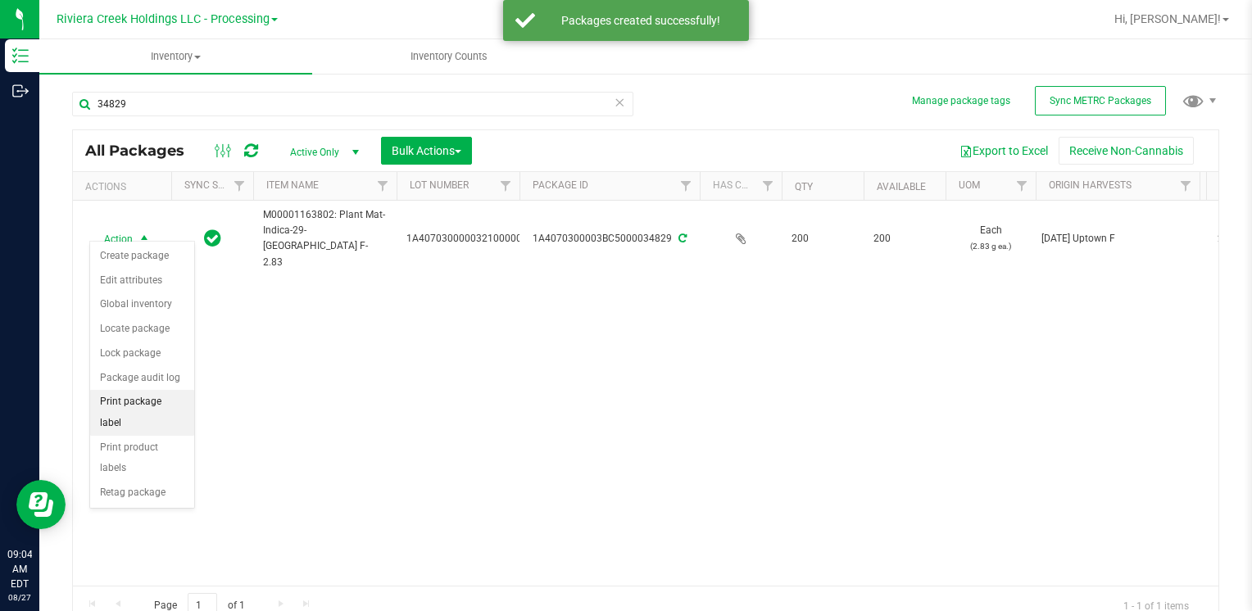
click at [179, 395] on li "Print package label" at bounding box center [142, 412] width 104 height 45
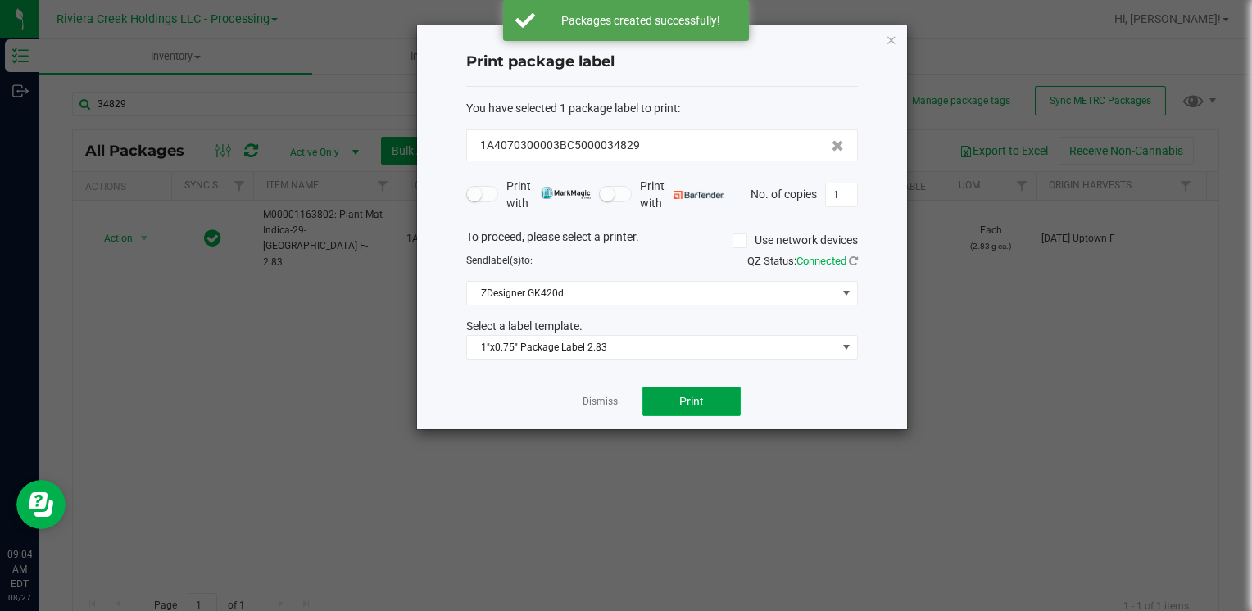
click at [688, 395] on span "Print" at bounding box center [691, 401] width 25 height 13
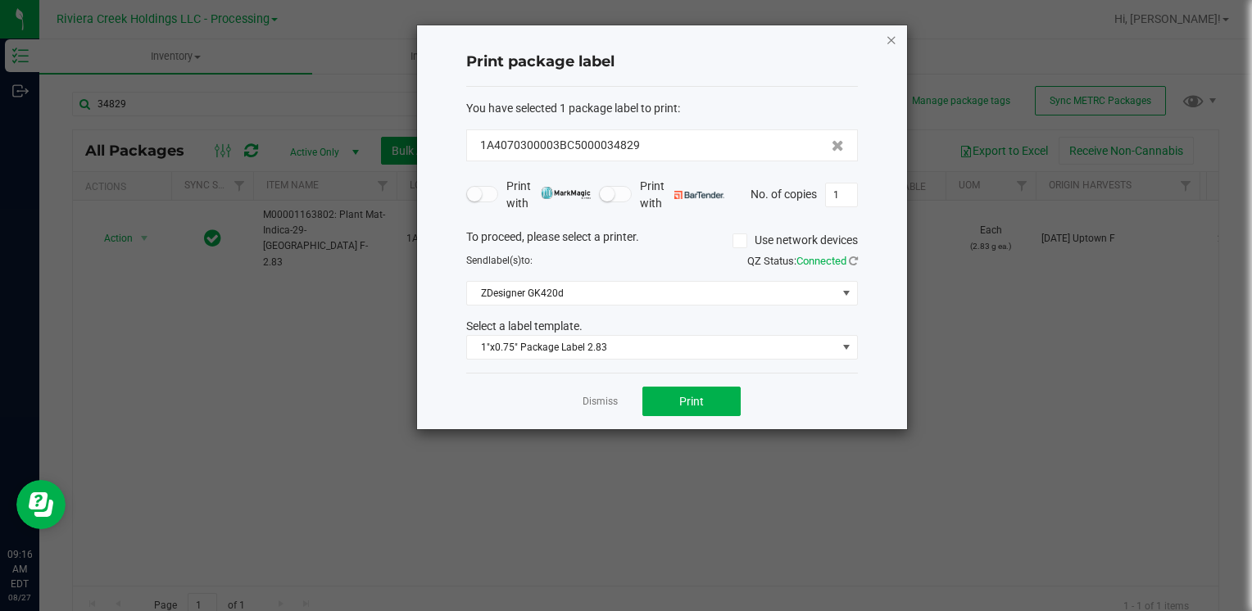
click at [892, 44] on icon "button" at bounding box center [891, 40] width 11 height 20
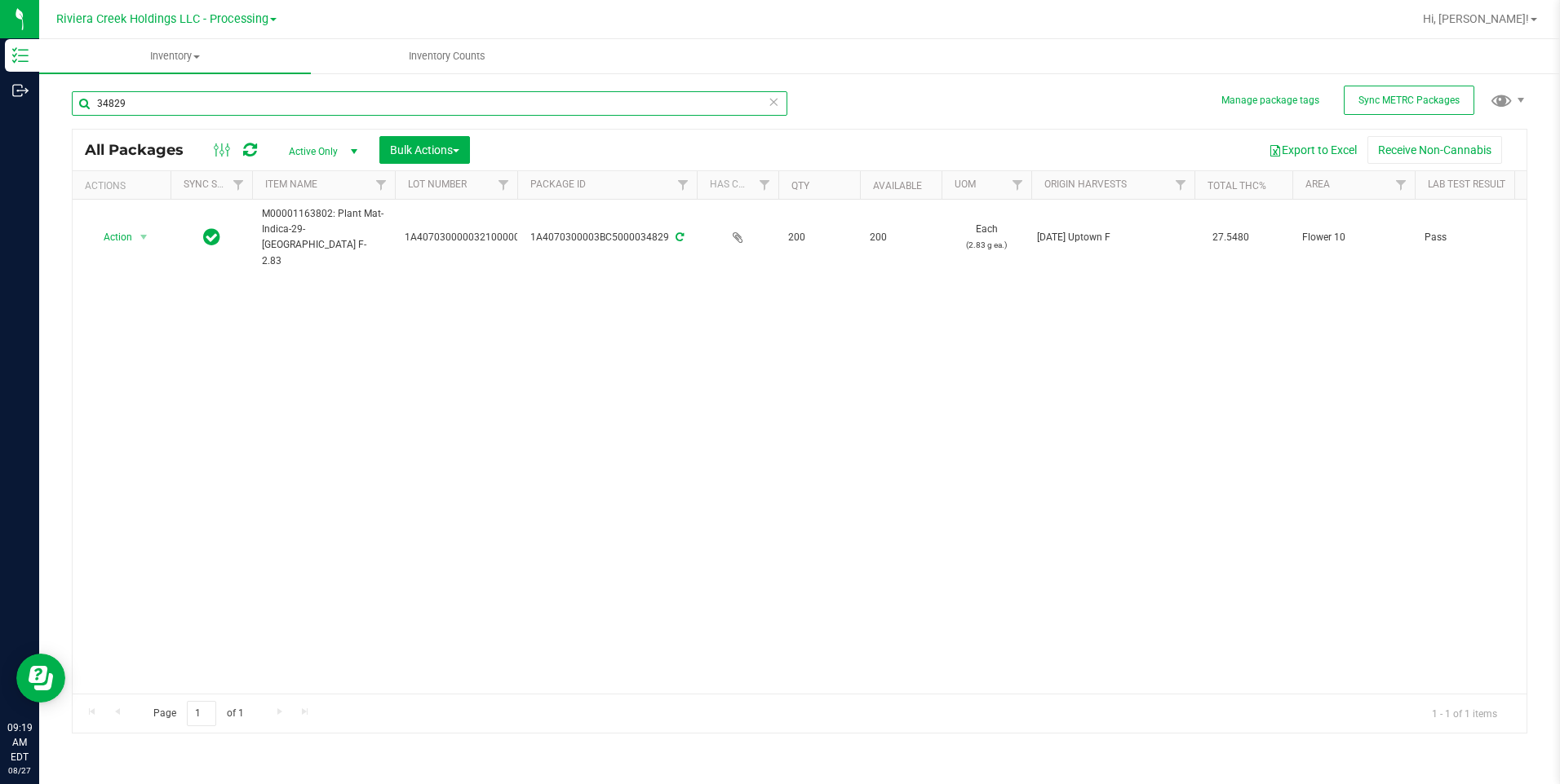
click at [169, 105] on input "34829" at bounding box center [429, 103] width 716 height 25
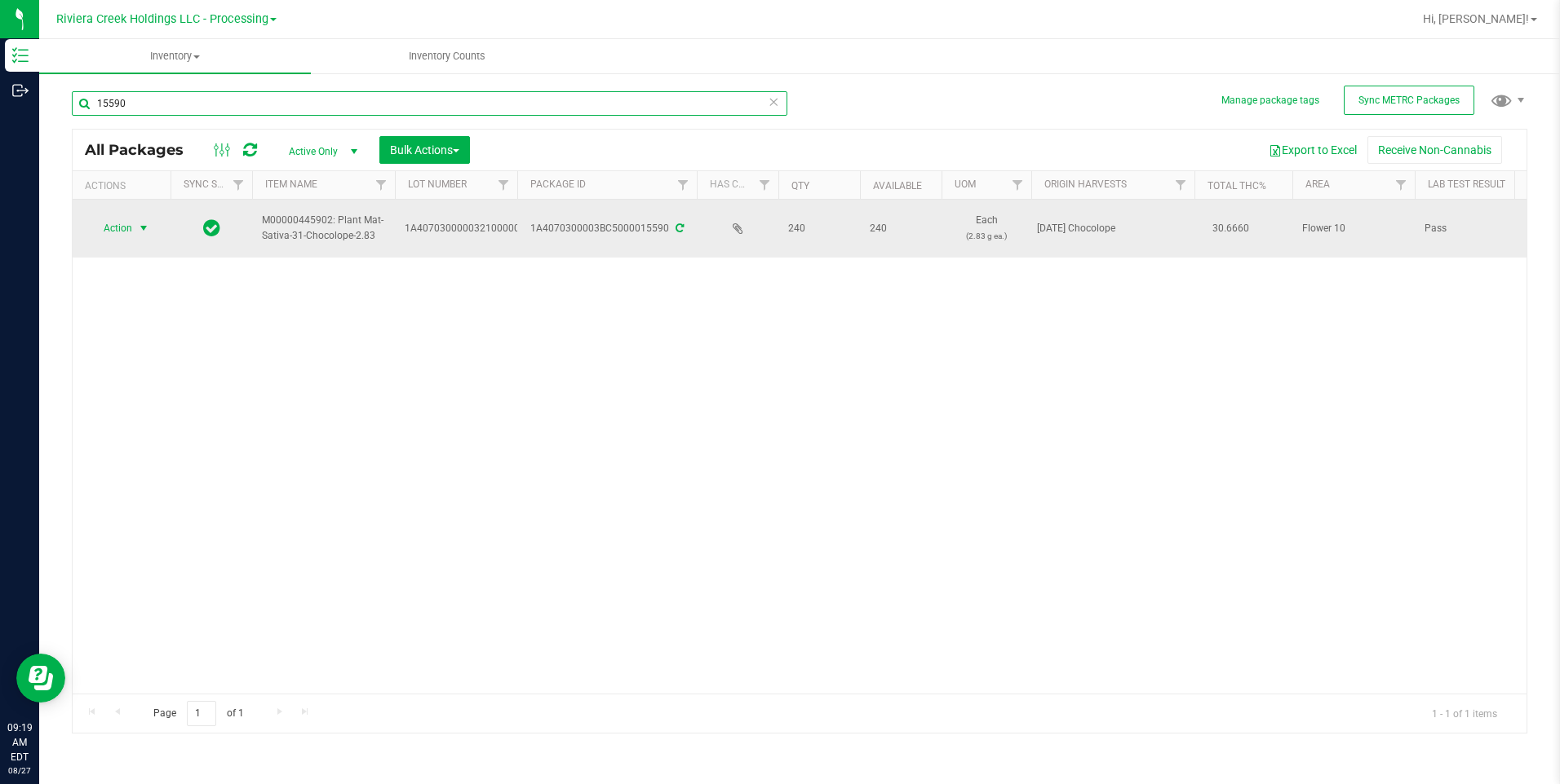
type input "15590"
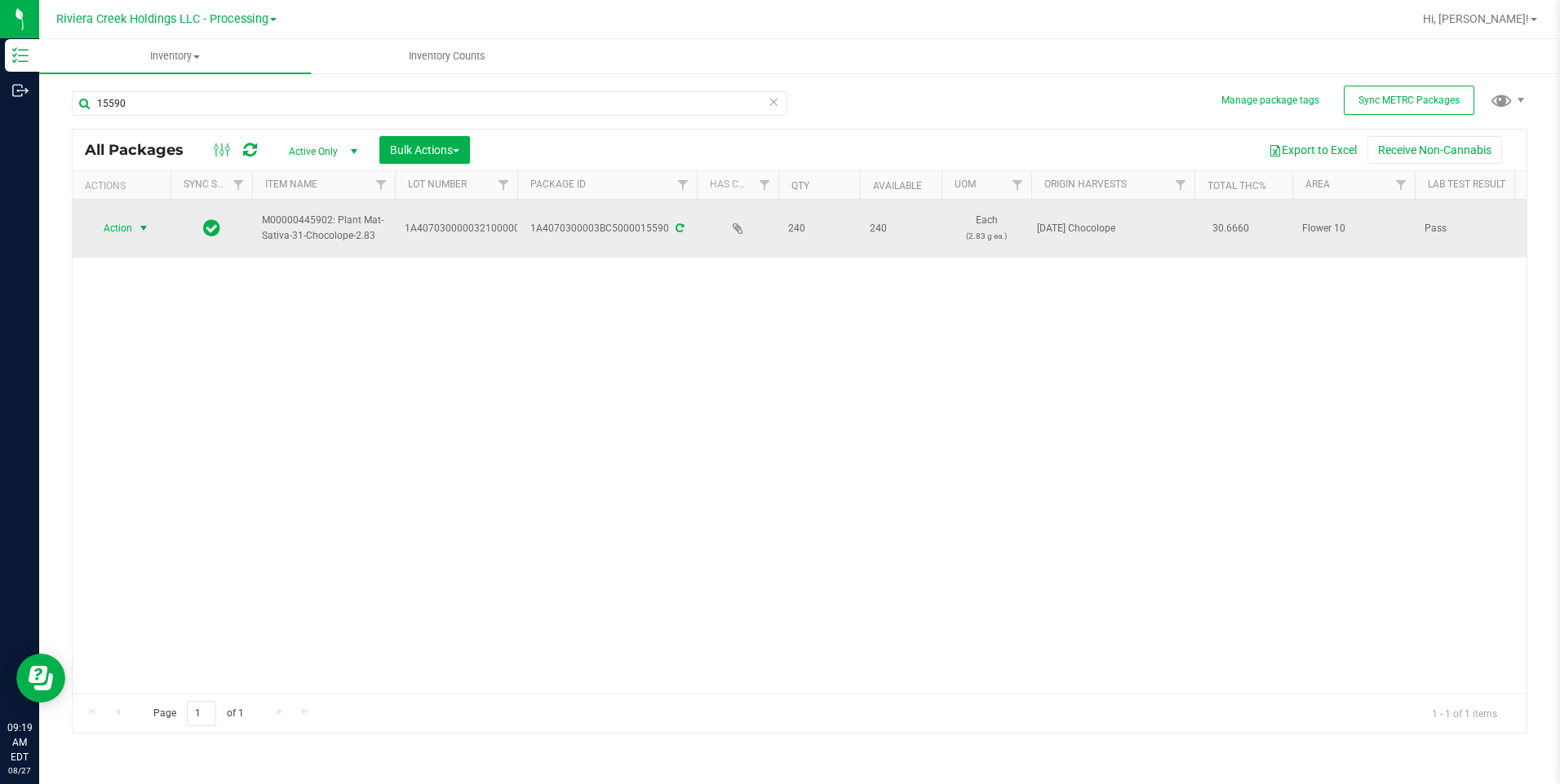
click at [149, 232] on span "select" at bounding box center [143, 228] width 13 height 13
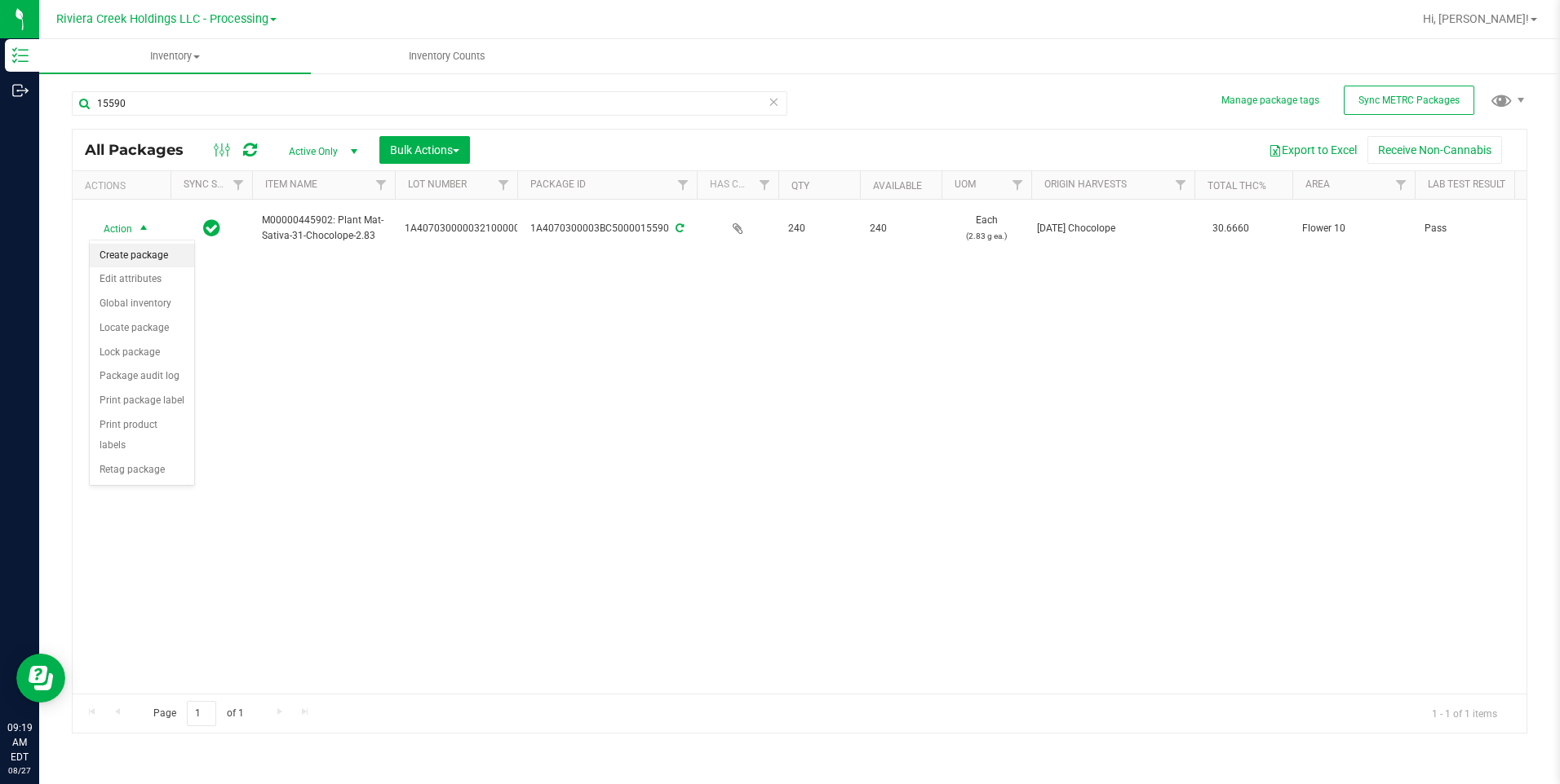
click at [156, 260] on li "Create package" at bounding box center [141, 256] width 105 height 25
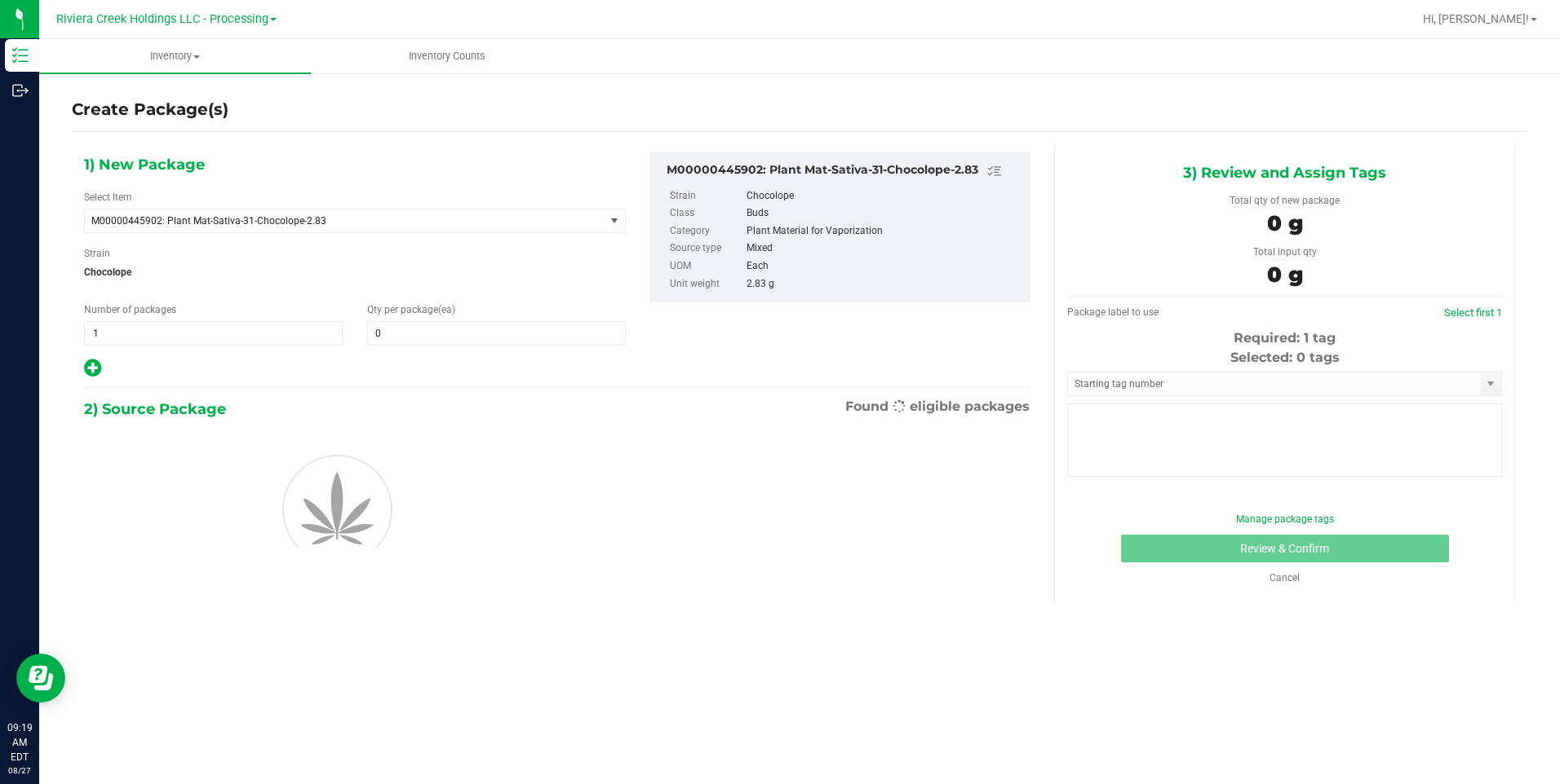
type input "0"
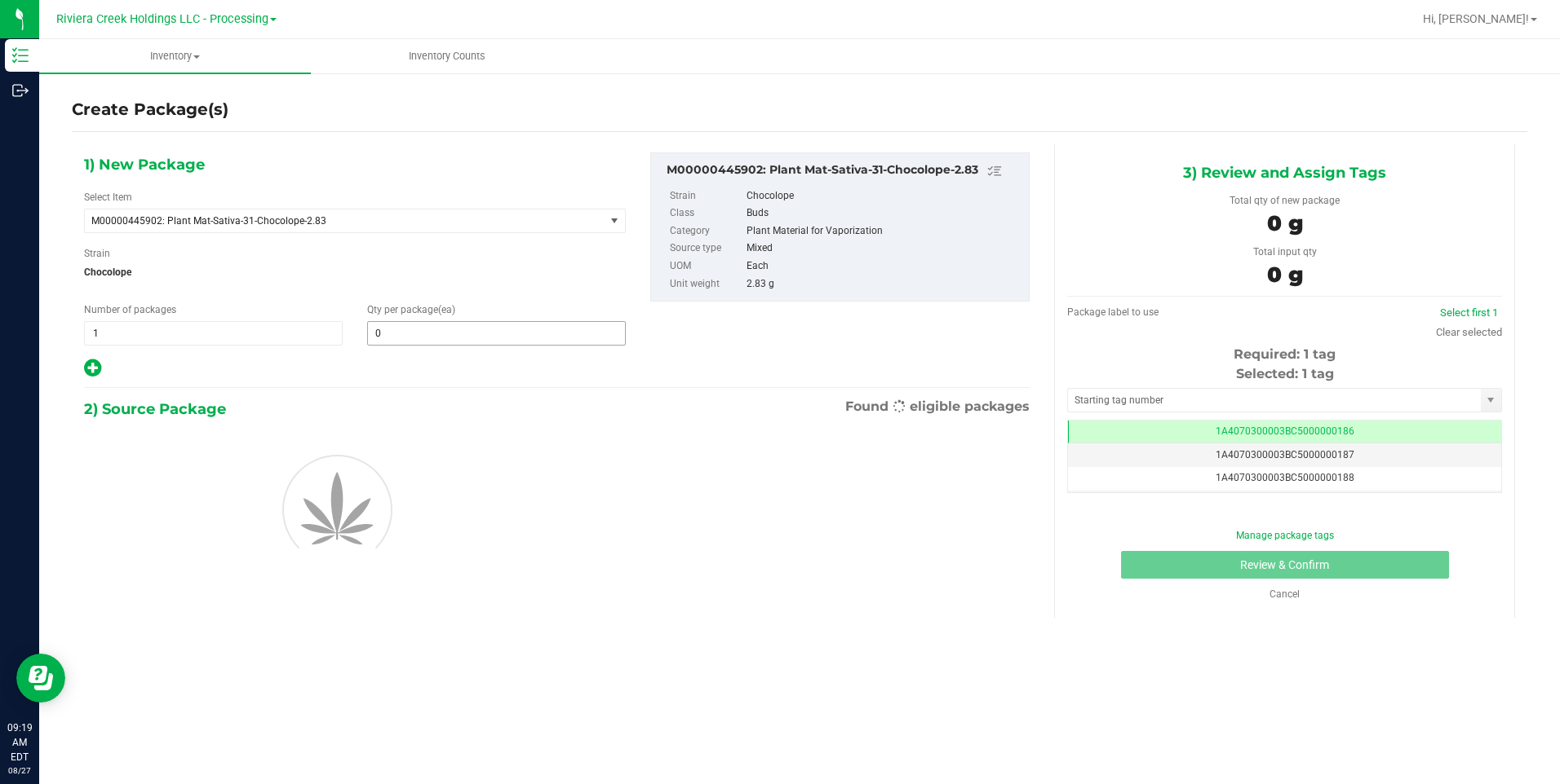
scroll to position [0, -1]
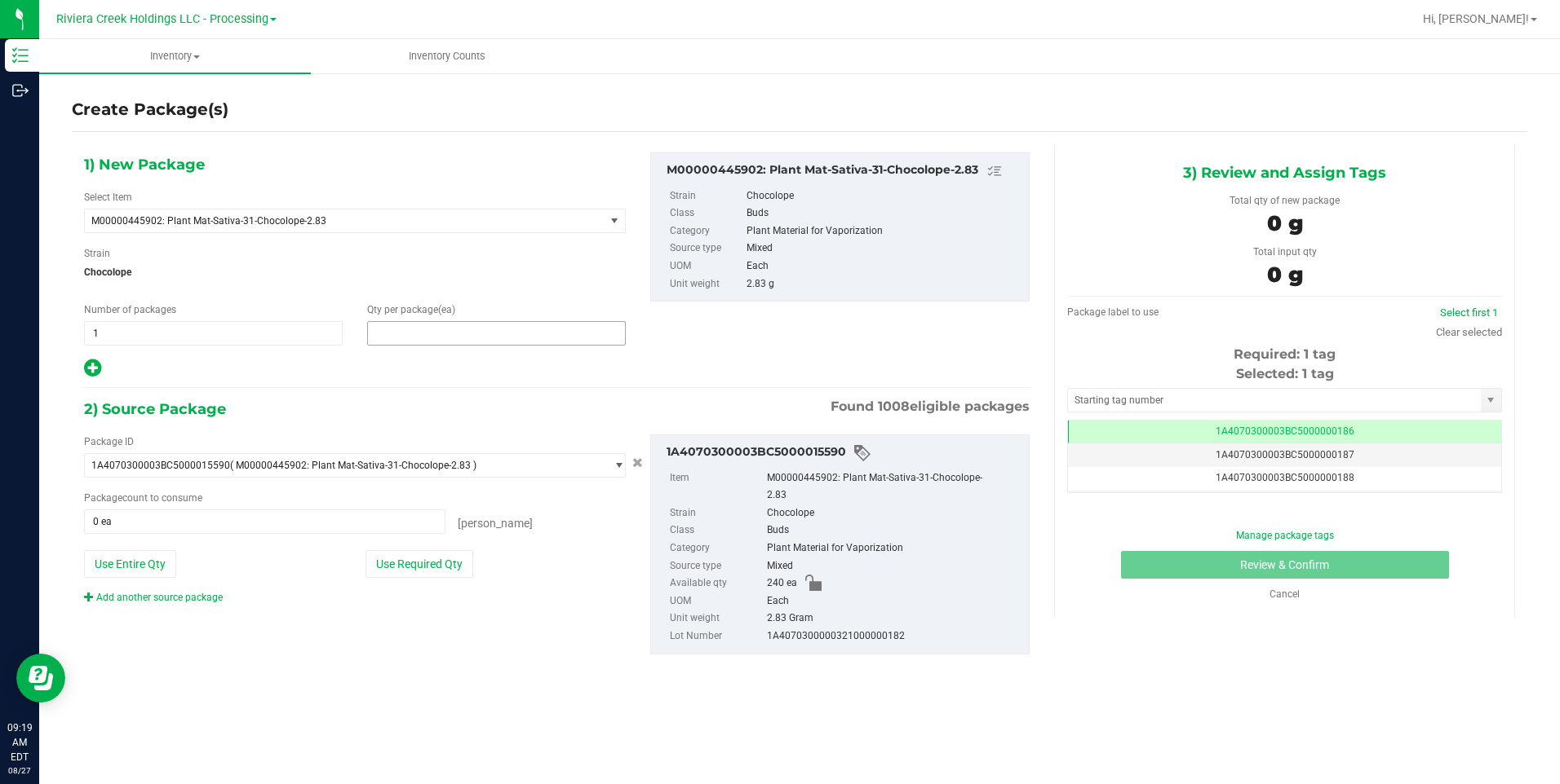
click at [401, 341] on span at bounding box center [497, 333] width 259 height 25
type input "80"
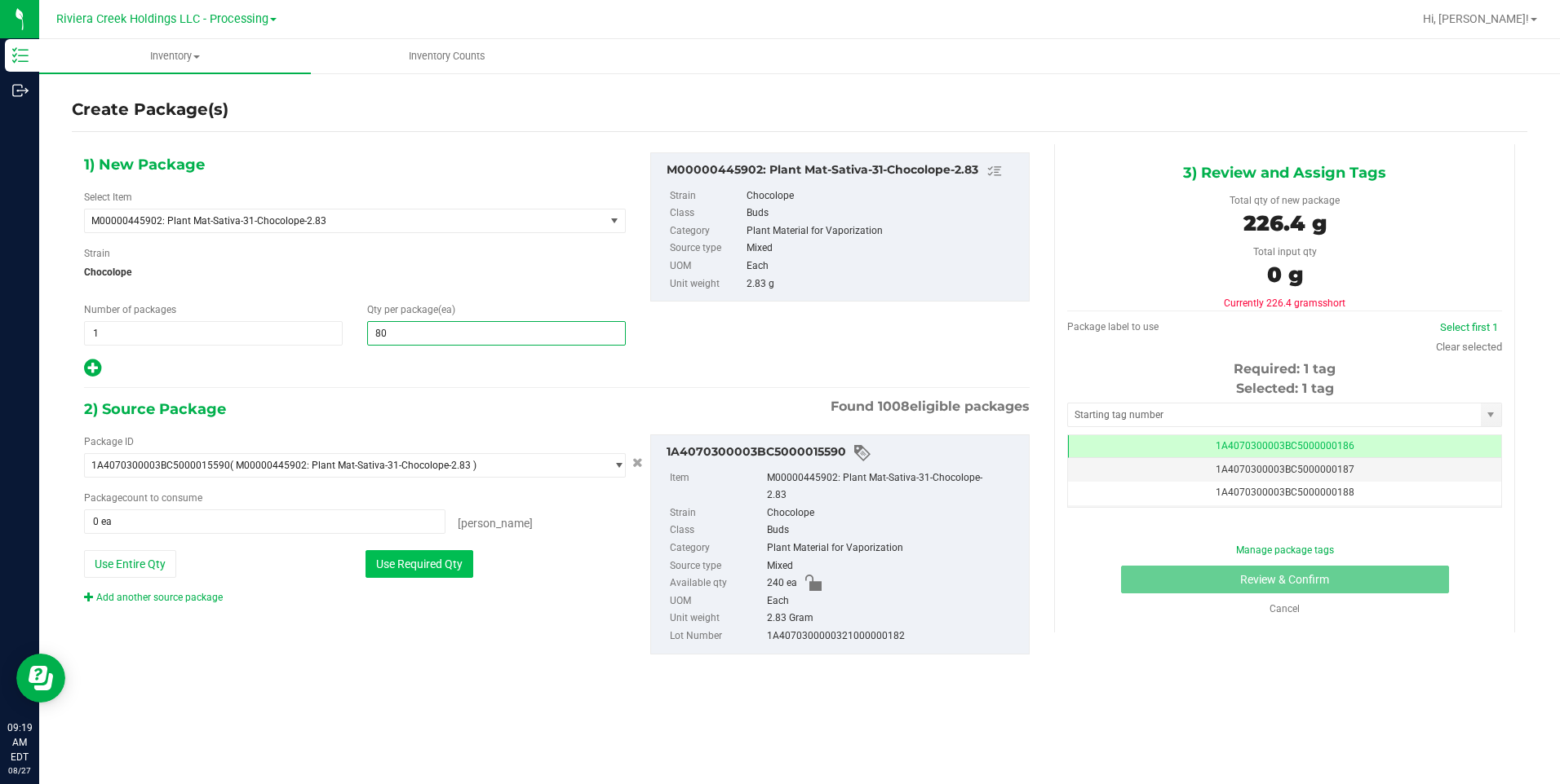
type input "80"
click at [473, 571] on button "Use Required Qty" at bounding box center [419, 564] width 108 height 28
type input "80 ea"
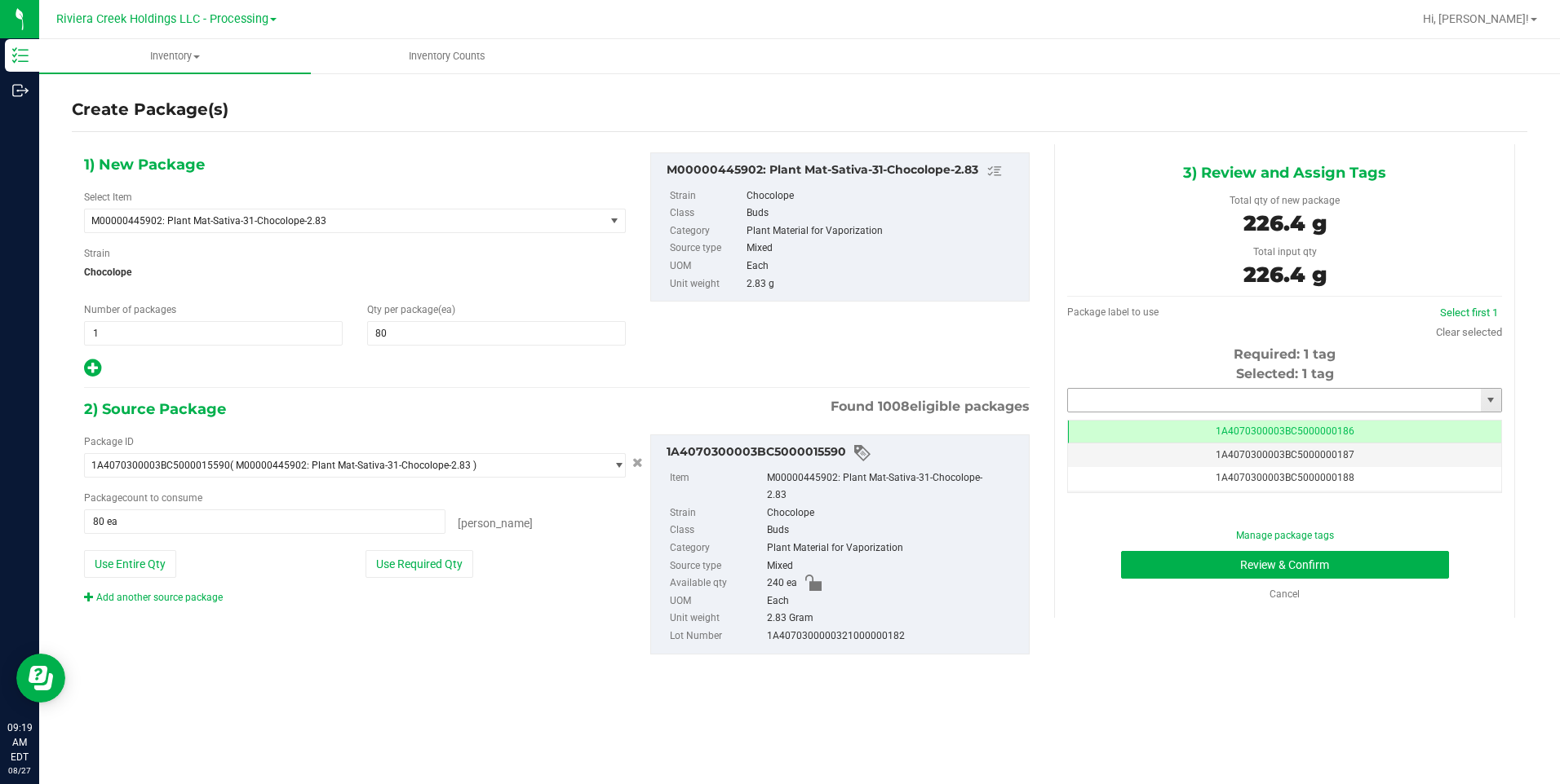
click at [1109, 405] on input "text" at bounding box center [1274, 400] width 413 height 23
click at [1115, 425] on li "1A4070300003BC5000036557" at bounding box center [1284, 428] width 433 height 25
type input "1A4070300003BC5000036557"
click at [1155, 557] on button "Review & Confirm" at bounding box center [1284, 565] width 328 height 28
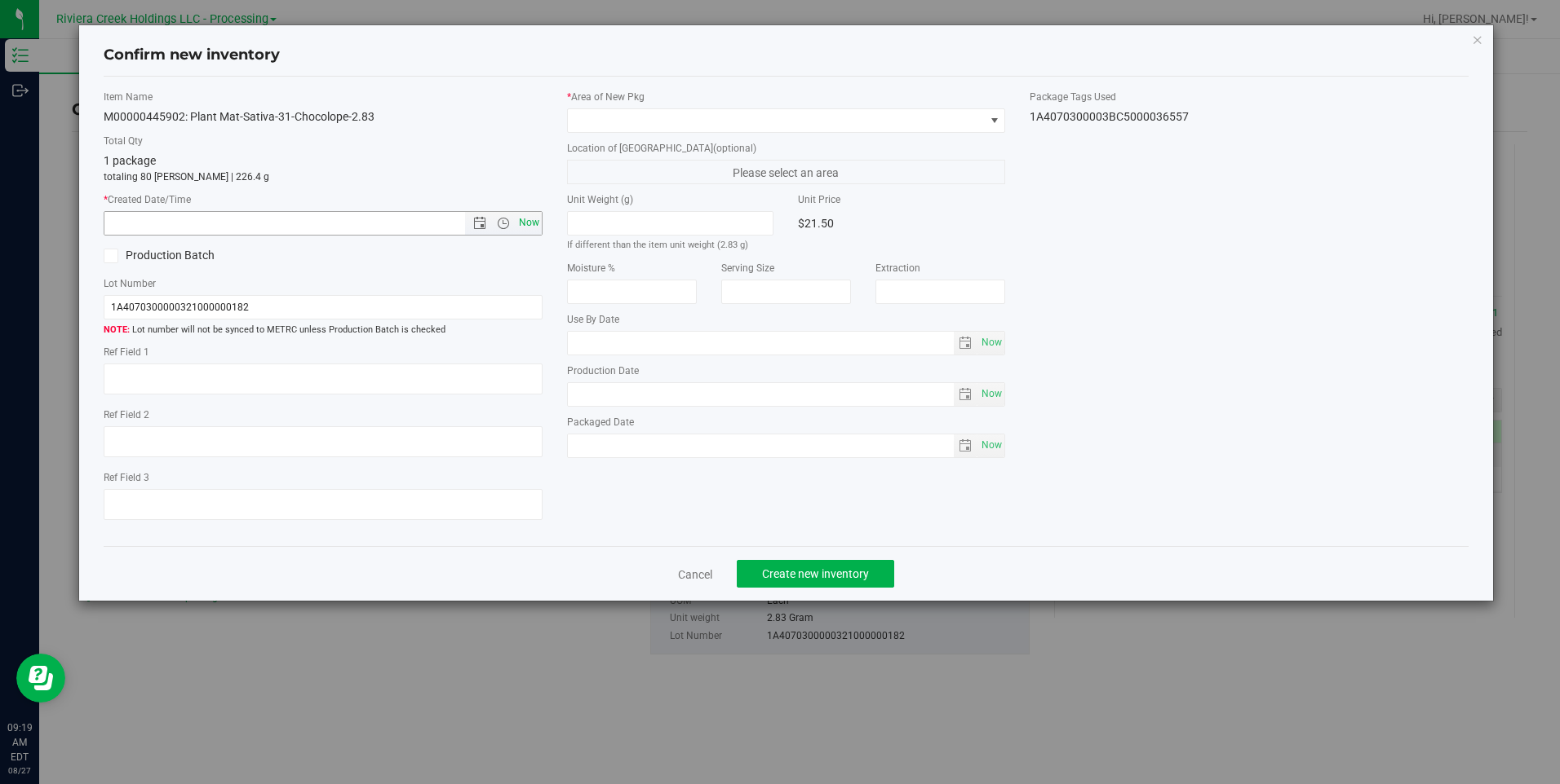
click at [530, 224] on span "Now" at bounding box center [529, 223] width 28 height 24
type input "[DATE] 9:19 AM"
click at [597, 117] on span at bounding box center [776, 120] width 416 height 23
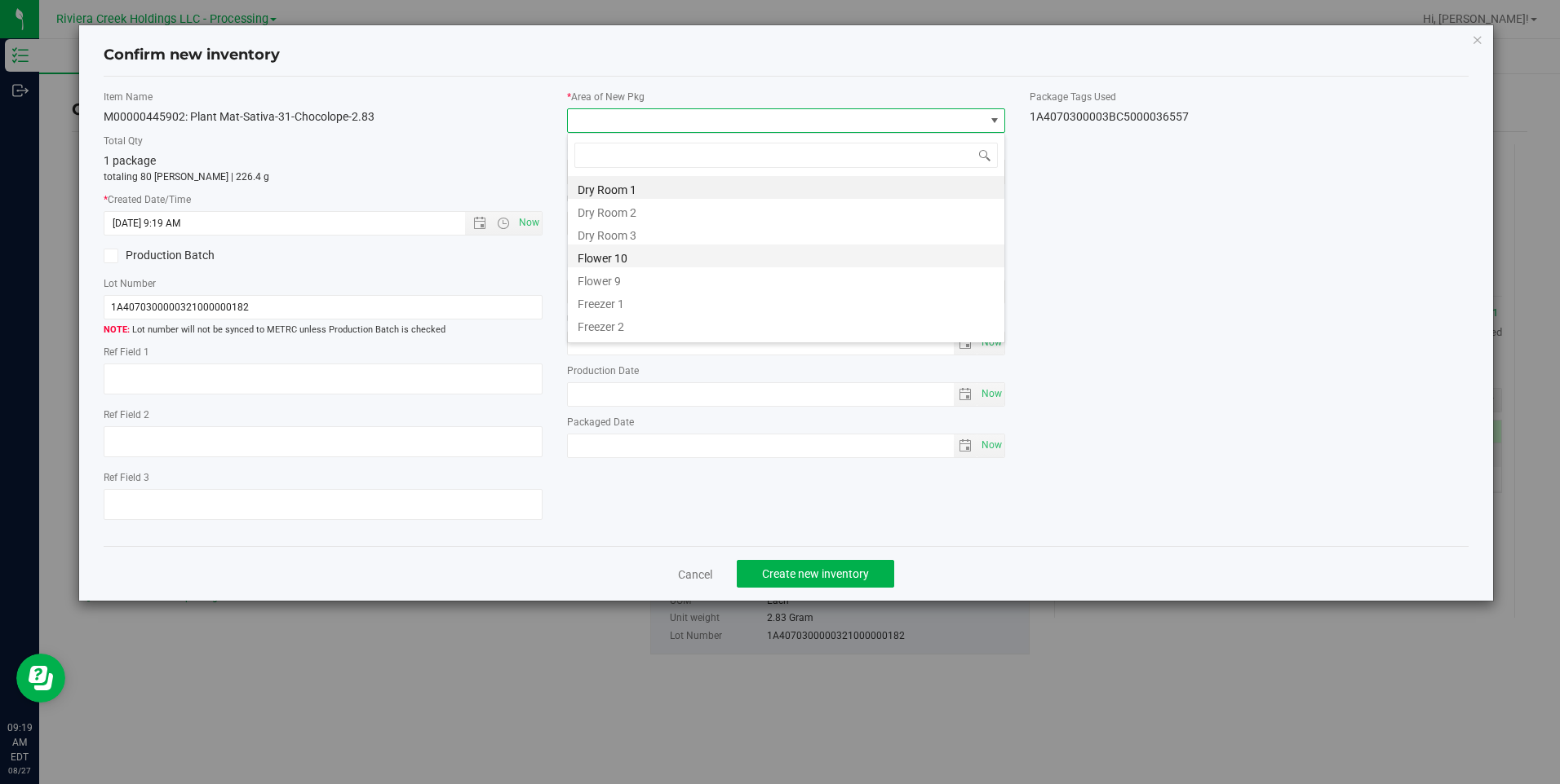
click at [662, 176] on ul "Dry Room 1 Dry Room 2 Dry Room 3 Flower 10 Flower 9 Freezer 1 Freezer 2 Freezer…" at bounding box center [785, 176] width 436 height 0
click at [649, 255] on li "Flower 10" at bounding box center [785, 256] width 436 height 23
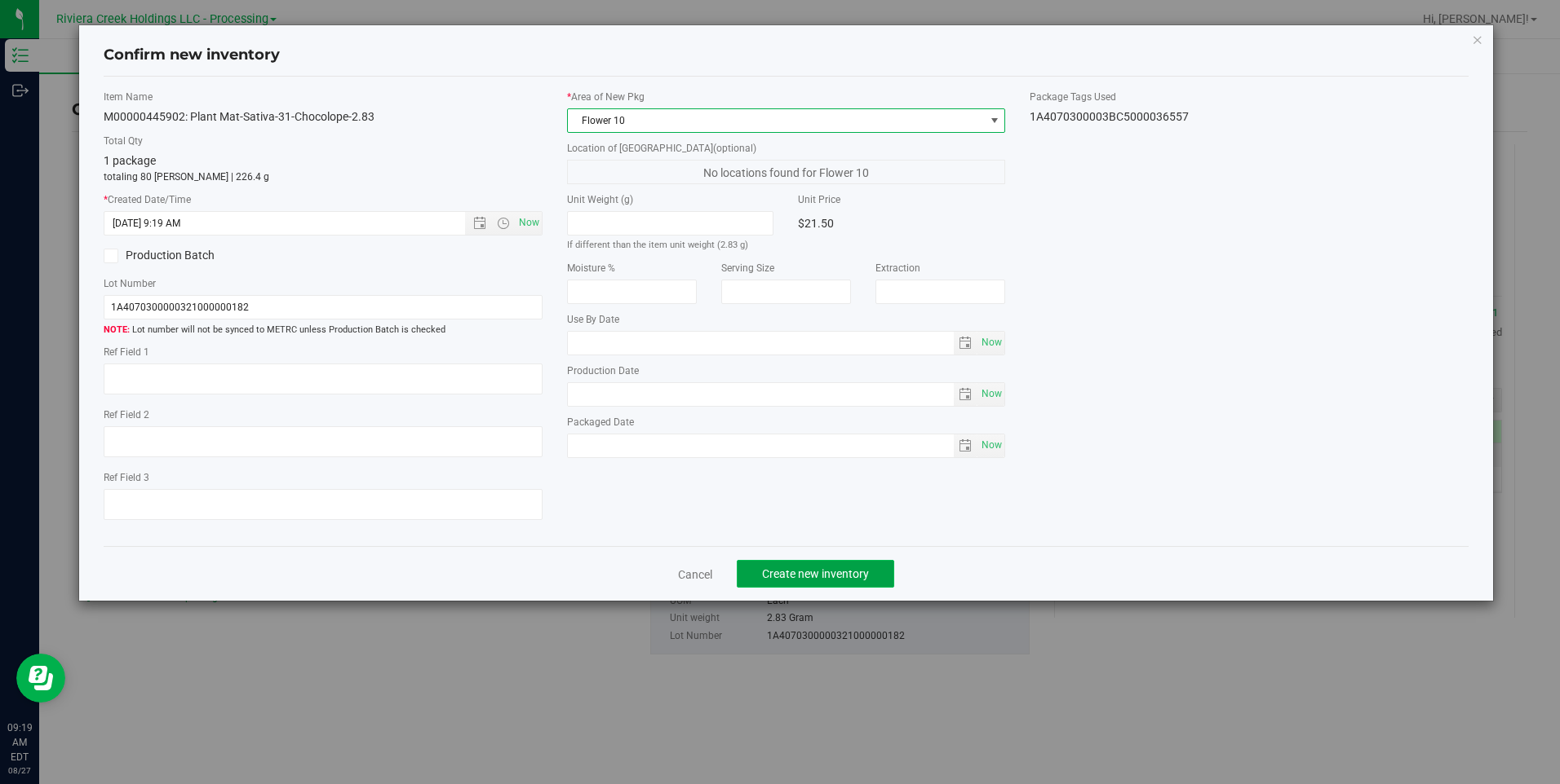
click at [787, 570] on span "Create new inventory" at bounding box center [814, 573] width 107 height 13
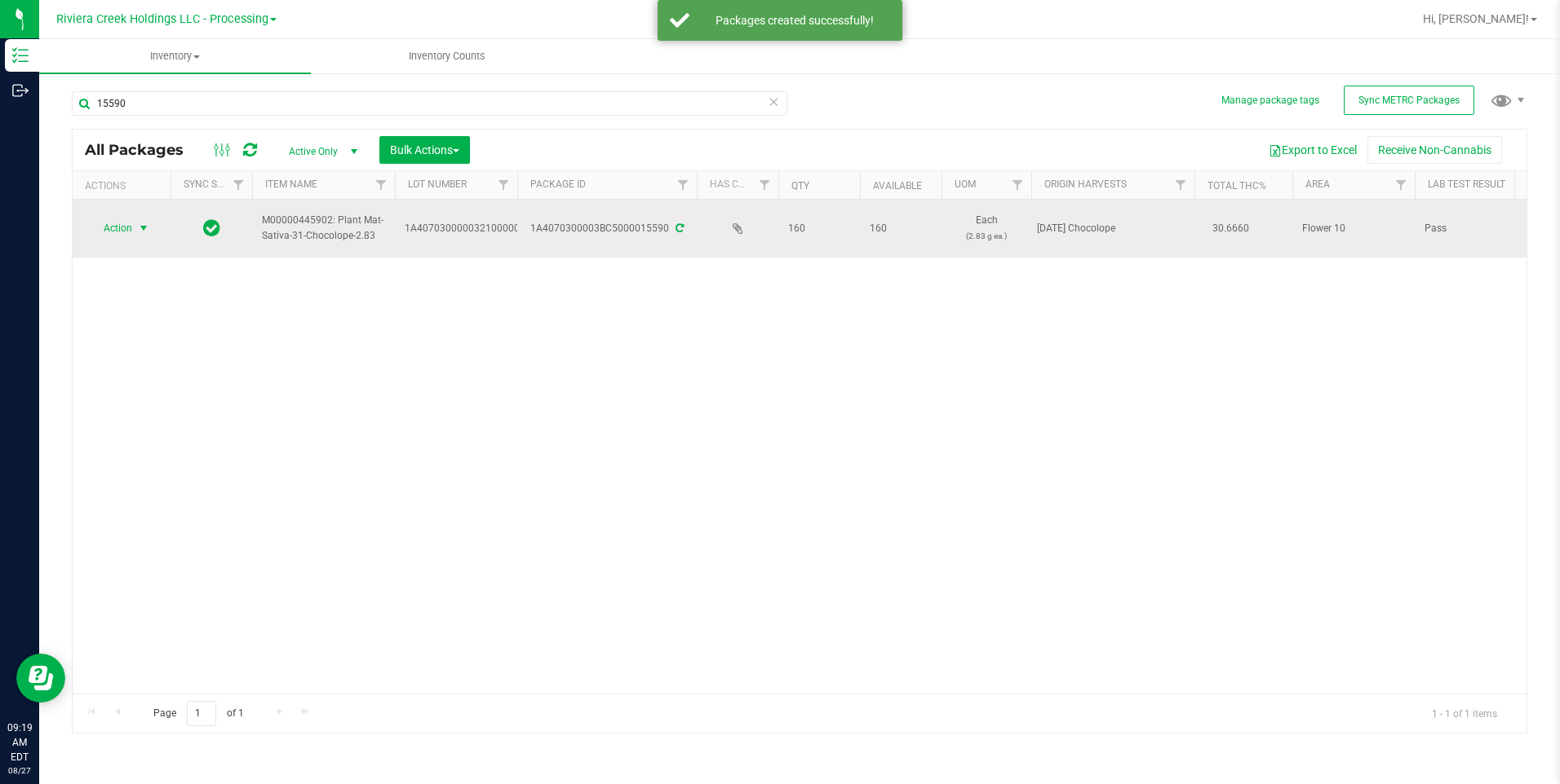
click at [128, 229] on span "Action" at bounding box center [111, 228] width 44 height 23
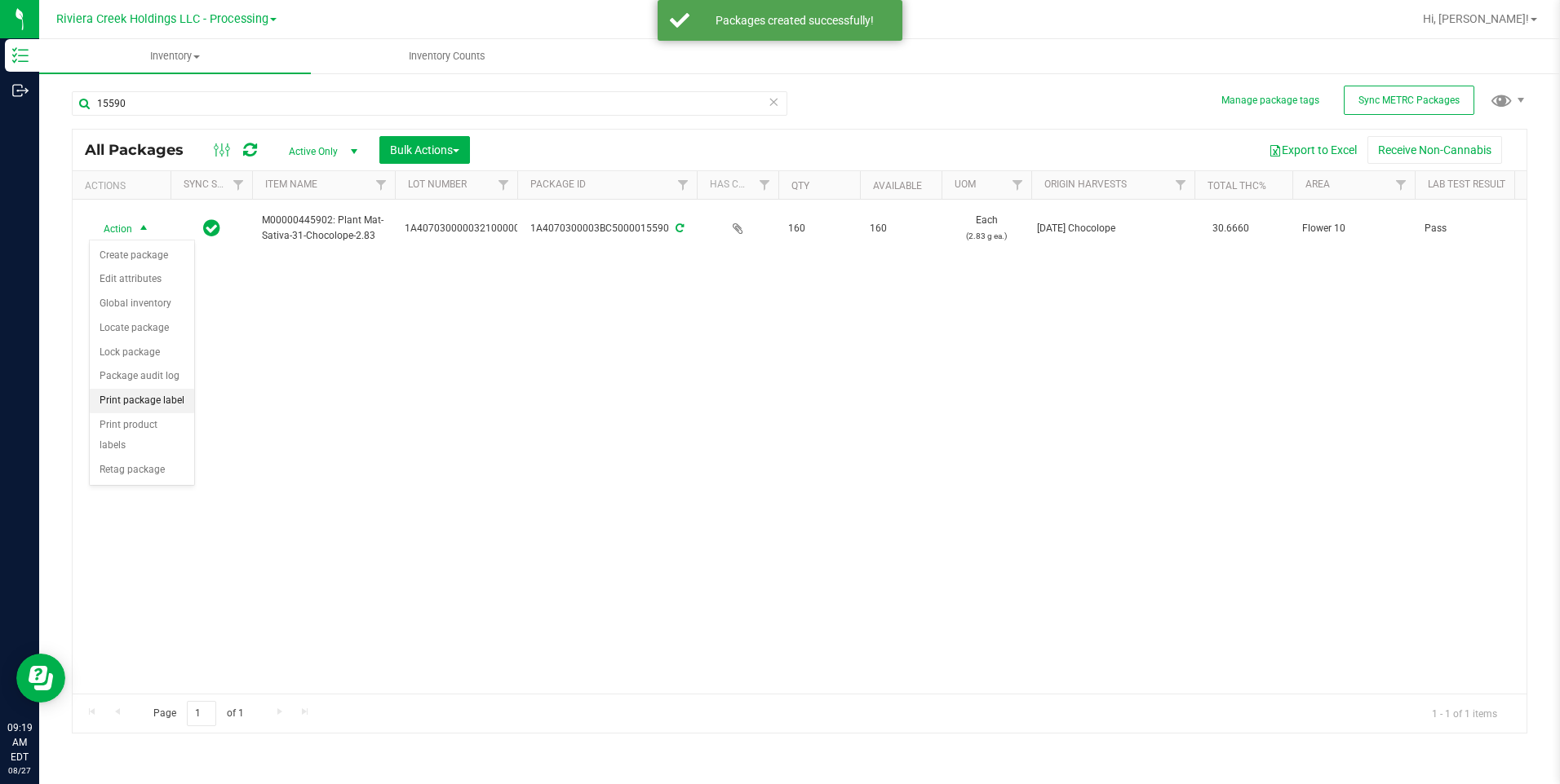
click at [167, 395] on li "Print package label" at bounding box center [141, 401] width 105 height 25
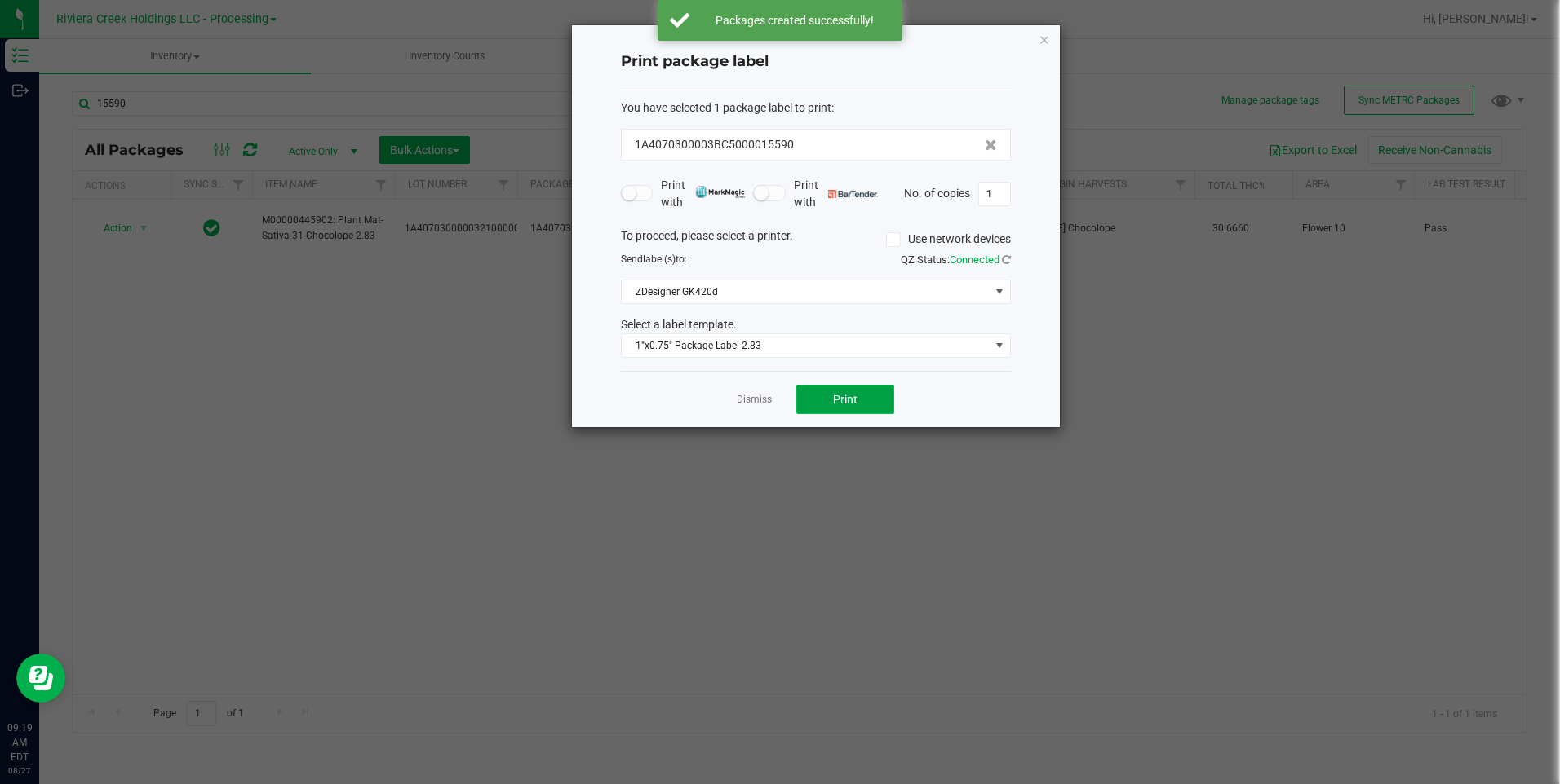
click at [864, 405] on button "Print" at bounding box center [845, 400] width 98 height 30
click at [1045, 48] on icon "button" at bounding box center [1043, 40] width 11 height 20
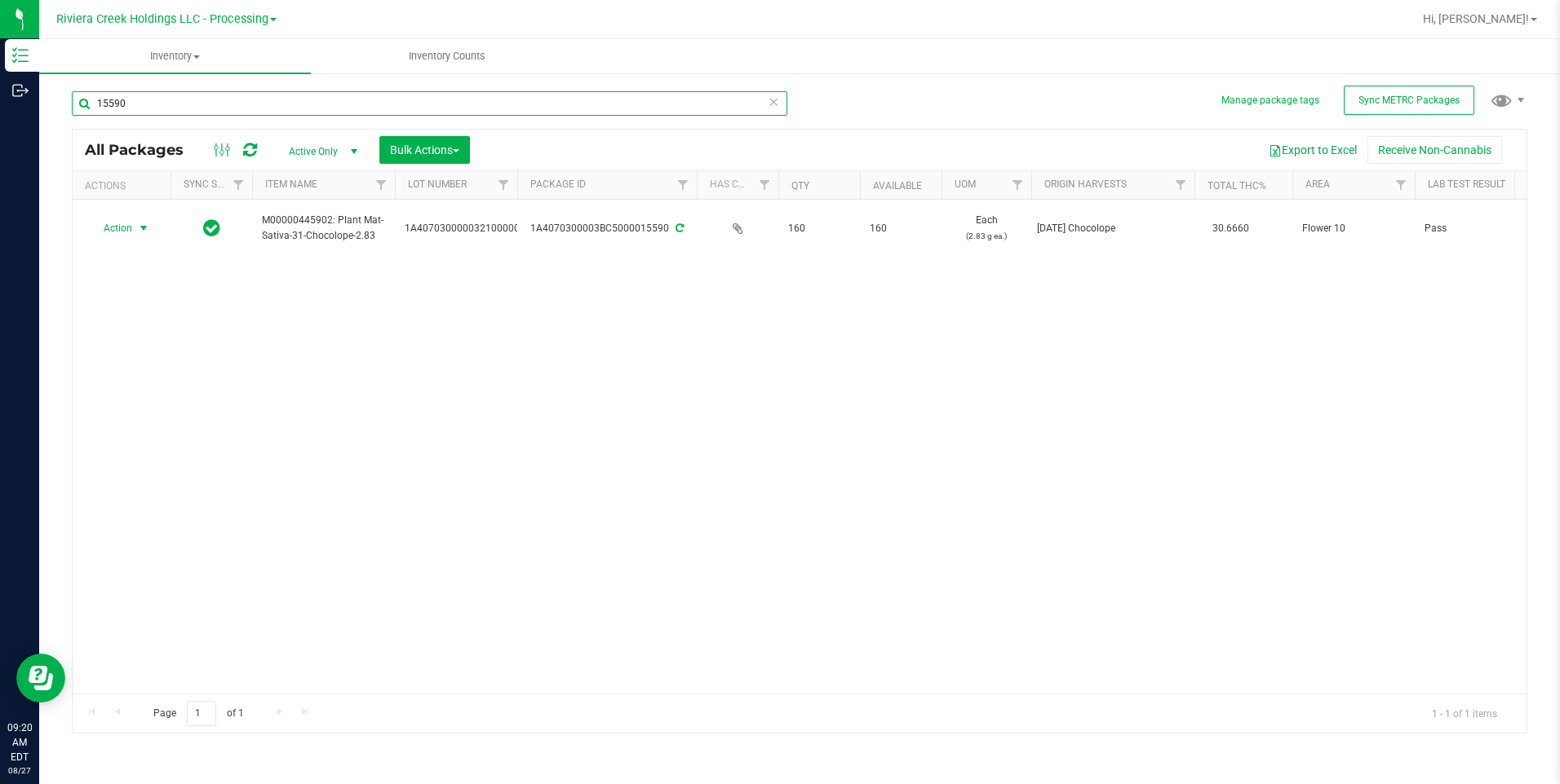
click at [410, 100] on input "15590" at bounding box center [429, 103] width 716 height 25
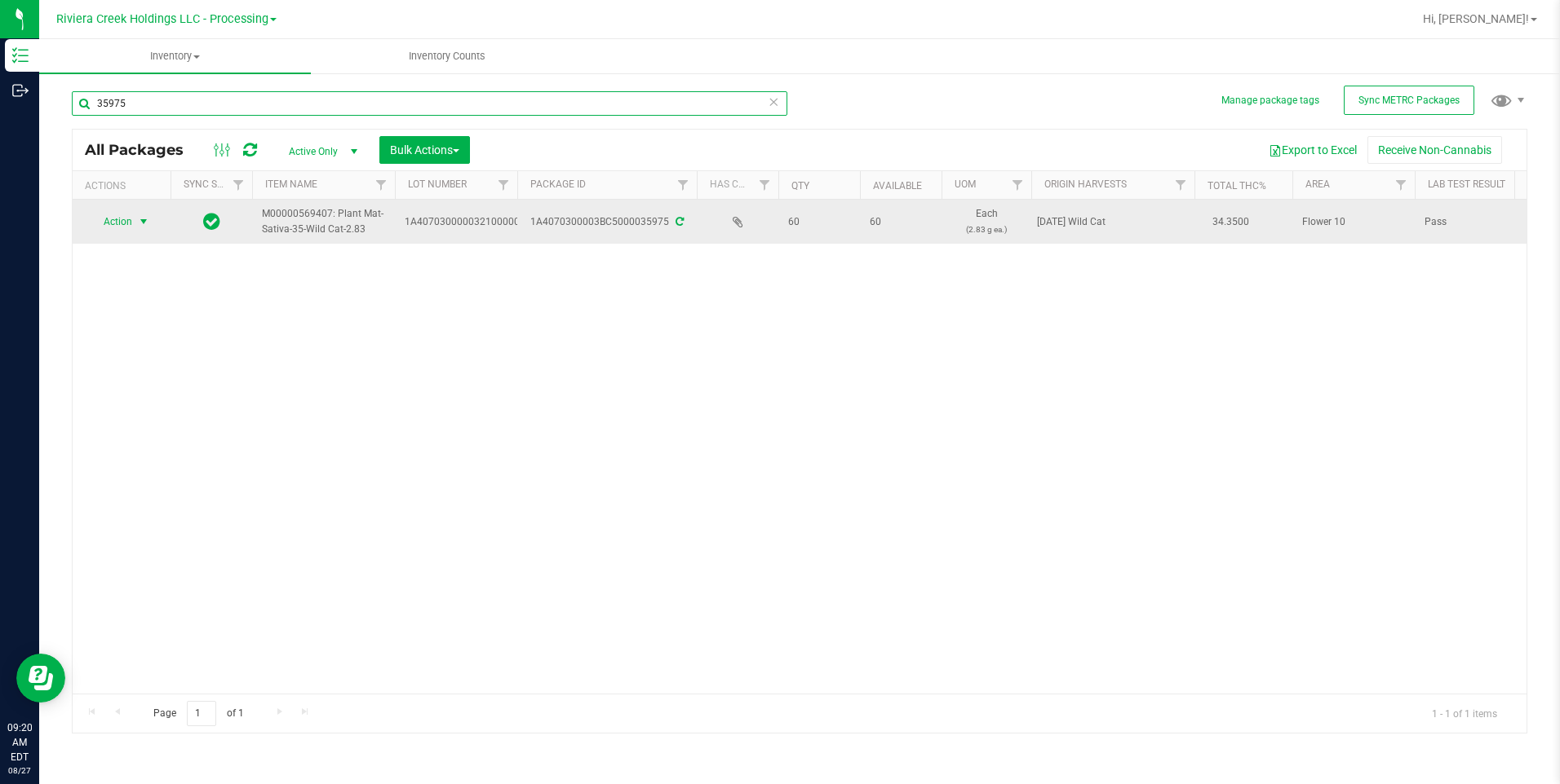
type input "35975"
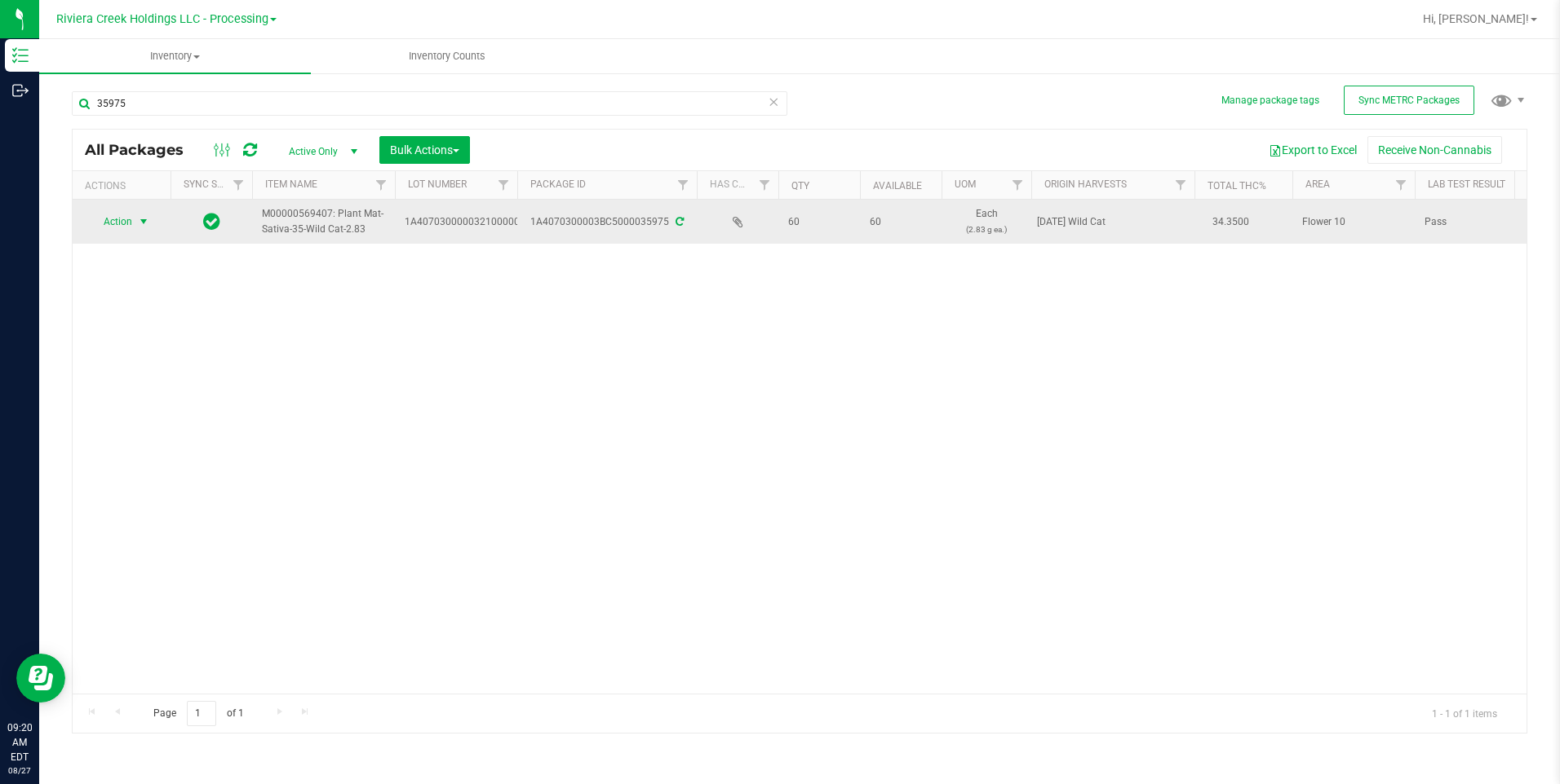
click at [146, 222] on span "select" at bounding box center [143, 221] width 13 height 13
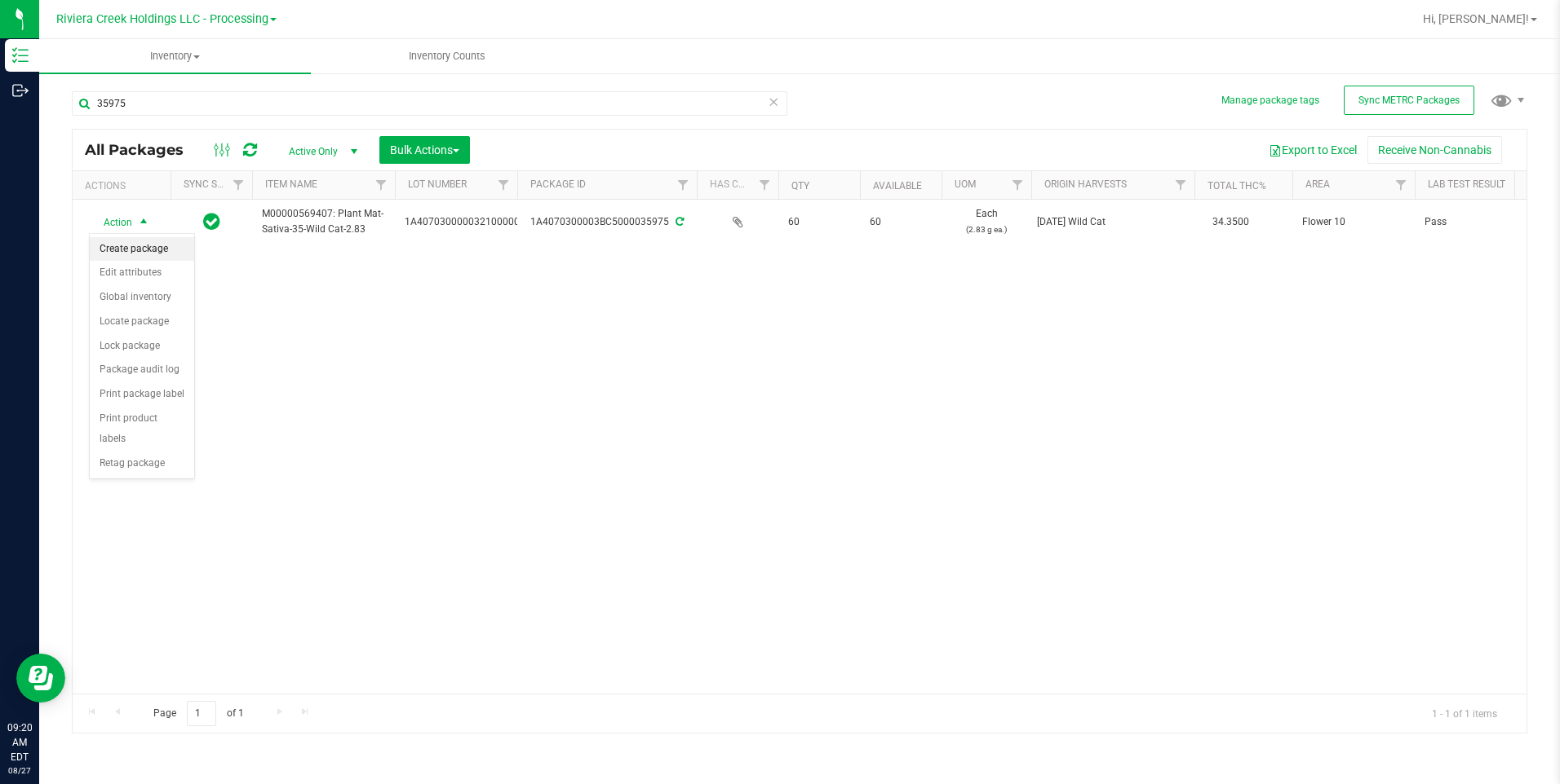
click at [135, 247] on li "Create package" at bounding box center [141, 249] width 105 height 25
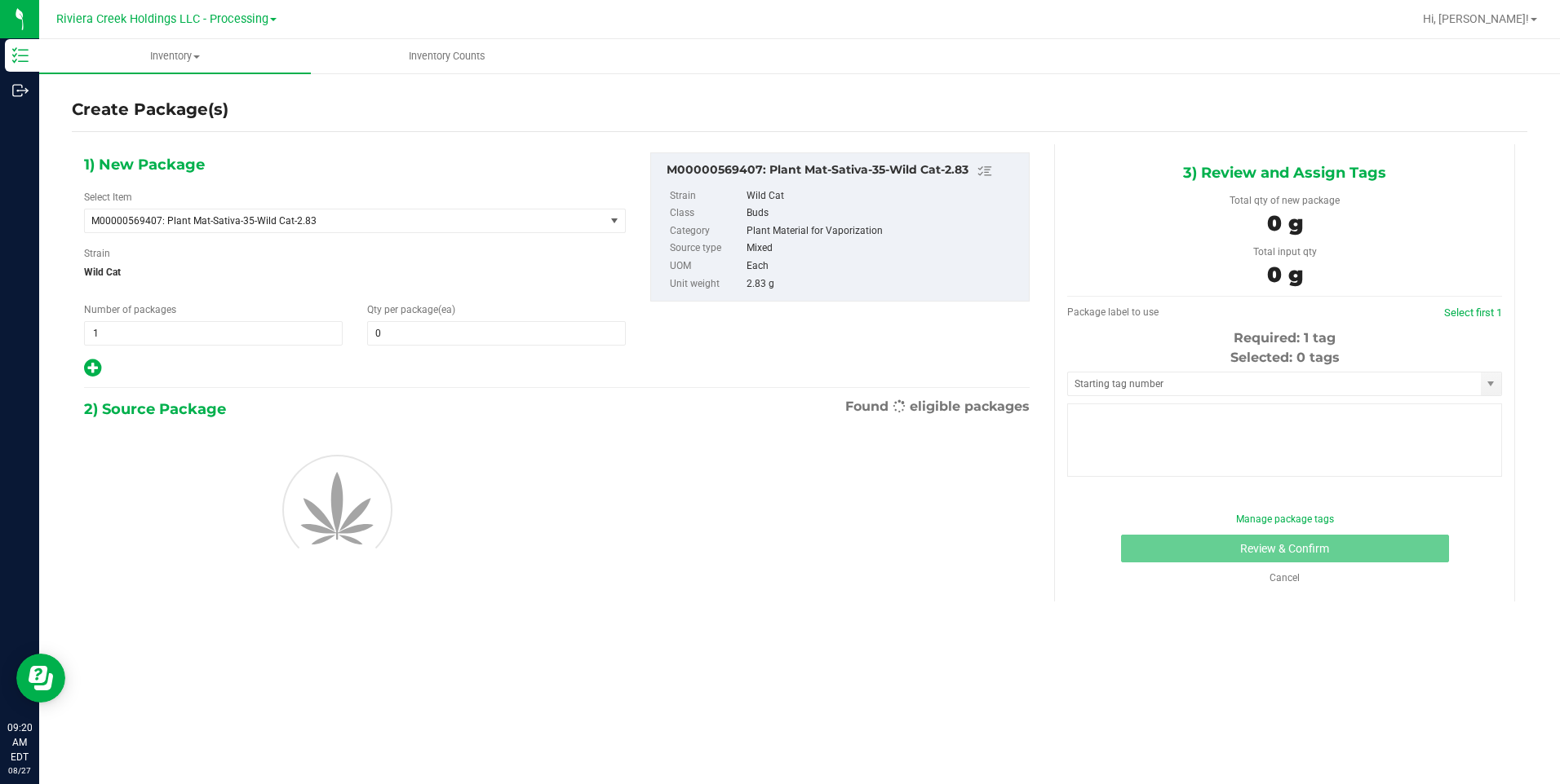
type input "0"
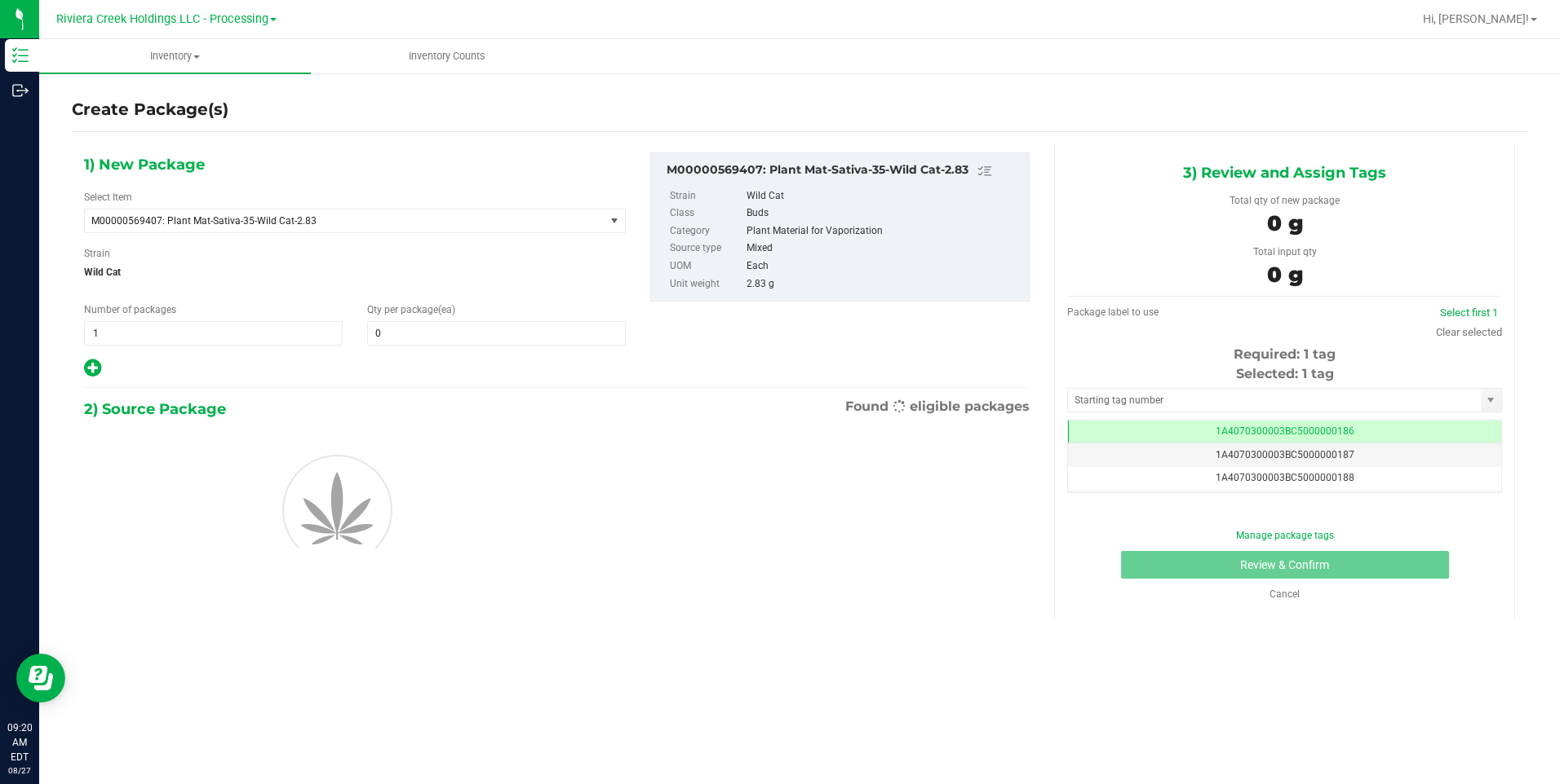
scroll to position [0, -1]
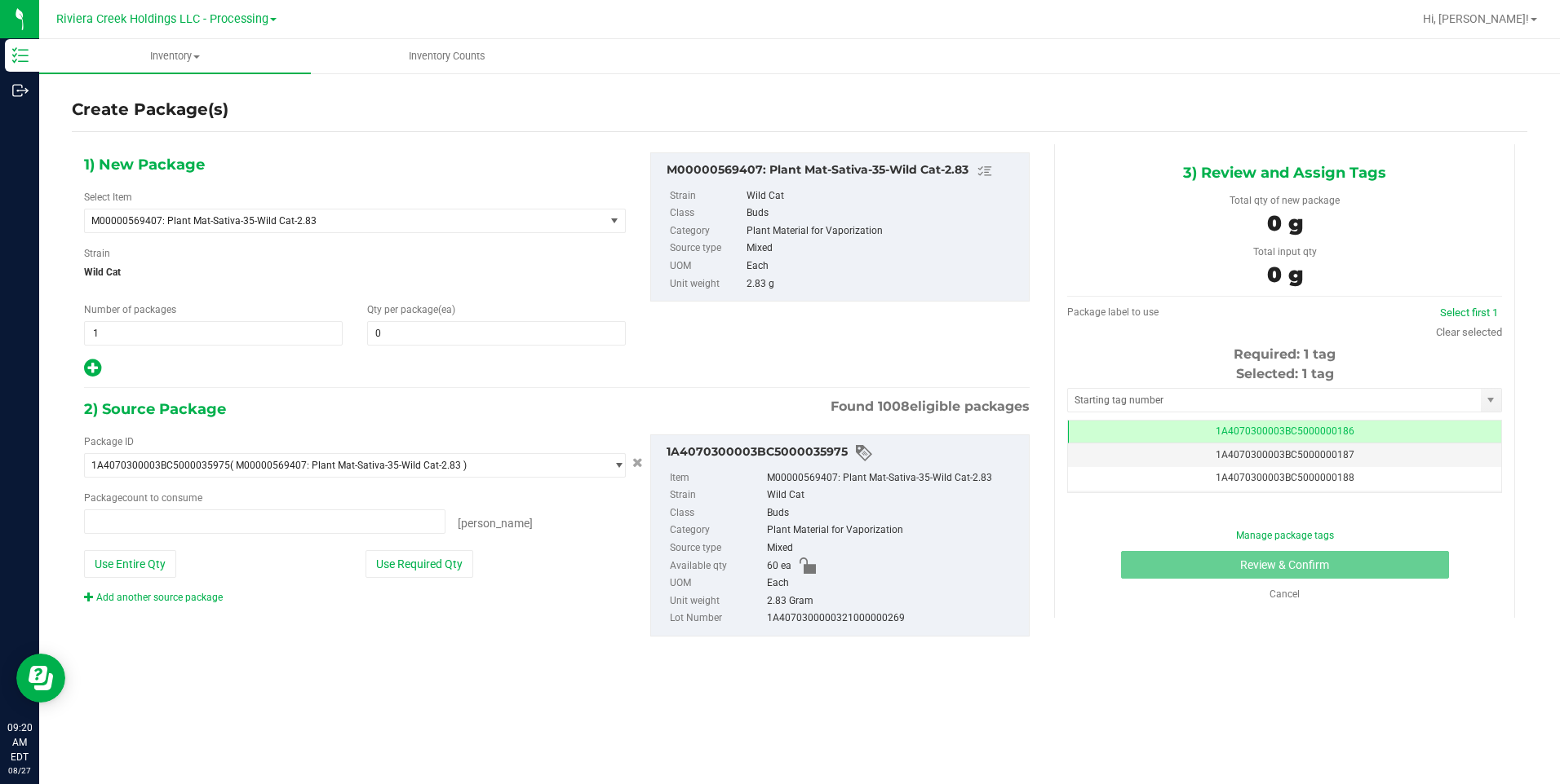
type input "0 ea"
click at [391, 341] on span at bounding box center [497, 333] width 259 height 25
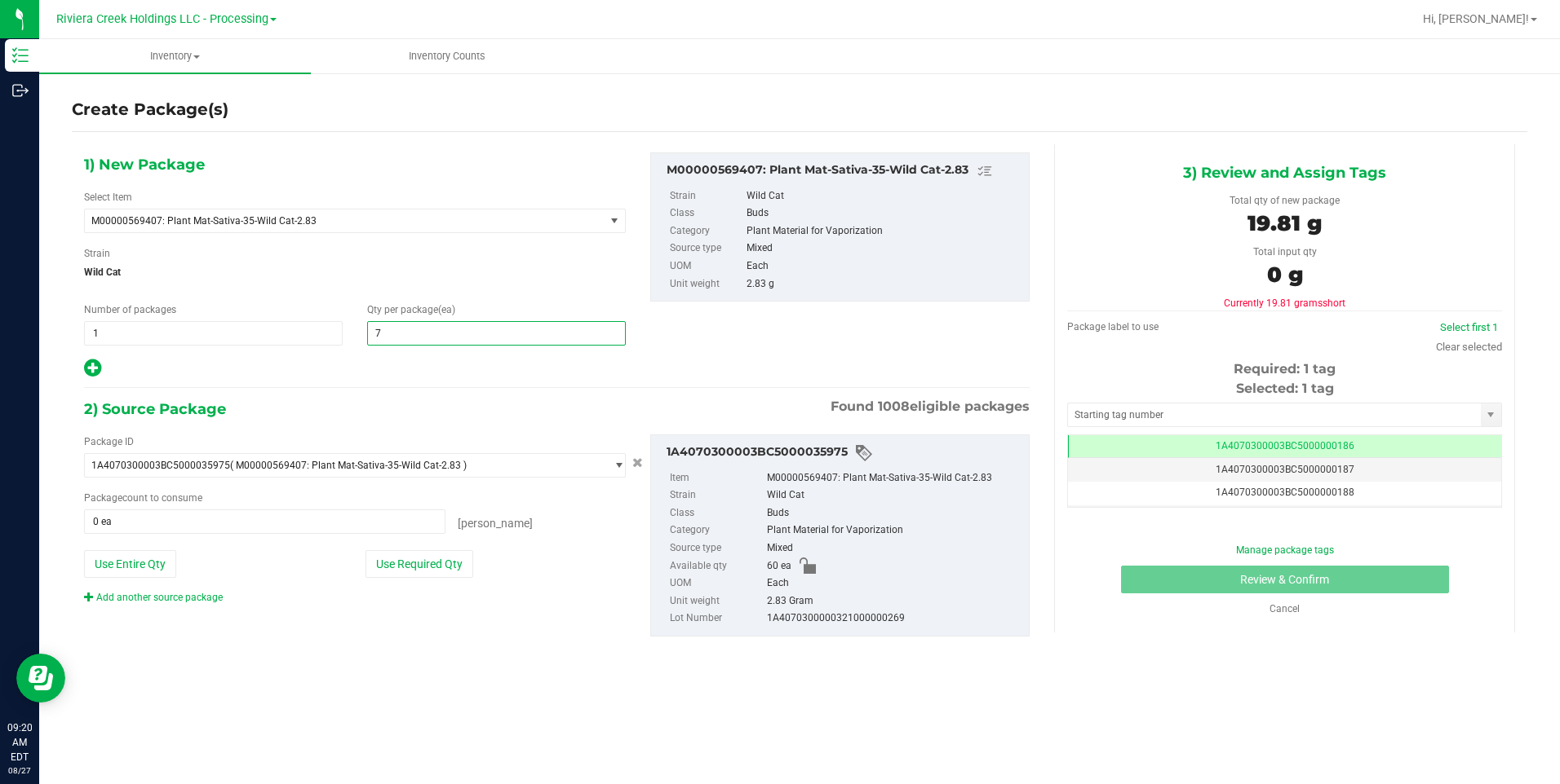
type input "70"
click at [155, 572] on button "Use Entire Qty" at bounding box center [129, 564] width 93 height 28
type input "60 ea"
click at [149, 603] on div "Add another source package" at bounding box center [165, 597] width 163 height 15
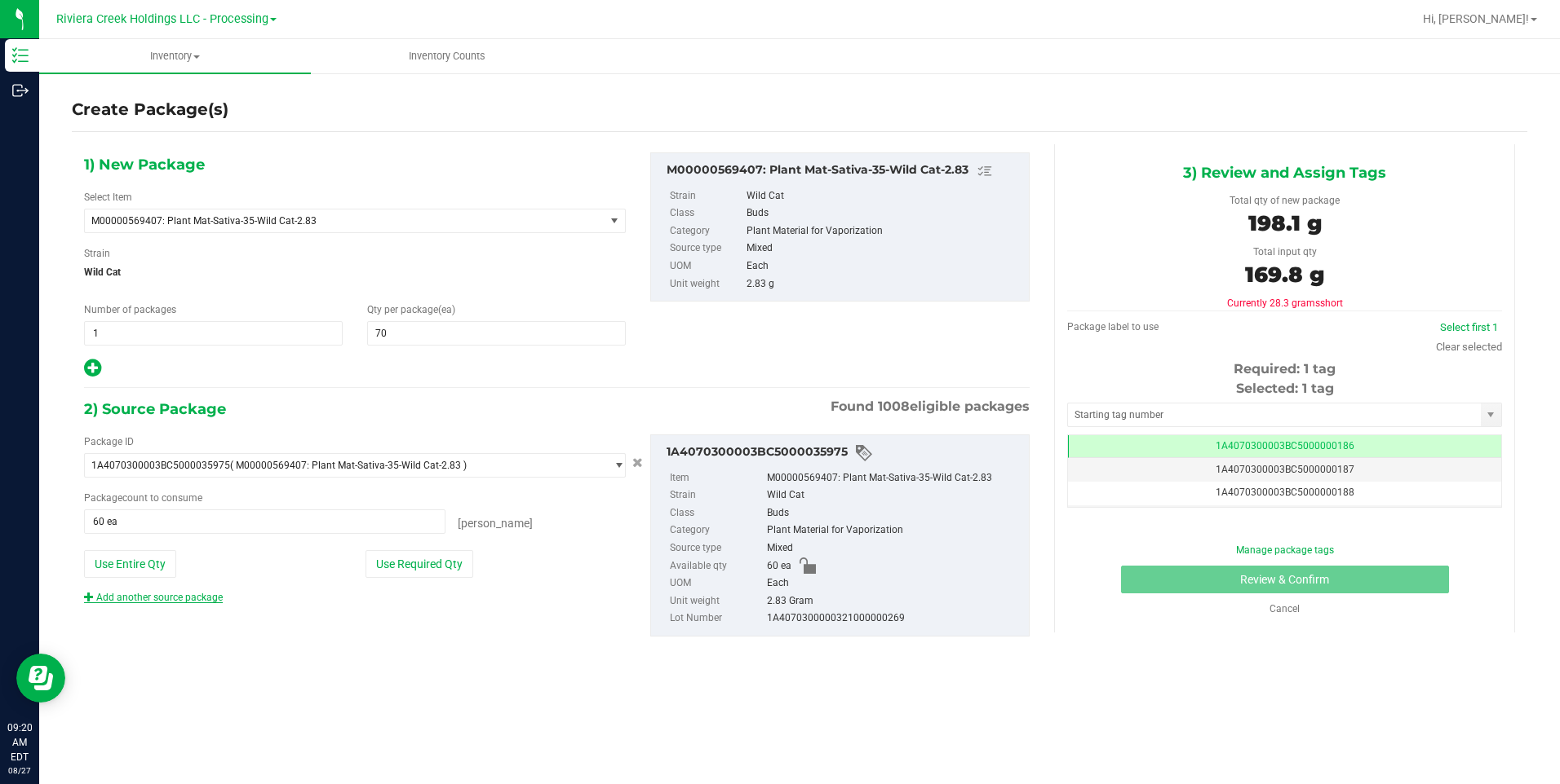
click at [151, 600] on link "Add another source package" at bounding box center [152, 597] width 138 height 11
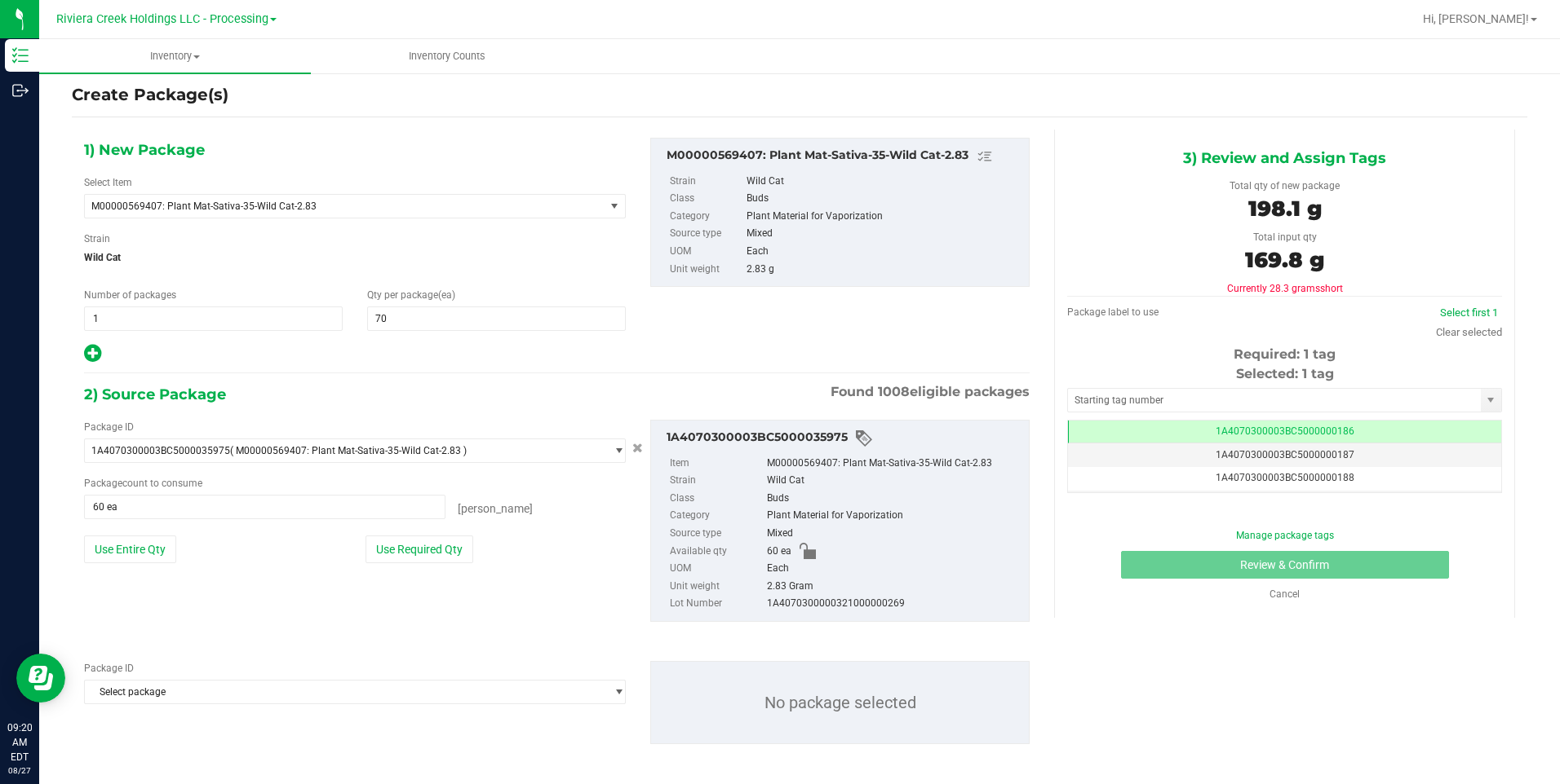
scroll to position [21, 0]
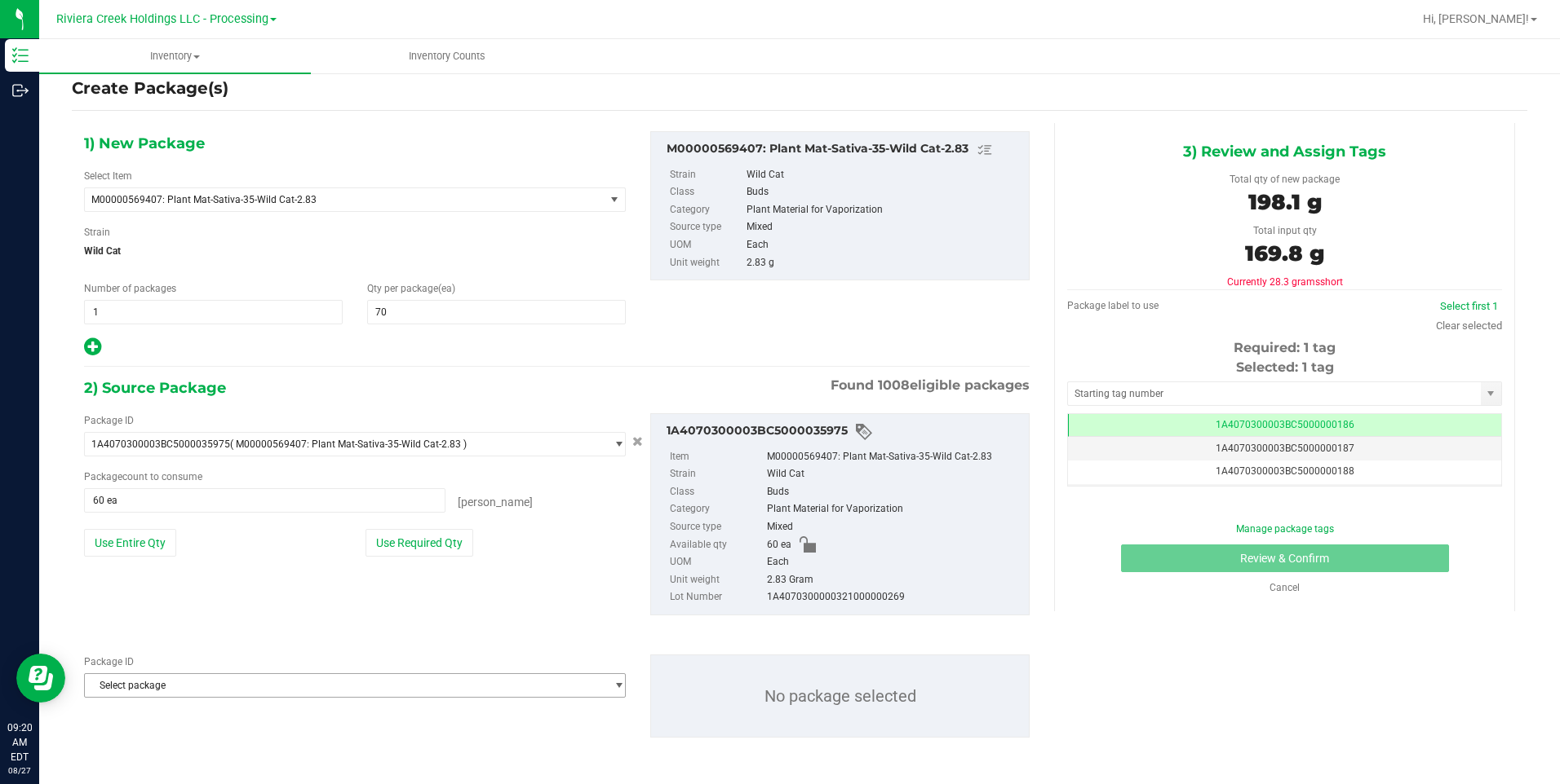
click at [169, 608] on span "Select package" at bounding box center [344, 686] width 520 height 23
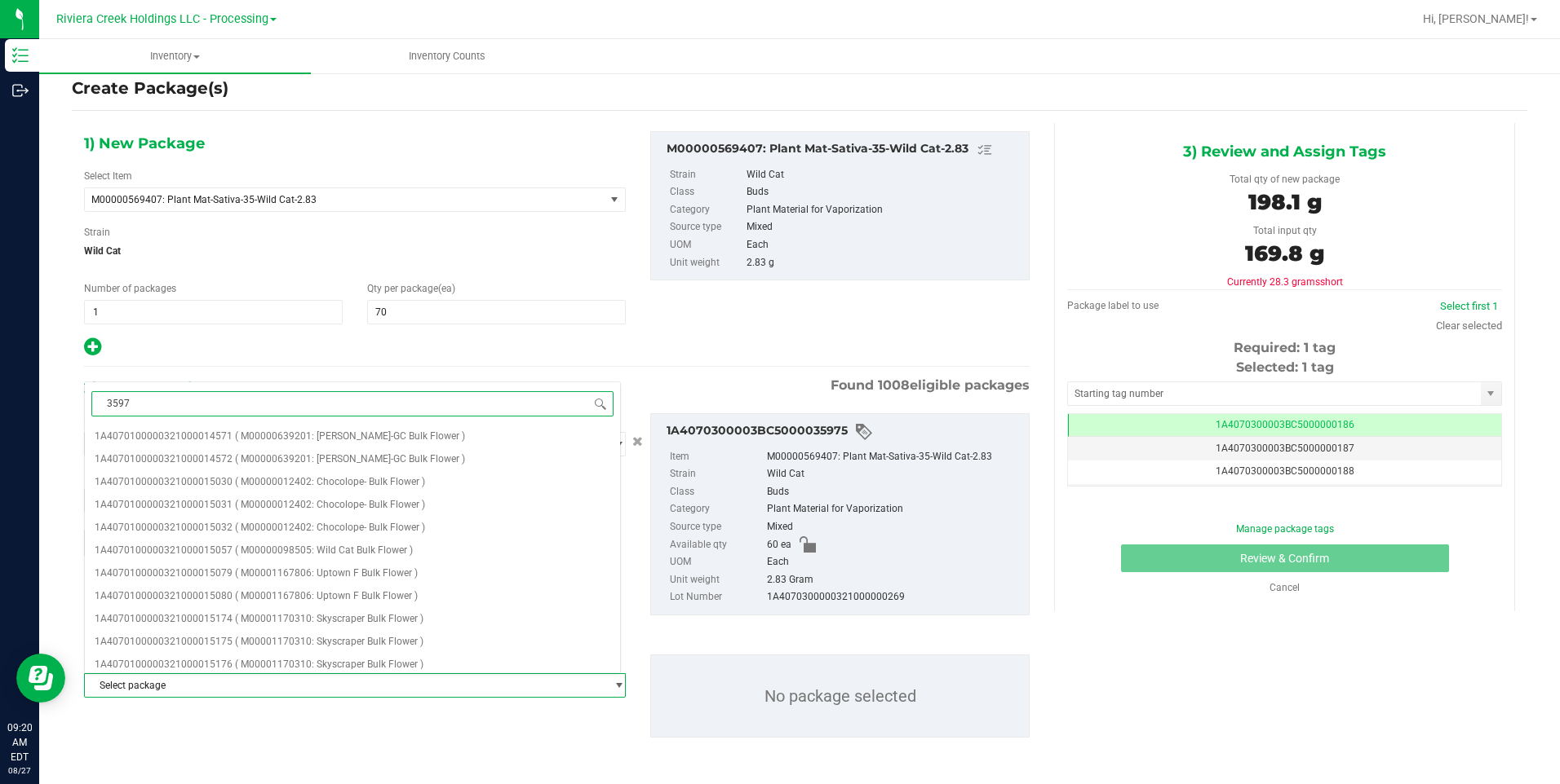
type input "35976"
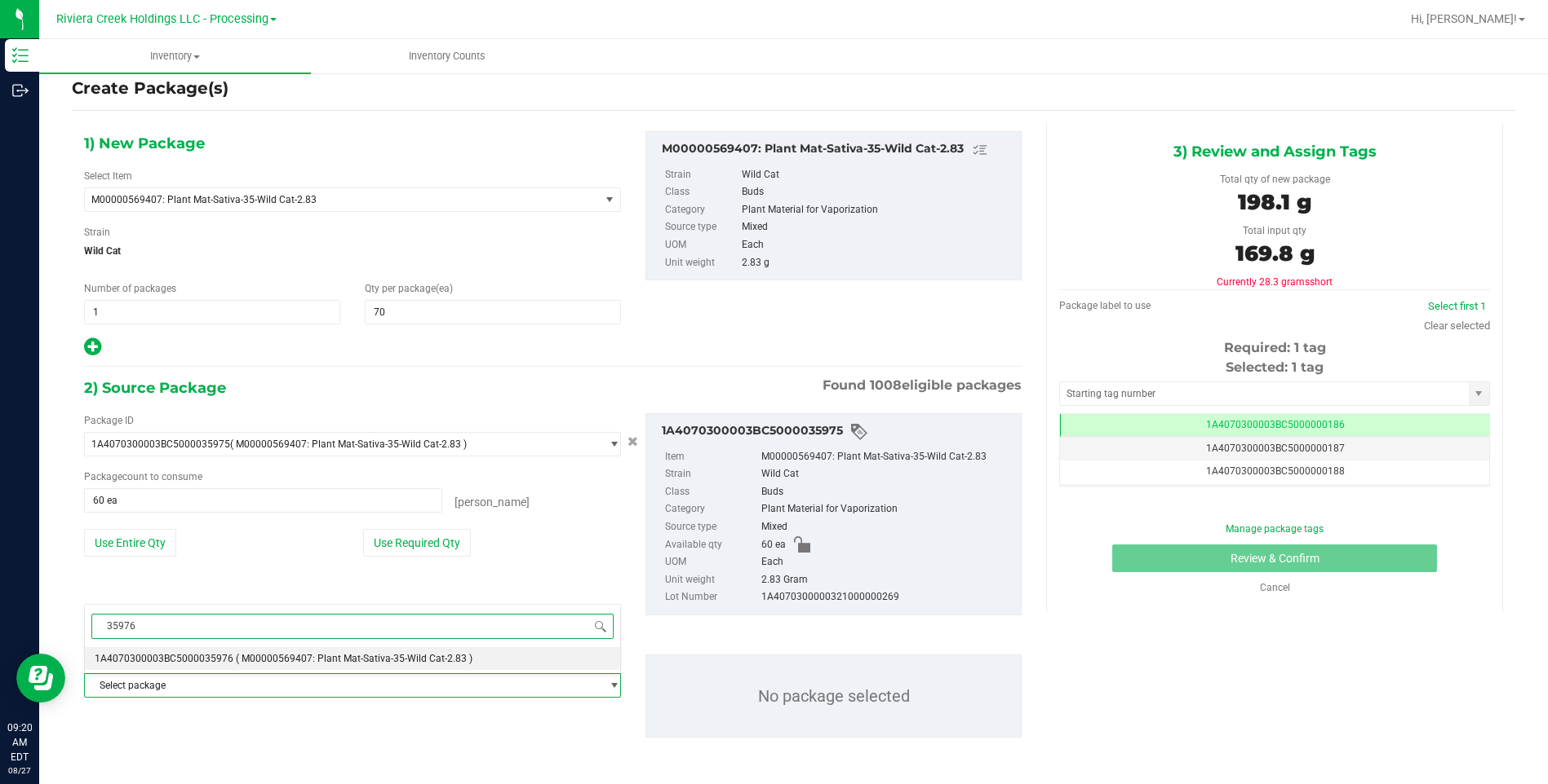
click at [223, 608] on li "1A4070300003BC5000035976 ( M00000569407: Plant Mat-Sativa-35-Wild Cat-2.83 )" at bounding box center [352, 659] width 536 height 23
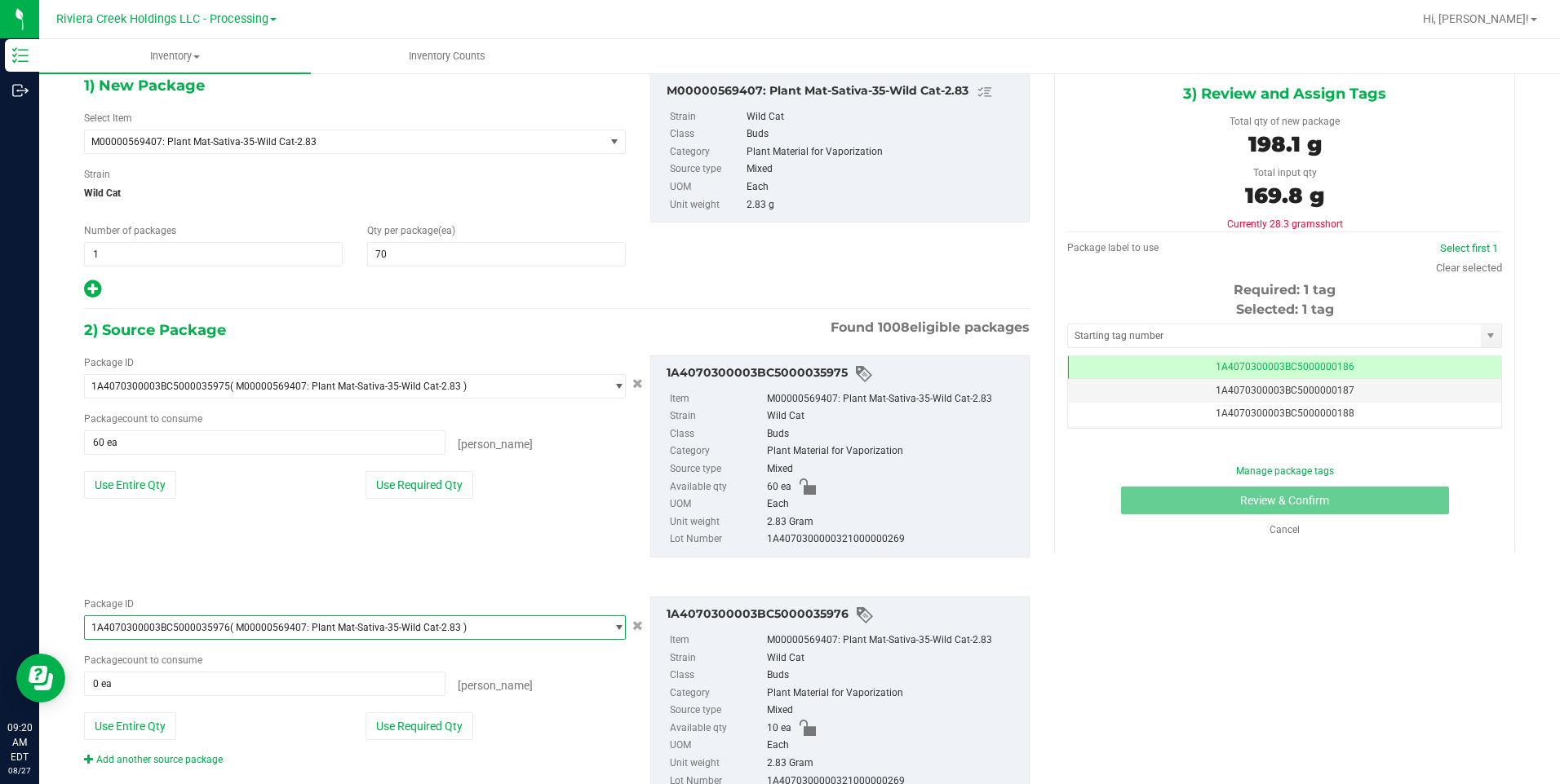
scroll to position [140, 0]
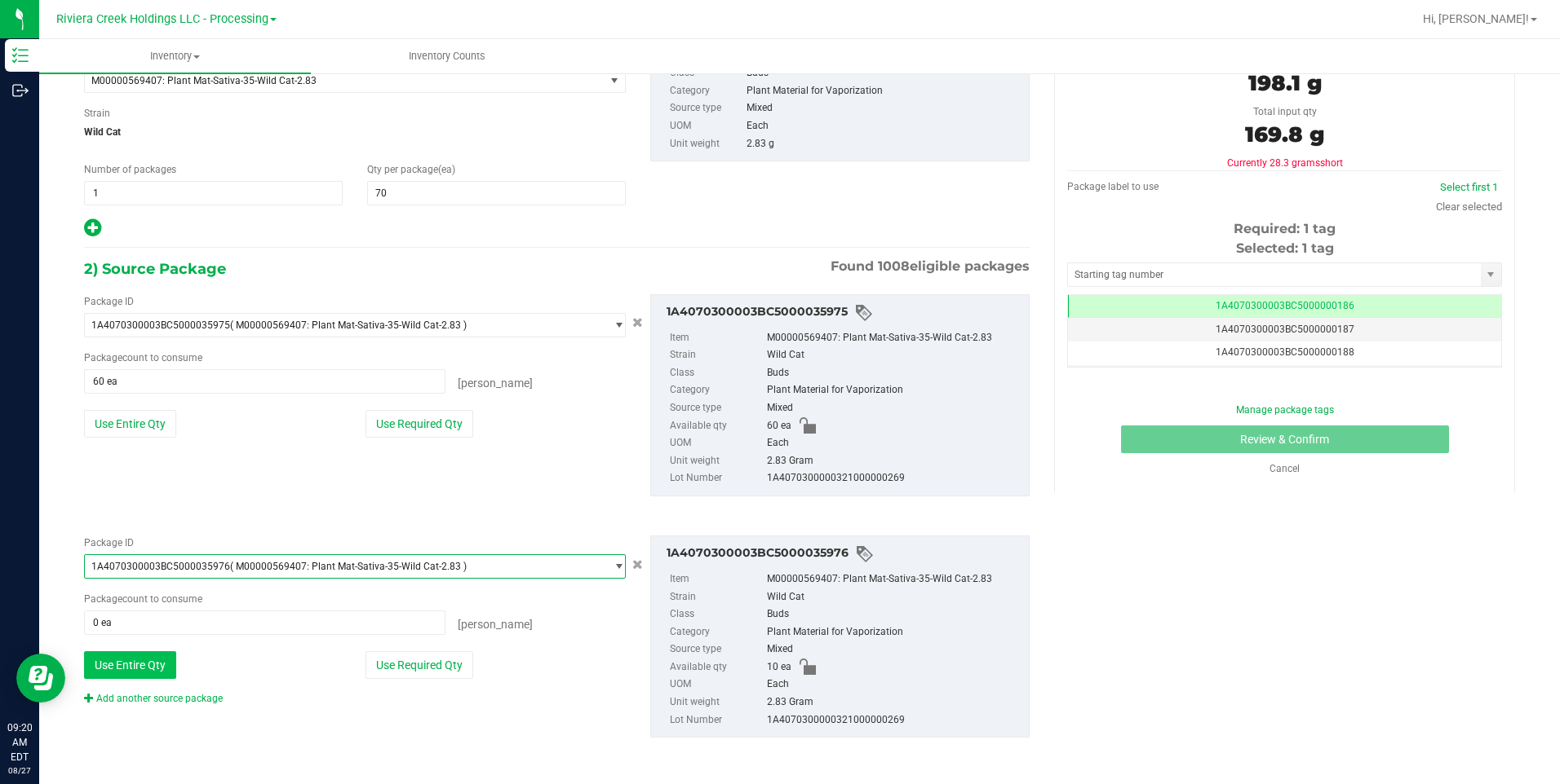
click at [165, 608] on button "Use Entire Qty" at bounding box center [129, 666] width 93 height 28
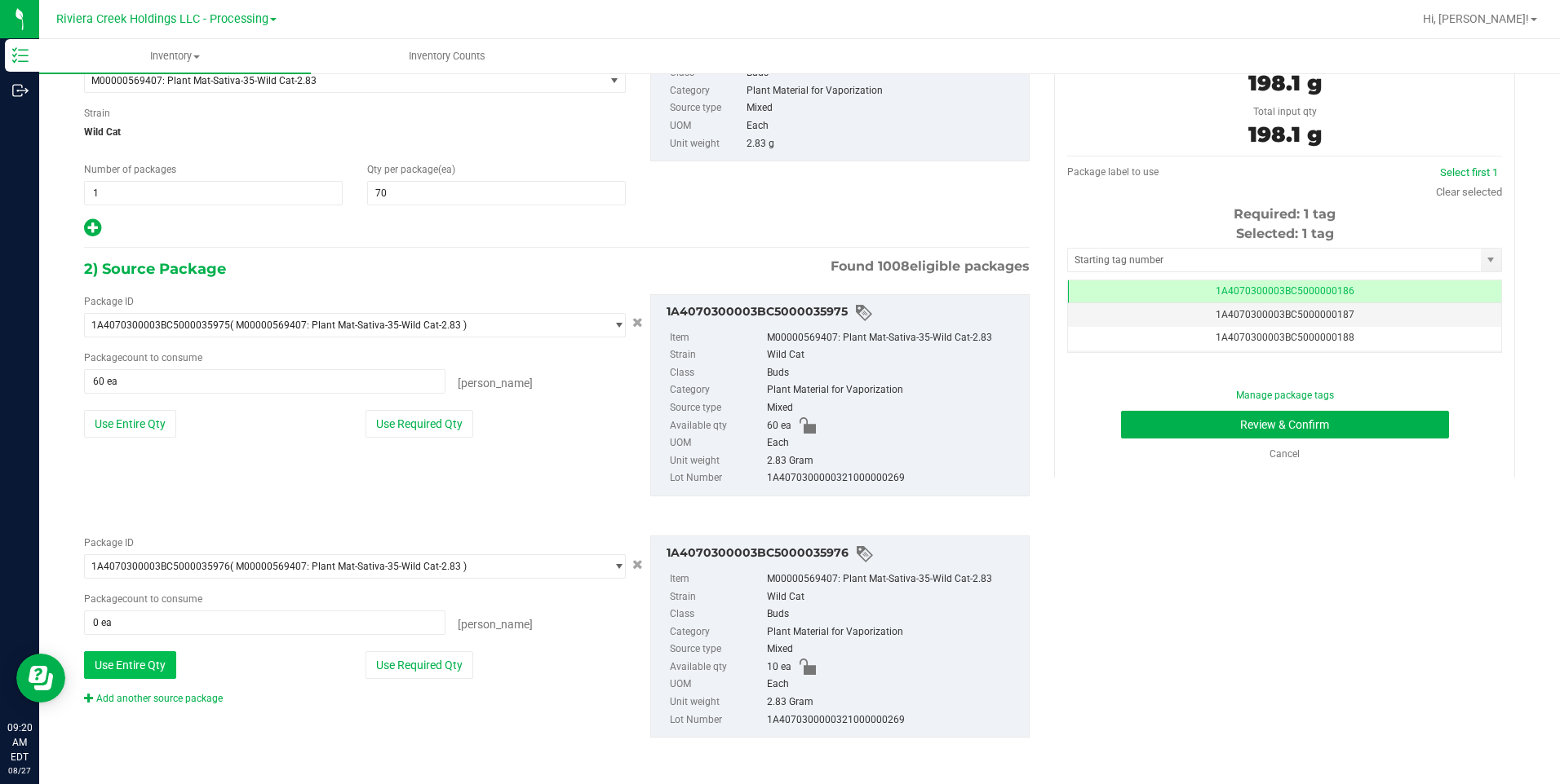
type input "10 ea"
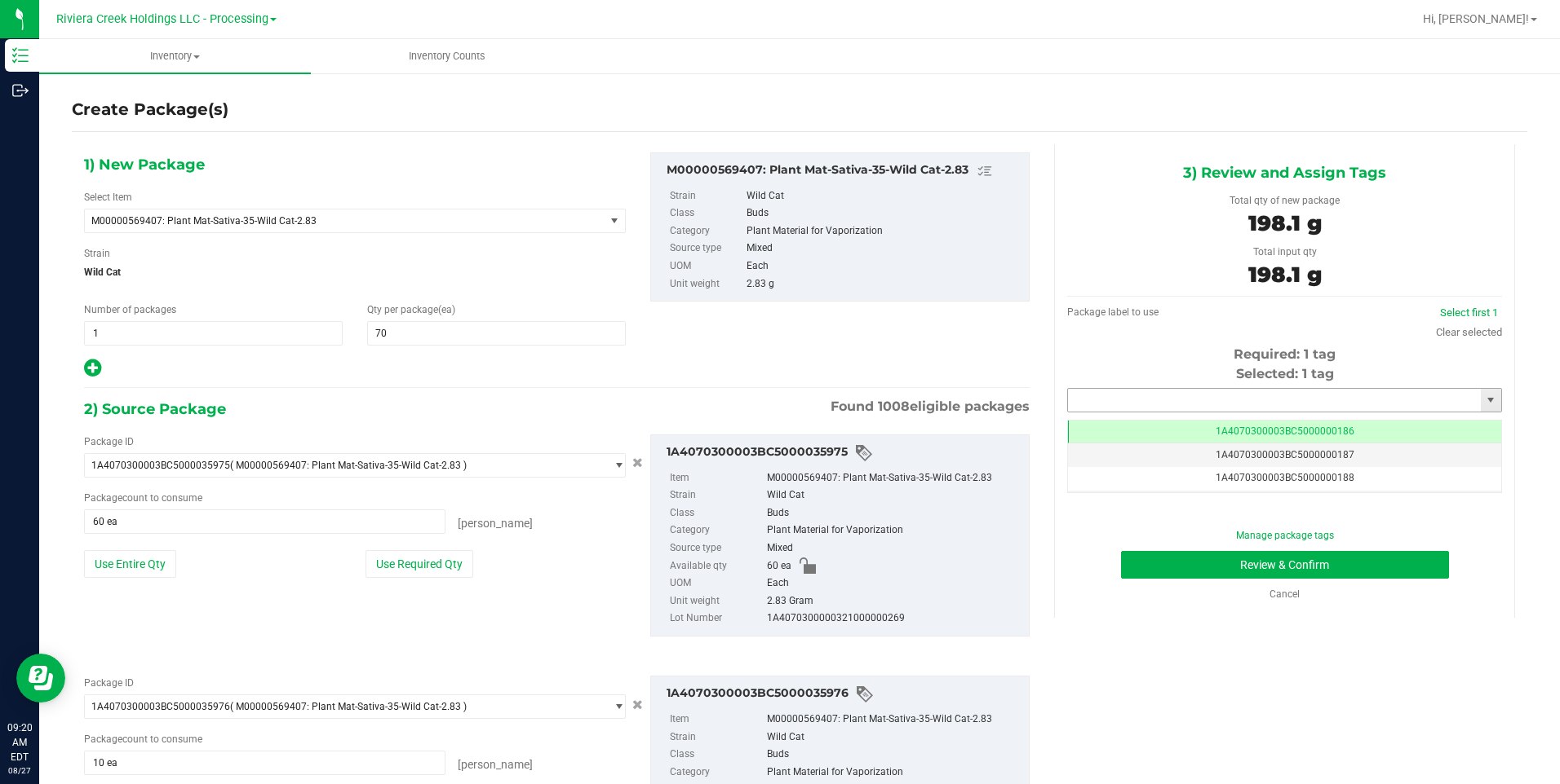
click at [1122, 400] on input "text" at bounding box center [1274, 400] width 413 height 23
click at [1119, 418] on li "1A4070300003BC5000036559" at bounding box center [1274, 428] width 429 height 25
type input "1A4070300003BC5000036559"
click at [1165, 572] on button "Review & Confirm" at bounding box center [1284, 565] width 328 height 28
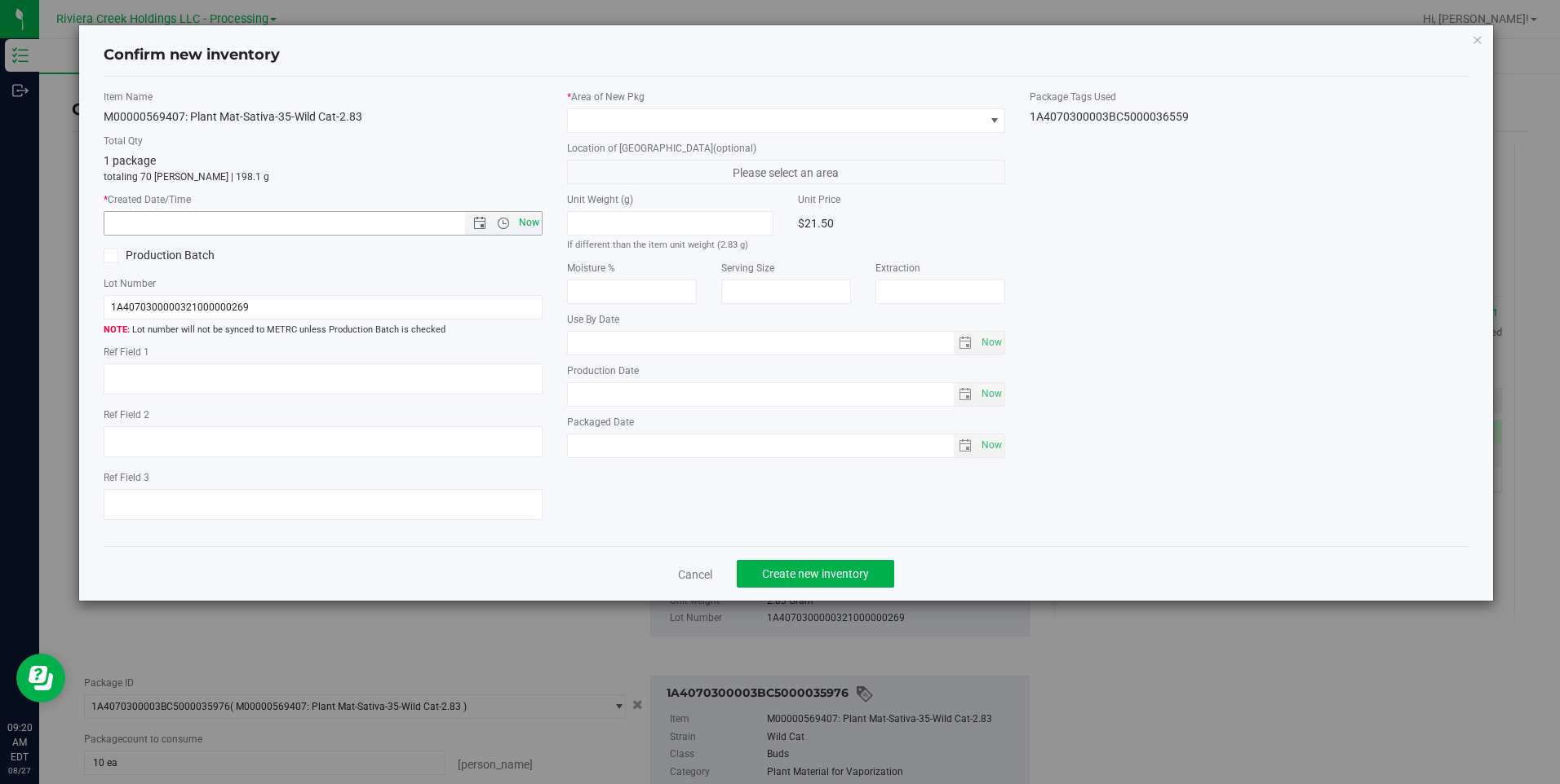
click at [532, 221] on span "Now" at bounding box center [529, 223] width 28 height 24
type input "[DATE] 9:20 AM"
click at [611, 110] on span at bounding box center [776, 120] width 416 height 23
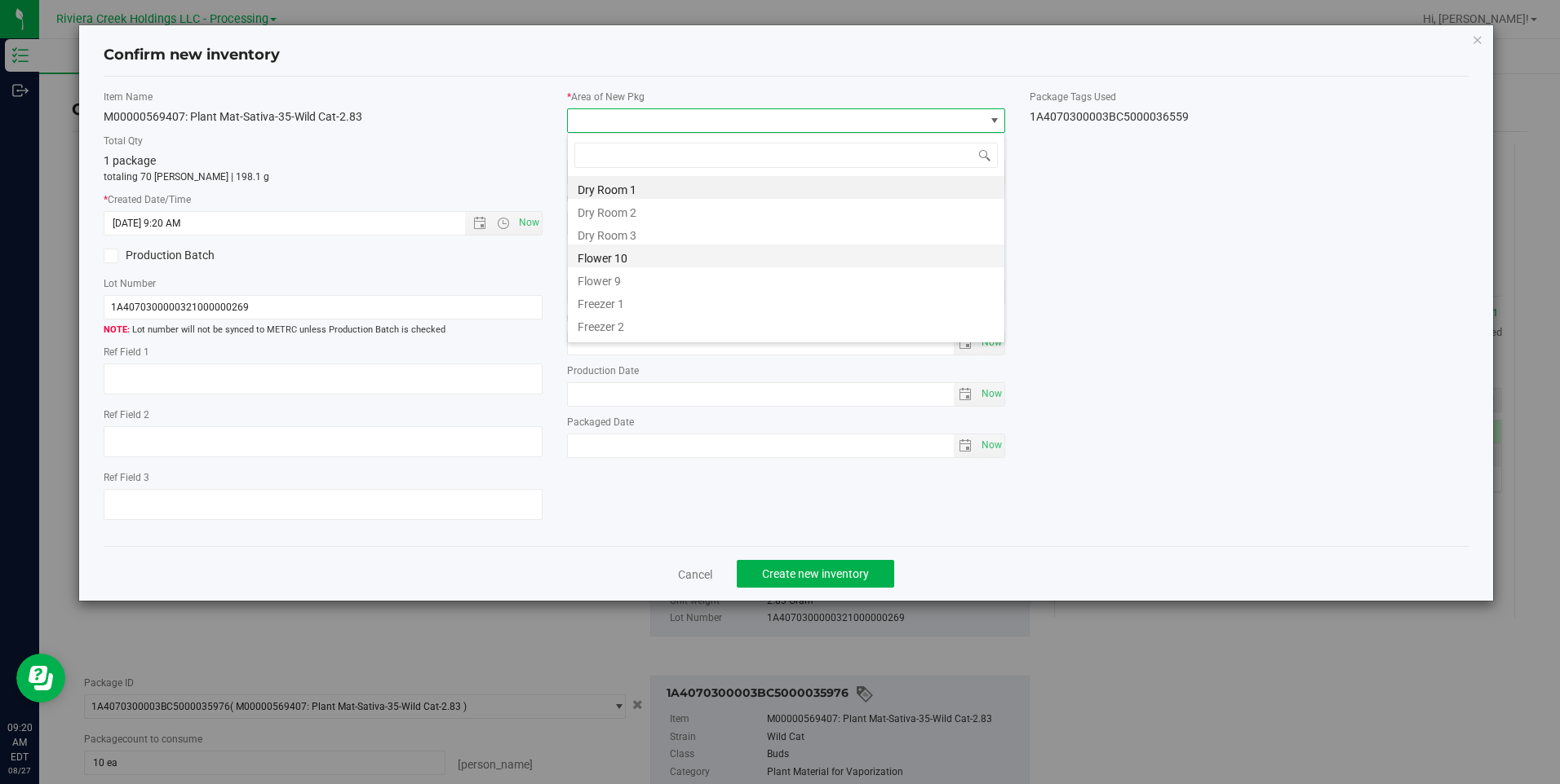
click at [660, 255] on li "Flower 10" at bounding box center [785, 256] width 436 height 23
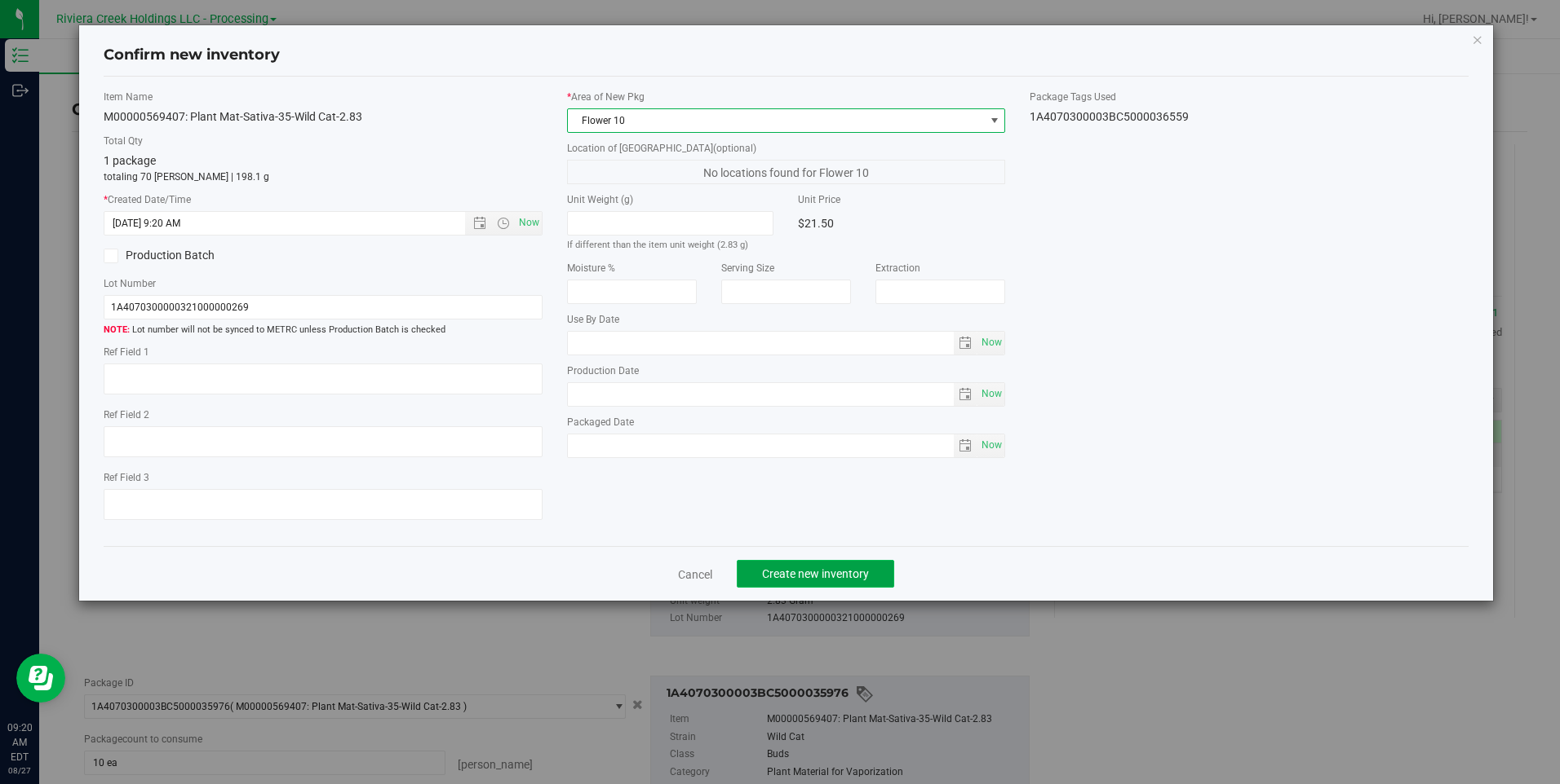
click at [807, 574] on span "Create new inventory" at bounding box center [814, 573] width 107 height 13
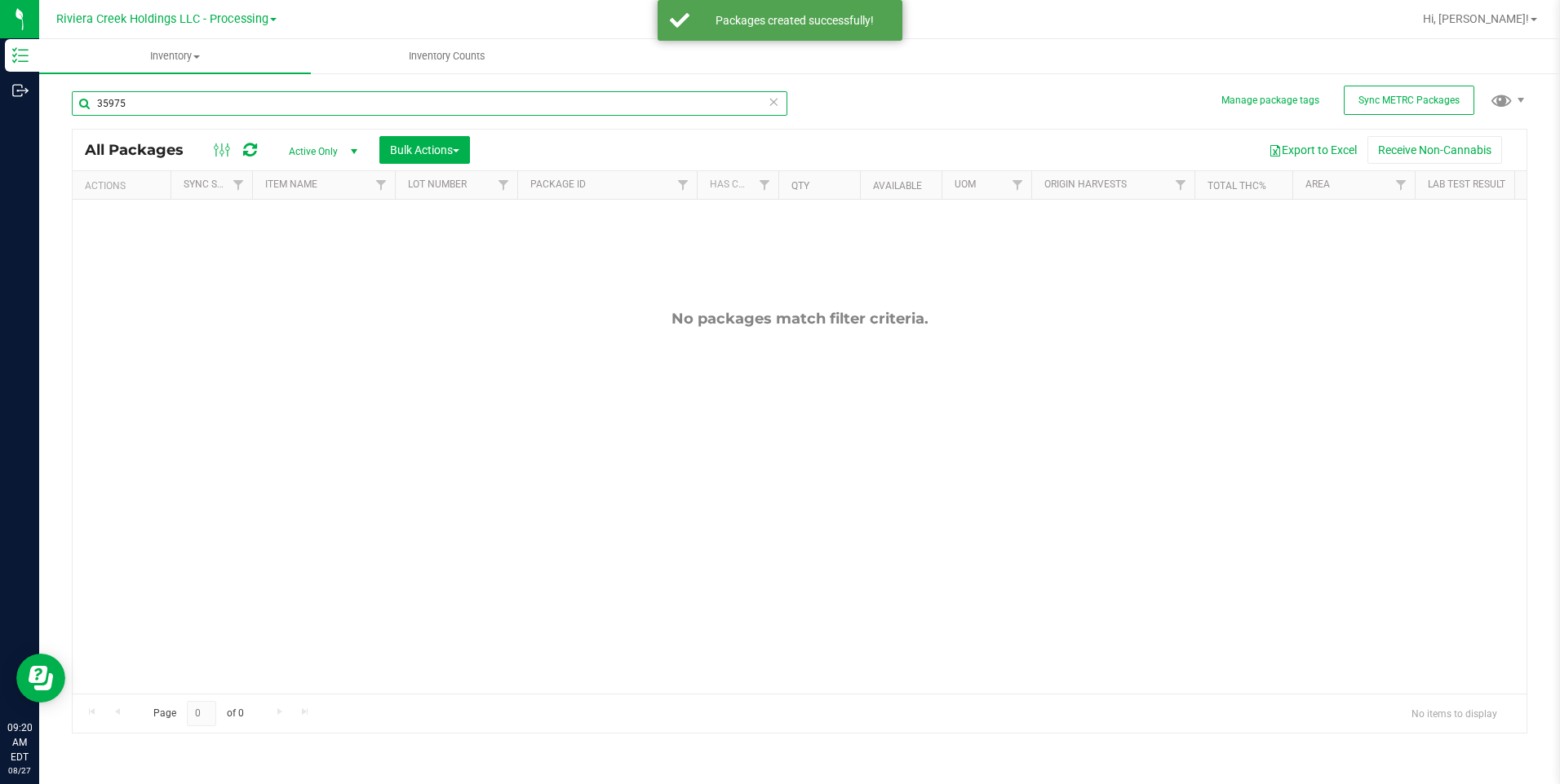
click at [167, 106] on input "35975" at bounding box center [429, 103] width 716 height 25
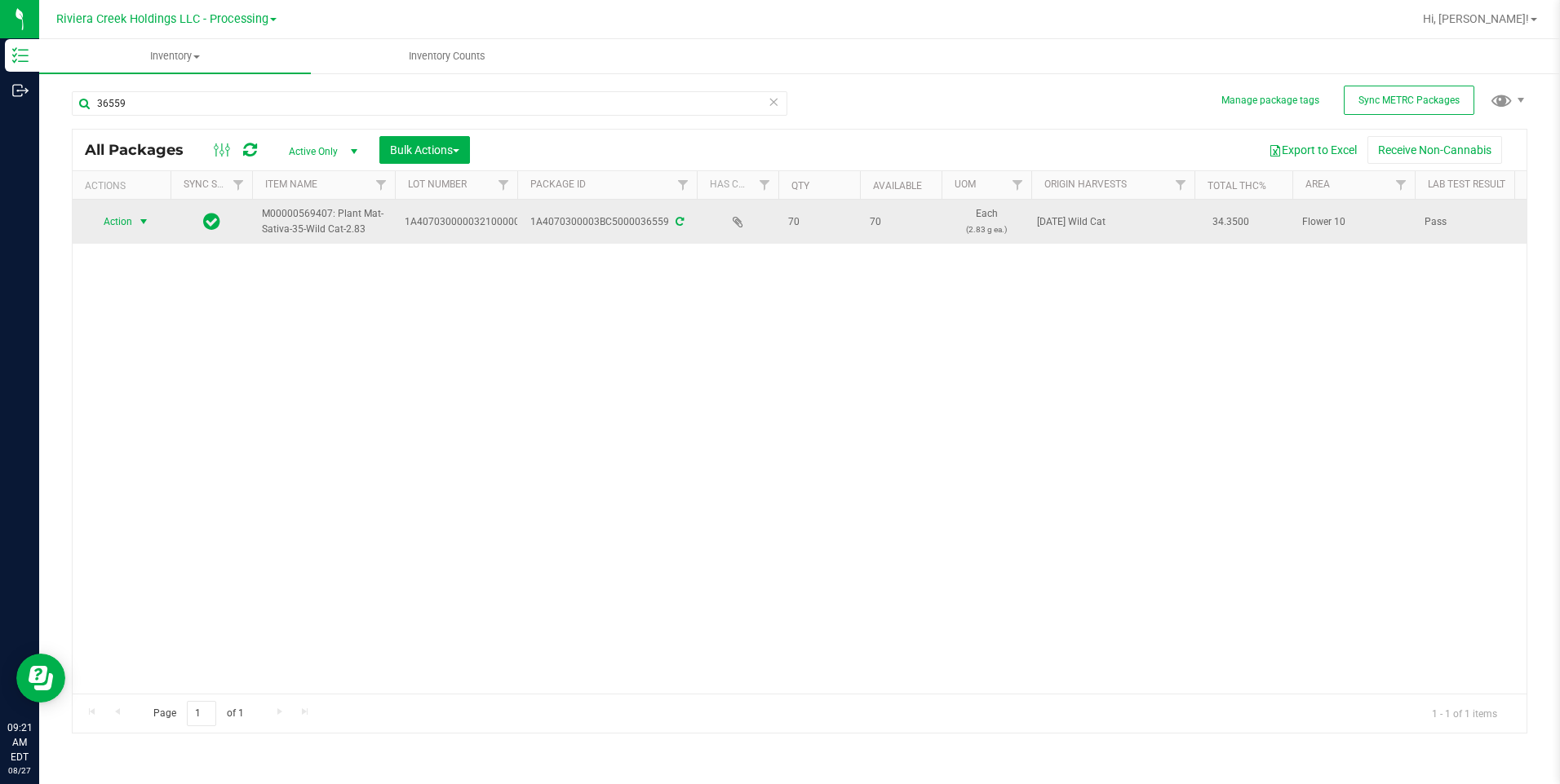
click at [128, 219] on span "Action" at bounding box center [111, 221] width 44 height 23
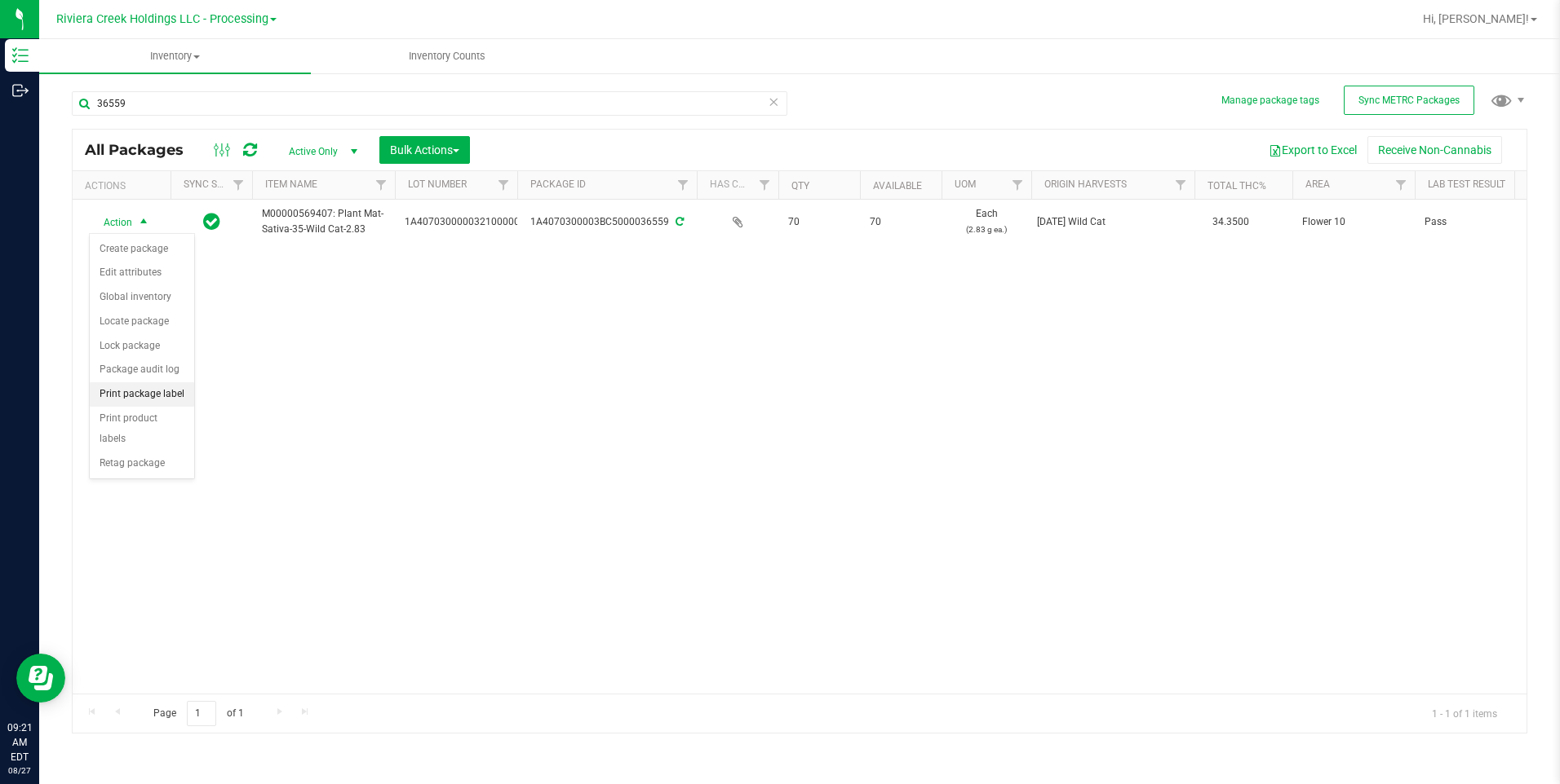
click at [183, 390] on li "Print package label" at bounding box center [141, 394] width 105 height 25
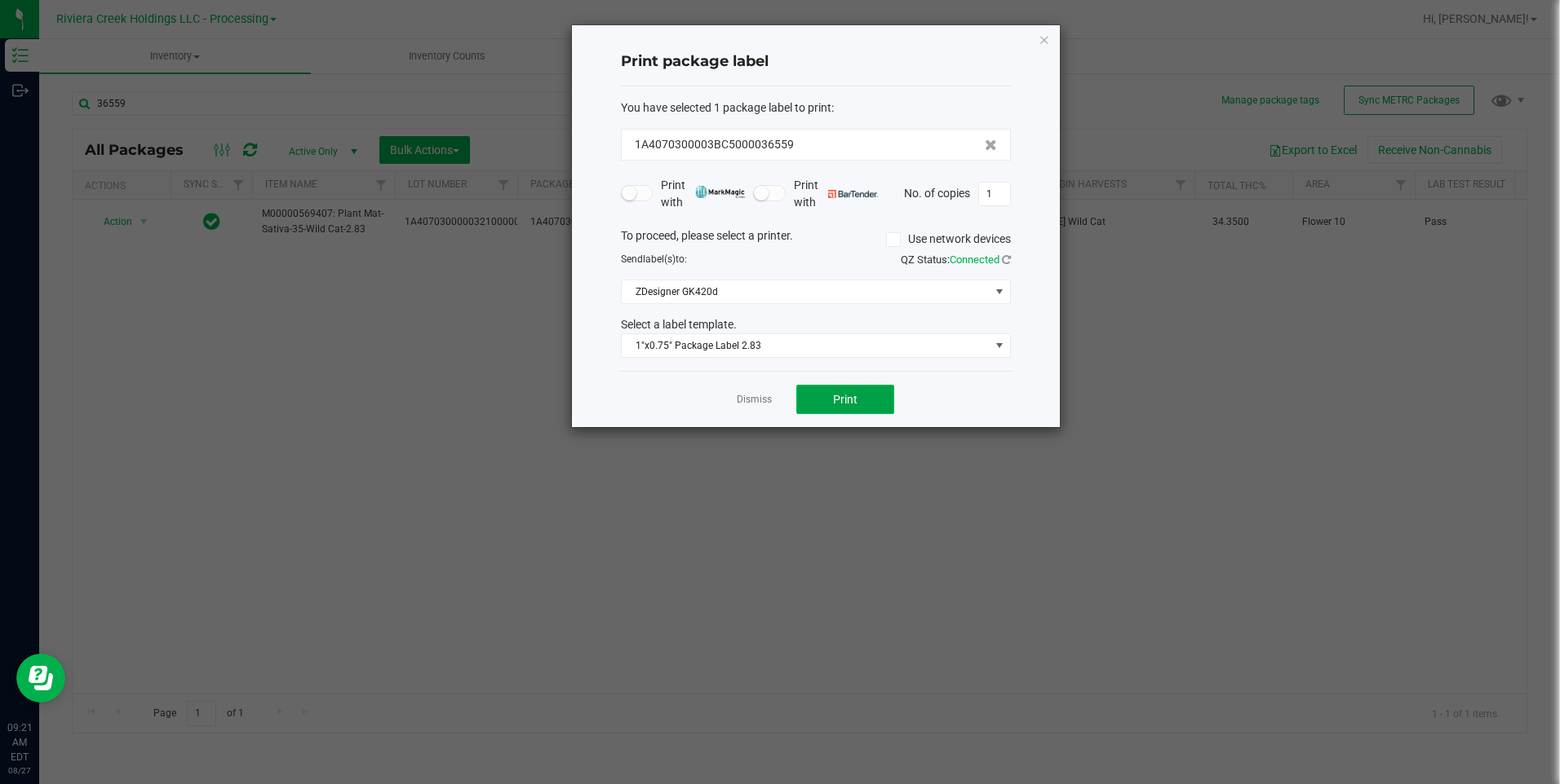
click at [848, 401] on span "Print" at bounding box center [845, 399] width 25 height 13
click at [1050, 46] on div "Print package label You have selected 1 package label to print : 1A4070300003BC…" at bounding box center [816, 226] width 488 height 402
click at [1045, 43] on icon "button" at bounding box center [1043, 40] width 11 height 20
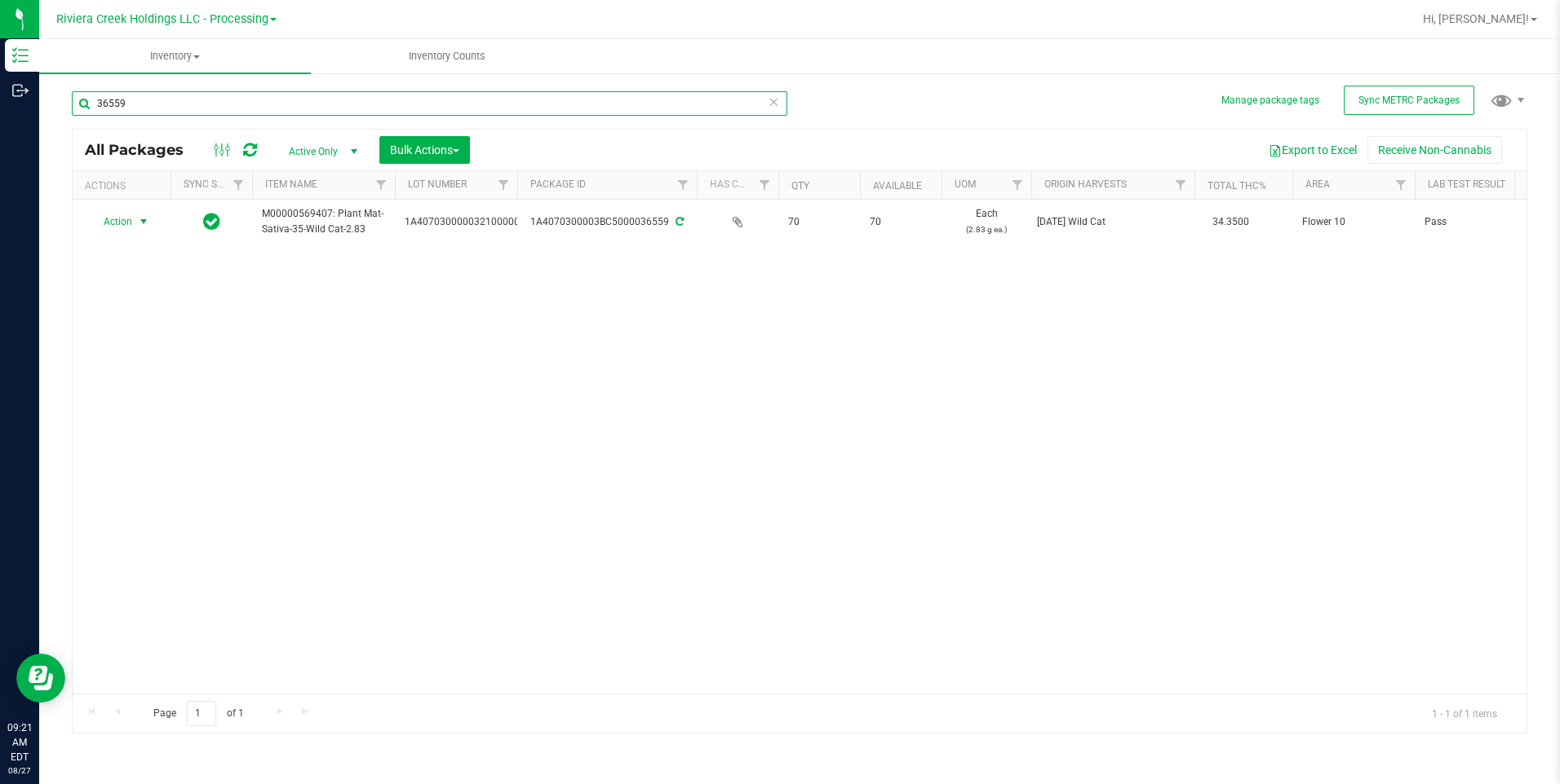
click at [293, 106] on input "36559" at bounding box center [429, 103] width 716 height 25
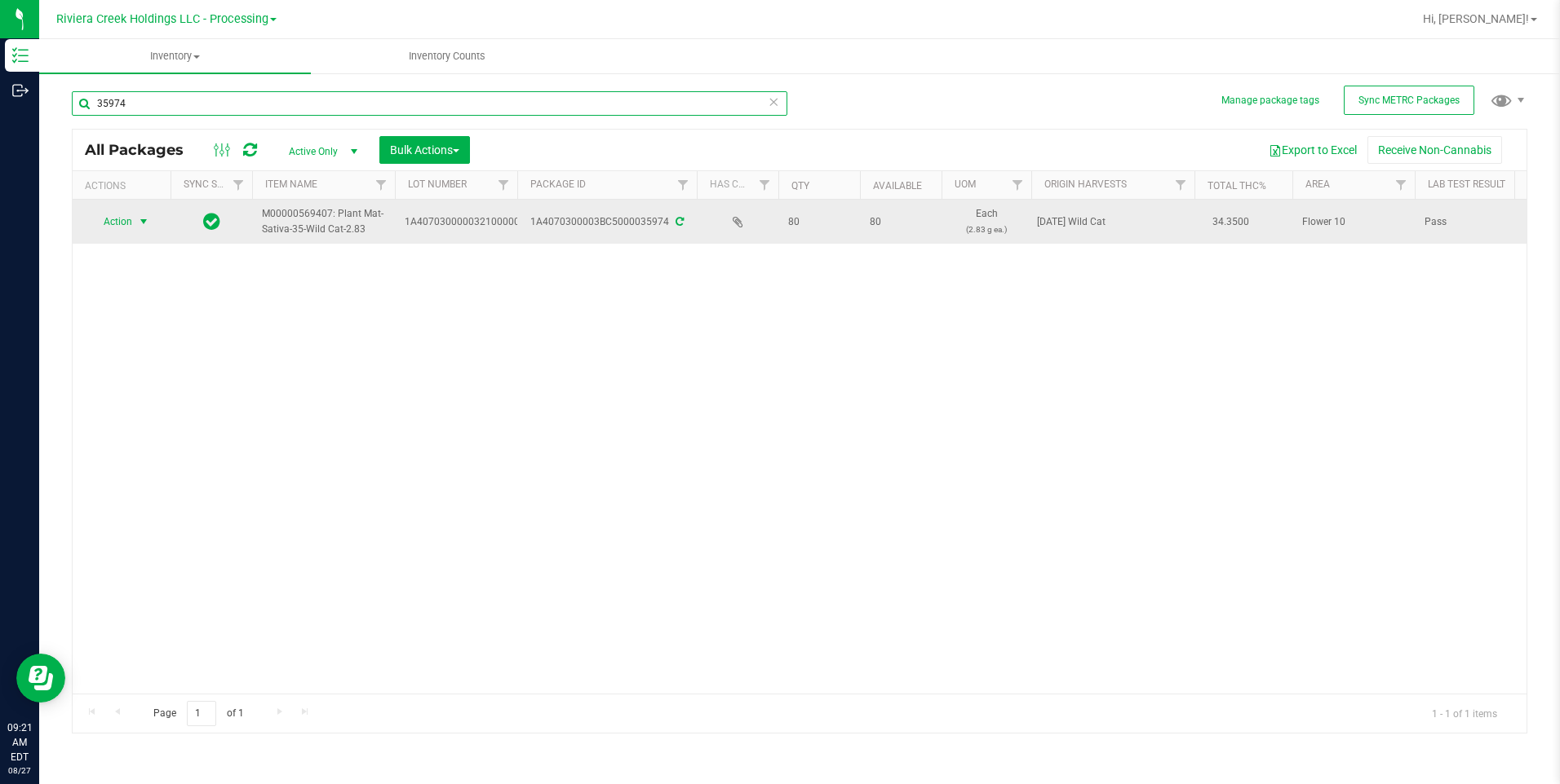
type input "35974"
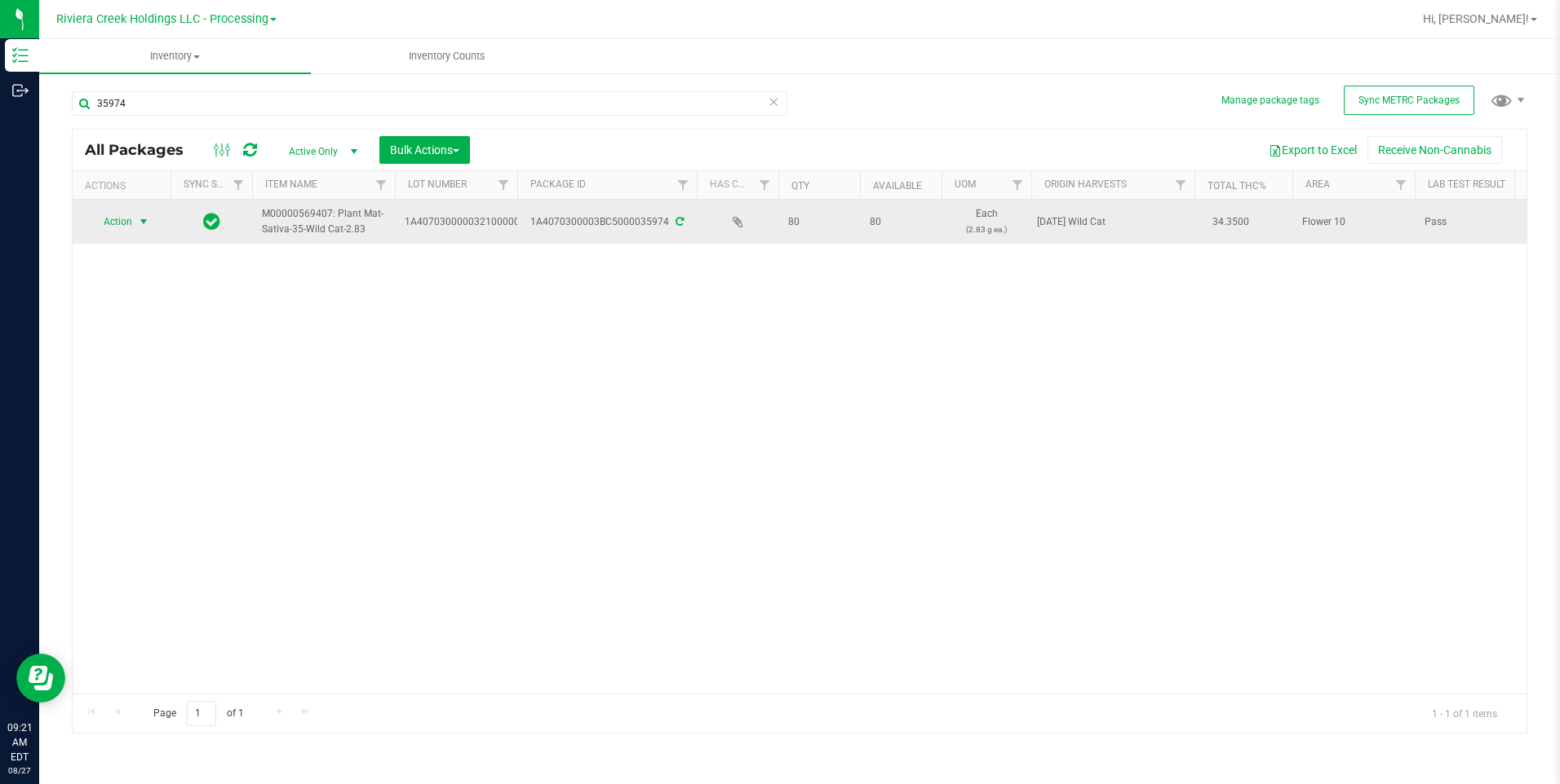
click at [128, 218] on span "Action" at bounding box center [111, 221] width 44 height 23
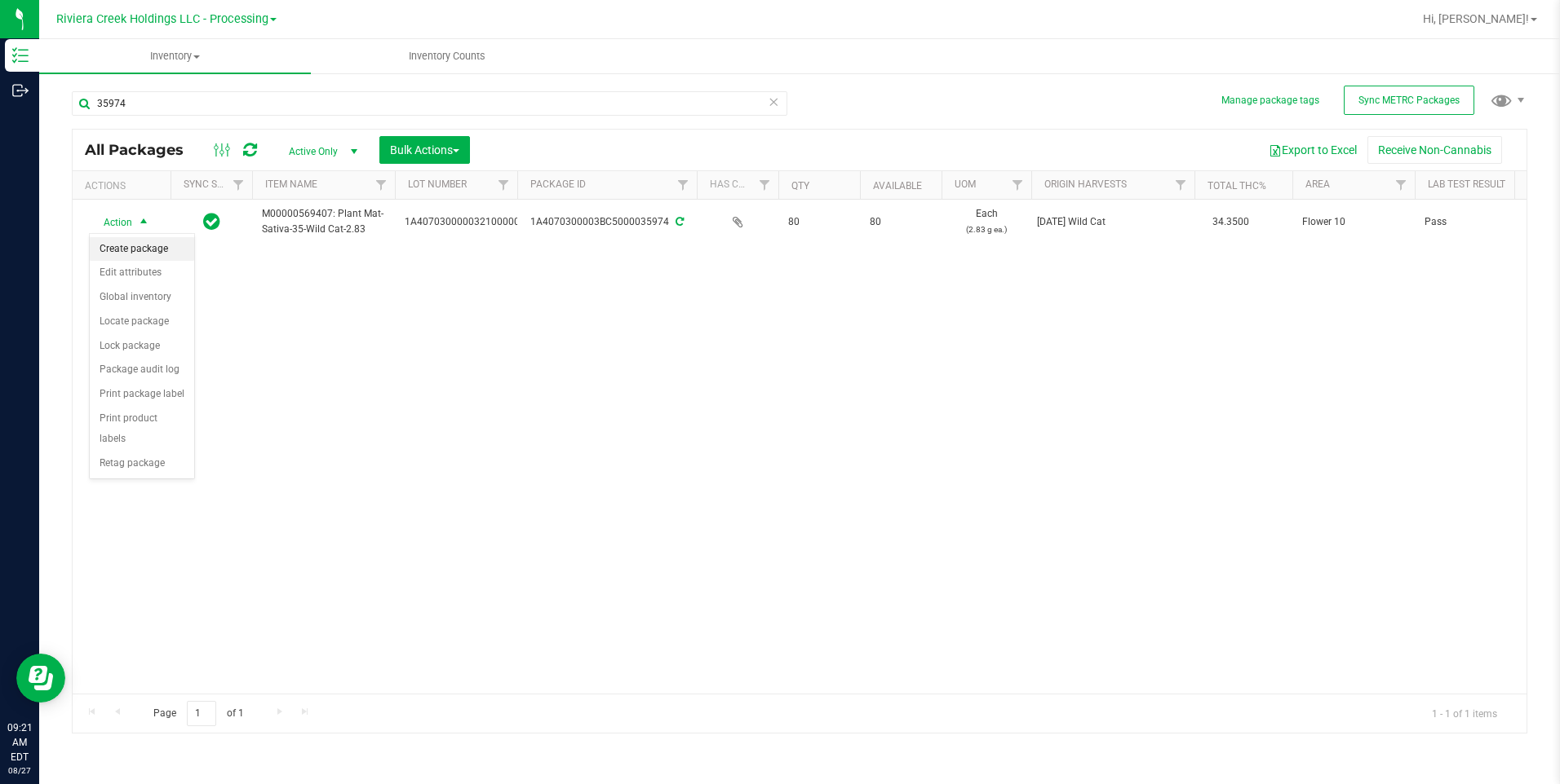
click at [152, 247] on li "Create package" at bounding box center [141, 249] width 105 height 25
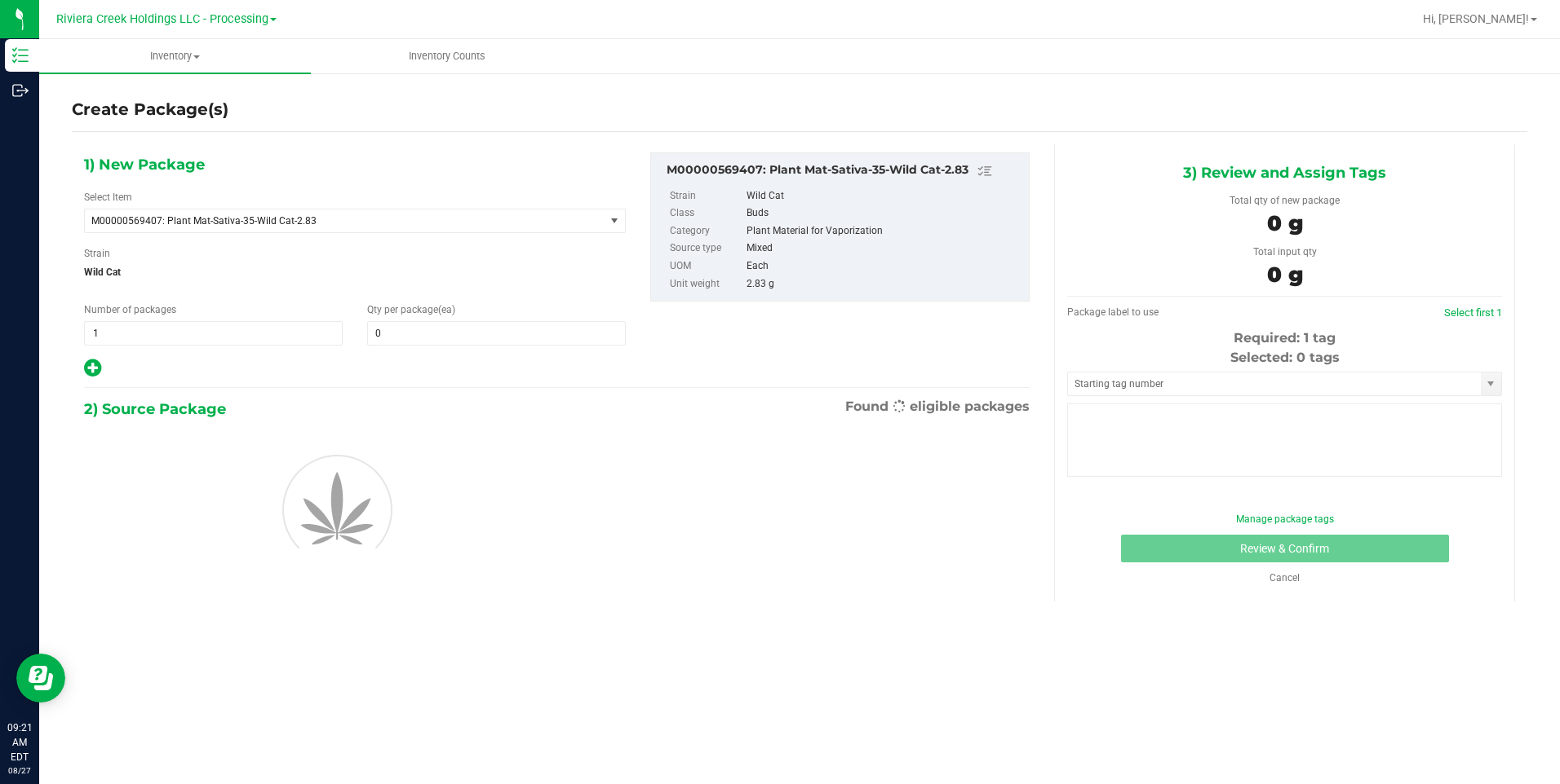
type input "0"
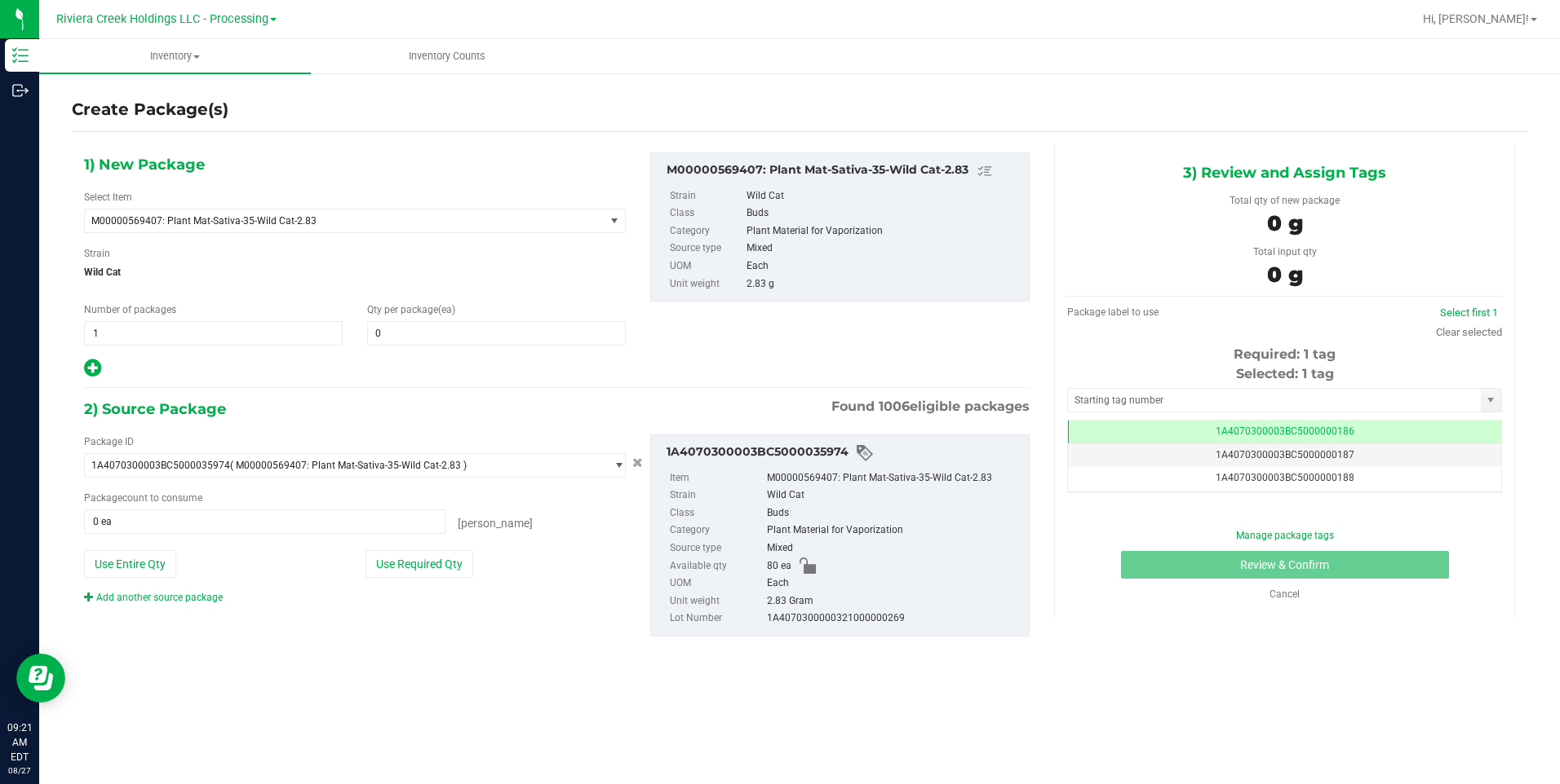
click at [382, 345] on div "1) New Package Select Item M00000569407: Plant Mat-Sativa-35-Wild Cat-2.83 M000…" at bounding box center [354, 266] width 566 height 227
click at [393, 337] on span at bounding box center [497, 333] width 259 height 25
type input "50"
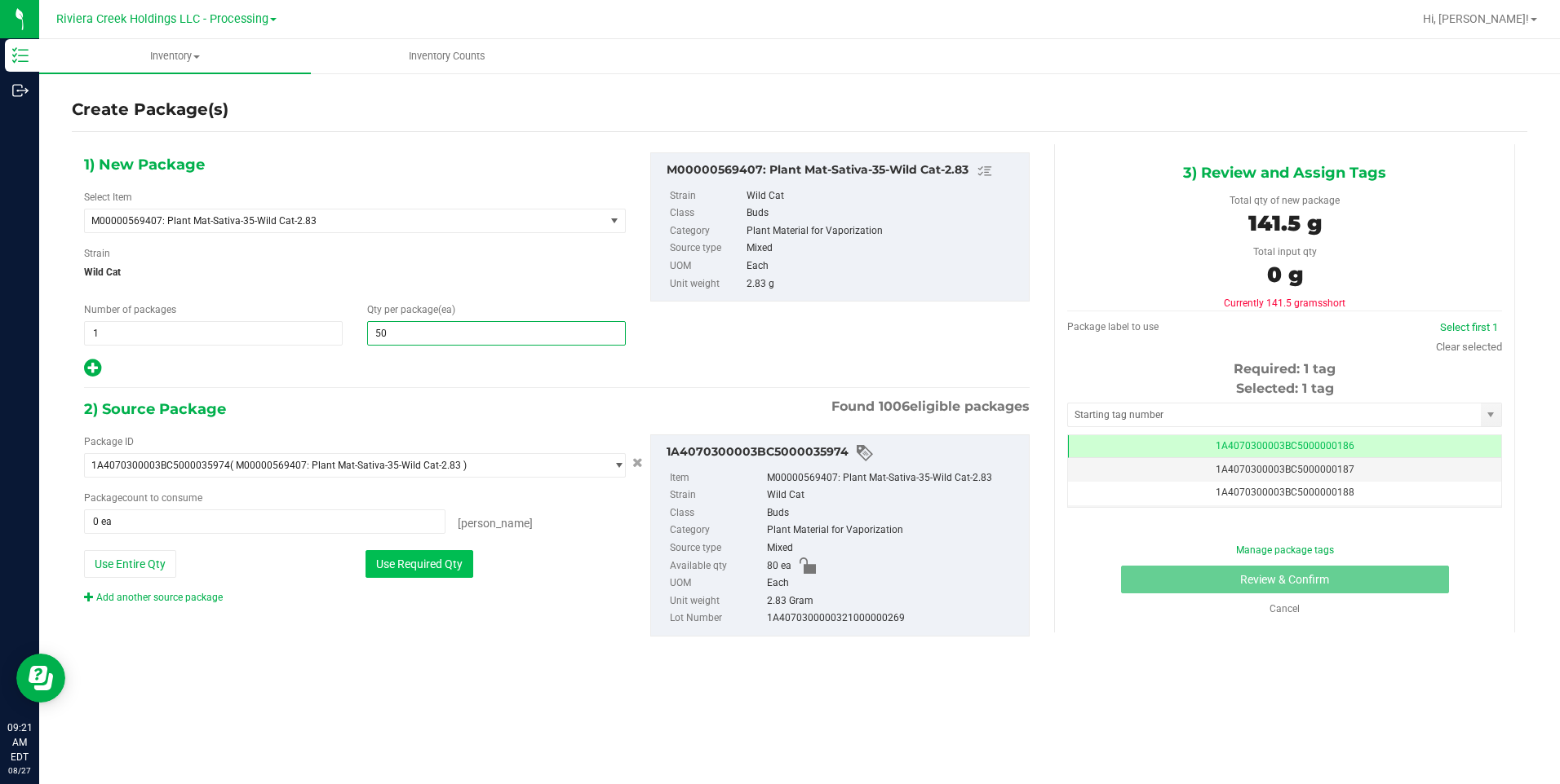
type input "50"
click at [381, 563] on button "Use Required Qty" at bounding box center [419, 564] width 108 height 28
type input "50 ea"
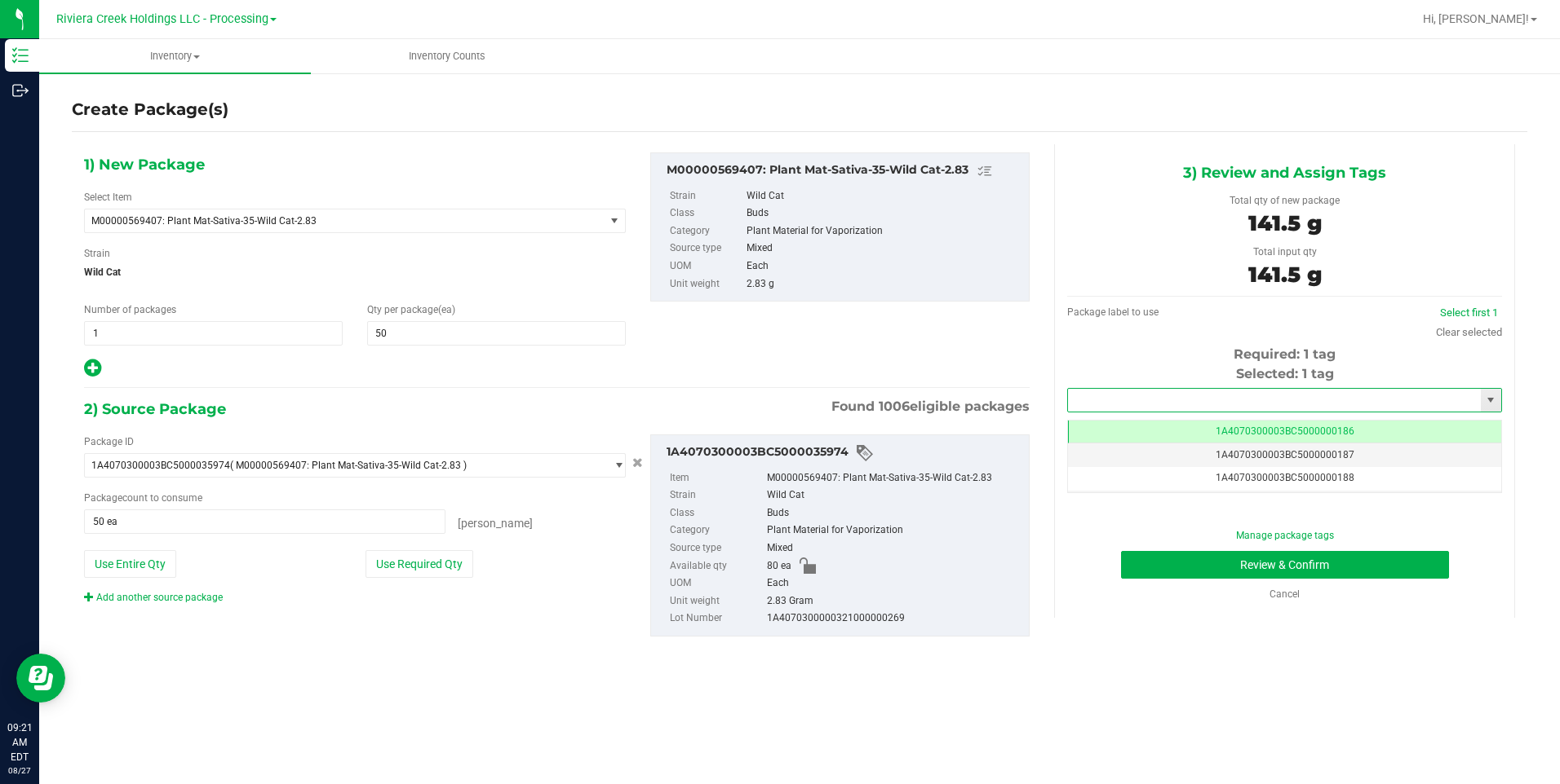
click at [1091, 398] on input "text" at bounding box center [1274, 400] width 413 height 23
click at [1105, 424] on li "1A4070300003BC5000036560" at bounding box center [1284, 428] width 433 height 25
type input "1A4070300003BC5000036560"
click at [1183, 567] on button "Review & Confirm" at bounding box center [1284, 565] width 328 height 28
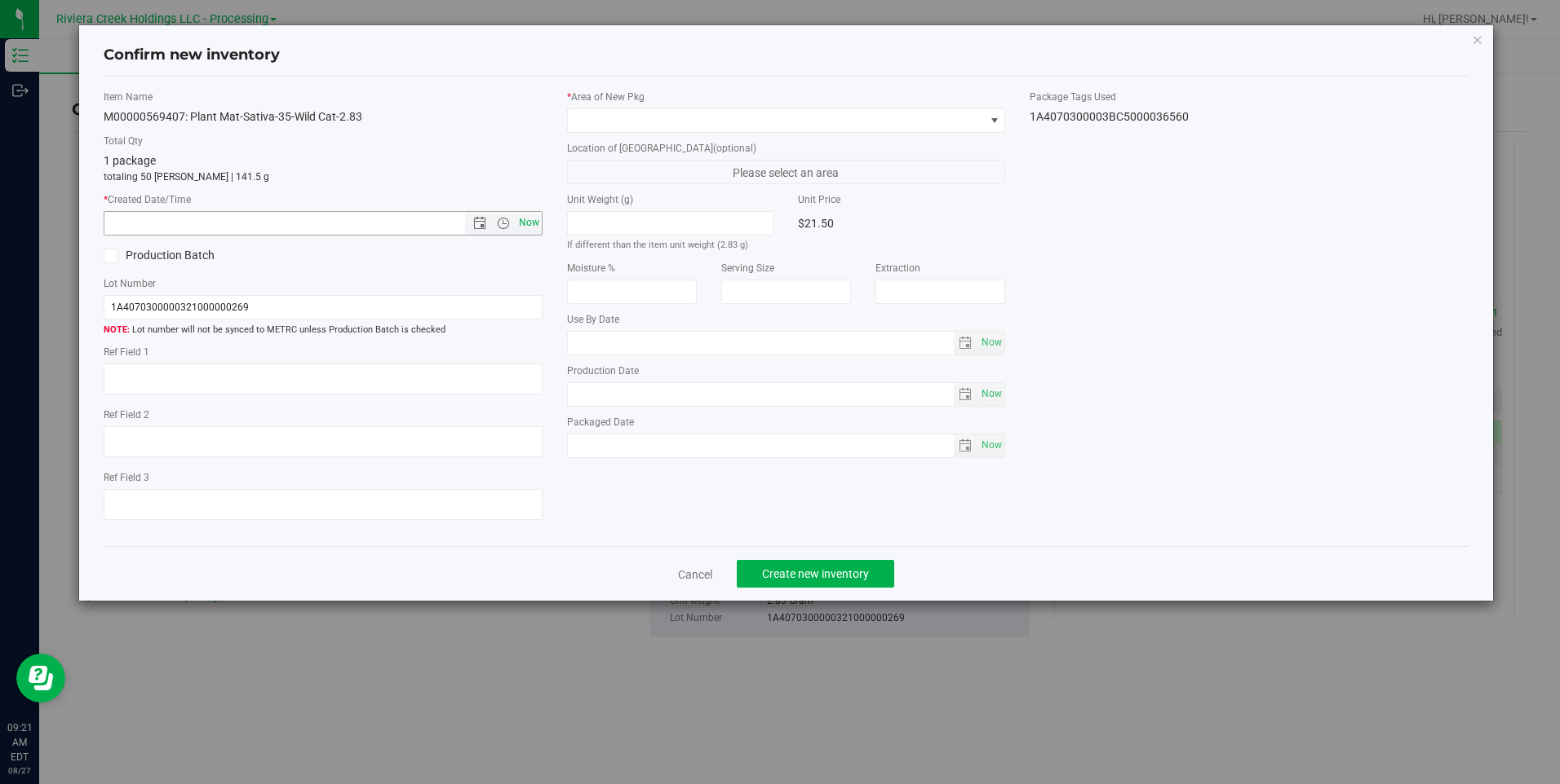
click at [536, 228] on span "Now" at bounding box center [529, 223] width 28 height 24
type input "[DATE] 9:21 AM"
click at [626, 119] on span at bounding box center [776, 120] width 416 height 23
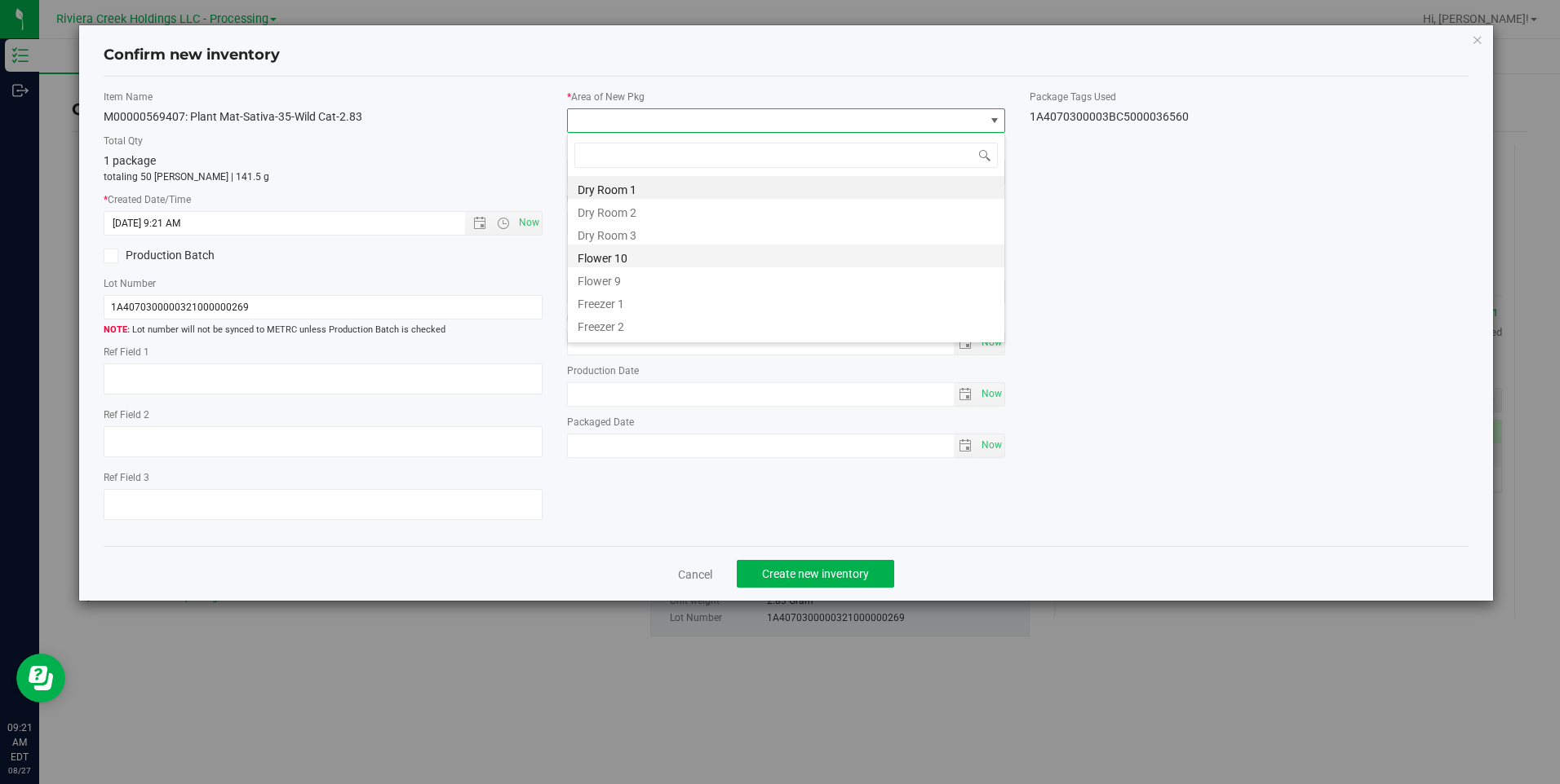
click at [664, 258] on li "Flower 10" at bounding box center [785, 256] width 436 height 23
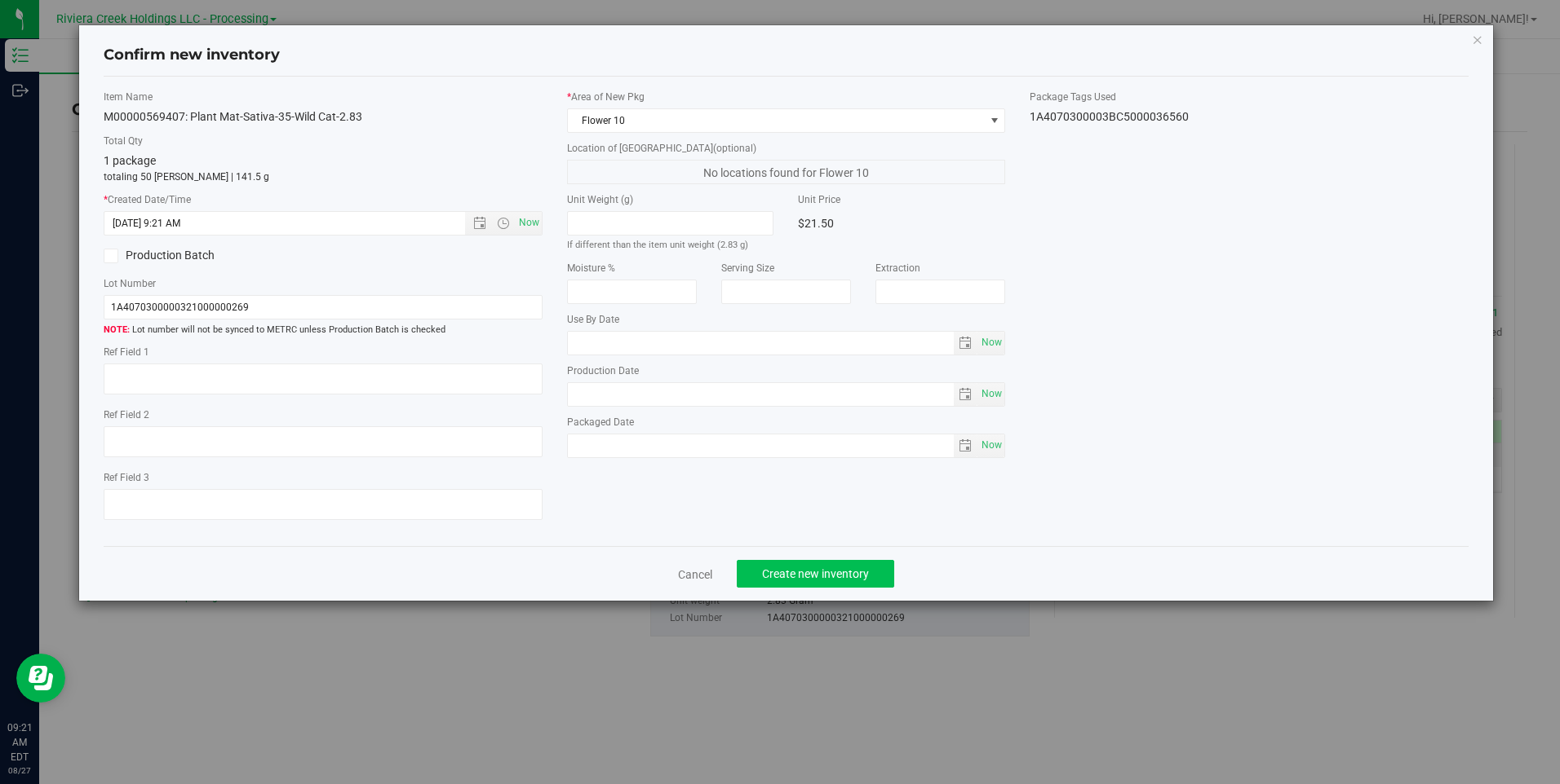
click at [802, 562] on div "Cancel Create new inventory" at bounding box center [785, 573] width 1364 height 55
click at [802, 563] on button "Create new inventory" at bounding box center [815, 574] width 157 height 28
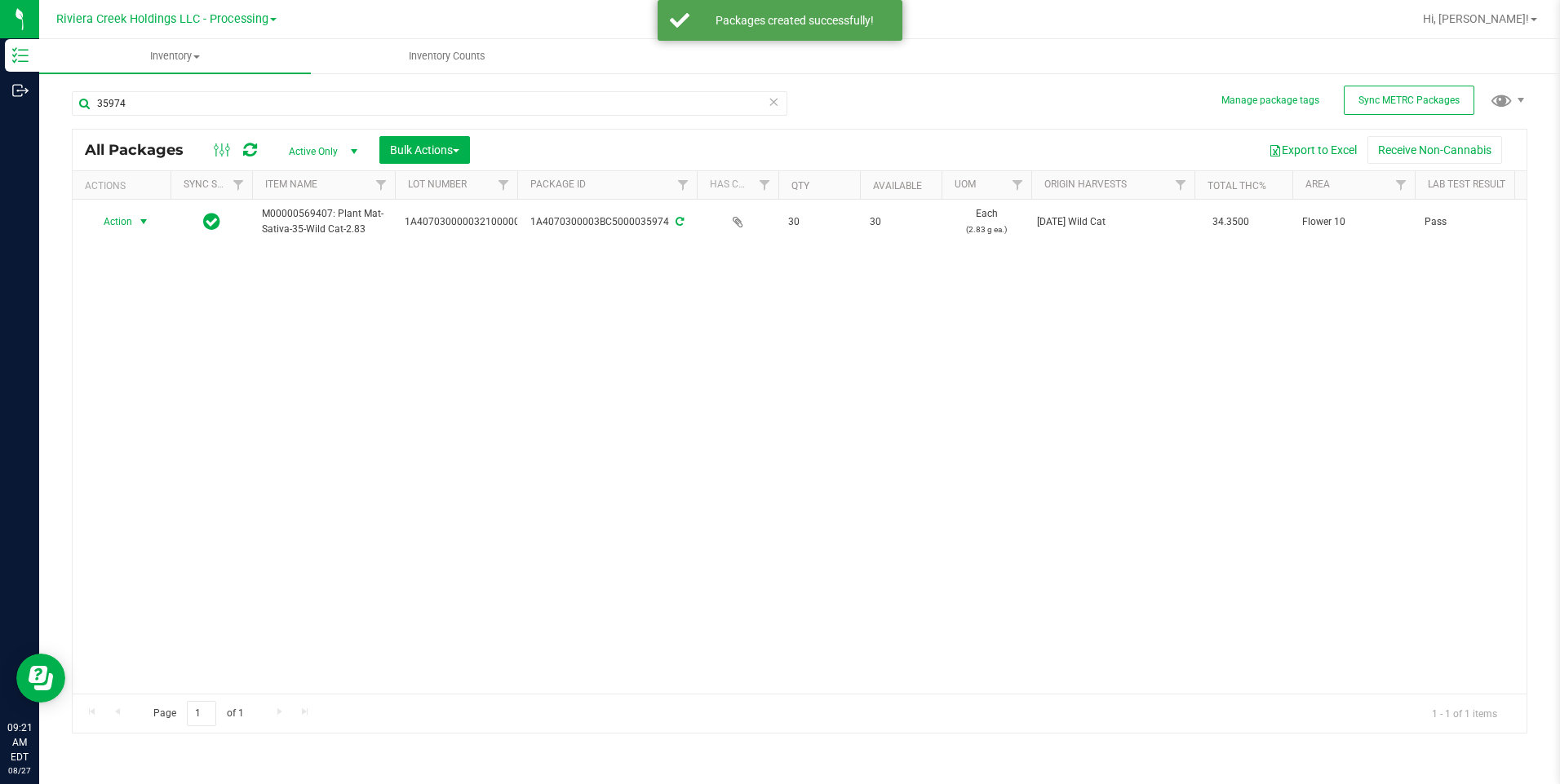
click at [118, 220] on span "Action" at bounding box center [111, 221] width 44 height 23
click at [178, 395] on li "Print package label" at bounding box center [141, 394] width 105 height 25
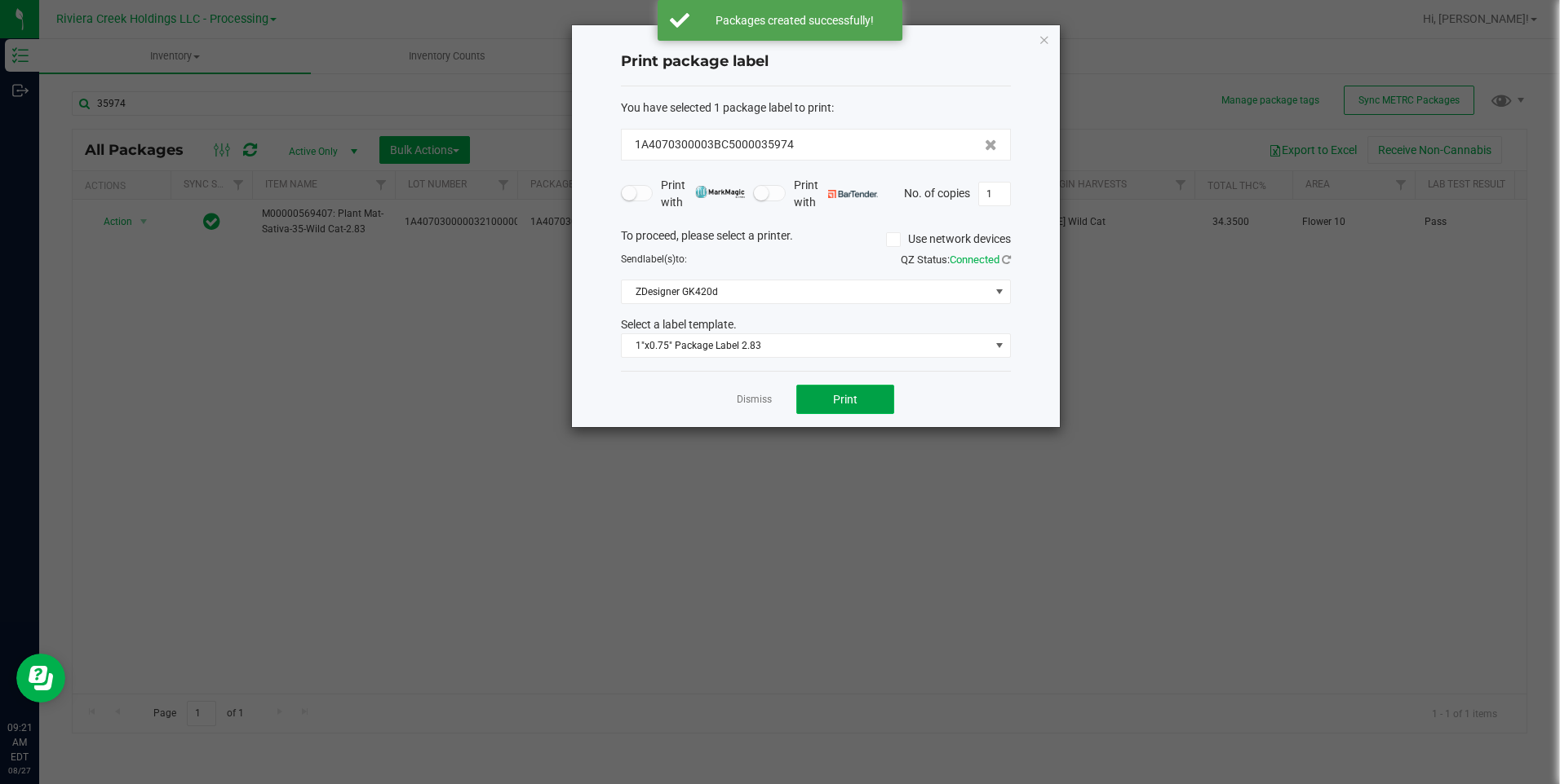
click at [862, 395] on button "Print" at bounding box center [845, 400] width 98 height 30
click at [1047, 39] on icon "button" at bounding box center [1043, 40] width 11 height 20
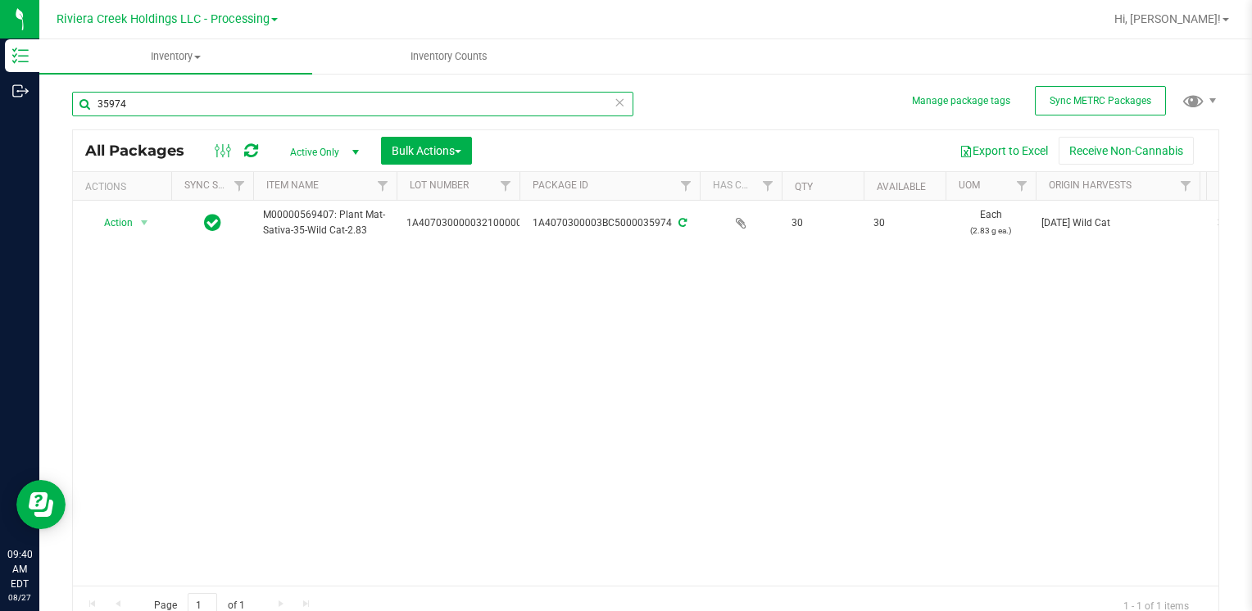
click at [300, 108] on input "35974" at bounding box center [352, 104] width 561 height 25
click at [298, 103] on input "35974" at bounding box center [352, 104] width 561 height 25
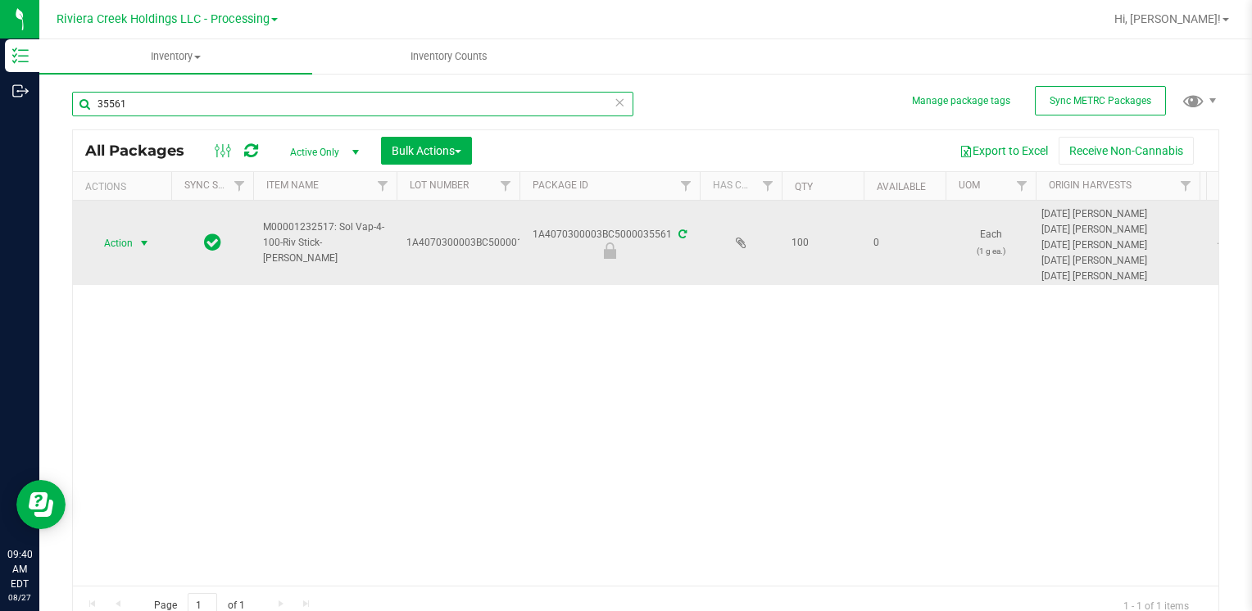
type input "35561"
click at [129, 244] on span "Action" at bounding box center [111, 243] width 44 height 23
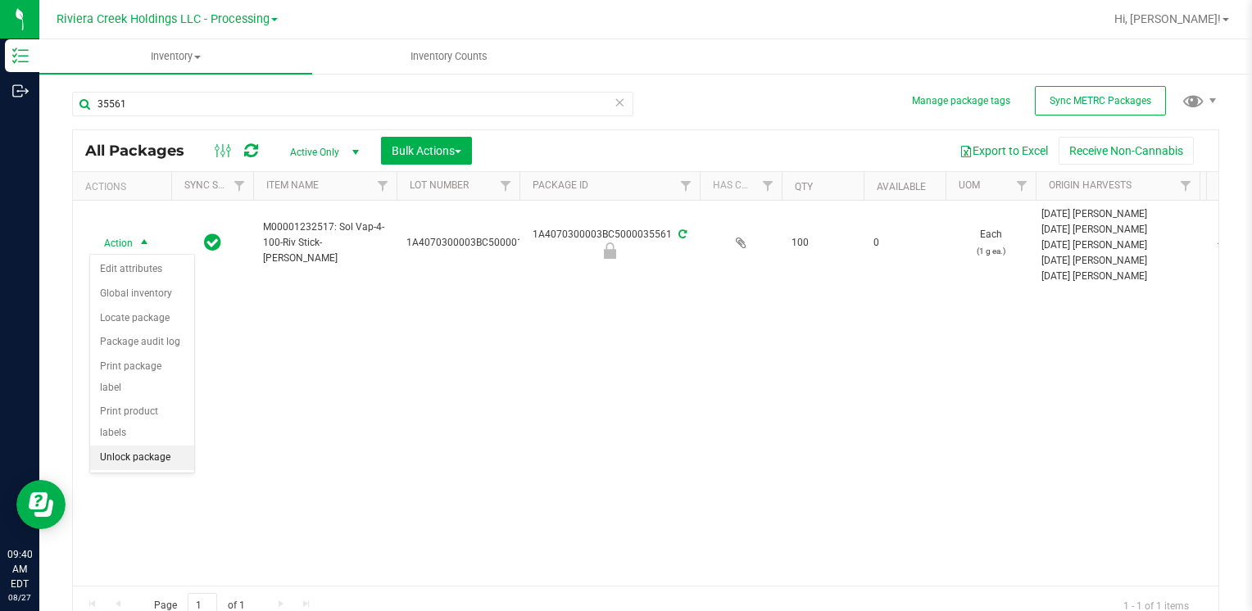
click at [157, 446] on li "Unlock package" at bounding box center [142, 458] width 104 height 25
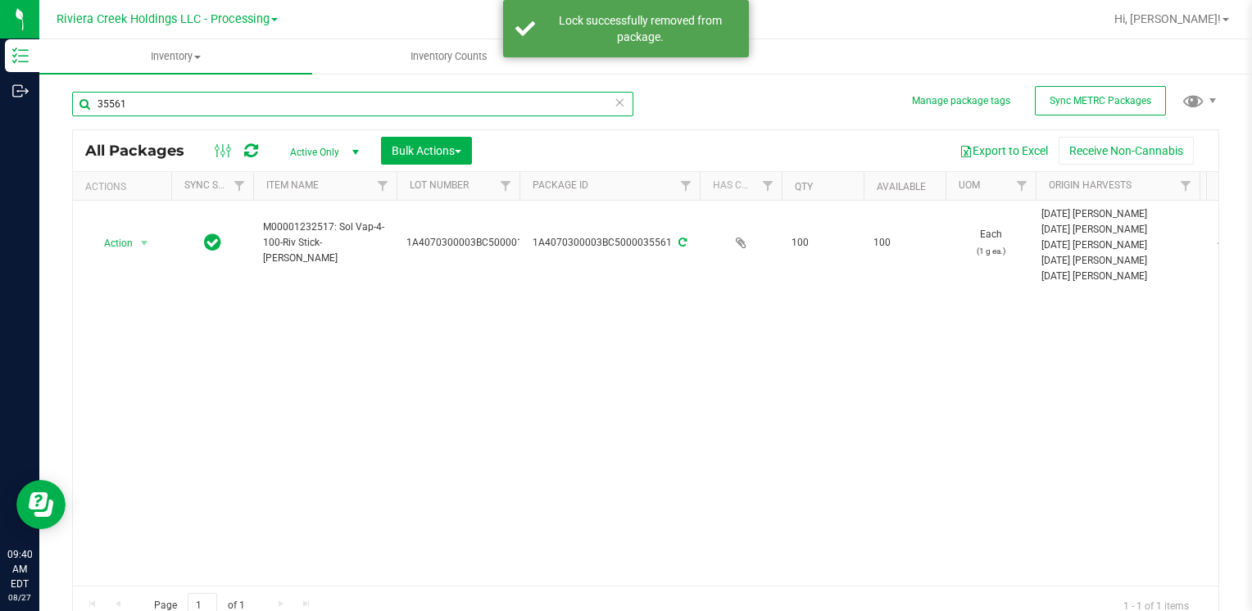
click at [182, 104] on input "35561" at bounding box center [352, 104] width 561 height 25
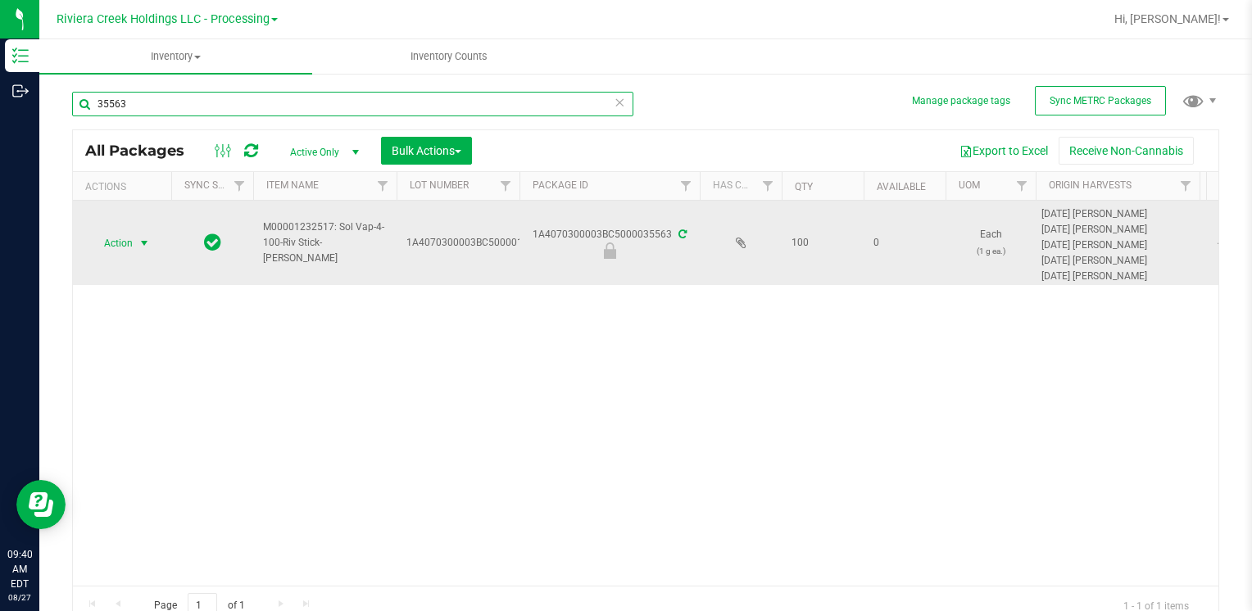
type input "35563"
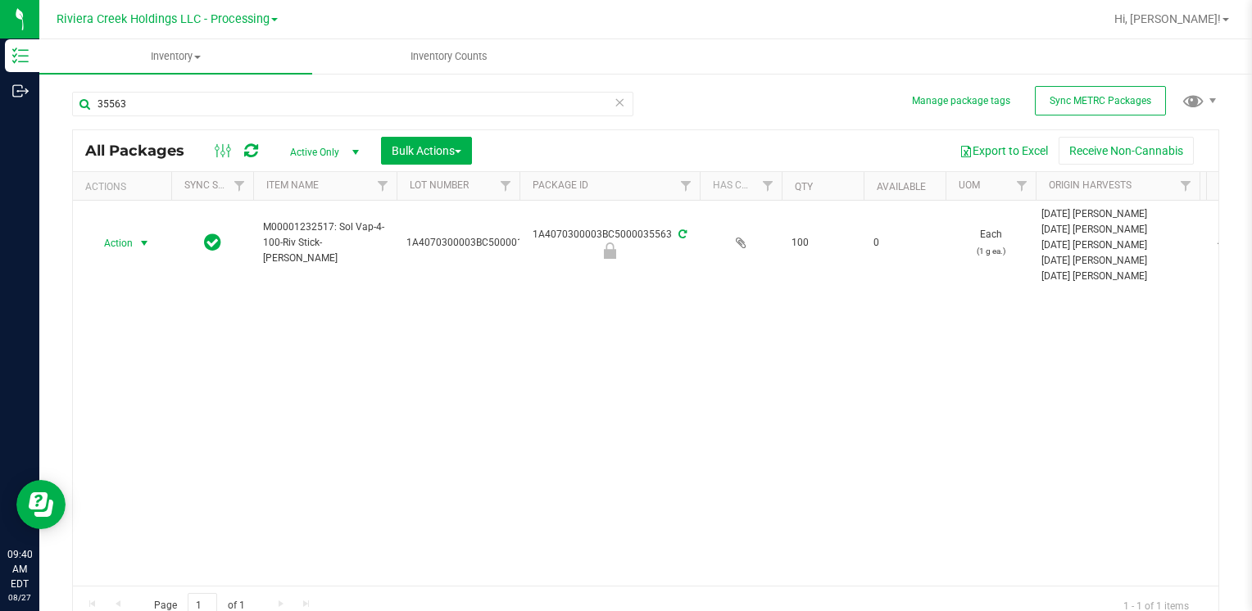
drag, startPoint x: 134, startPoint y: 243, endPoint x: 137, endPoint y: 253, distance: 10.9
click at [134, 243] on span "select" at bounding box center [144, 243] width 20 height 23
click at [170, 446] on li "Unlock package" at bounding box center [142, 458] width 104 height 25
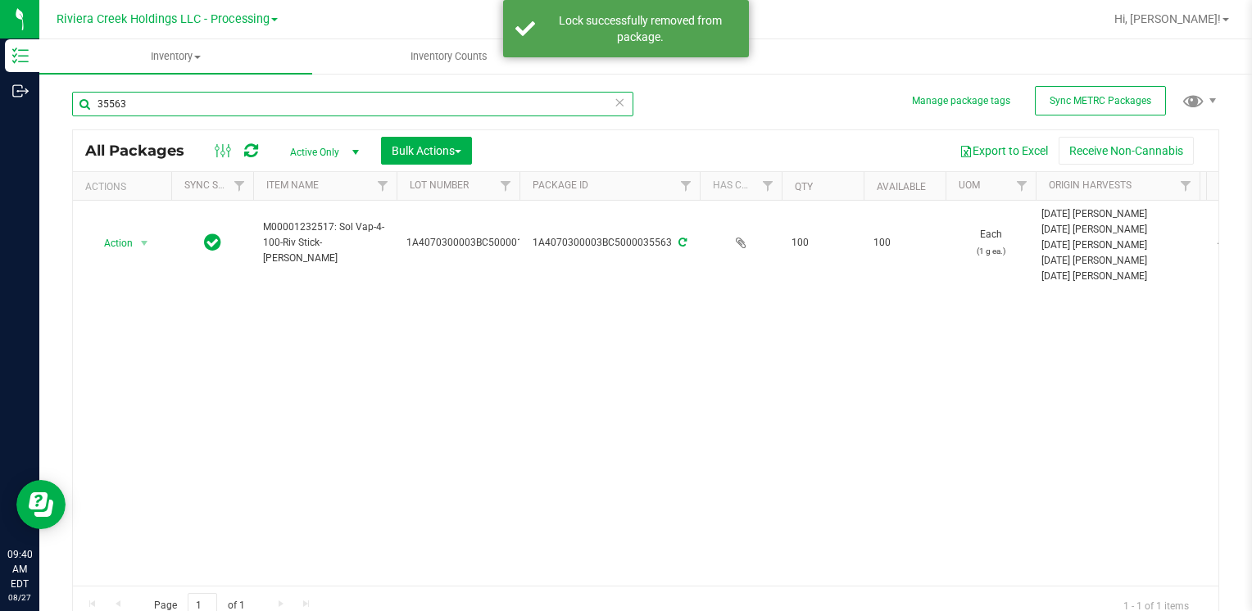
click at [152, 111] on input "35563" at bounding box center [352, 104] width 561 height 25
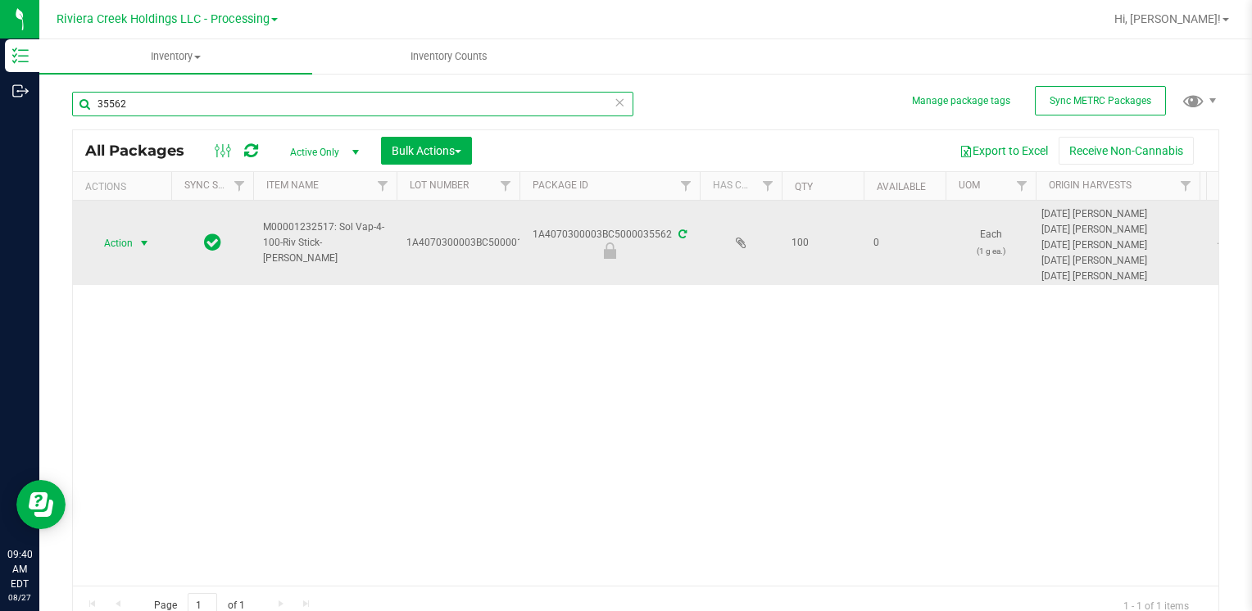
type input "35562"
click at [133, 243] on span "Action" at bounding box center [111, 243] width 44 height 23
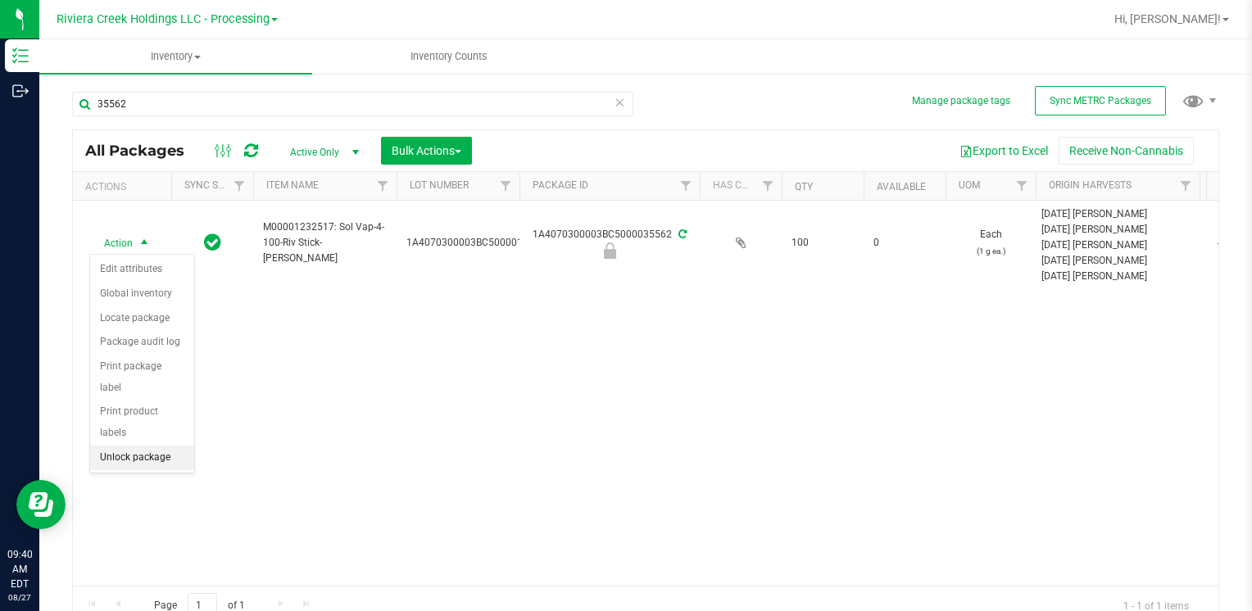
click at [166, 446] on li "Unlock package" at bounding box center [142, 458] width 104 height 25
